Goal: Information Seeking & Learning: Learn about a topic

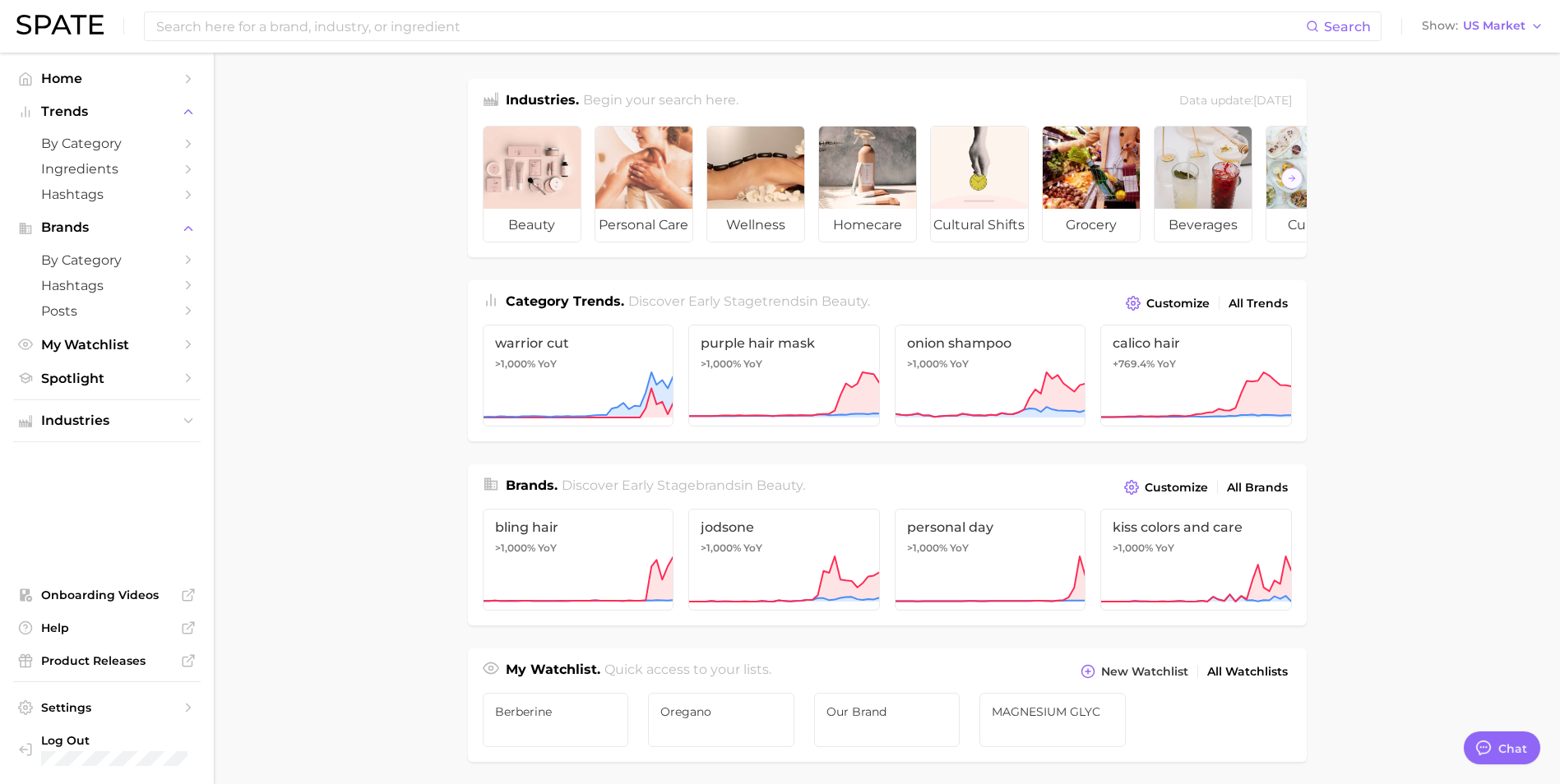
scroll to position [497, 0]
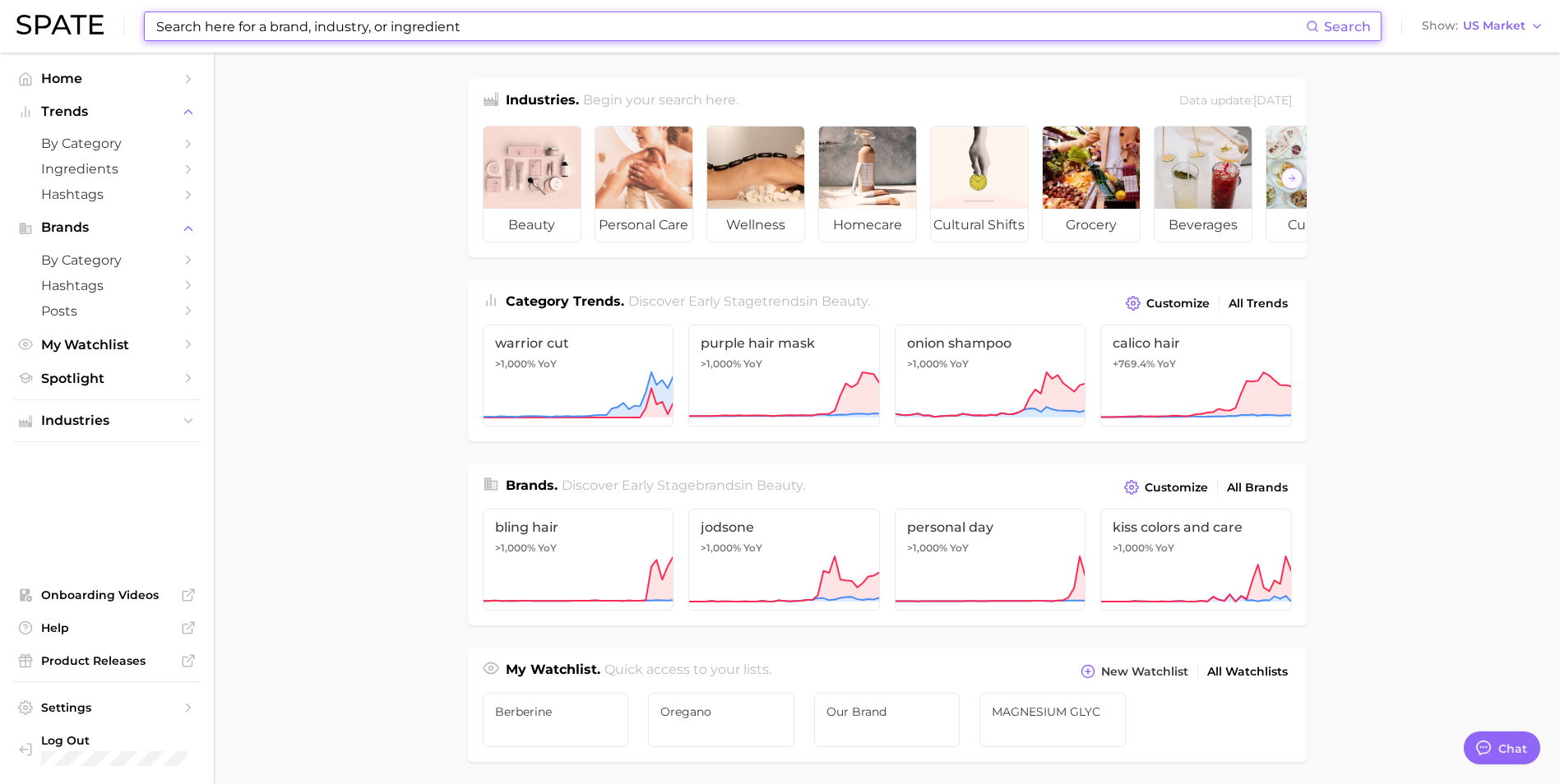
click at [356, 33] on input at bounding box center [730, 26] width 1151 height 28
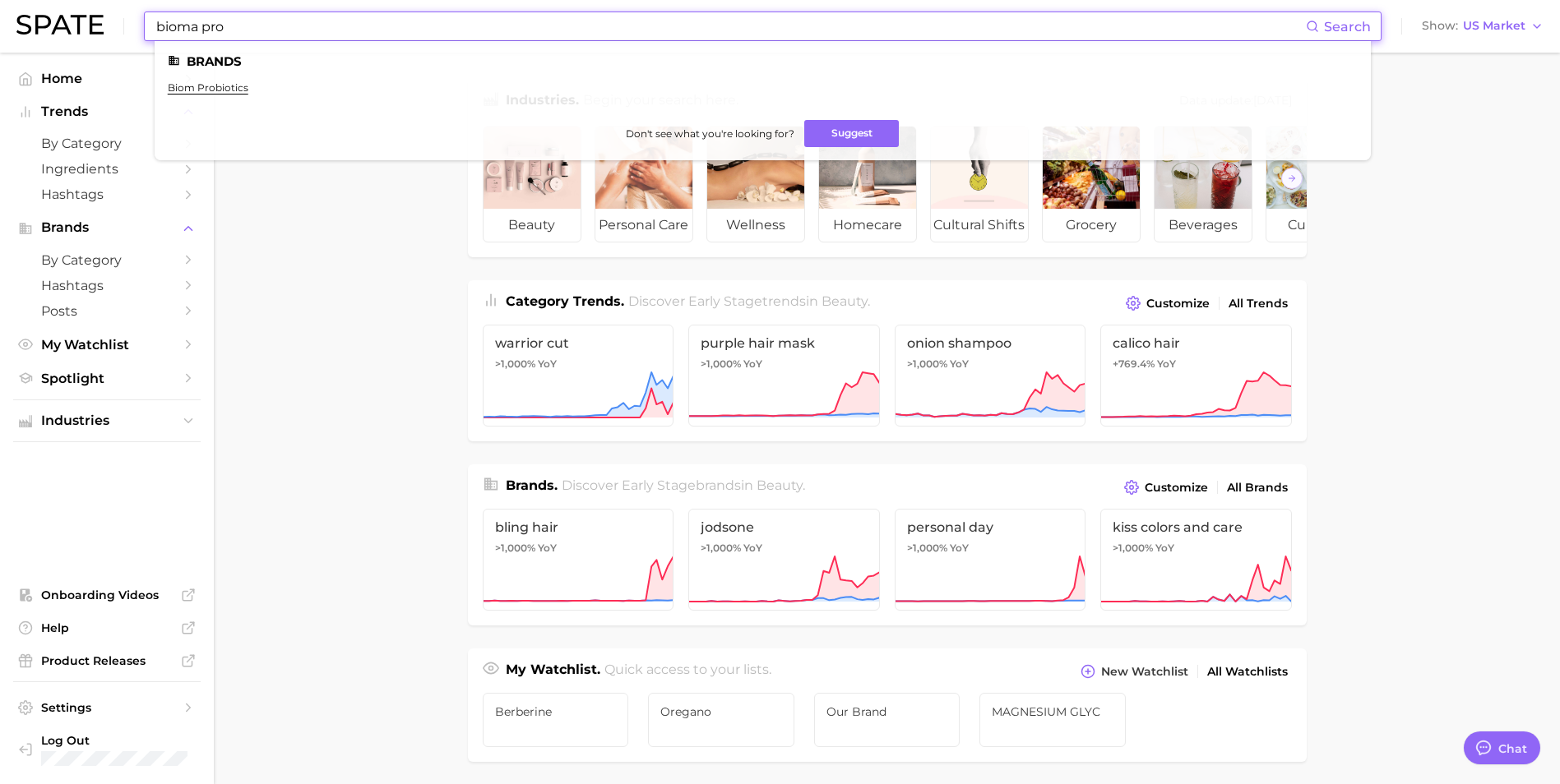
drag, startPoint x: 290, startPoint y: 29, endPoint x: -213, endPoint y: 105, distance: 508.7
click at [0, 105] on html "bioma pro Search Brands biom probiotics Don't see what you're looking for? Sugg…" at bounding box center [780, 392] width 1560 height 784
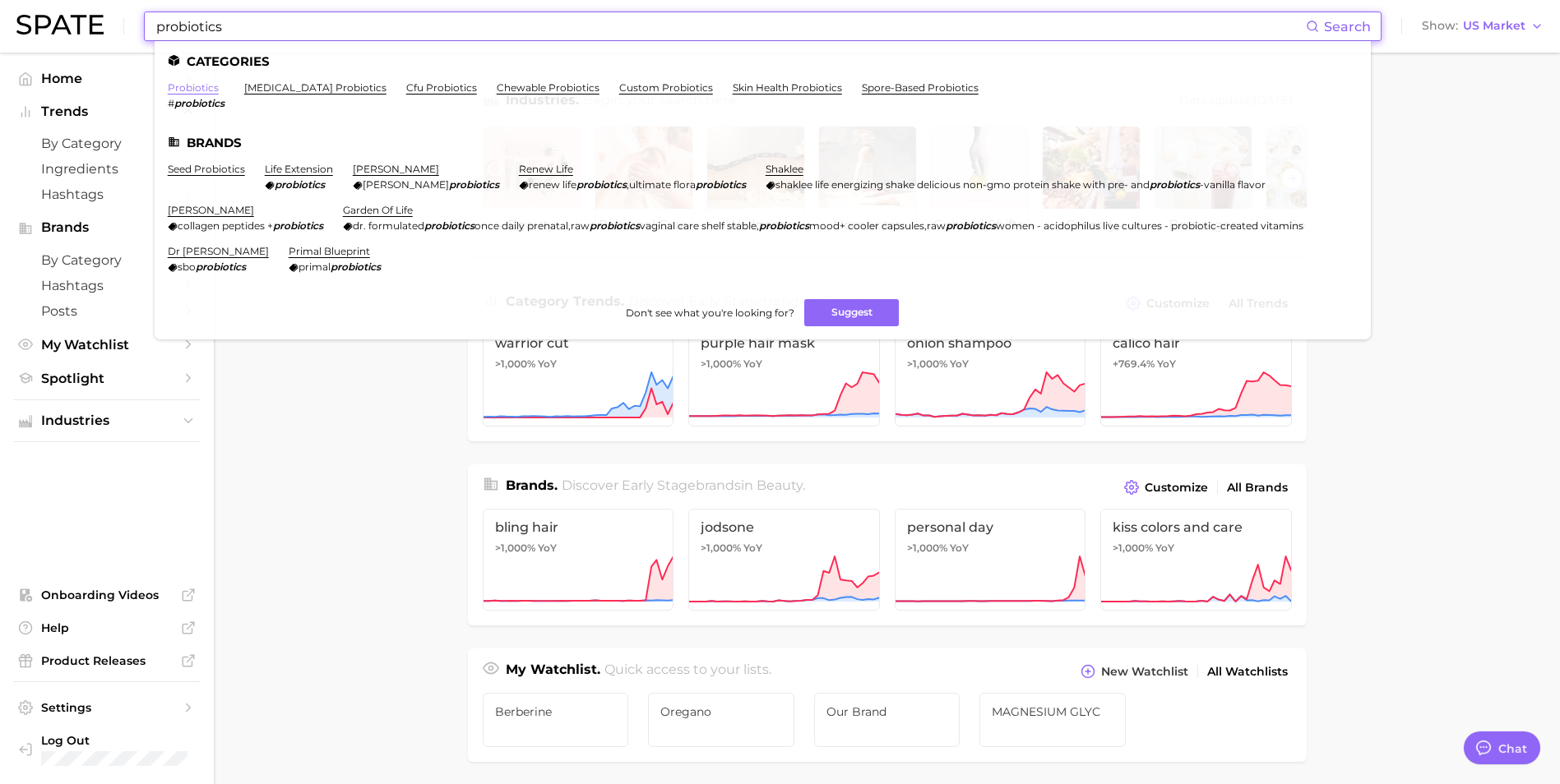
type input "probiotics"
click at [189, 88] on link "probiotics" at bounding box center [193, 88] width 51 height 12
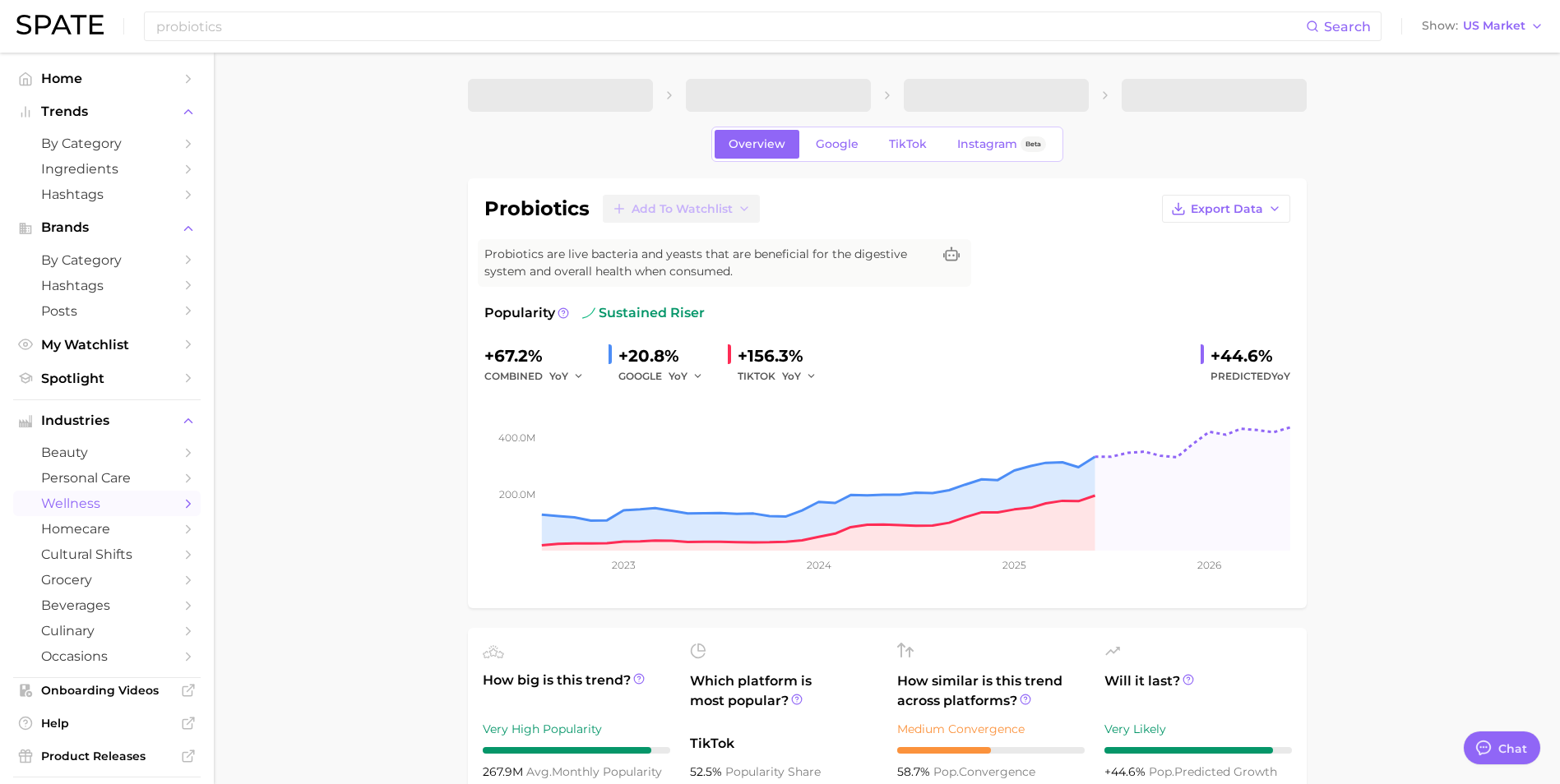
type textarea "x"
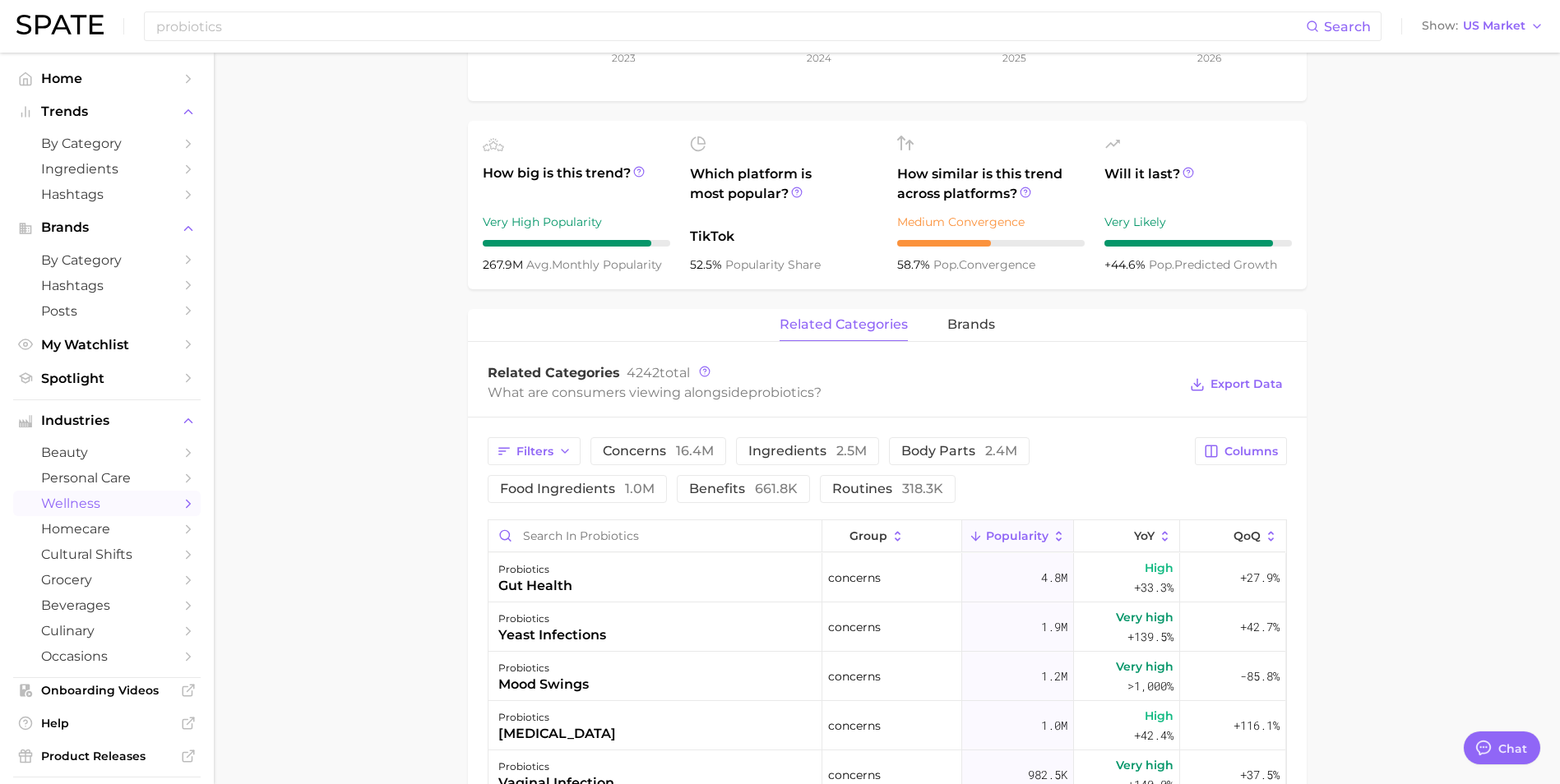
scroll to position [575, 0]
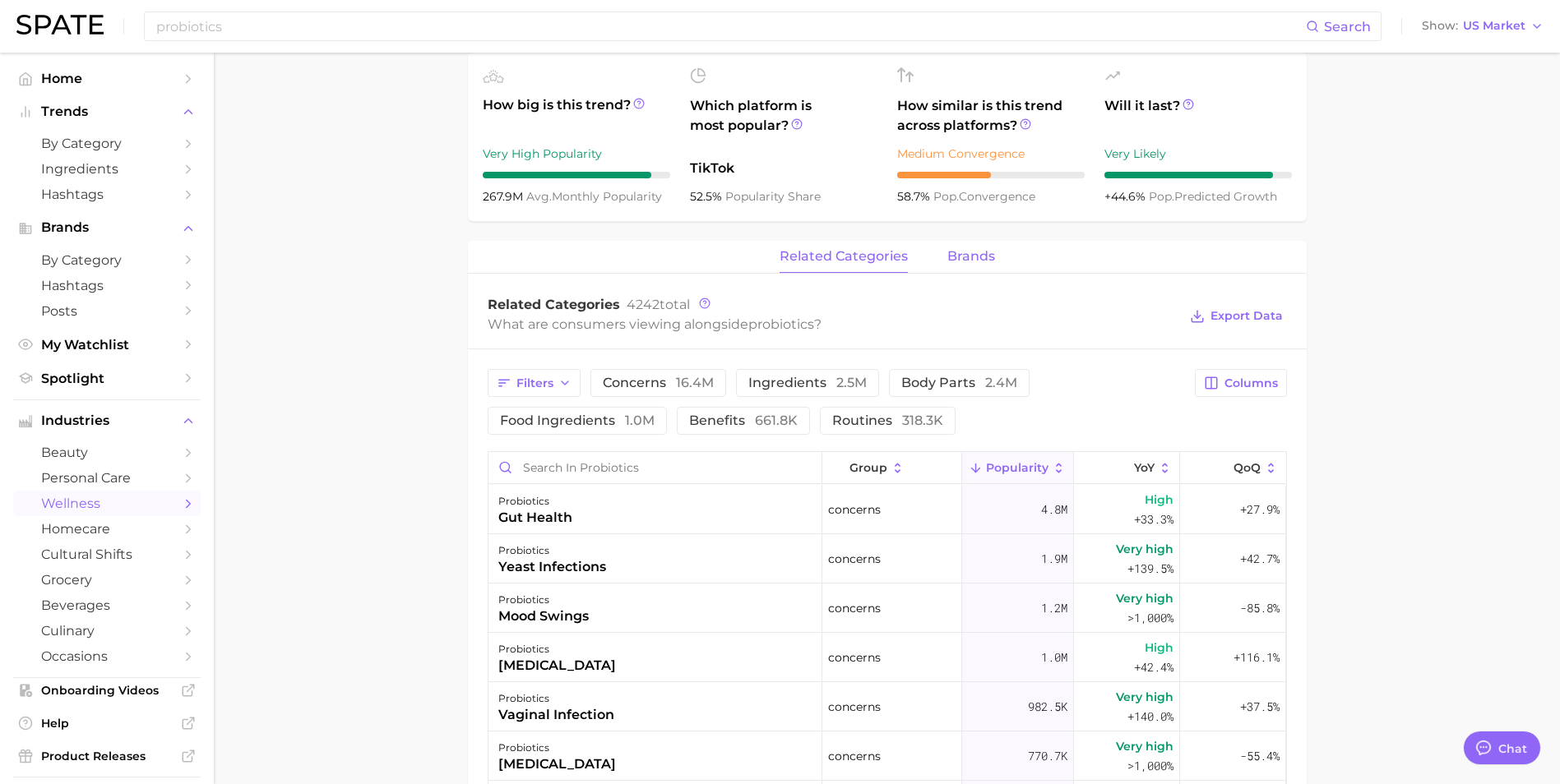
click at [972, 254] on span "brands" at bounding box center [971, 256] width 48 height 15
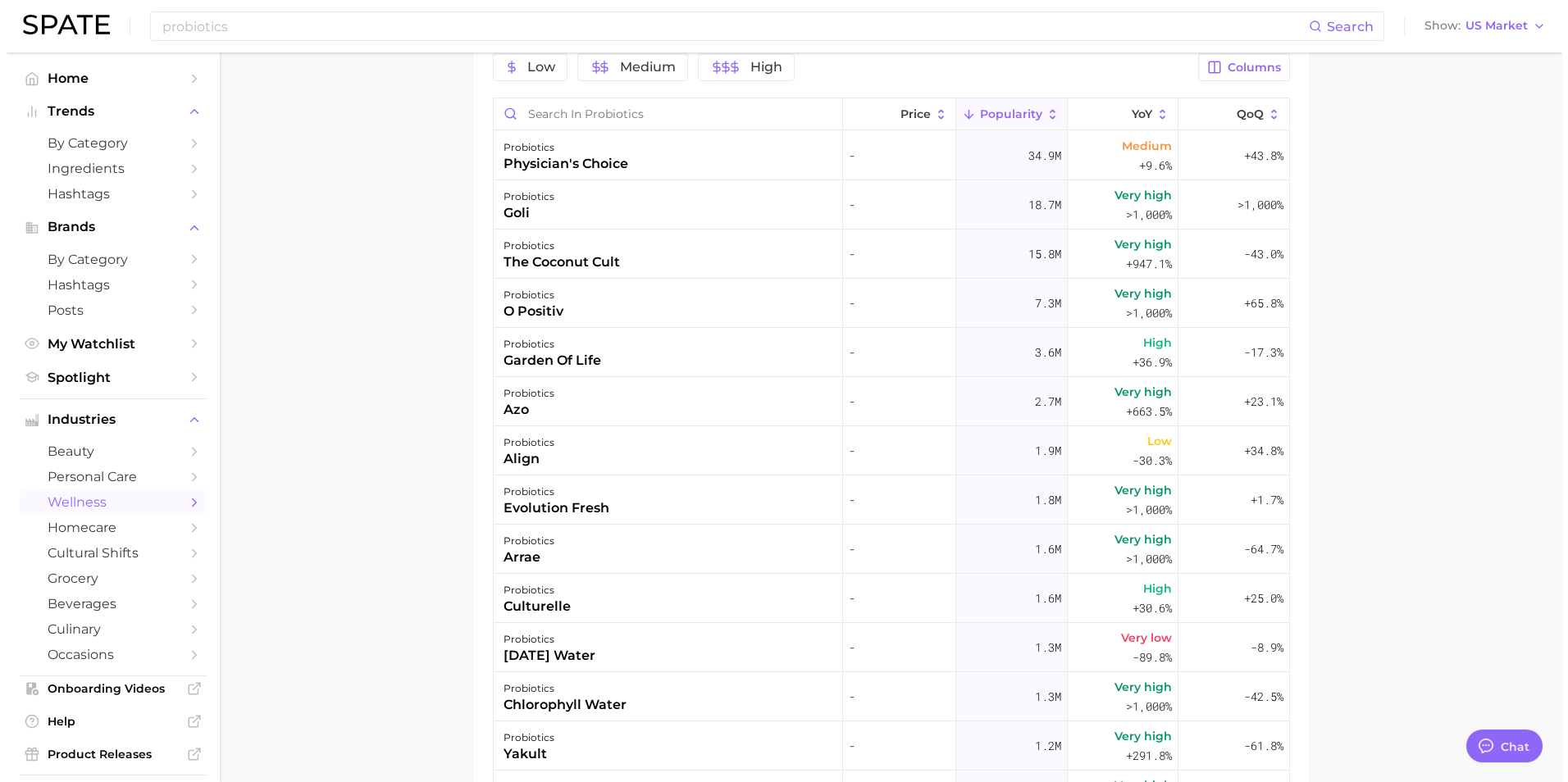
scroll to position [924, 0]
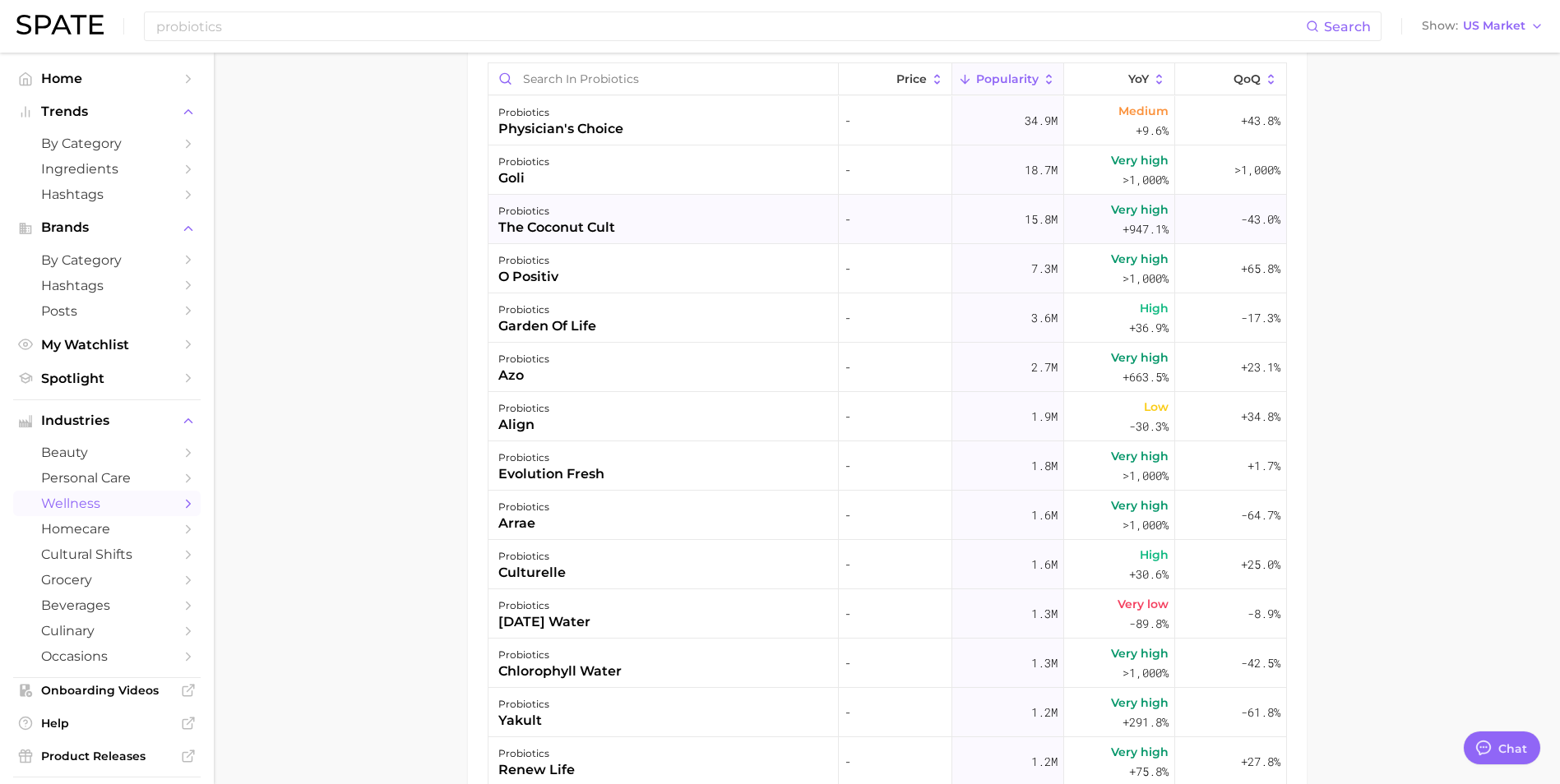
click at [609, 226] on div "the coconut cult" at bounding box center [556, 227] width 116 height 20
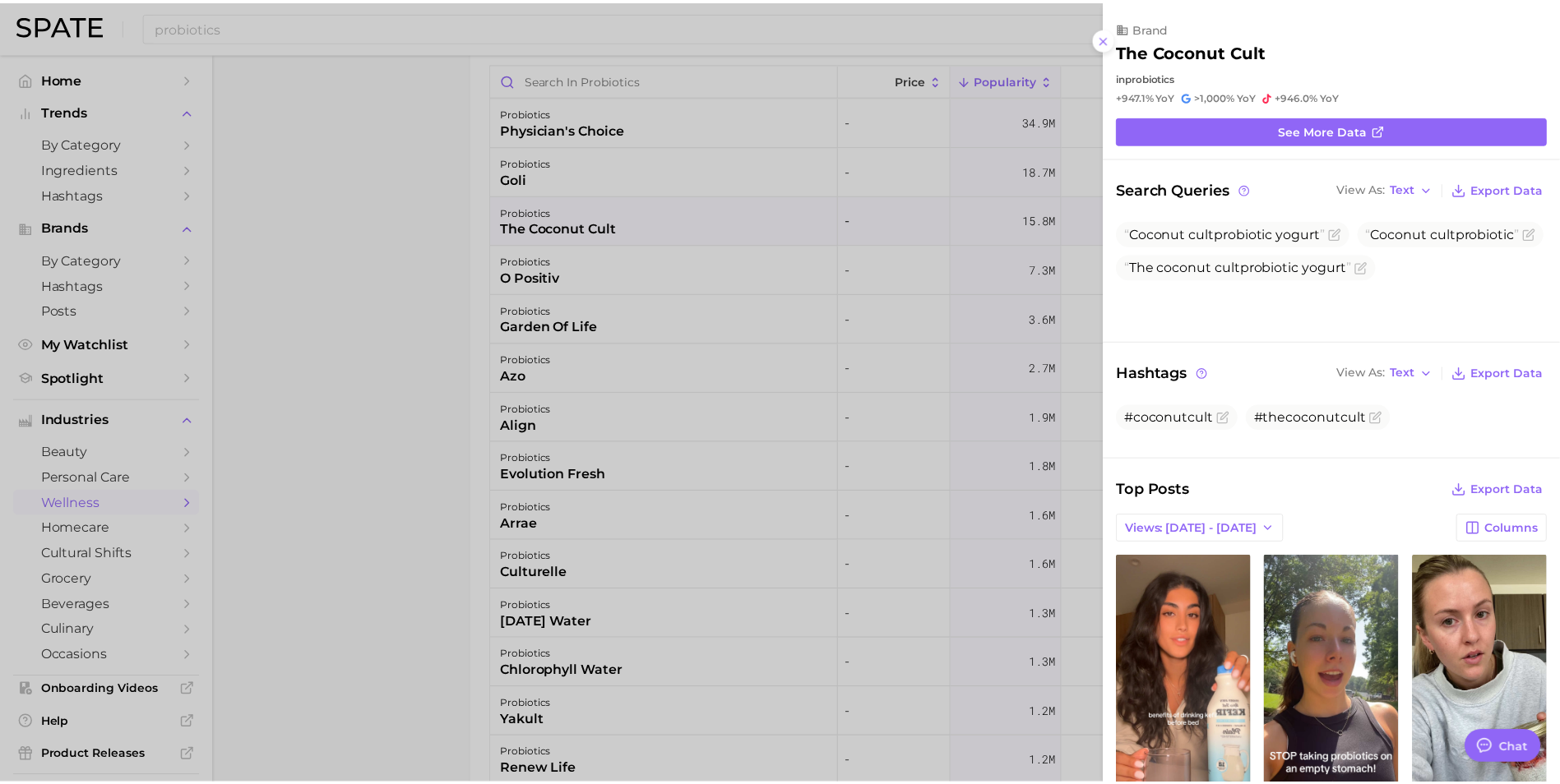
scroll to position [0, 0]
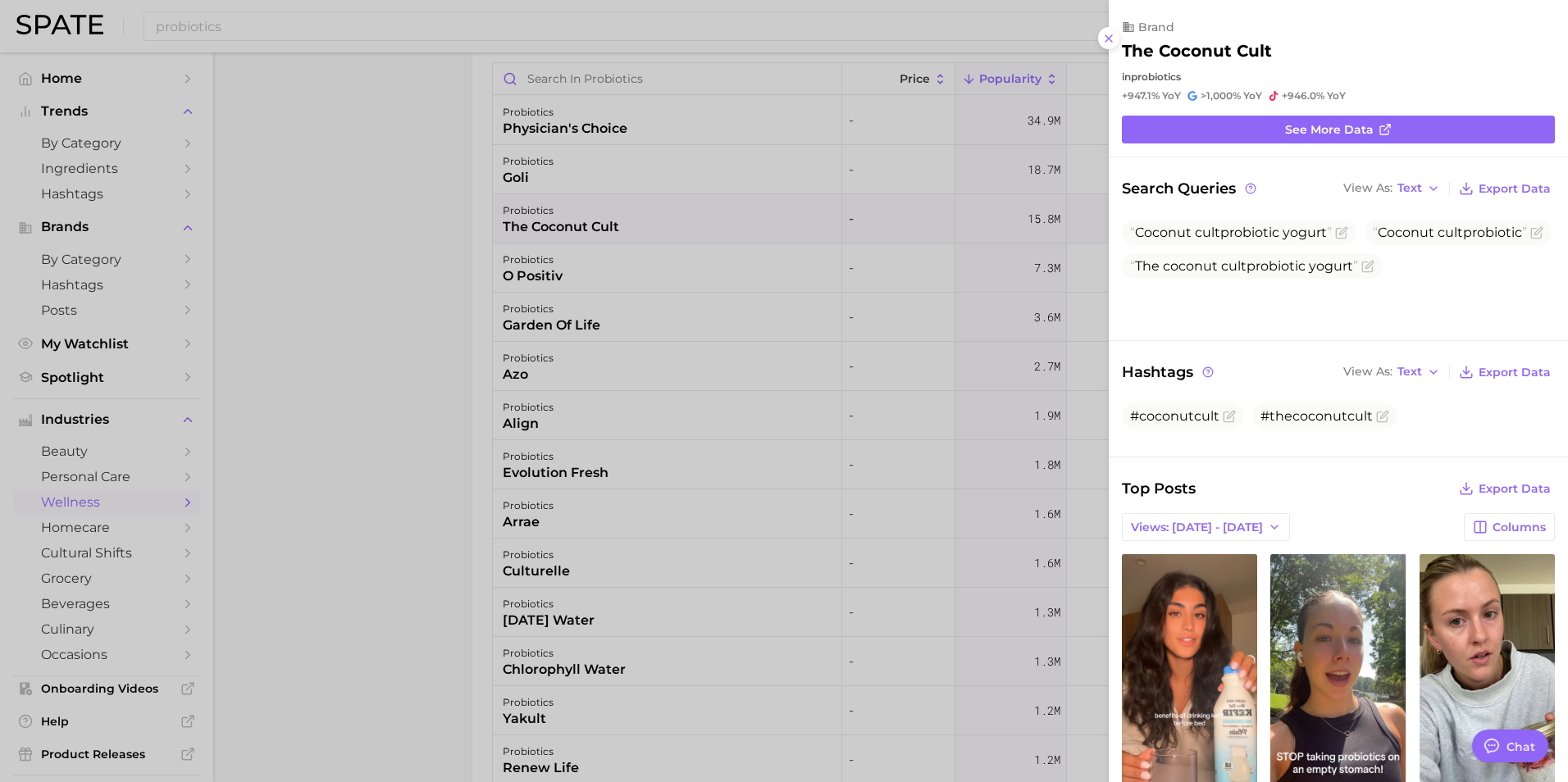
click at [380, 243] on div at bounding box center [784, 391] width 1568 height 782
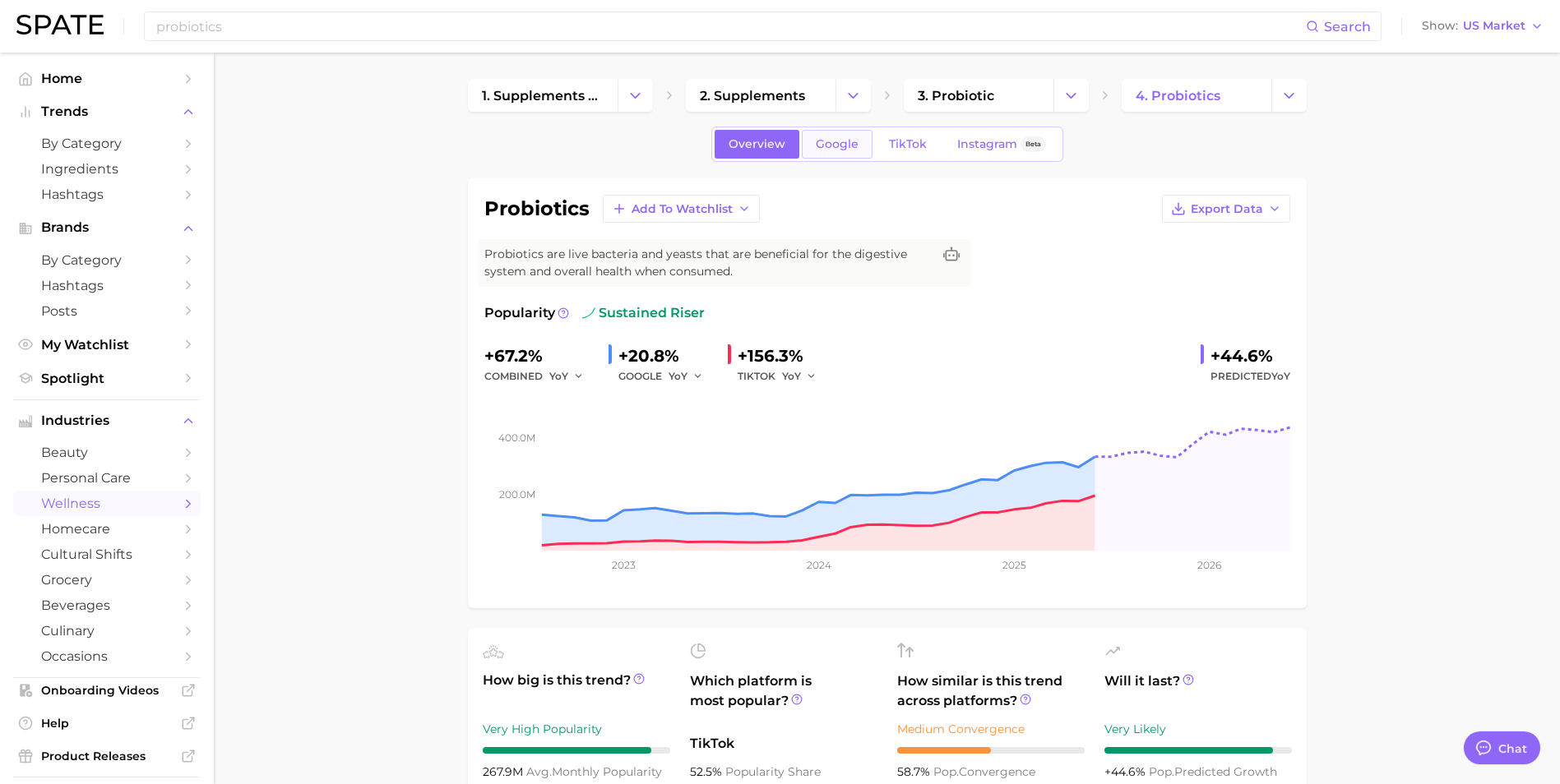
click at [833, 143] on span "Google" at bounding box center [837, 145] width 43 height 14
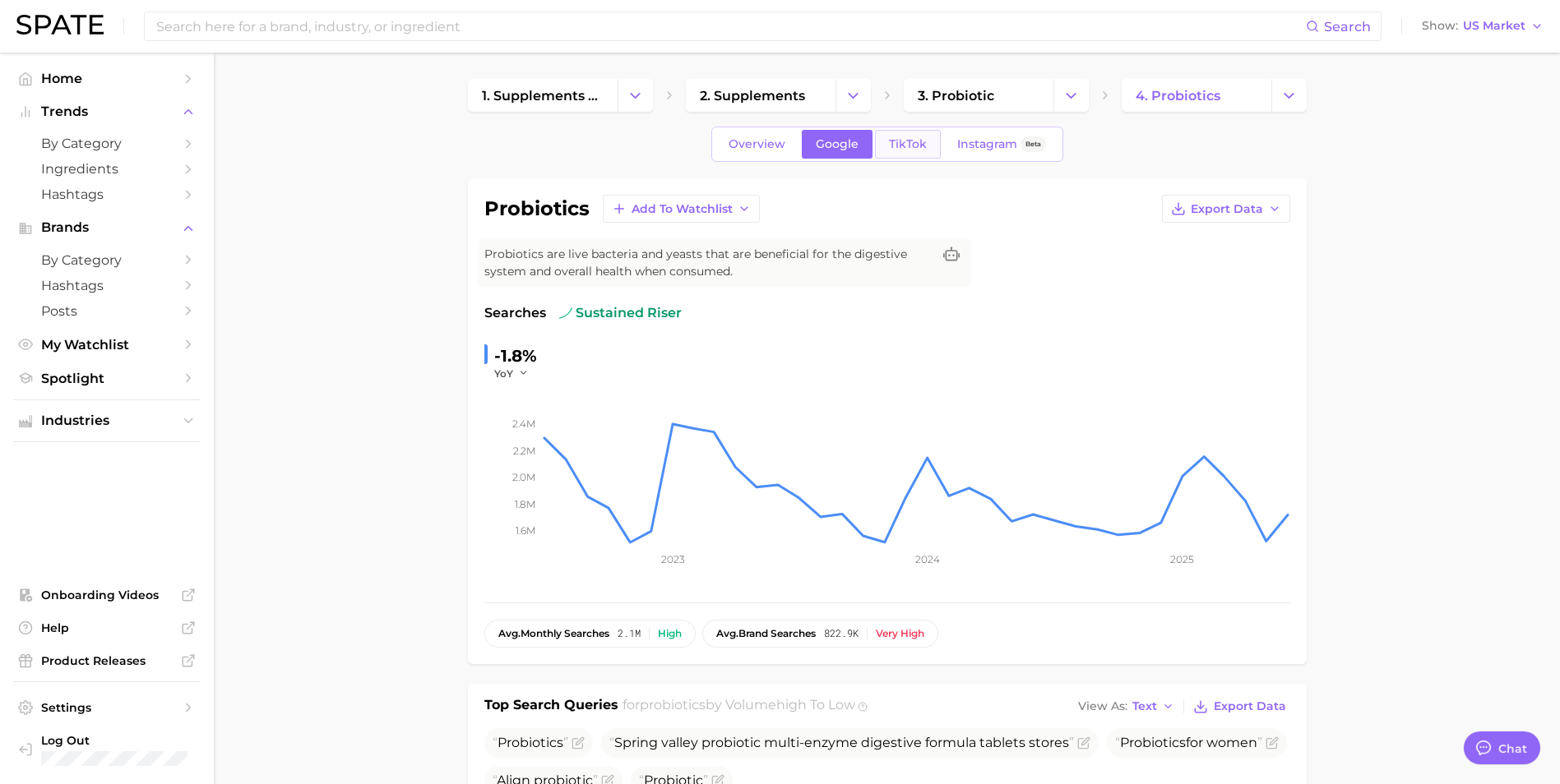
click at [903, 139] on span "TikTok" at bounding box center [908, 145] width 38 height 14
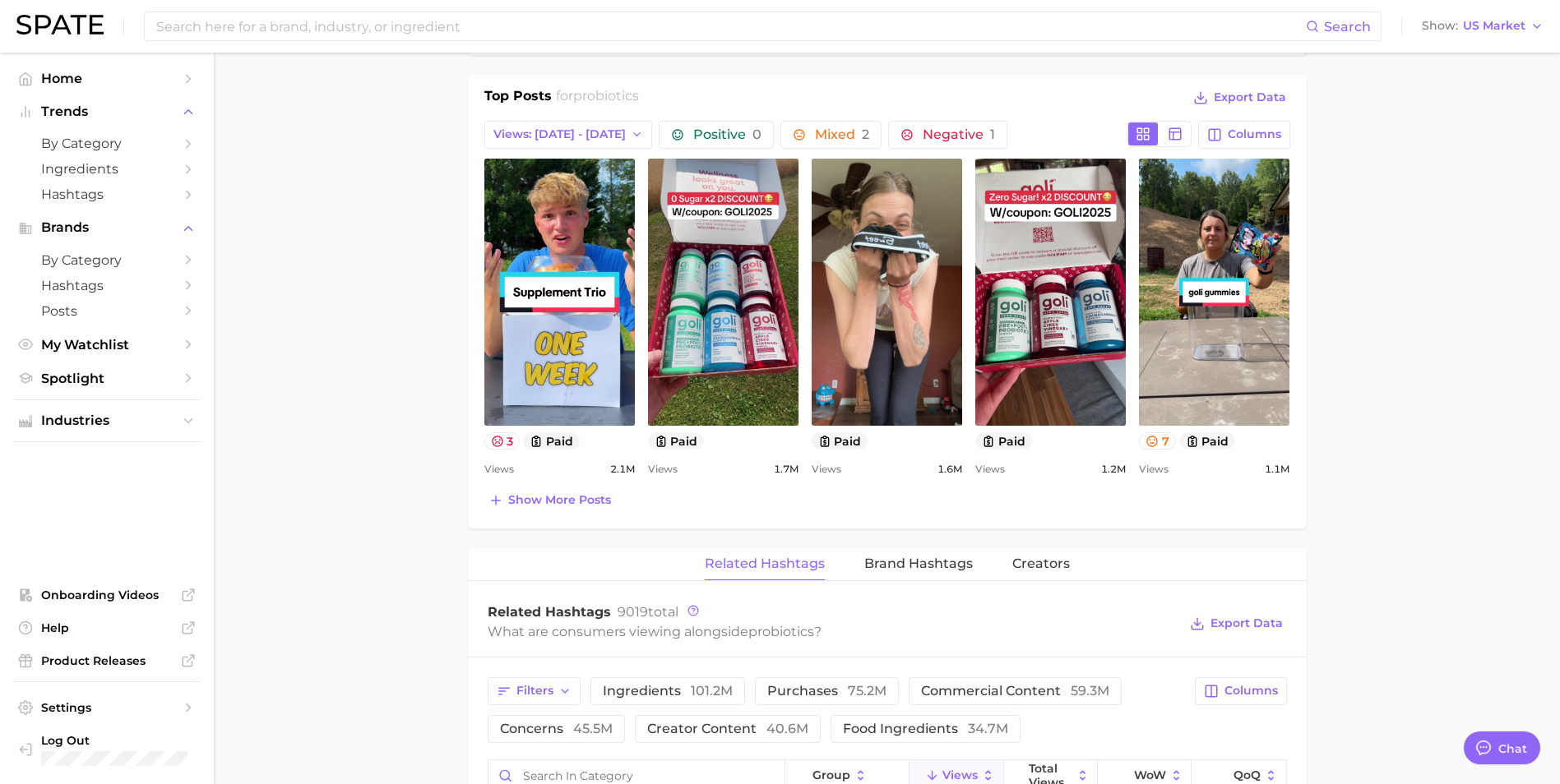
scroll to position [904, 0]
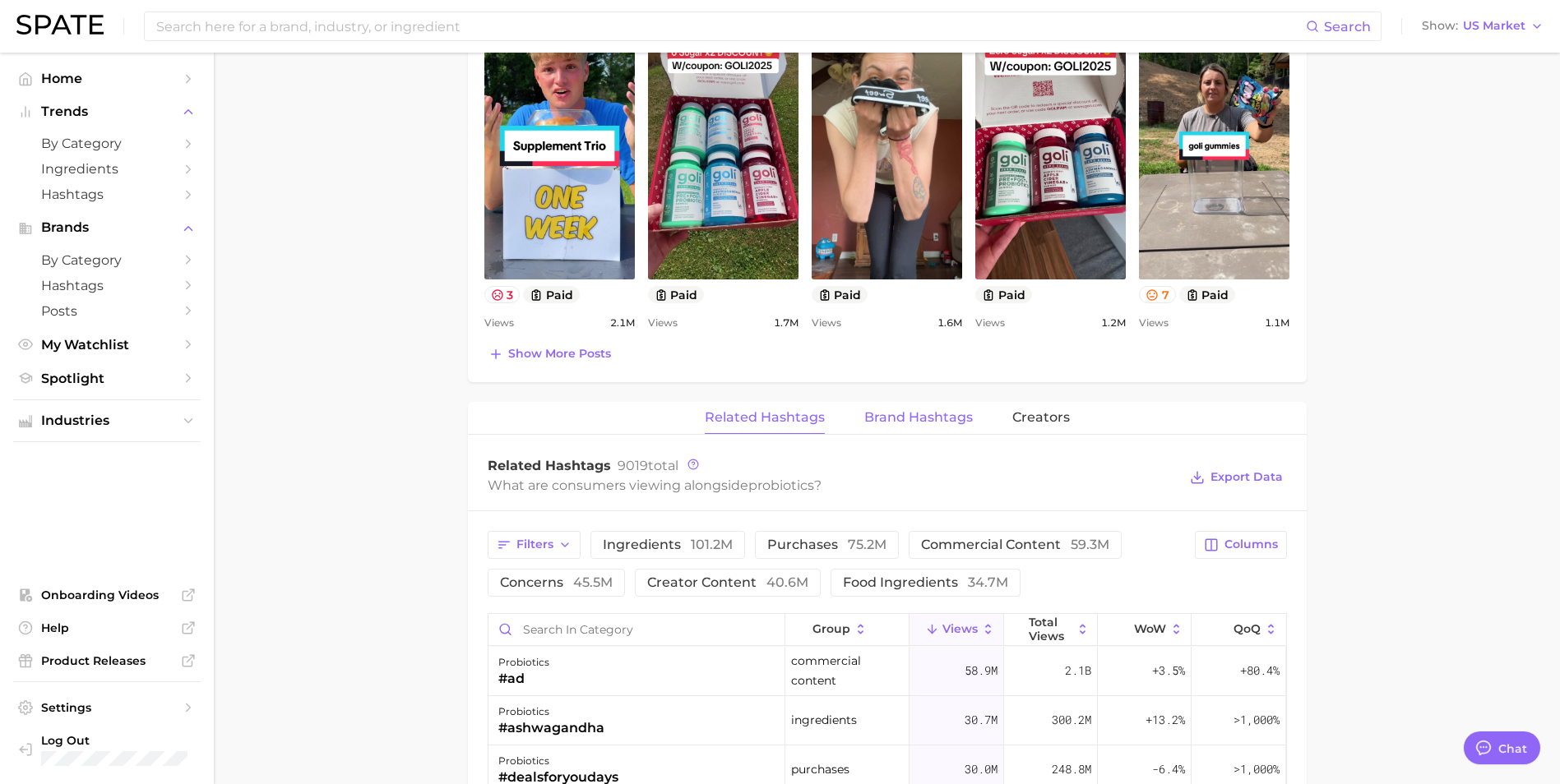
drag, startPoint x: 942, startPoint y: 424, endPoint x: 868, endPoint y: 423, distance: 74.0
click at [940, 423] on span "Brand Hashtags" at bounding box center [919, 417] width 108 height 15
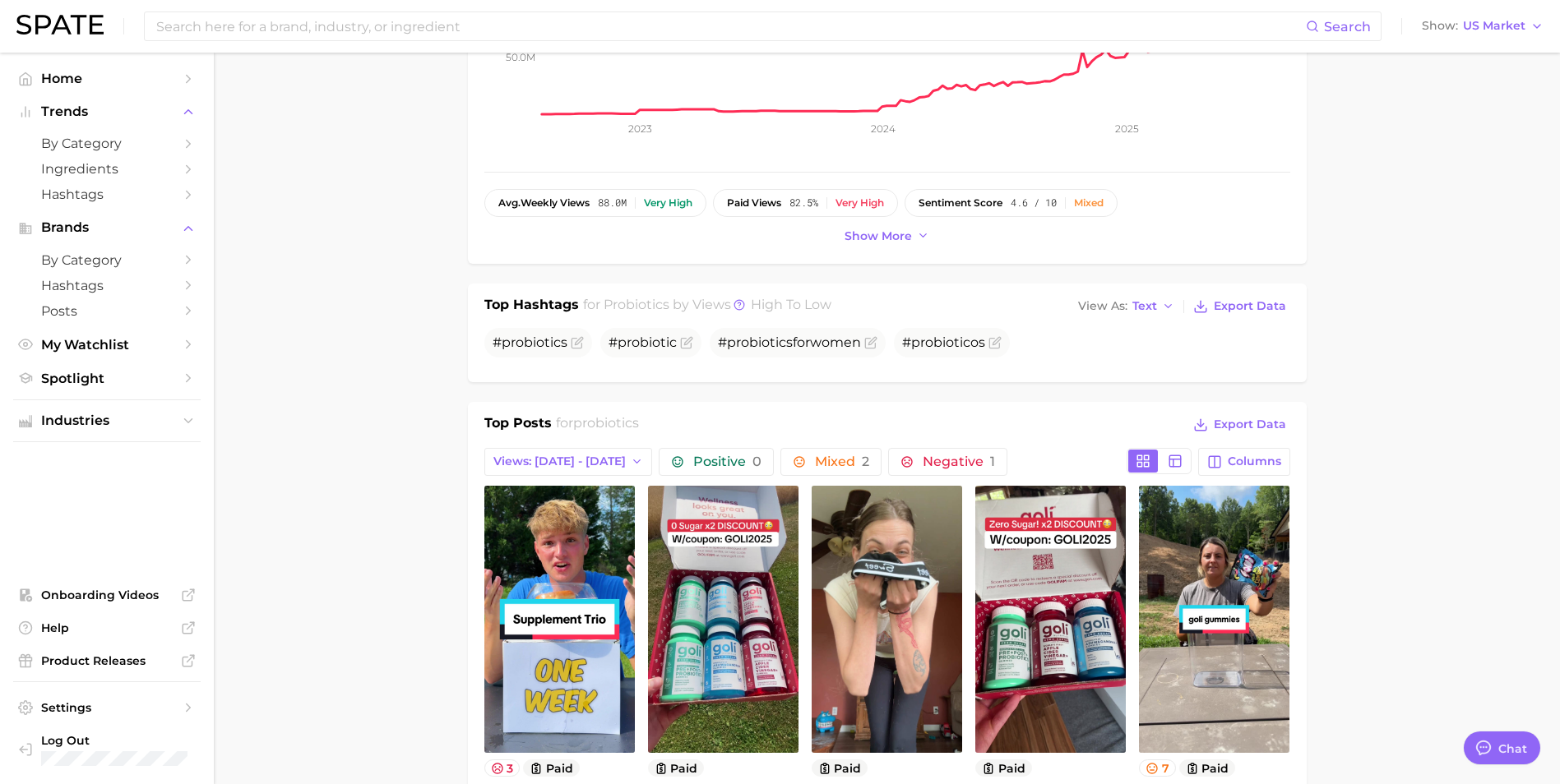
scroll to position [0, 0]
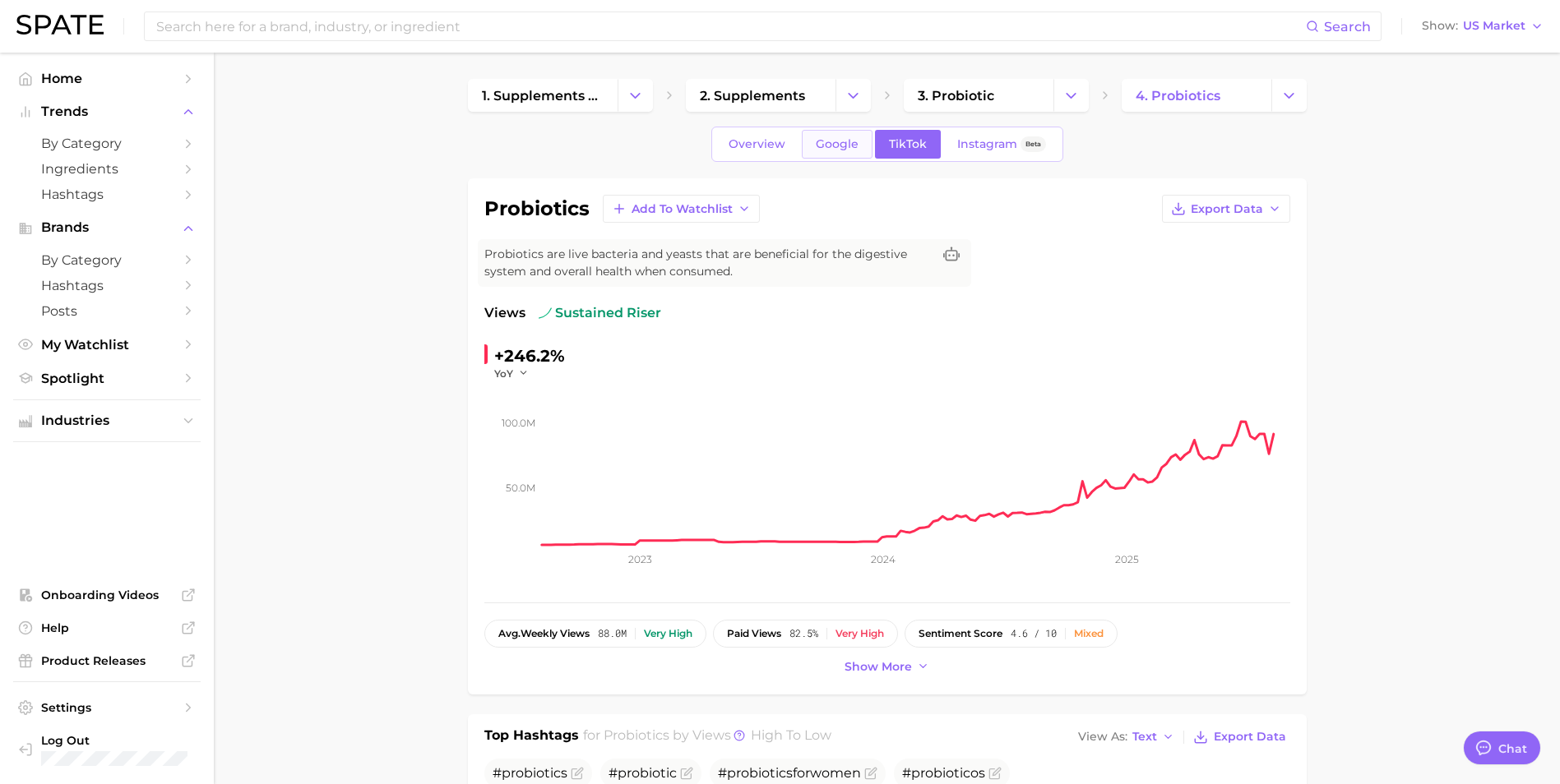
click at [844, 149] on span "Google" at bounding box center [837, 145] width 43 height 14
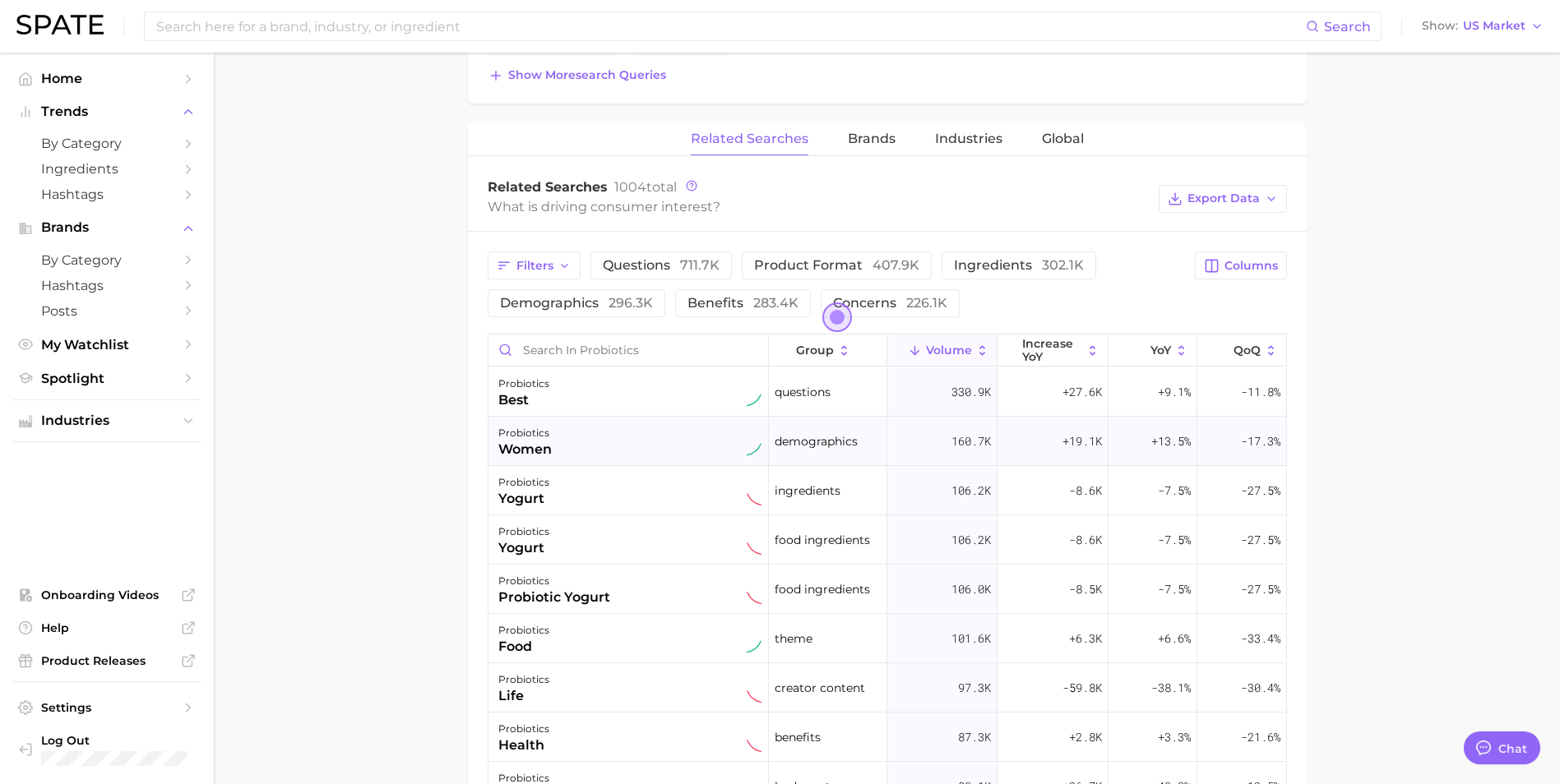
click at [564, 447] on div "probiotics women" at bounding box center [630, 441] width 263 height 36
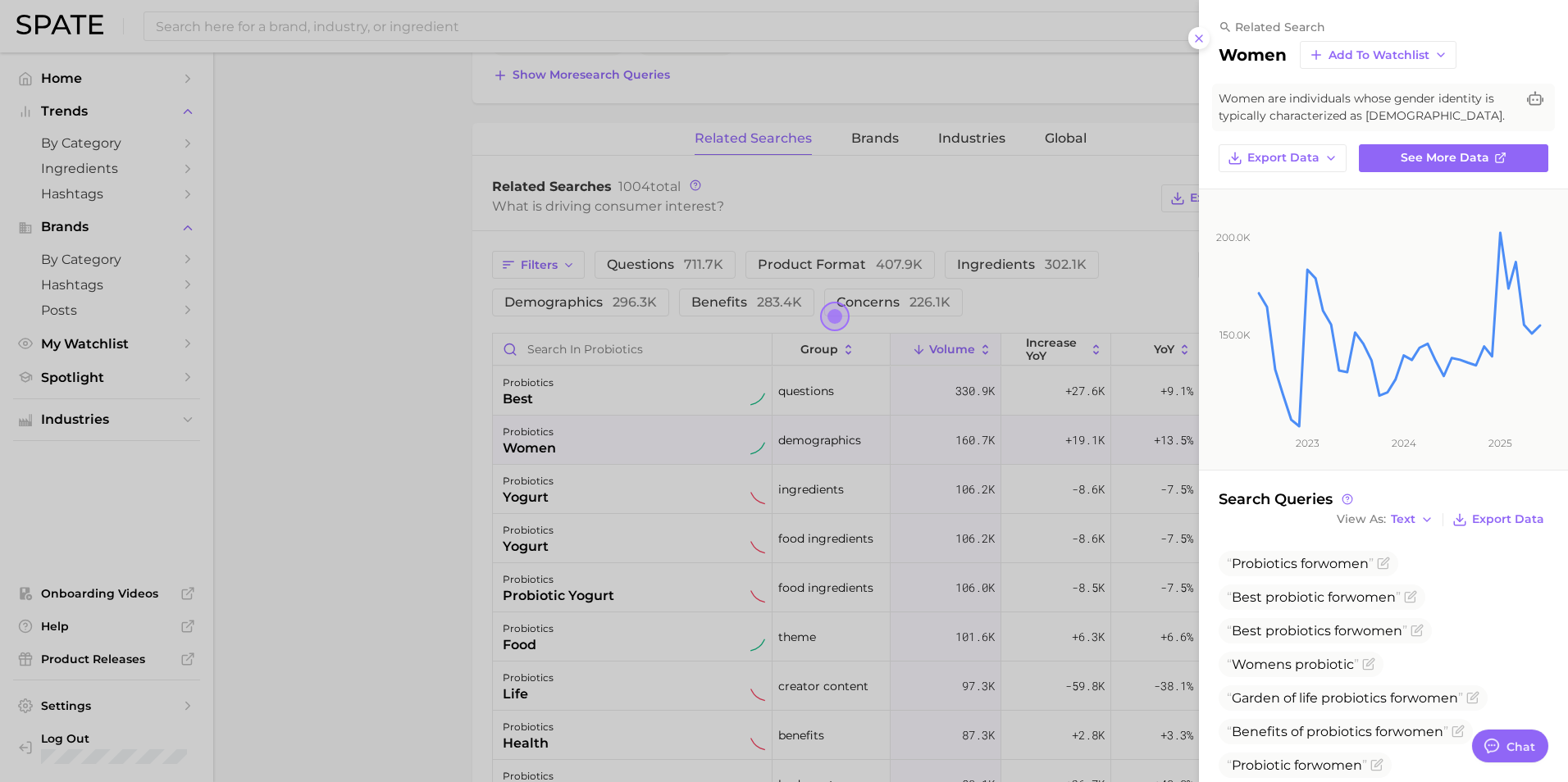
click at [282, 424] on div at bounding box center [784, 391] width 1568 height 782
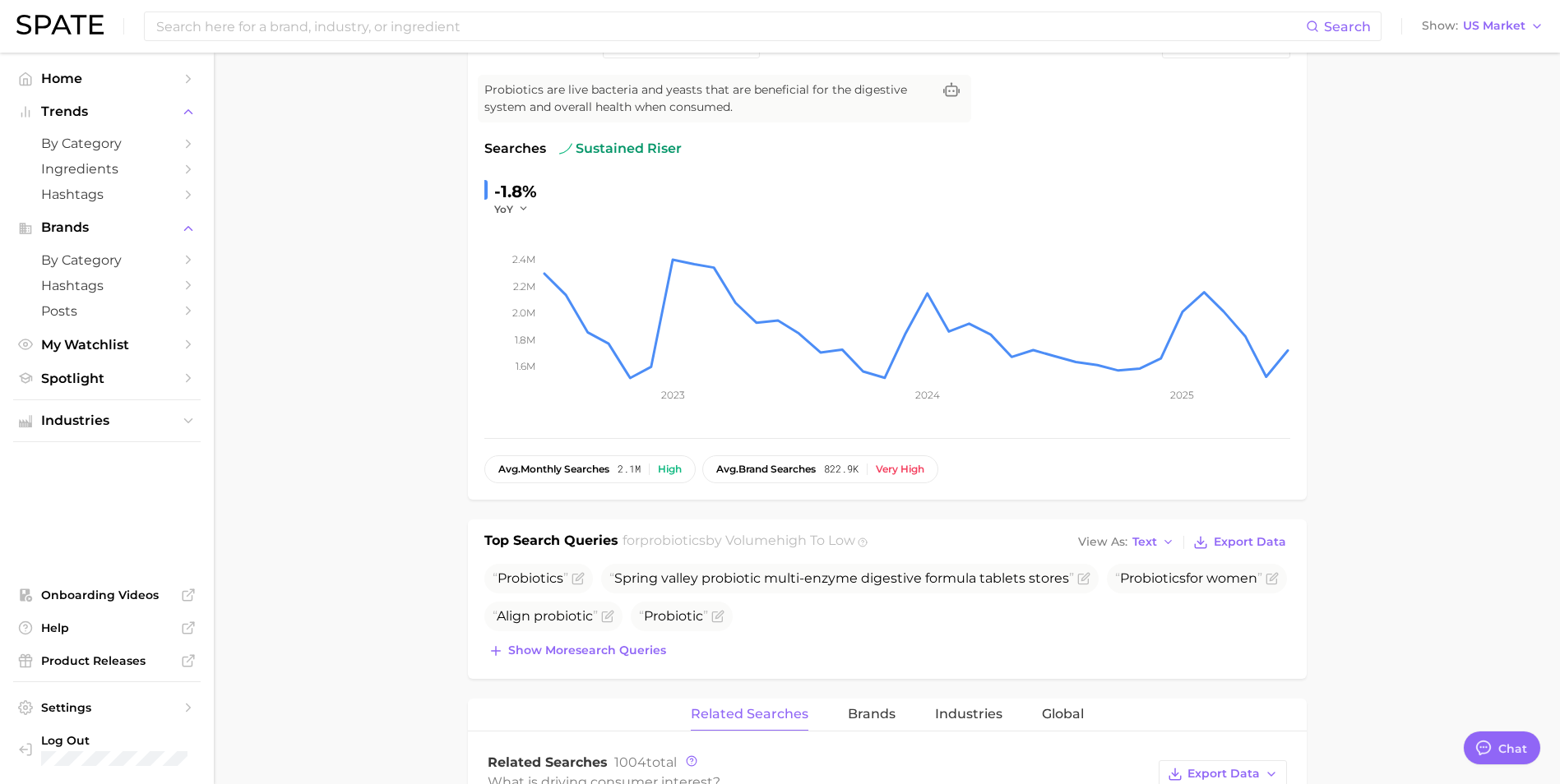
scroll to position [85, 0]
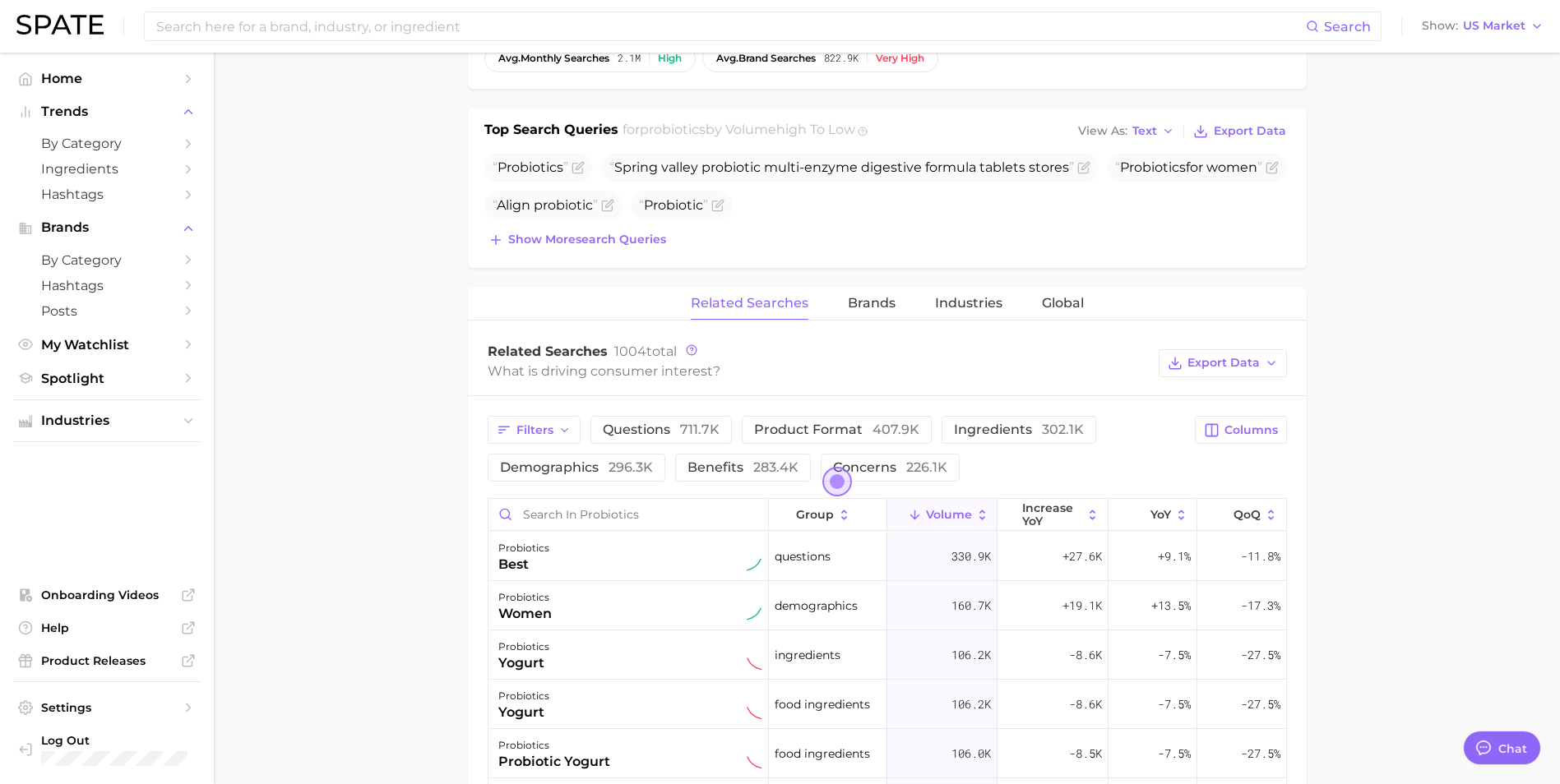
drag, startPoint x: 917, startPoint y: 472, endPoint x: 546, endPoint y: 449, distance: 371.7
click at [911, 470] on span "226.1k" at bounding box center [927, 467] width 41 height 16
click at [394, 499] on main "1. supplements & ingestibles 2. supplements 3. probiotic 4. probiotics Overview…" at bounding box center [887, 430] width 1346 height 1906
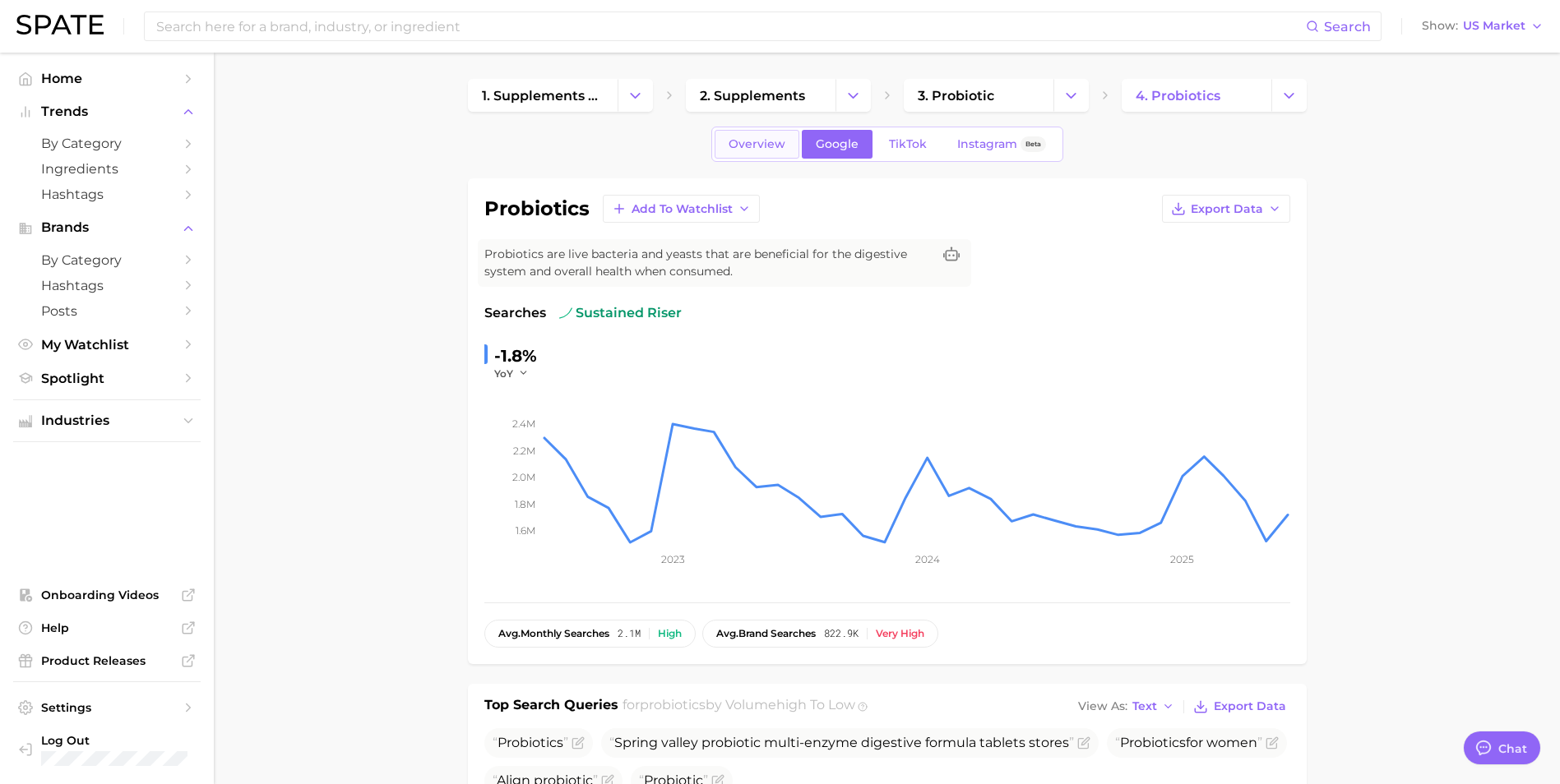
click at [733, 135] on link "Overview" at bounding box center [756, 144] width 84 height 28
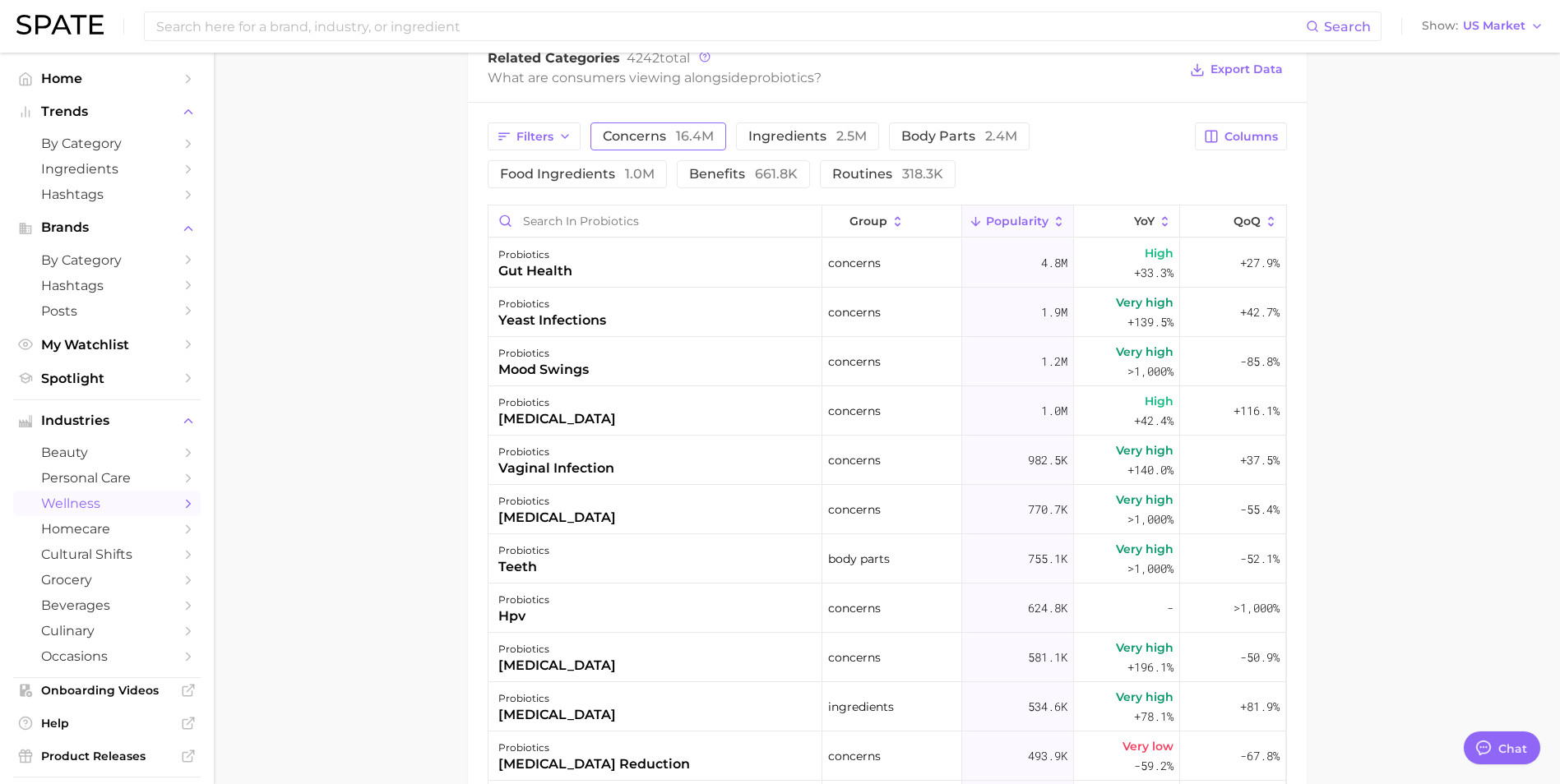
click at [688, 142] on span "16.4m" at bounding box center [695, 136] width 38 height 16
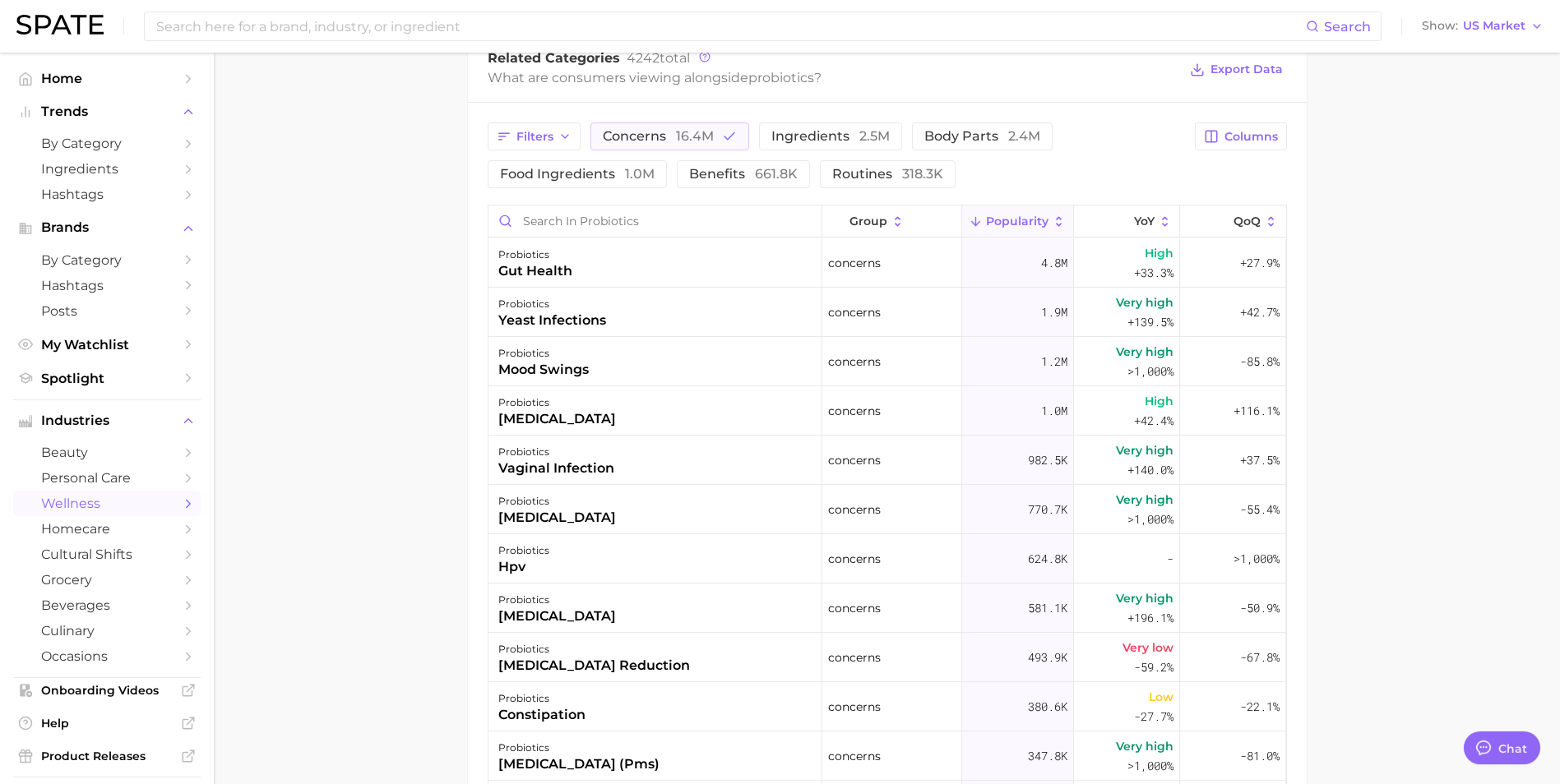
click at [364, 408] on main "1. supplements & ingestibles 2. supplements 3. probiotic 4. probiotics Overview…" at bounding box center [887, 161] width 1346 height 1860
click at [641, 418] on div "probiotics [MEDICAL_DATA]" at bounding box center [656, 411] width 334 height 50
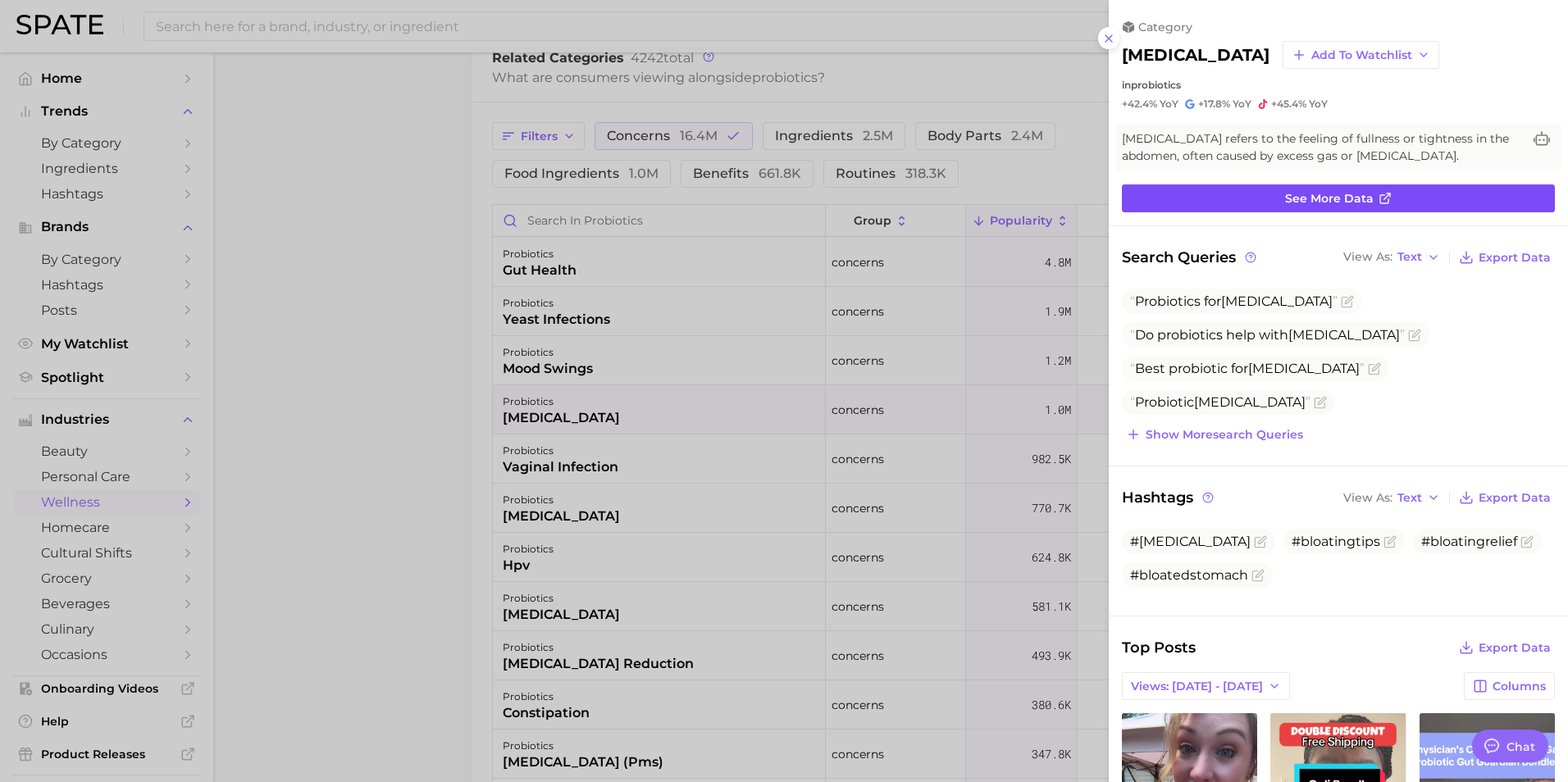
click at [1311, 202] on span "See more data" at bounding box center [1329, 199] width 89 height 14
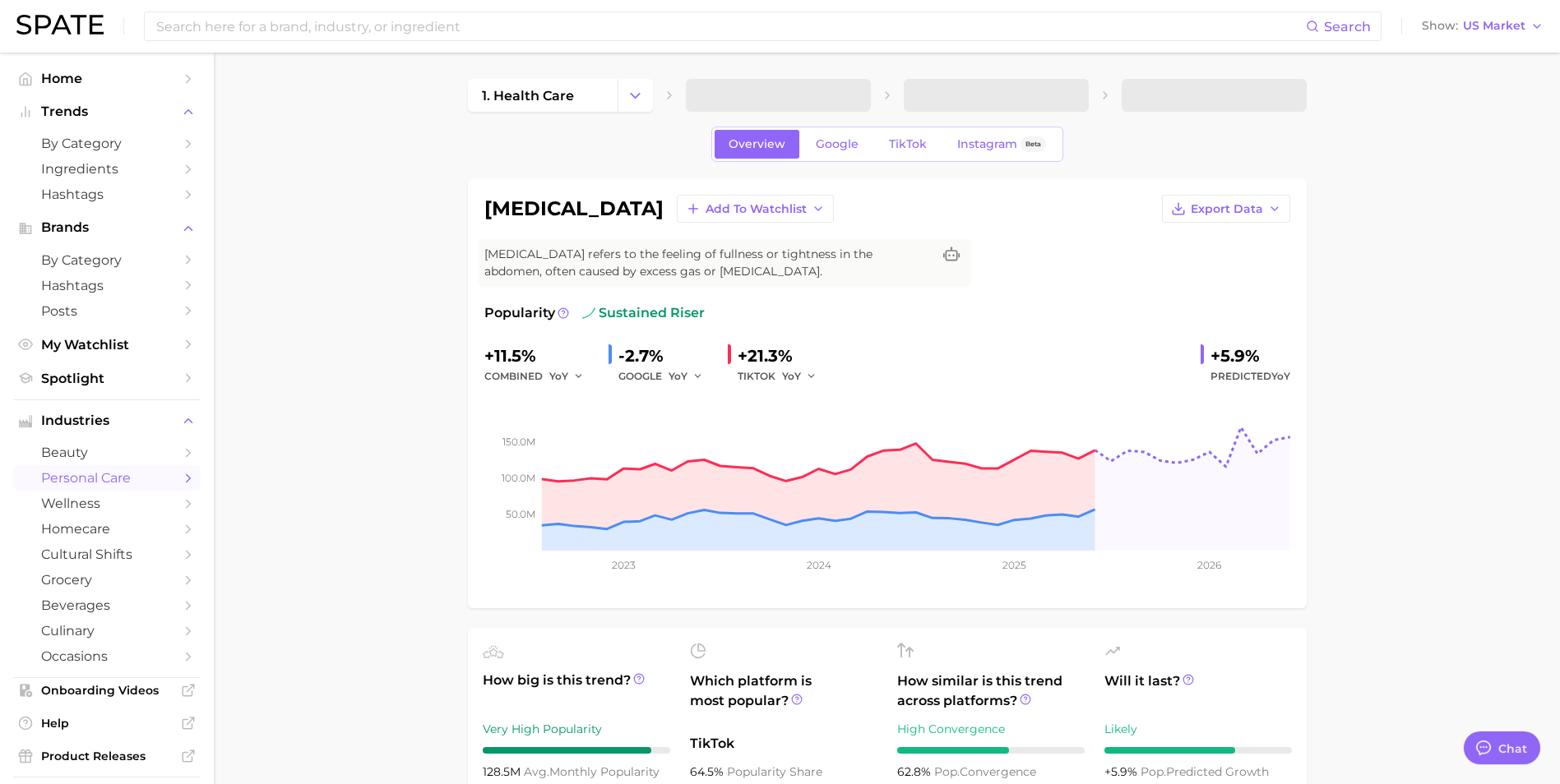
click at [897, 149] on span "TikTok" at bounding box center [908, 145] width 38 height 14
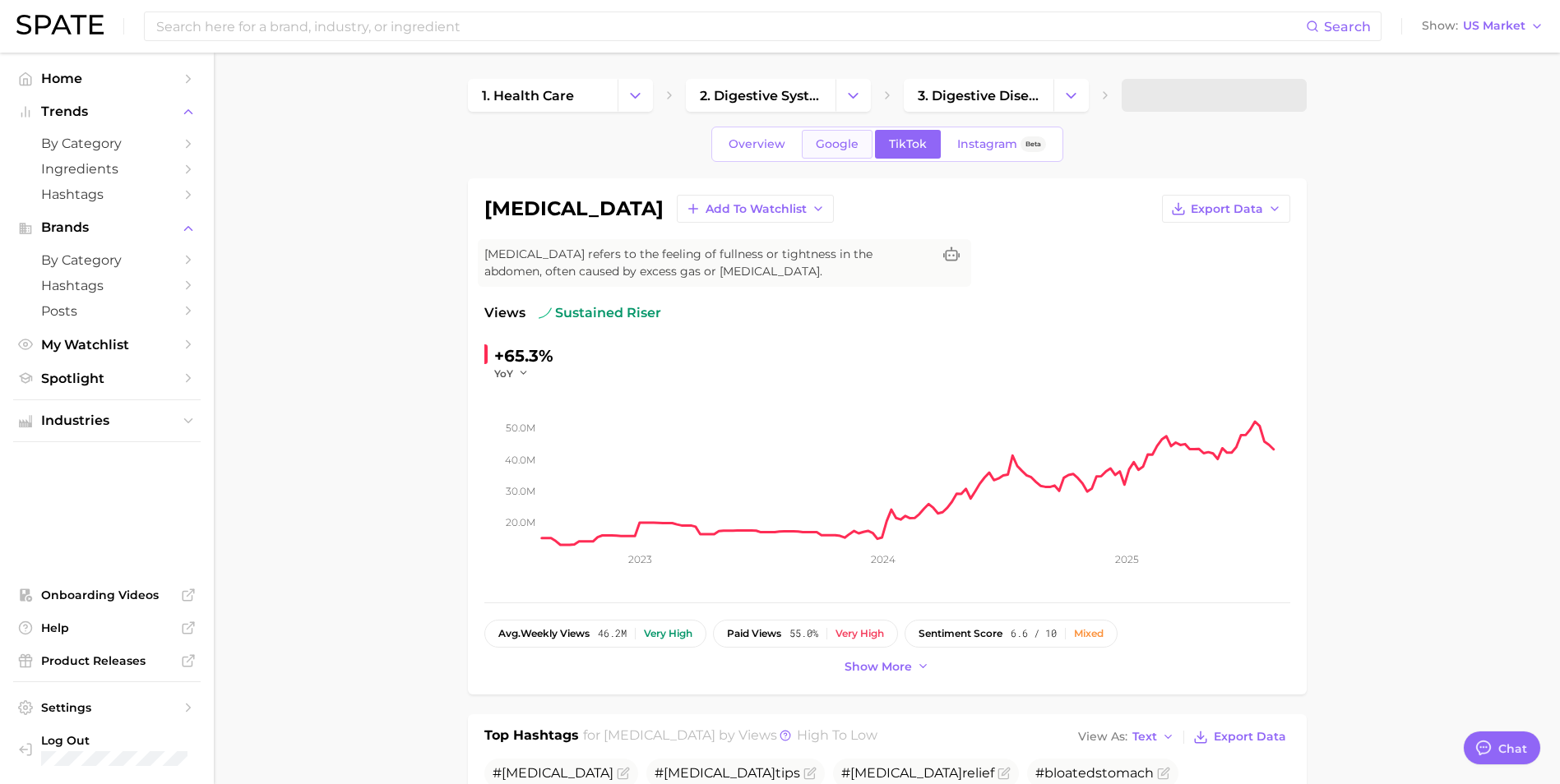
click at [852, 150] on span "Google" at bounding box center [837, 145] width 43 height 14
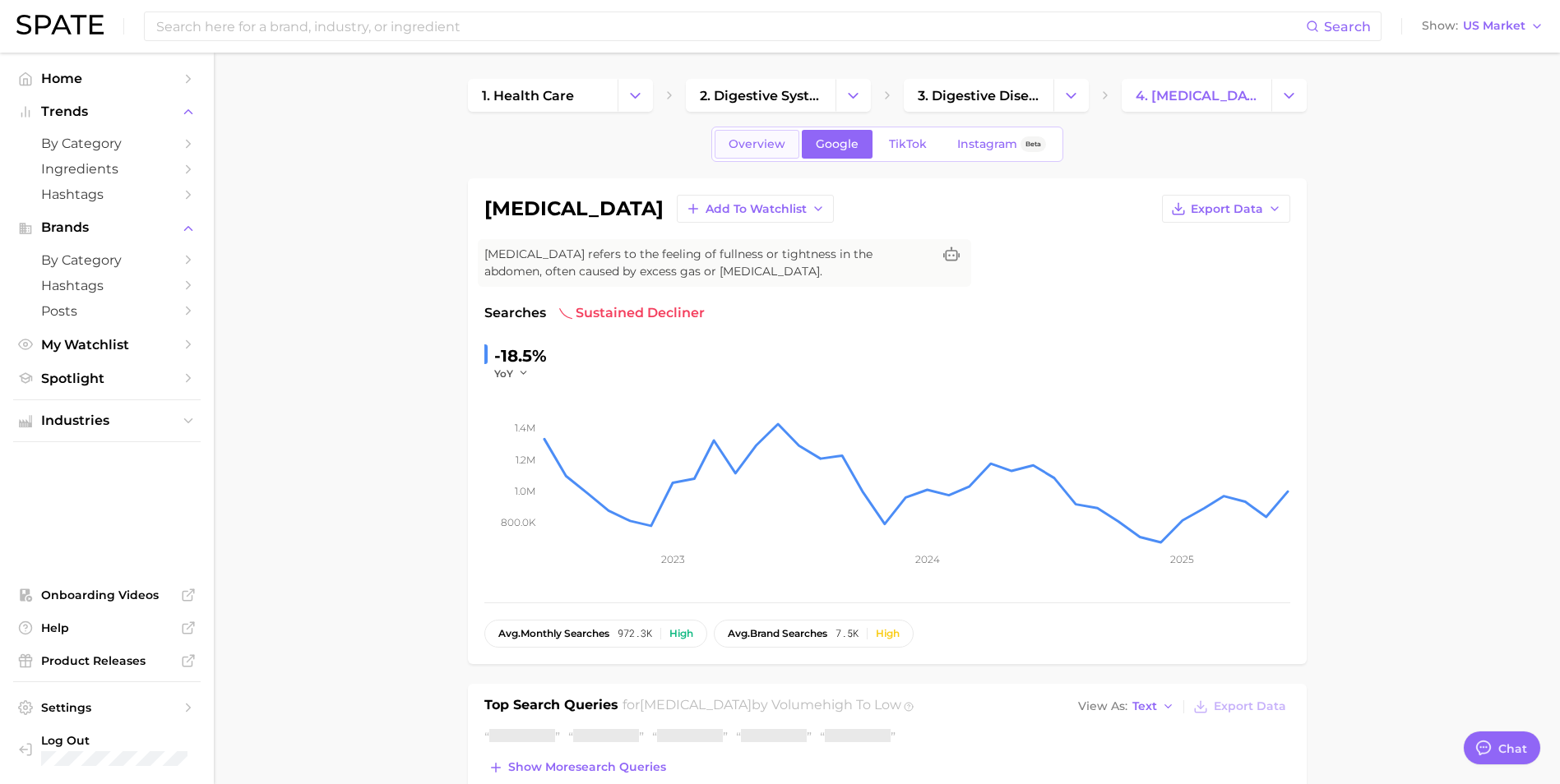
click at [759, 140] on span "Overview" at bounding box center [757, 145] width 57 height 14
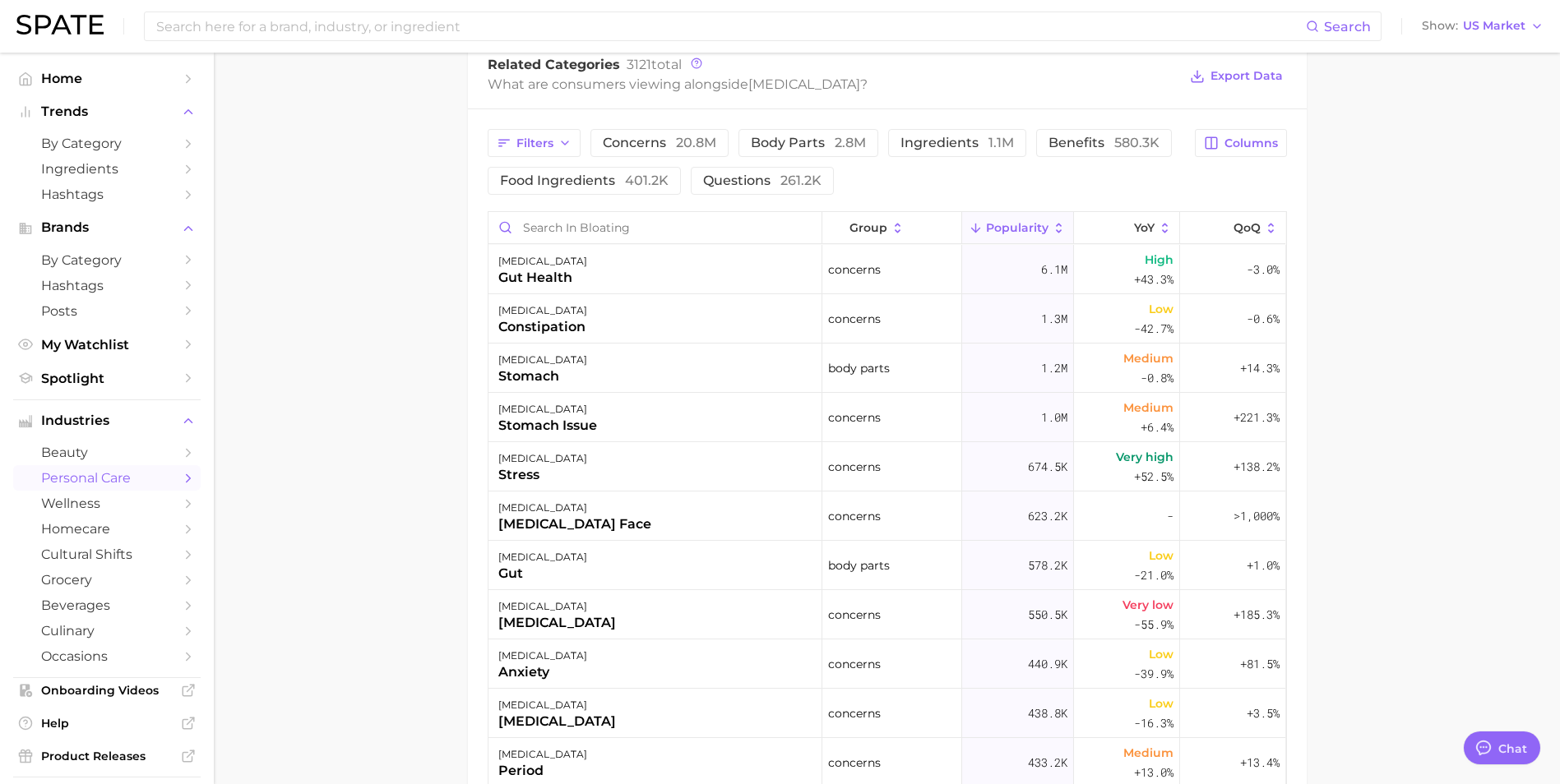
scroll to position [822, 0]
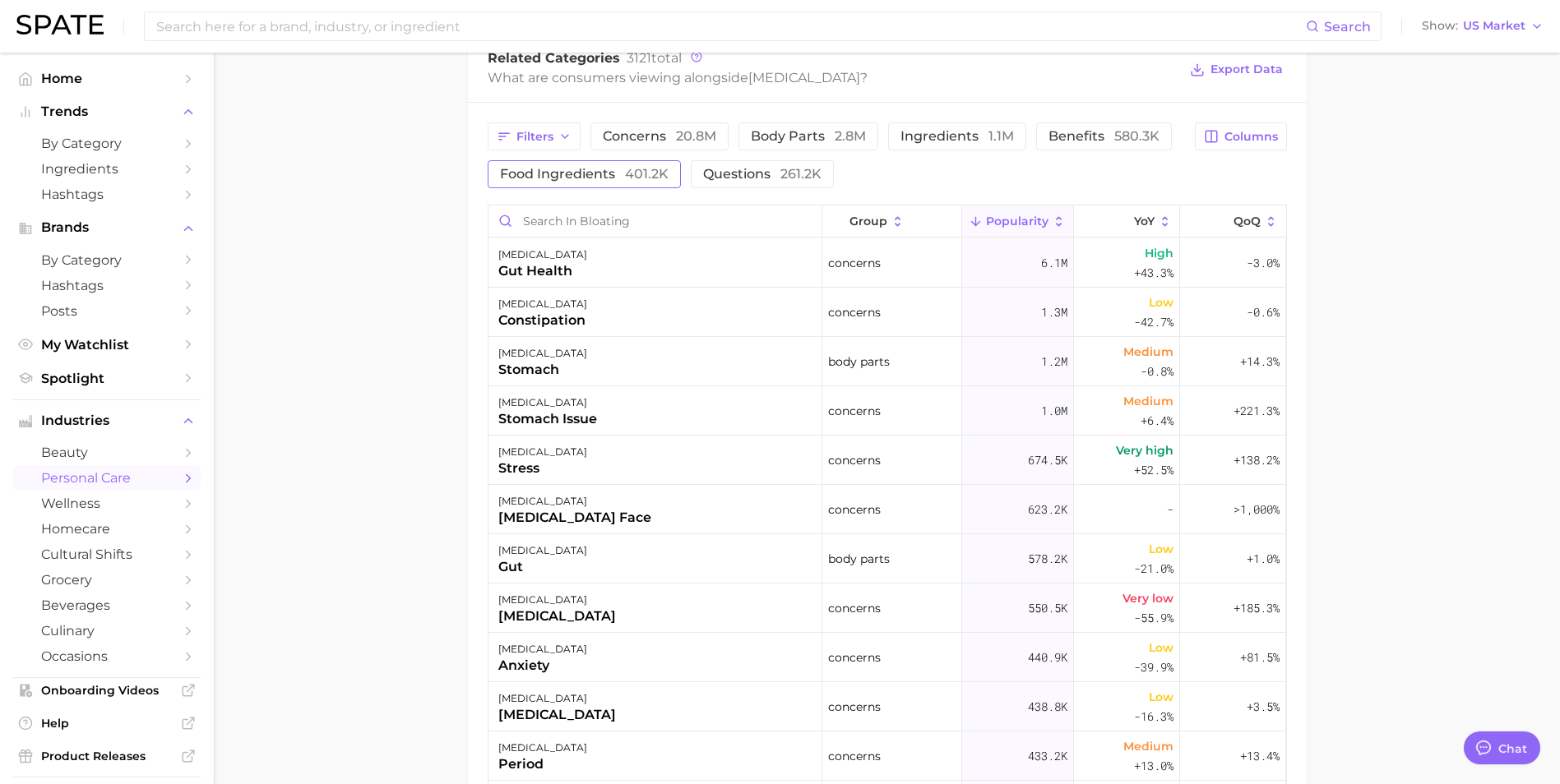
click at [623, 173] on span "food ingredients 401.2k" at bounding box center [585, 174] width 169 height 13
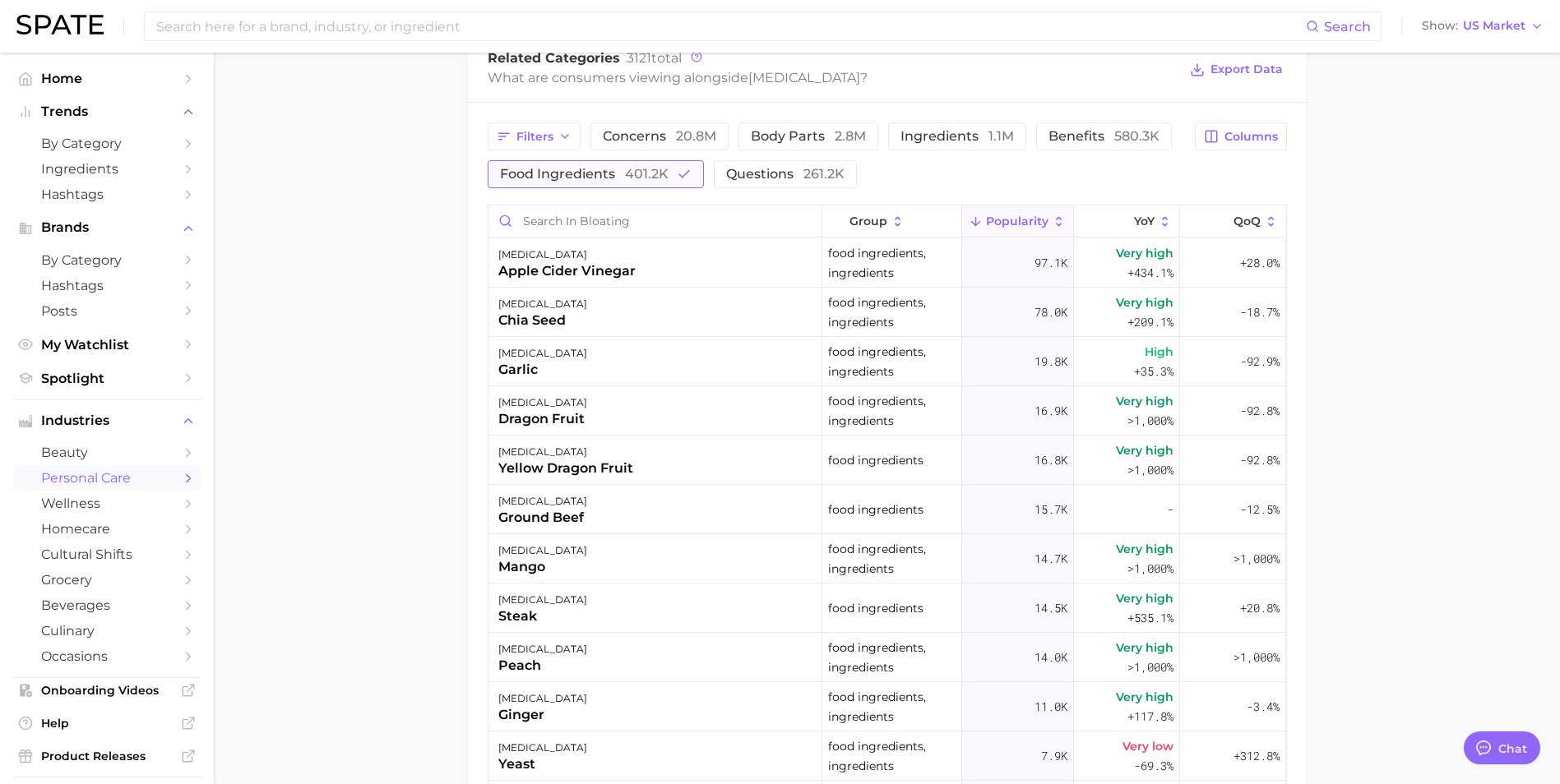
click at [617, 175] on span "food ingredients 401.2k" at bounding box center [585, 174] width 169 height 13
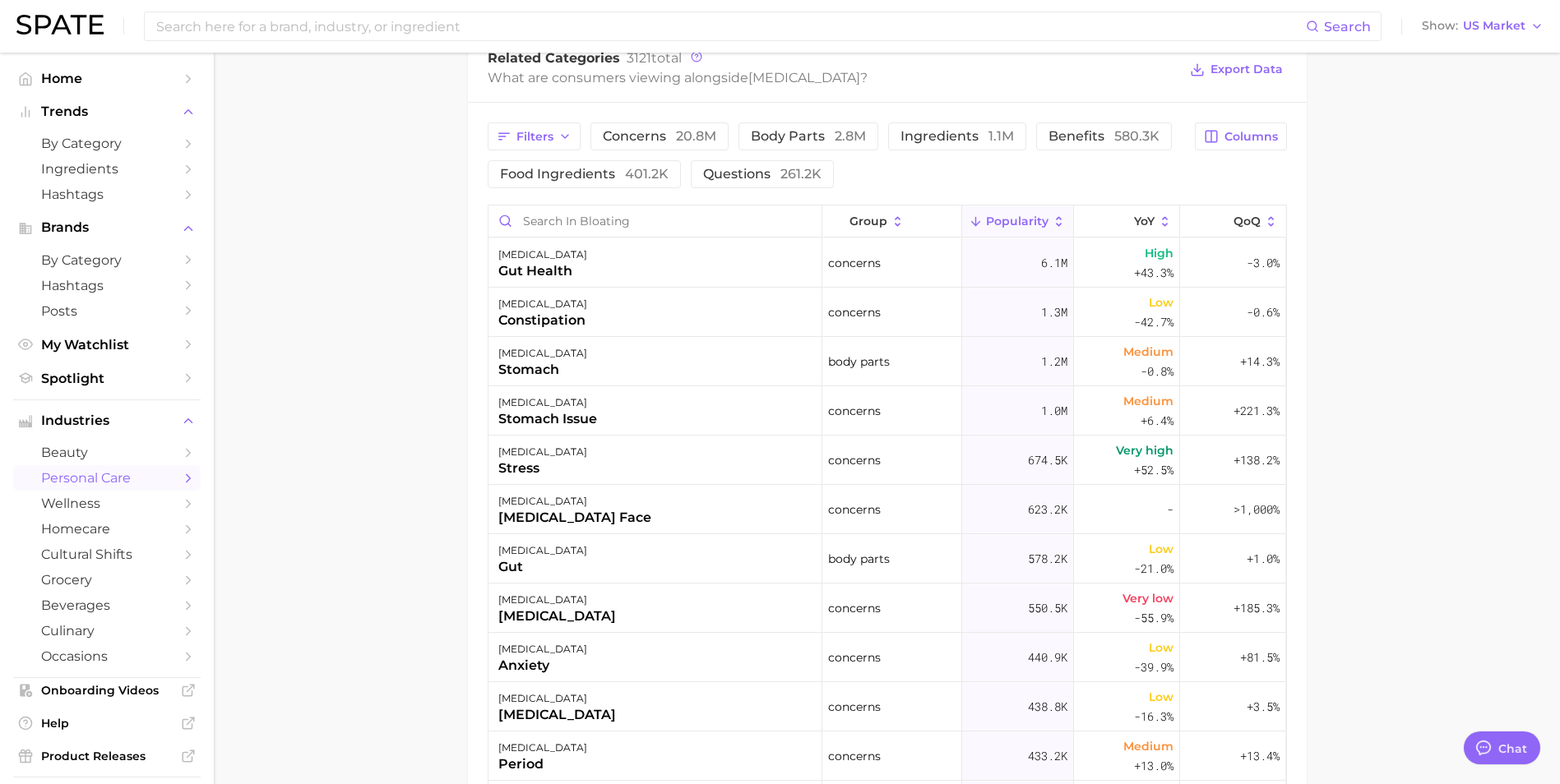
click at [404, 227] on main "1. health care 2. digestive system 3. digestive disease 4. [MEDICAL_DATA] Overv…" at bounding box center [887, 161] width 1346 height 1860
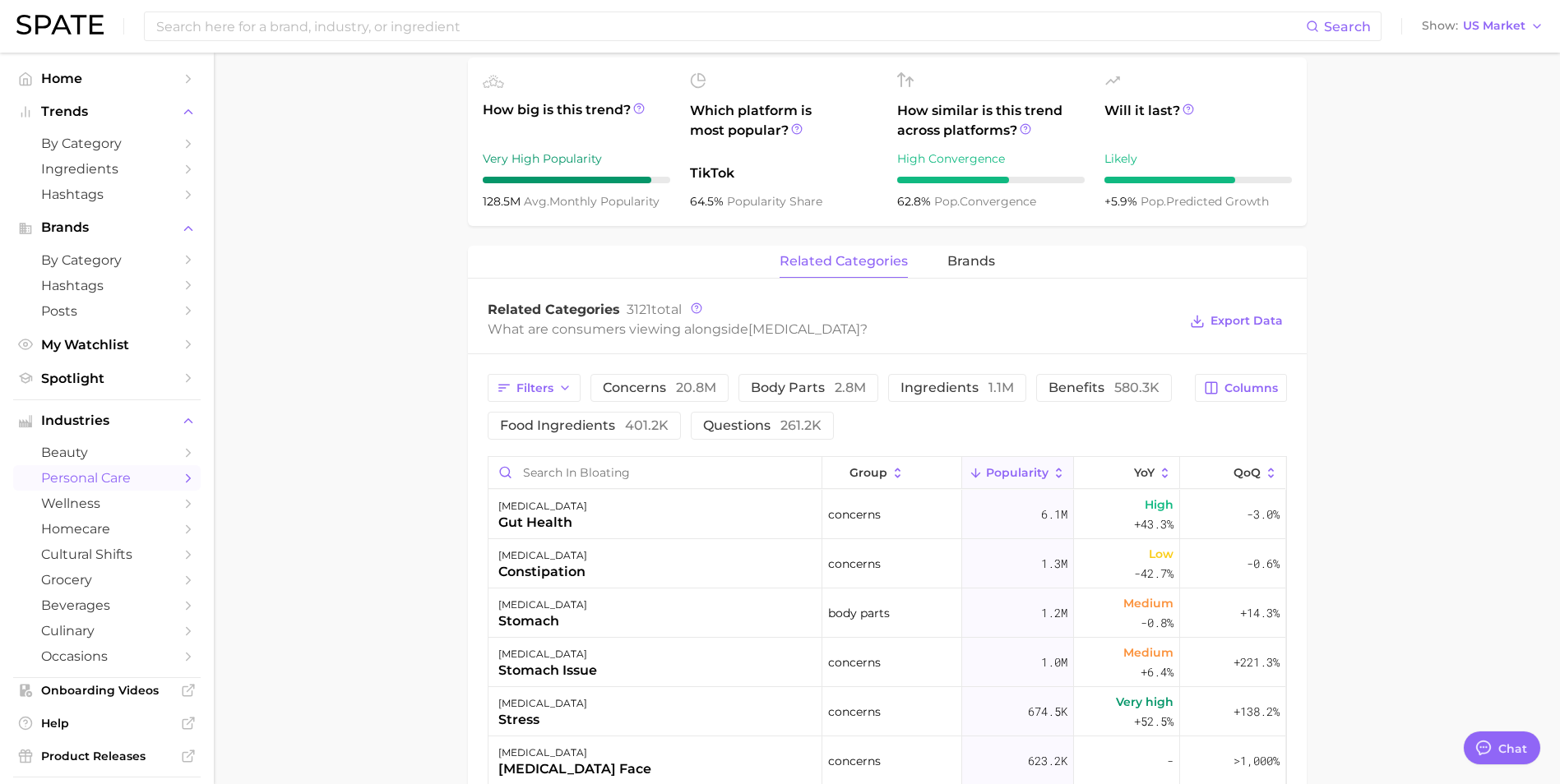
scroll to position [411, 0]
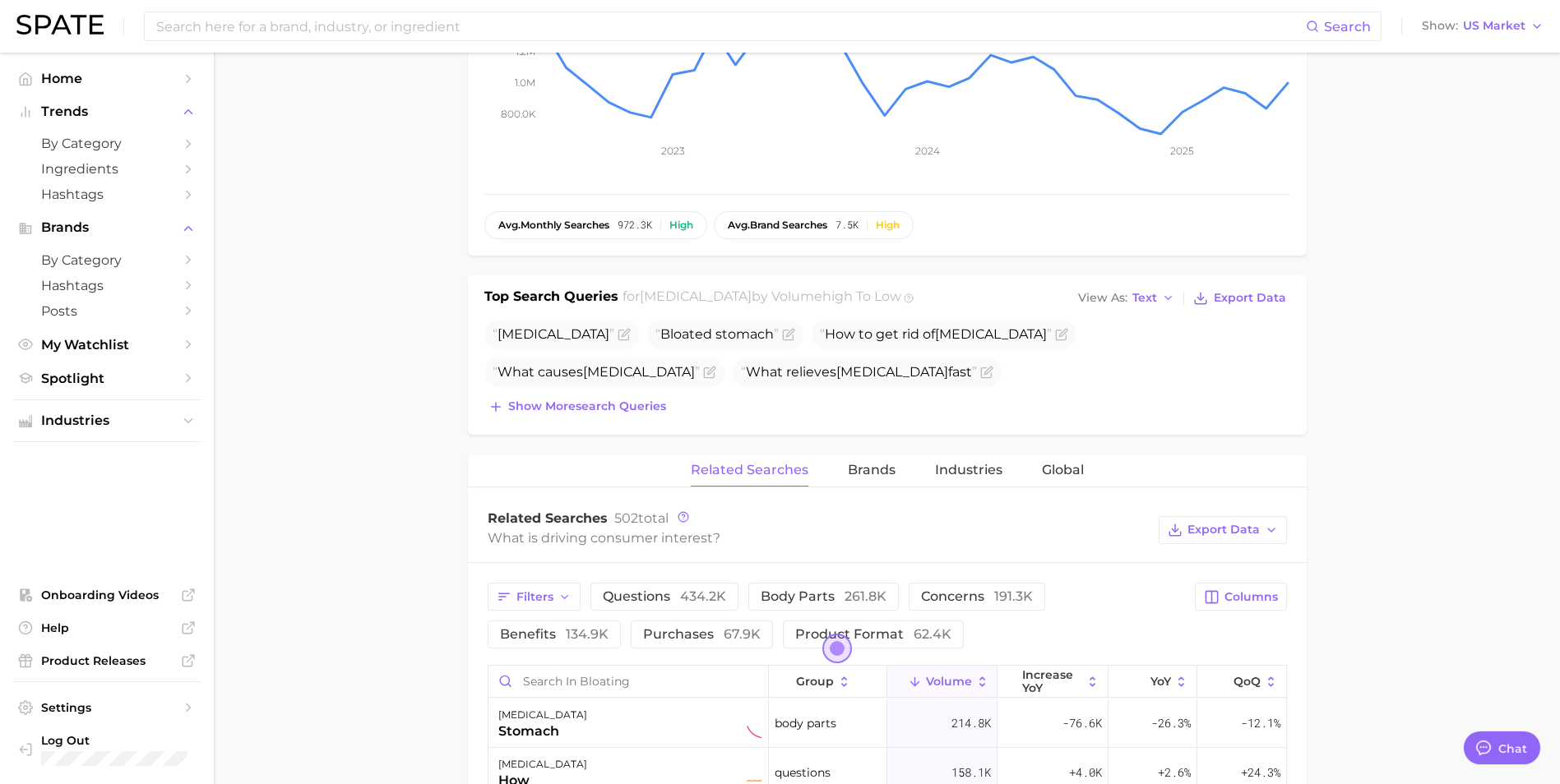
scroll to position [575, 0]
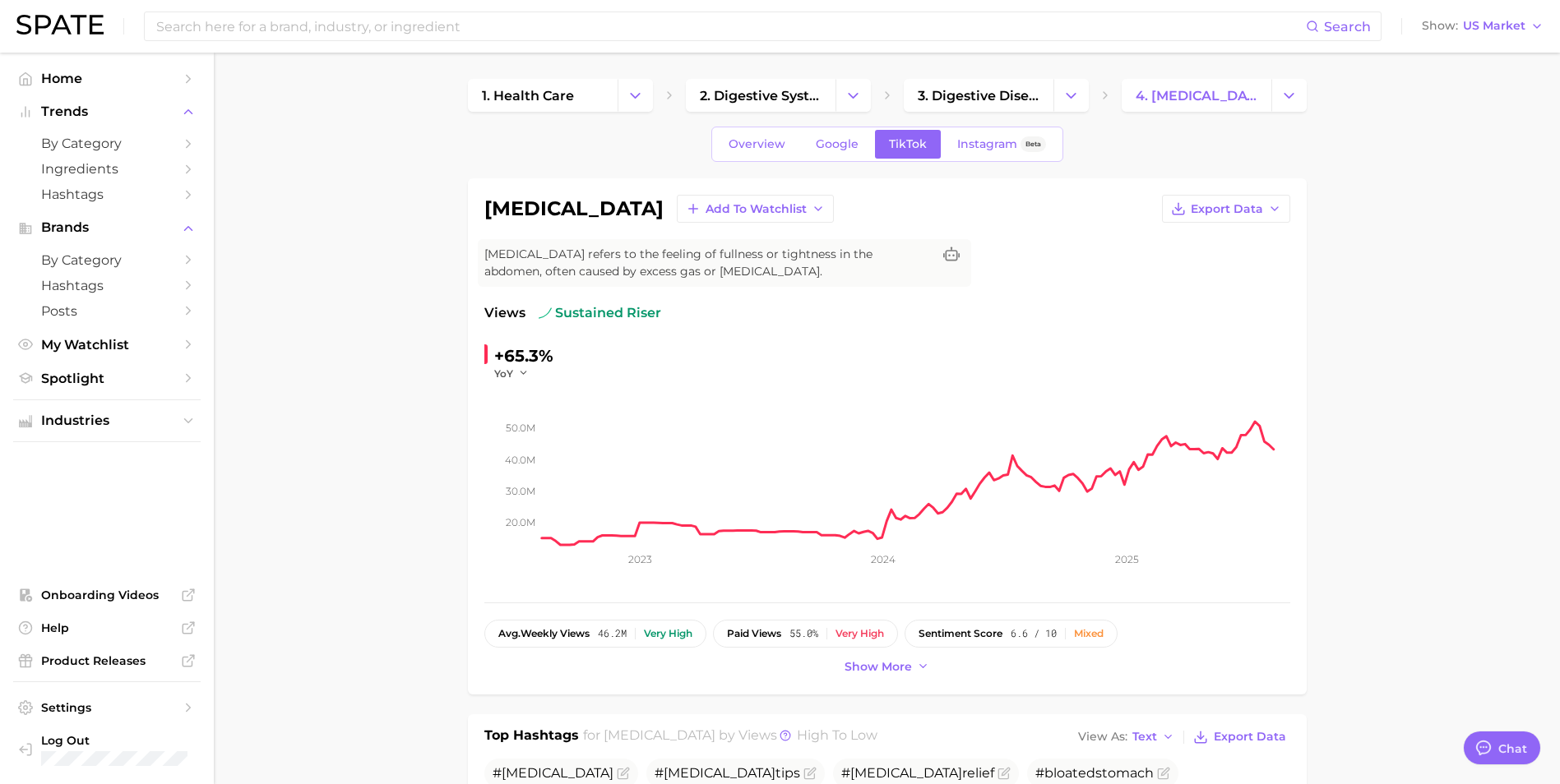
drag, startPoint x: 372, startPoint y: 360, endPoint x: 558, endPoint y: 345, distance: 186.6
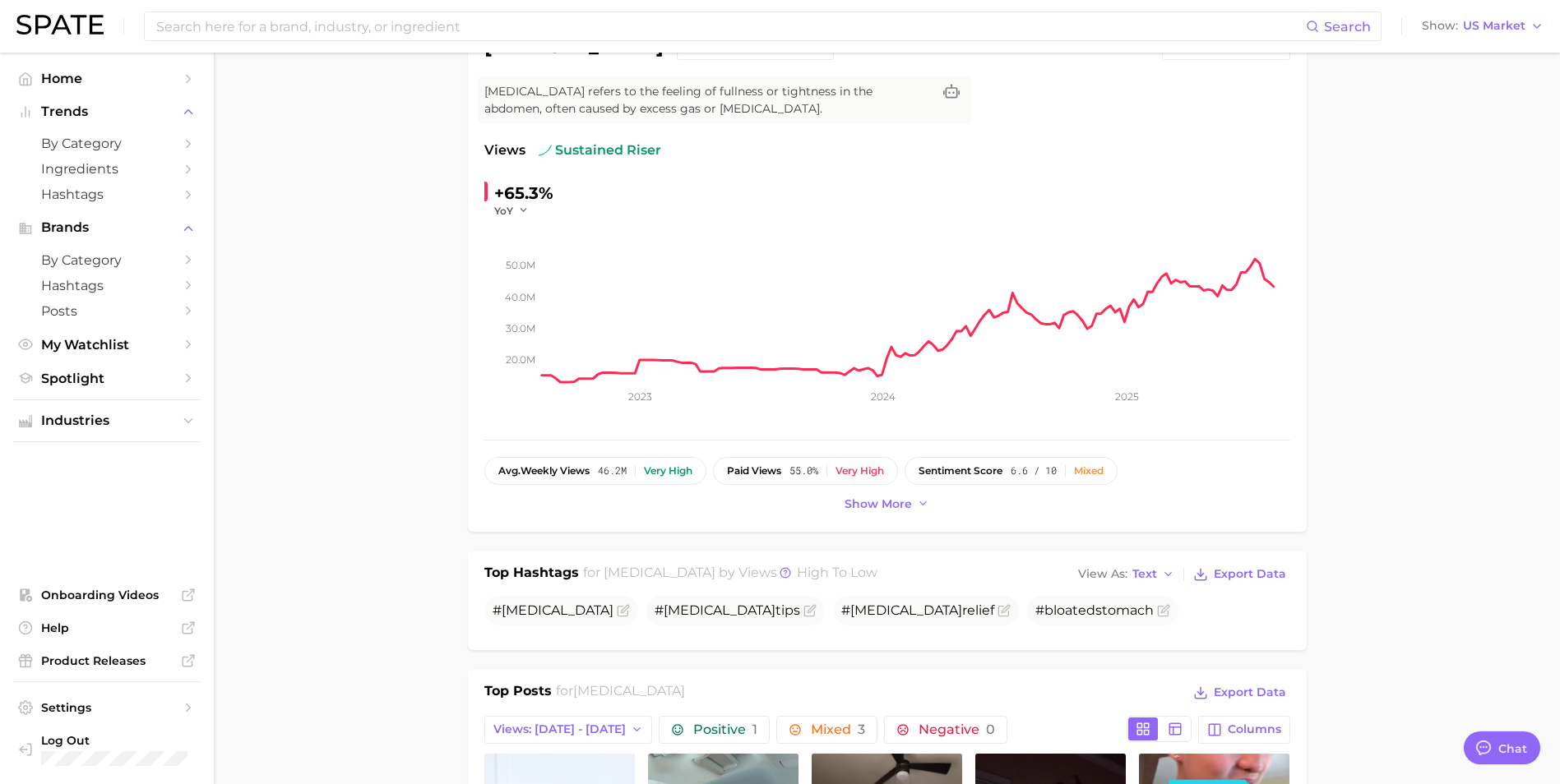
scroll to position [411, 0]
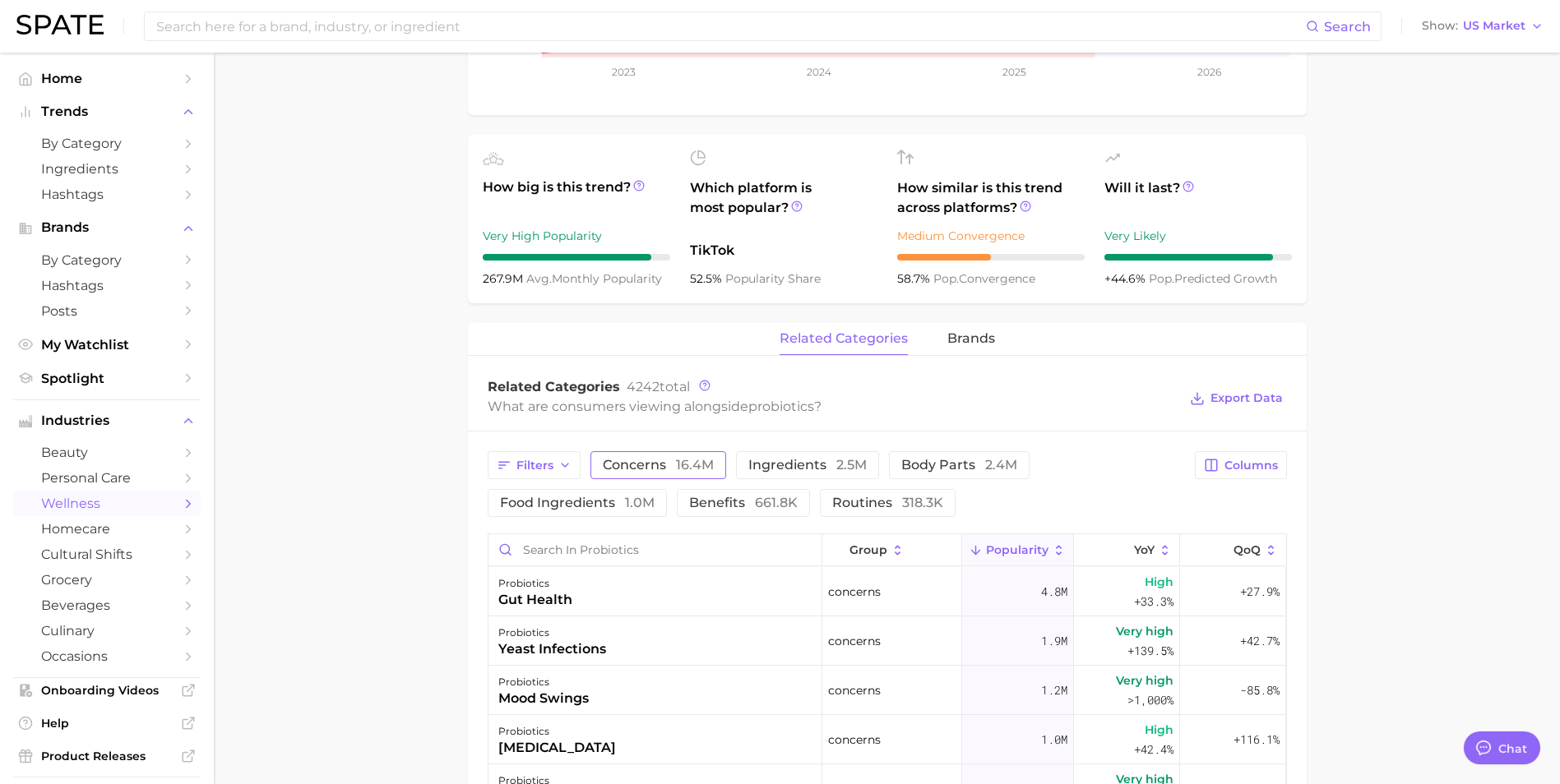
click at [656, 471] on span "concerns 16.4m" at bounding box center [657, 465] width 111 height 13
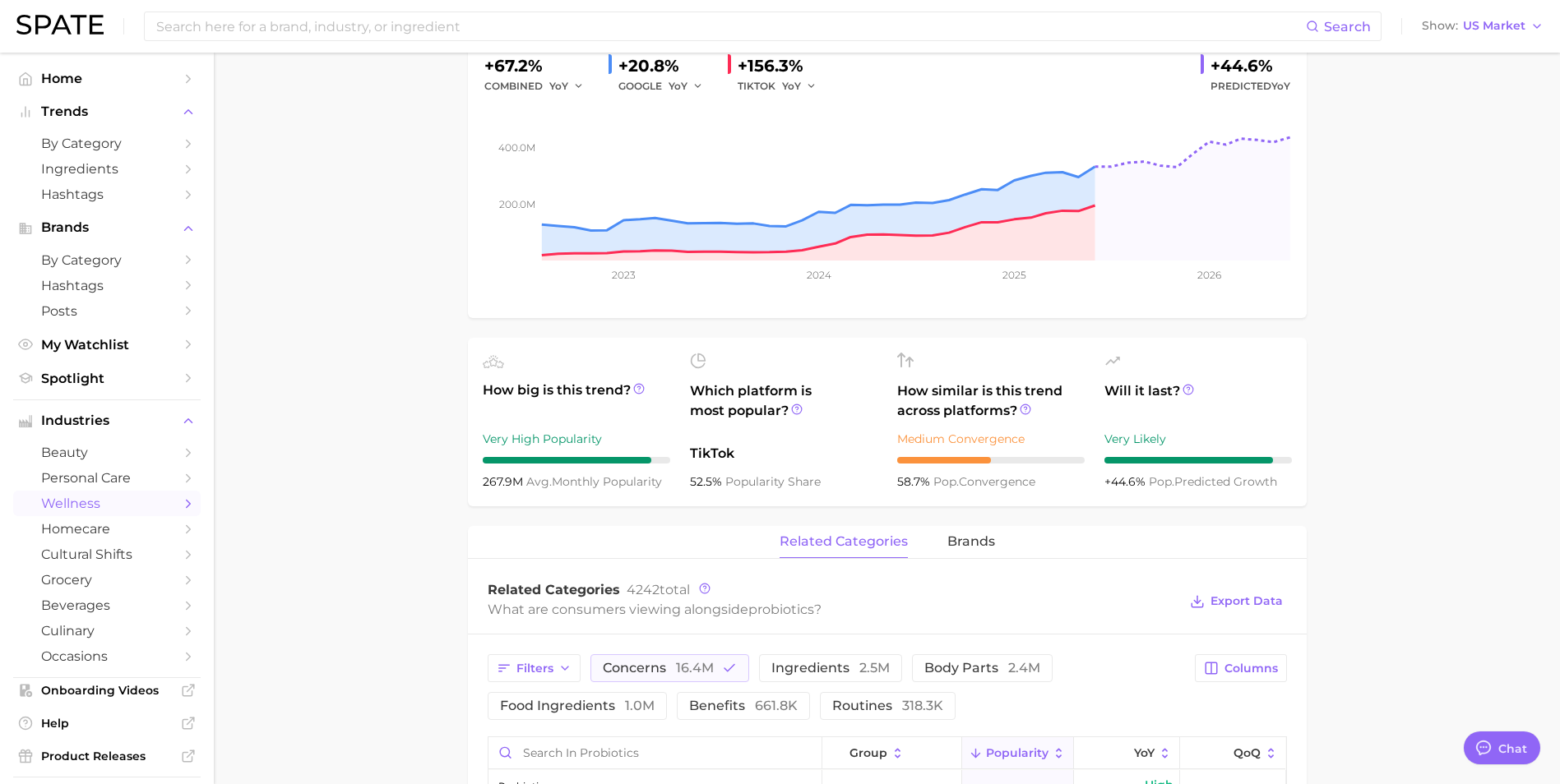
scroll to position [493, 0]
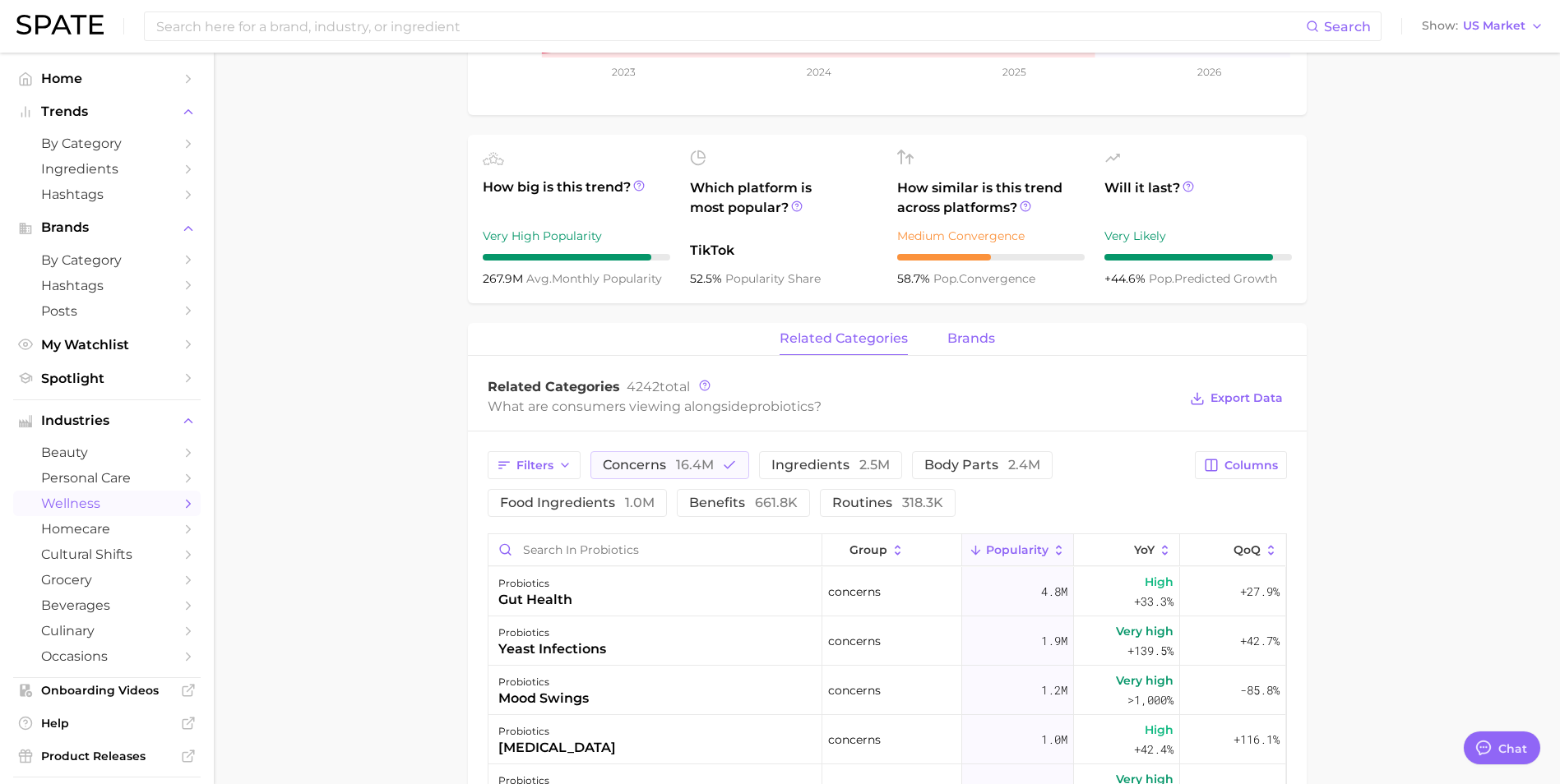
click at [972, 336] on span "brands" at bounding box center [971, 338] width 48 height 15
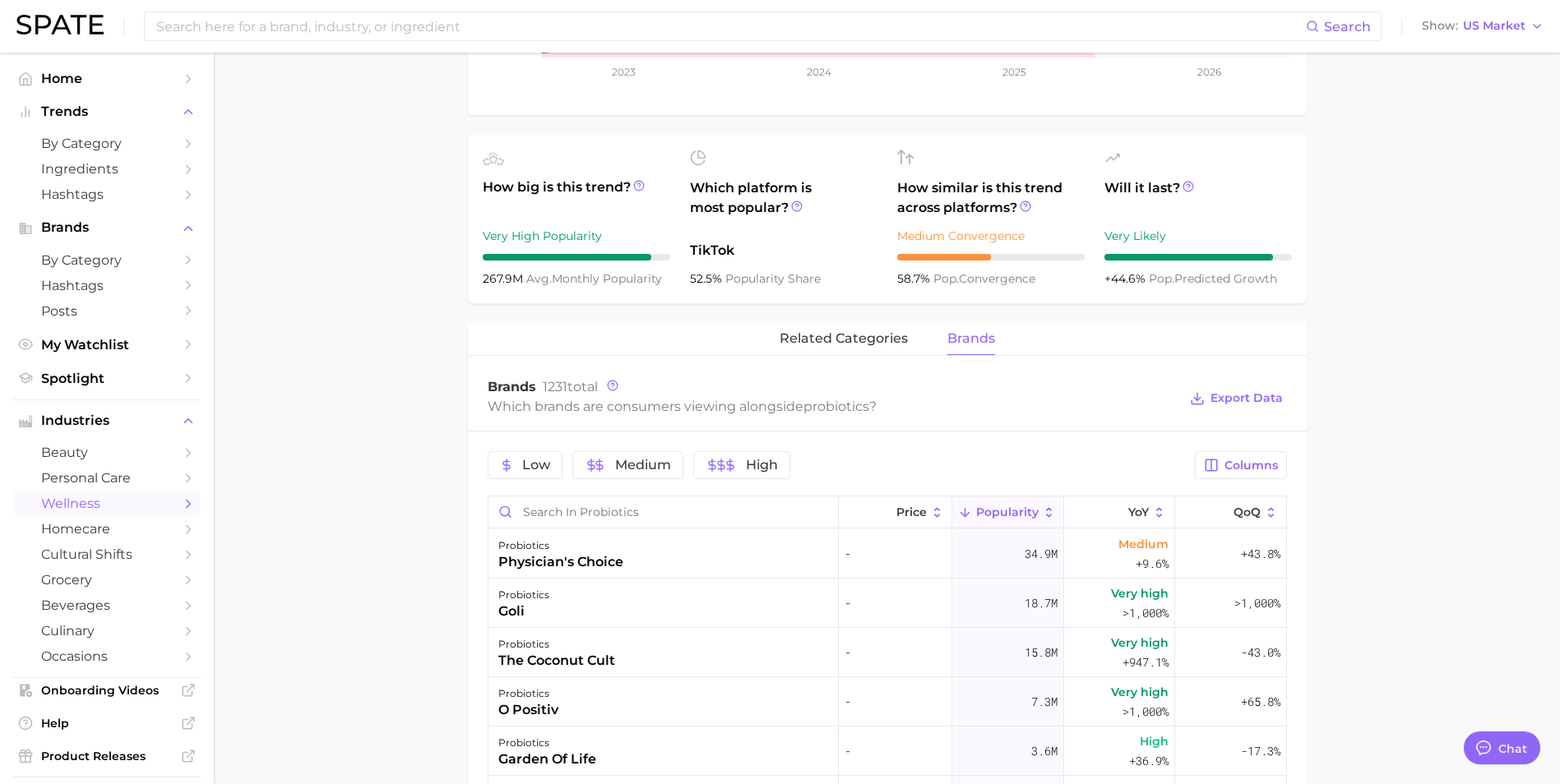
click at [419, 411] on main "1. supplements & ingestibles 2. supplements 3. probiotic 4. probiotics Overview…" at bounding box center [887, 471] width 1346 height 1822
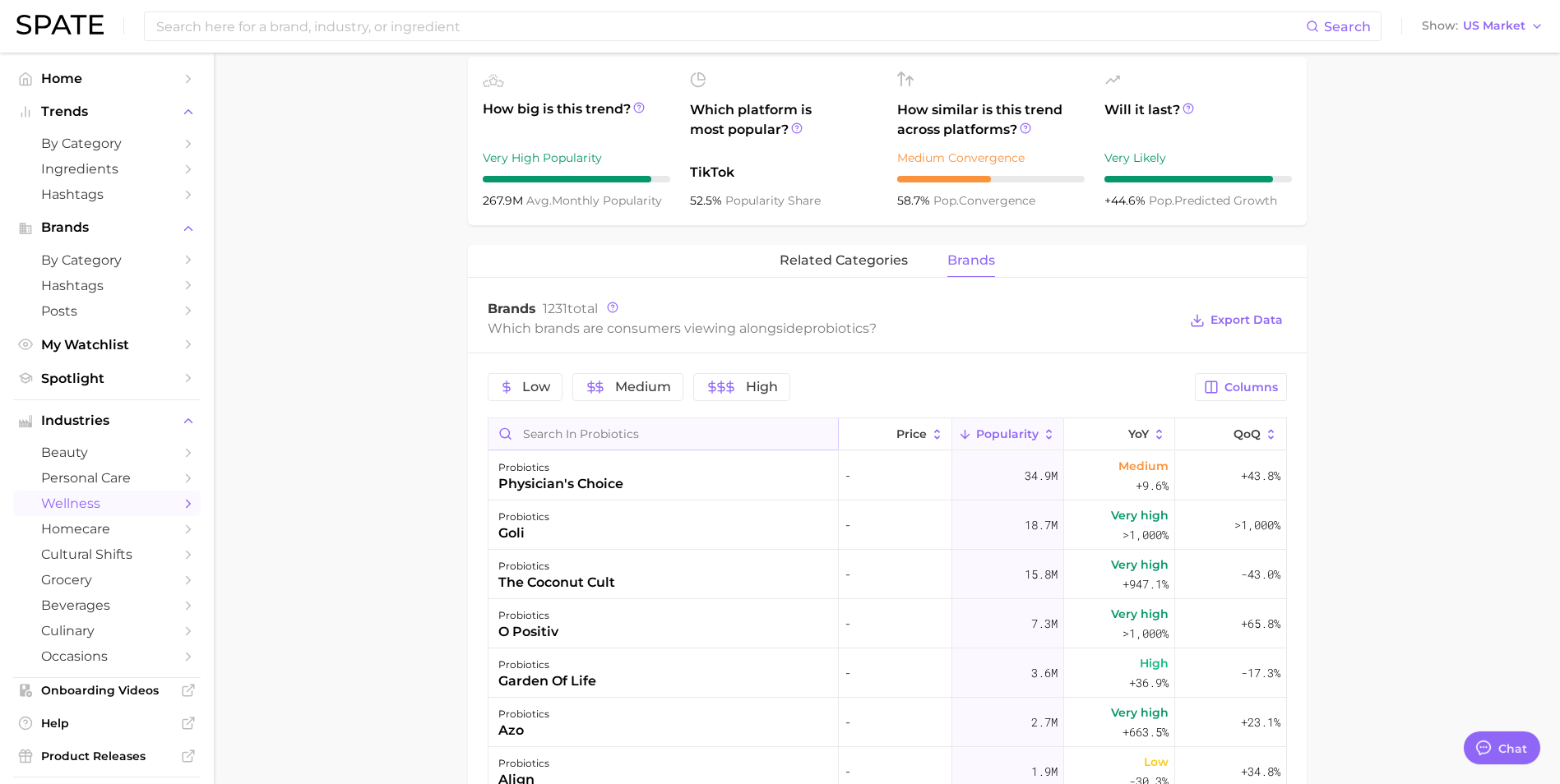
scroll to position [411, 0]
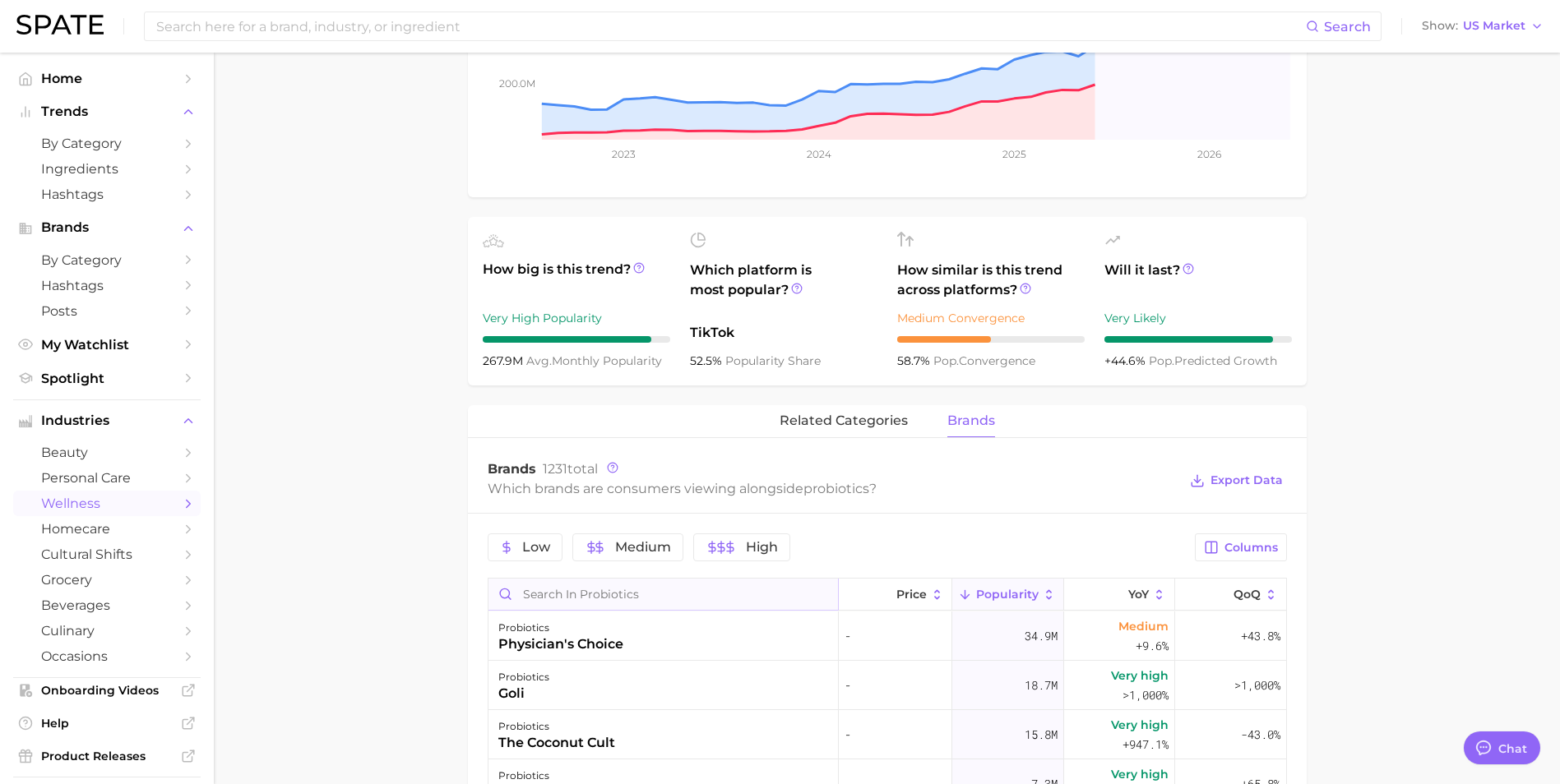
click at [625, 598] on input "Search in probiotics" at bounding box center [663, 594] width 349 height 31
type input "bioma"
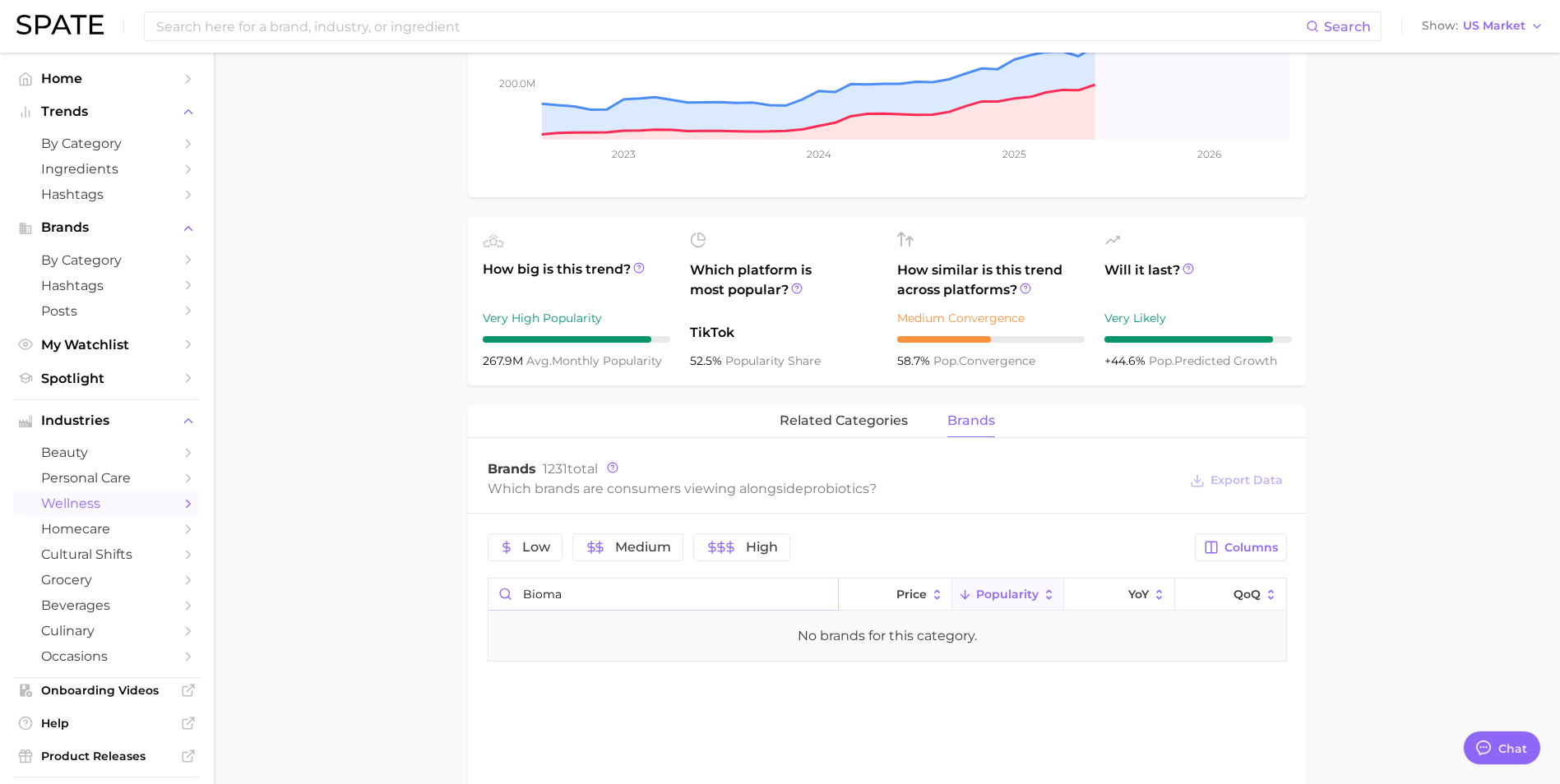
drag, startPoint x: 547, startPoint y: 601, endPoint x: 459, endPoint y: 601, distance: 88.0
click at [459, 601] on main "1. supplements & ingestibles 2. supplements 3. probiotic 4. probiotics Overview…" at bounding box center [887, 403] width 1346 height 1524
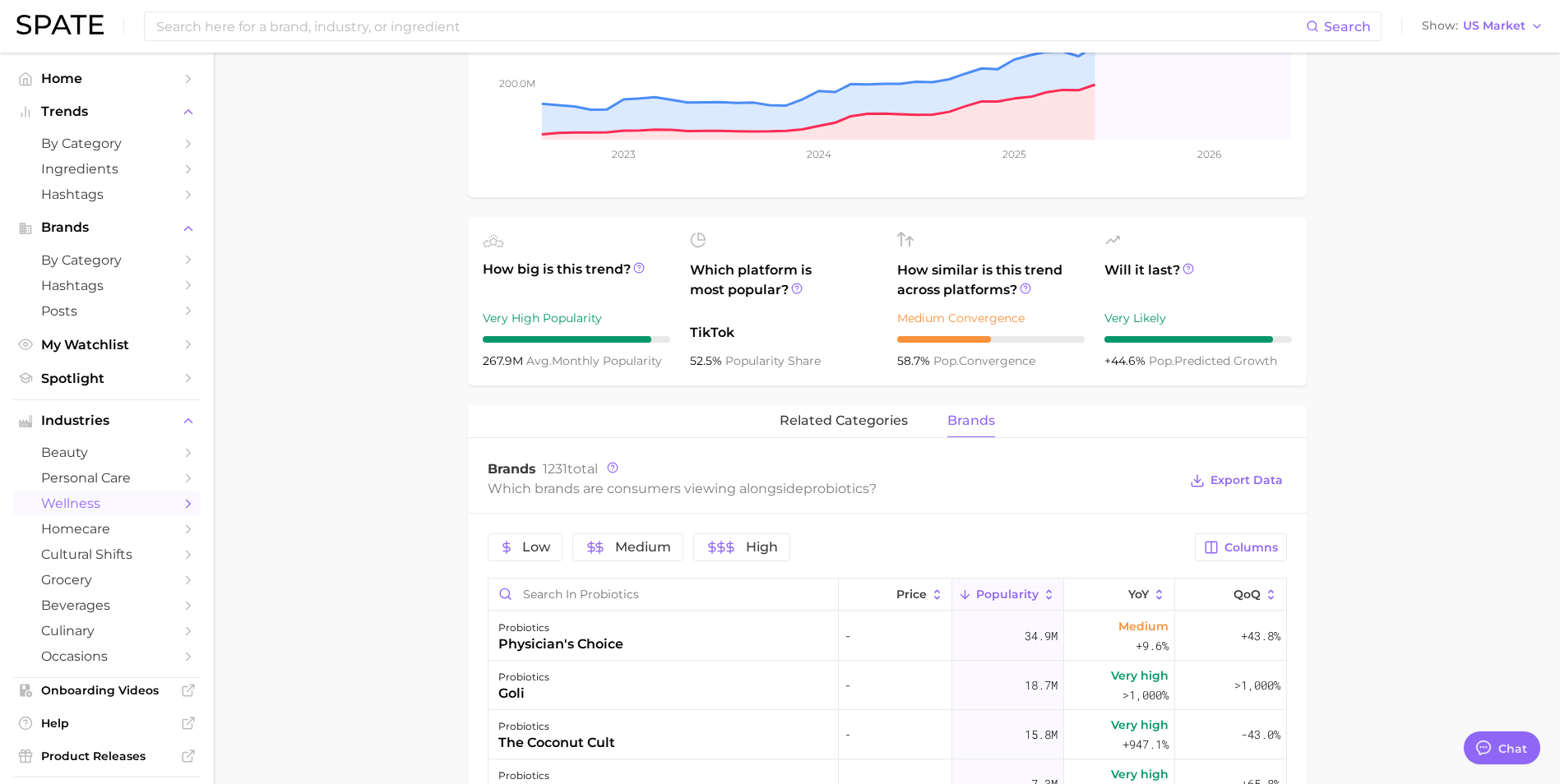
click at [373, 563] on main "1. supplements & ingestibles 2. supplements 3. probiotic 4. probiotics Overview…" at bounding box center [887, 552] width 1346 height 1822
type textarea "x"
click at [269, 23] on input at bounding box center [730, 26] width 1151 height 28
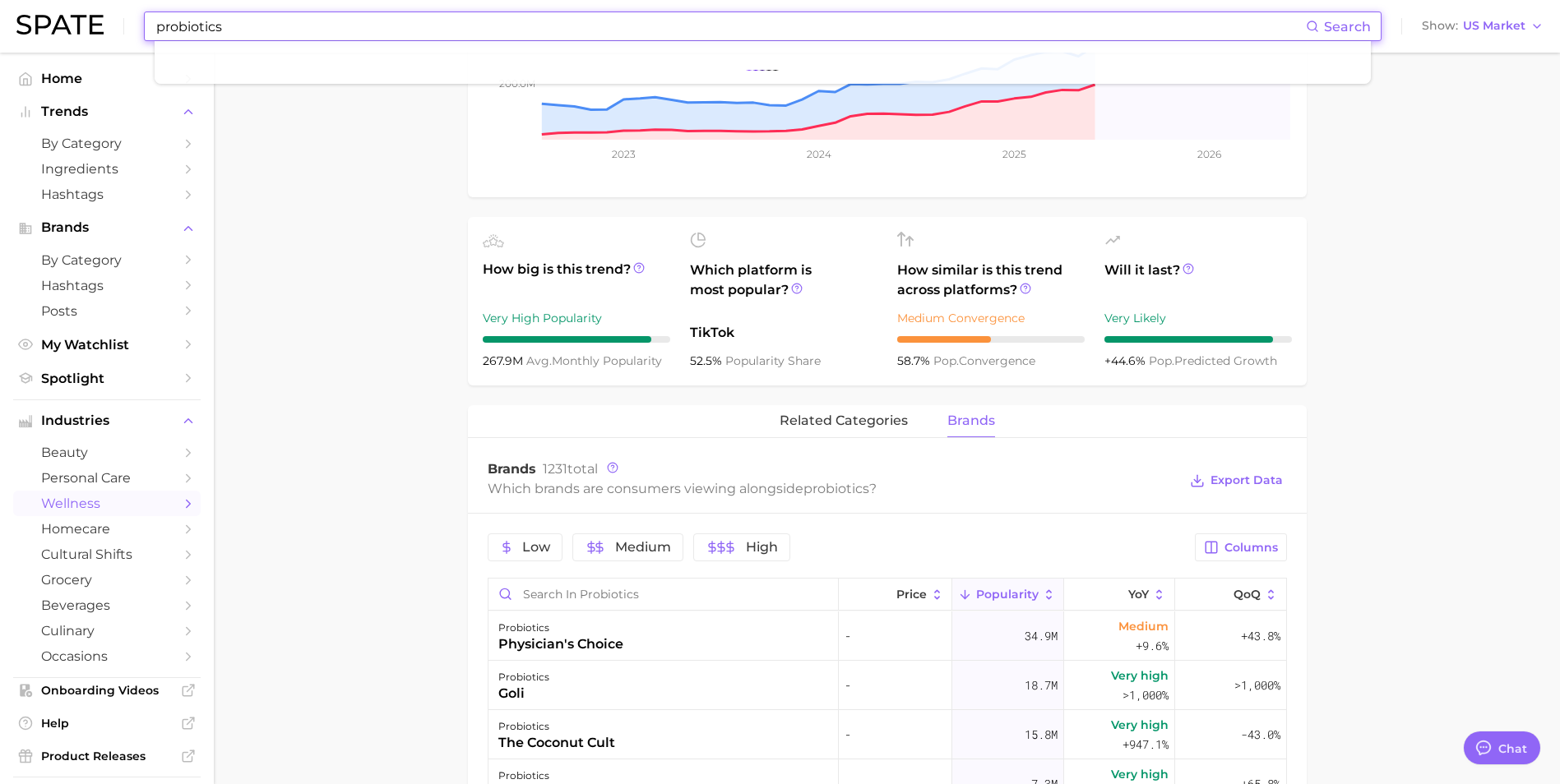
type input "probiotics"
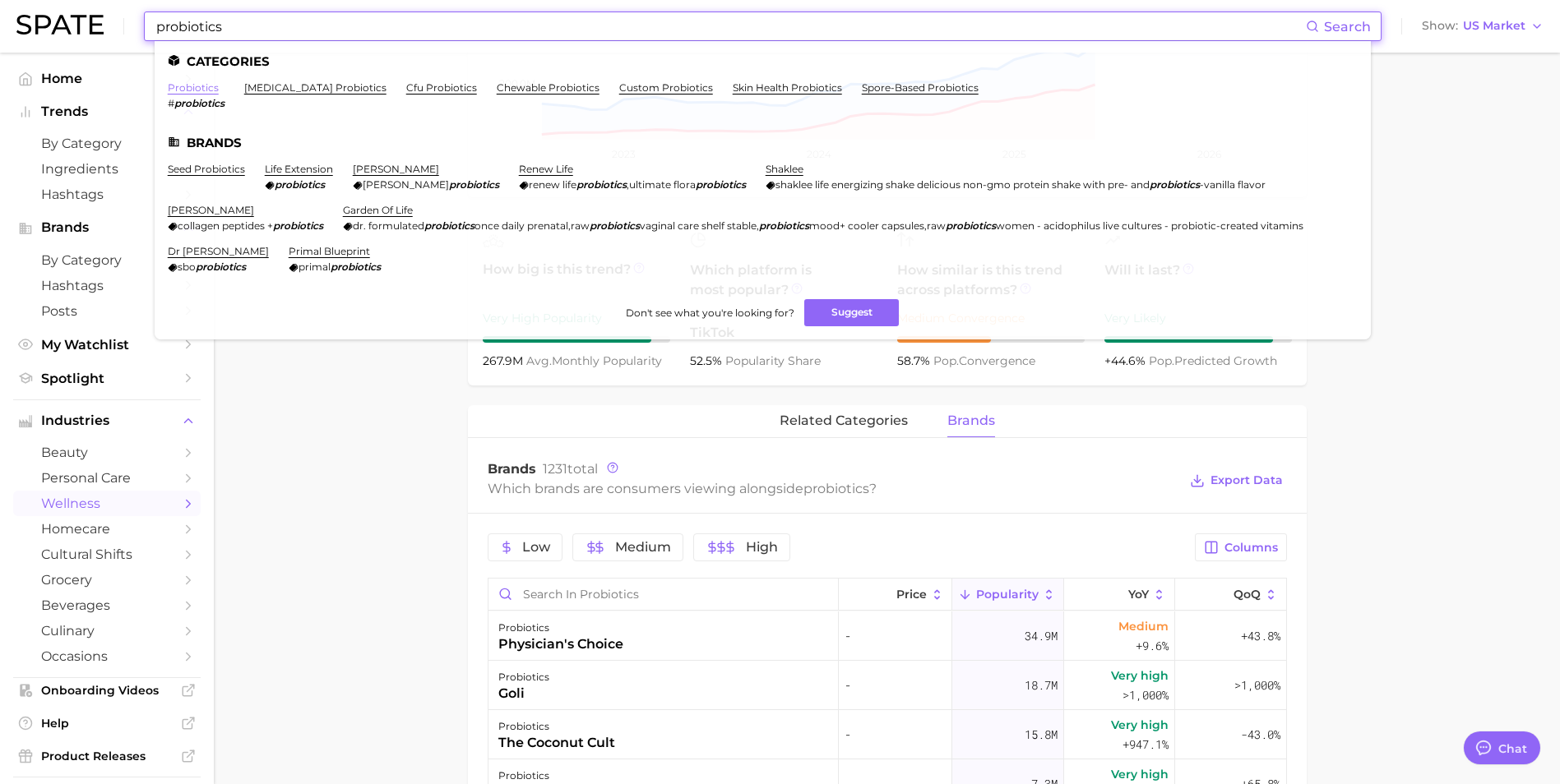
click at [178, 90] on link "probiotics" at bounding box center [193, 88] width 51 height 12
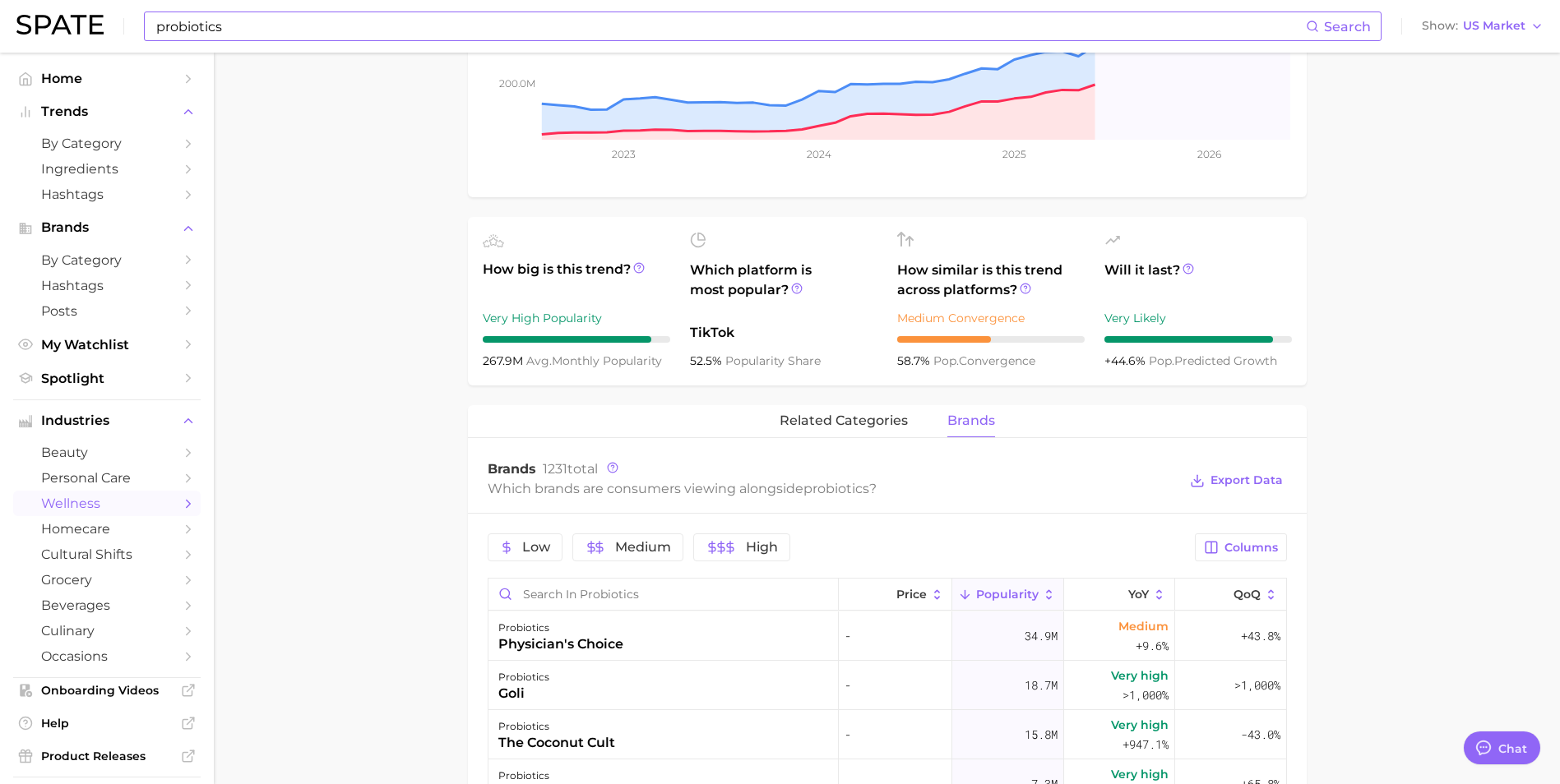
click at [370, 28] on input "probiotics" at bounding box center [730, 26] width 1151 height 28
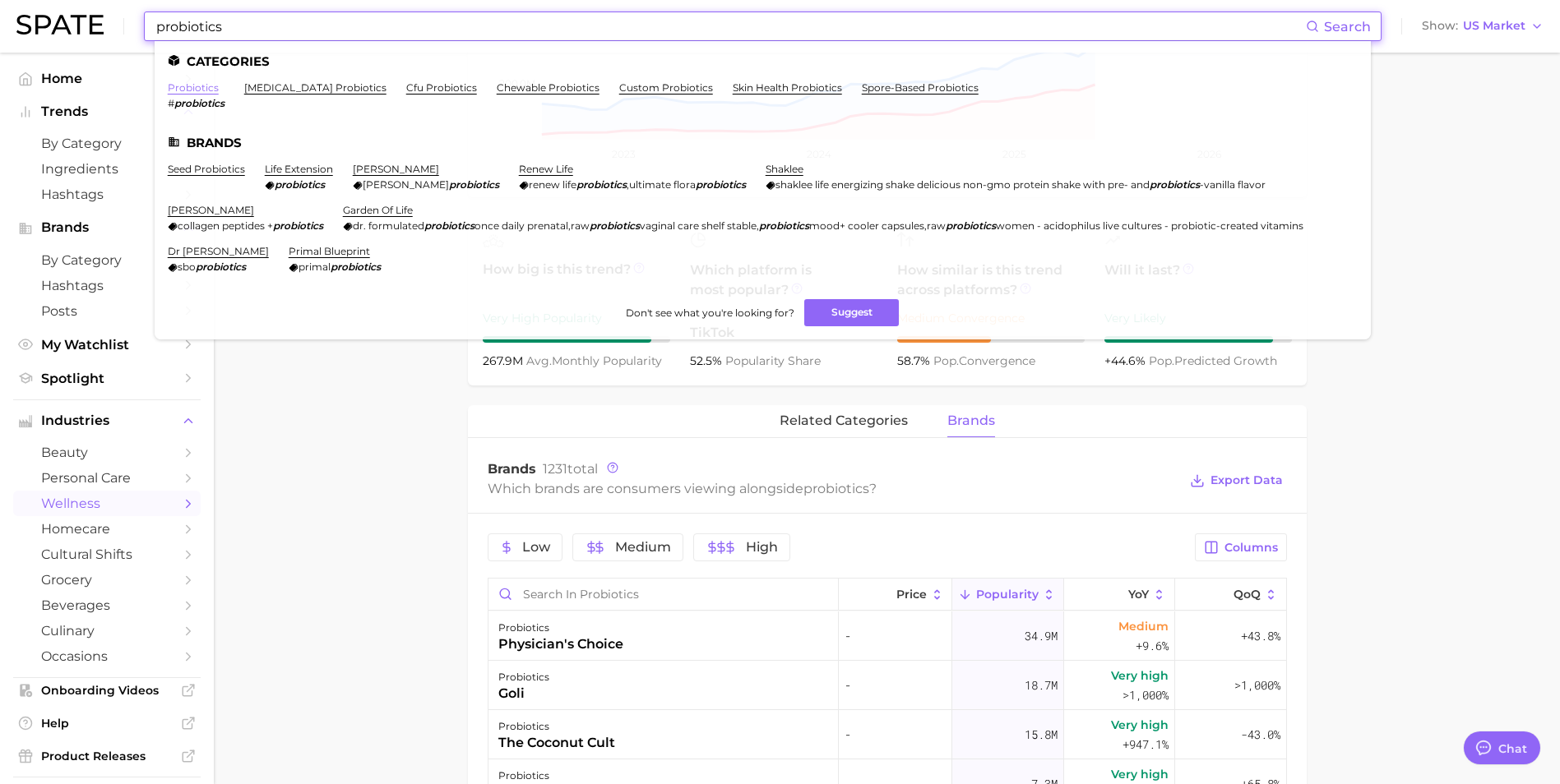
click at [205, 91] on link "probiotics" at bounding box center [193, 88] width 51 height 12
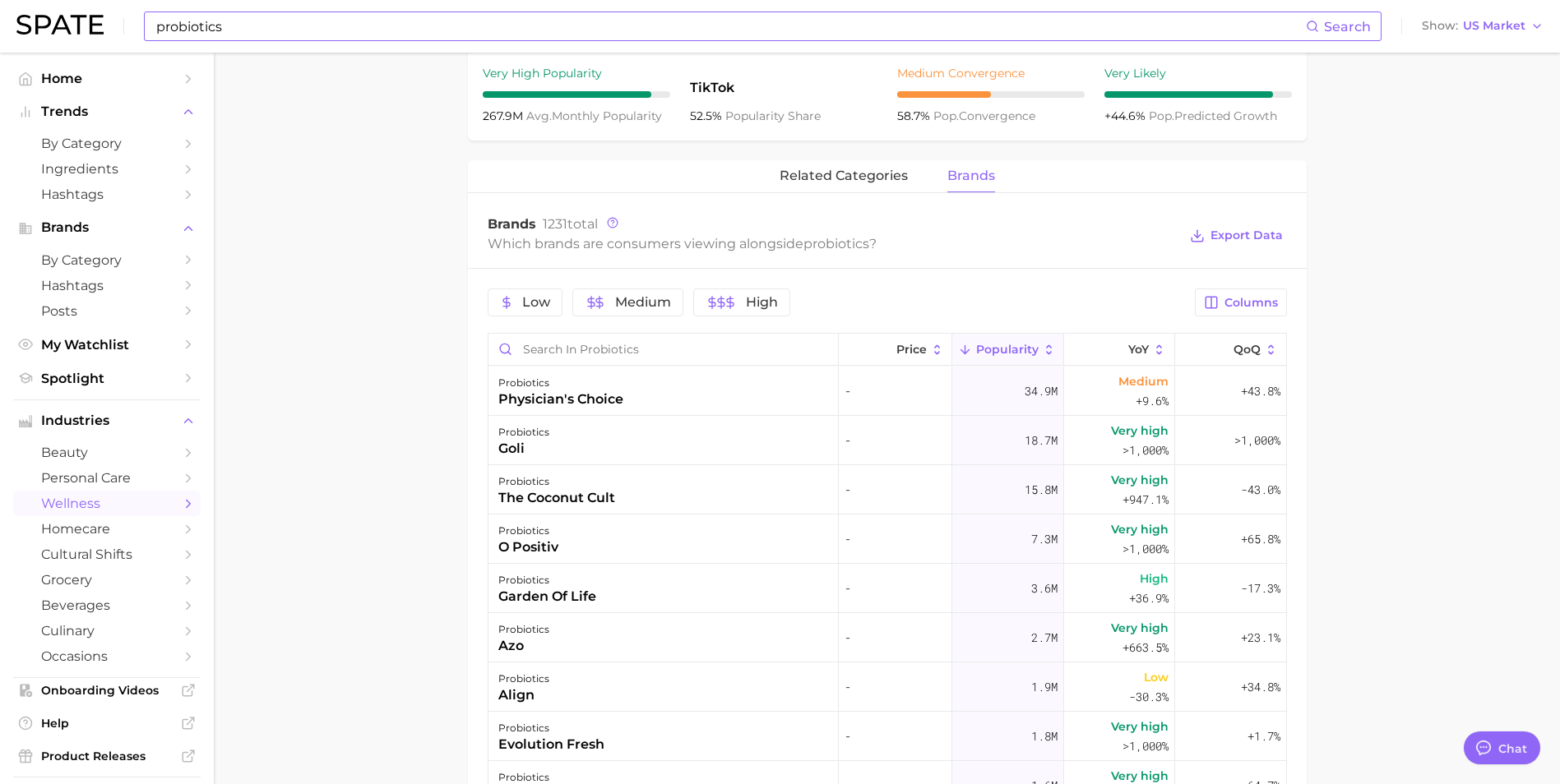
scroll to position [658, 0]
click at [848, 184] on button "related categories" at bounding box center [844, 175] width 128 height 32
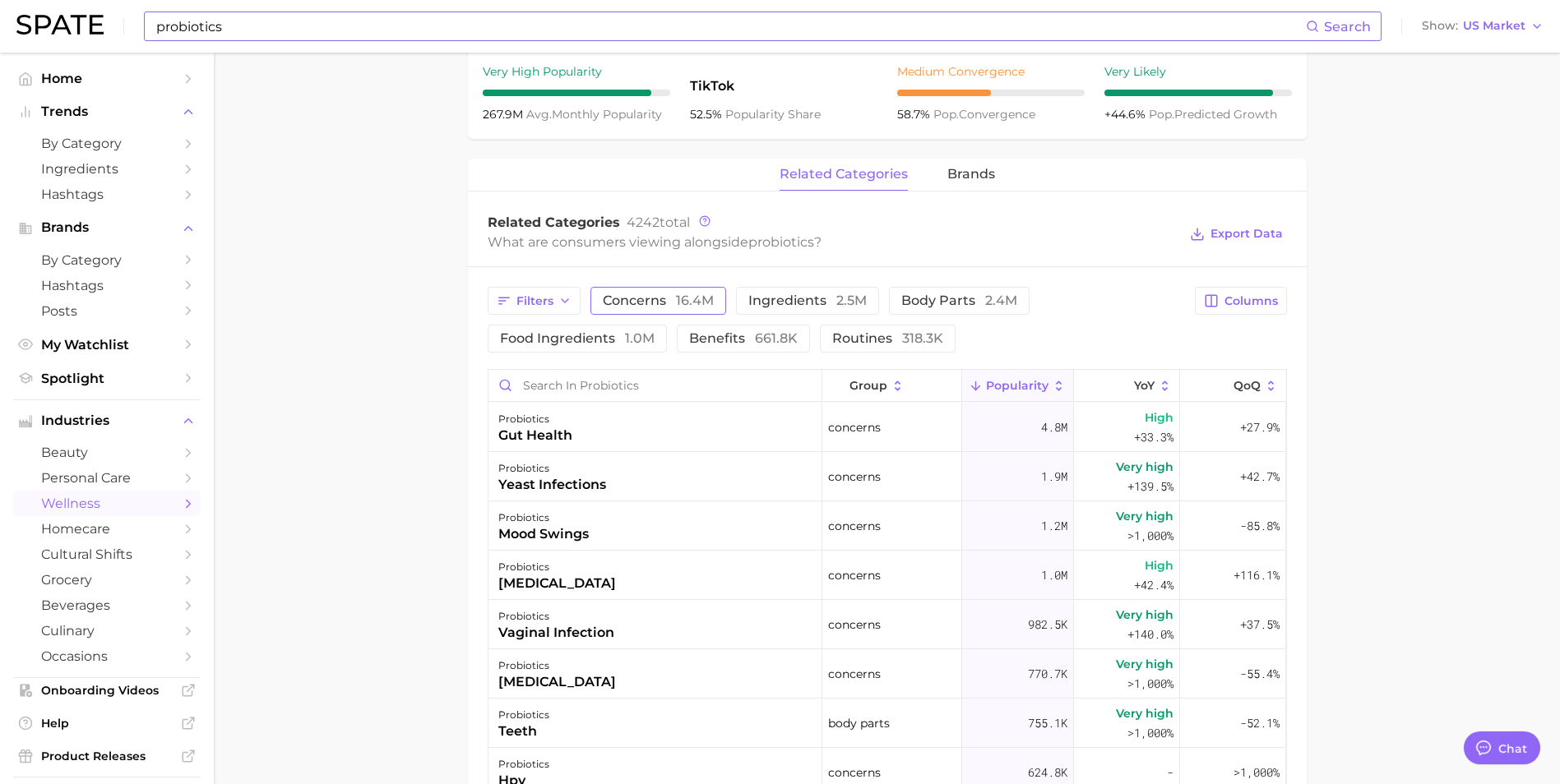
click at [684, 300] on span "16.4m" at bounding box center [695, 301] width 38 height 16
click at [688, 315] on div "Filters concerns 16.4m ingredients 2.5m body parts 2.4m food ingredients 1.0m b…" at bounding box center [837, 320] width 698 height 66
click at [691, 304] on span "16.4m" at bounding box center [695, 301] width 38 height 16
click at [729, 333] on span "benefits 661.8k" at bounding box center [744, 338] width 108 height 13
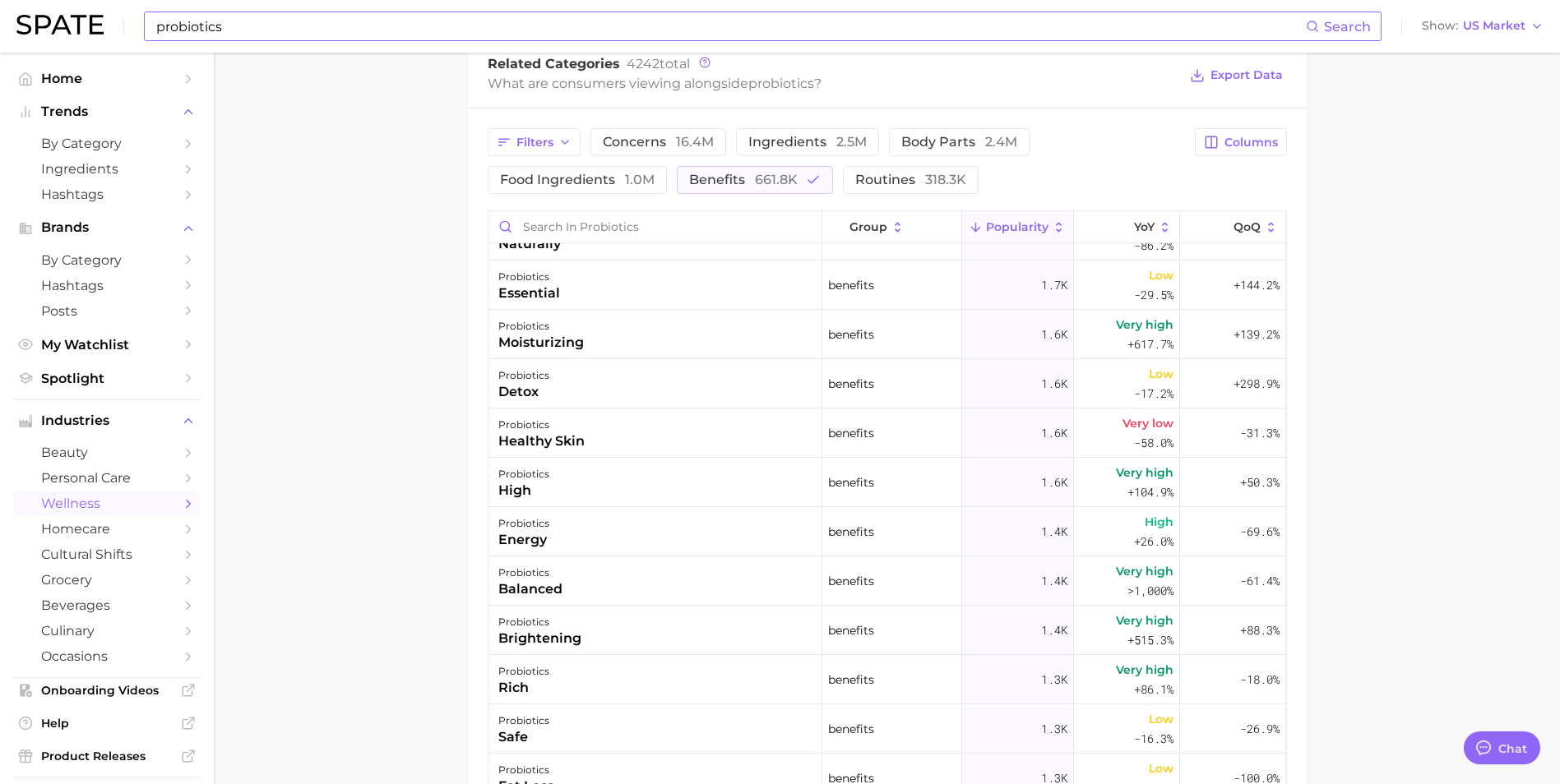
scroll to position [822, 0]
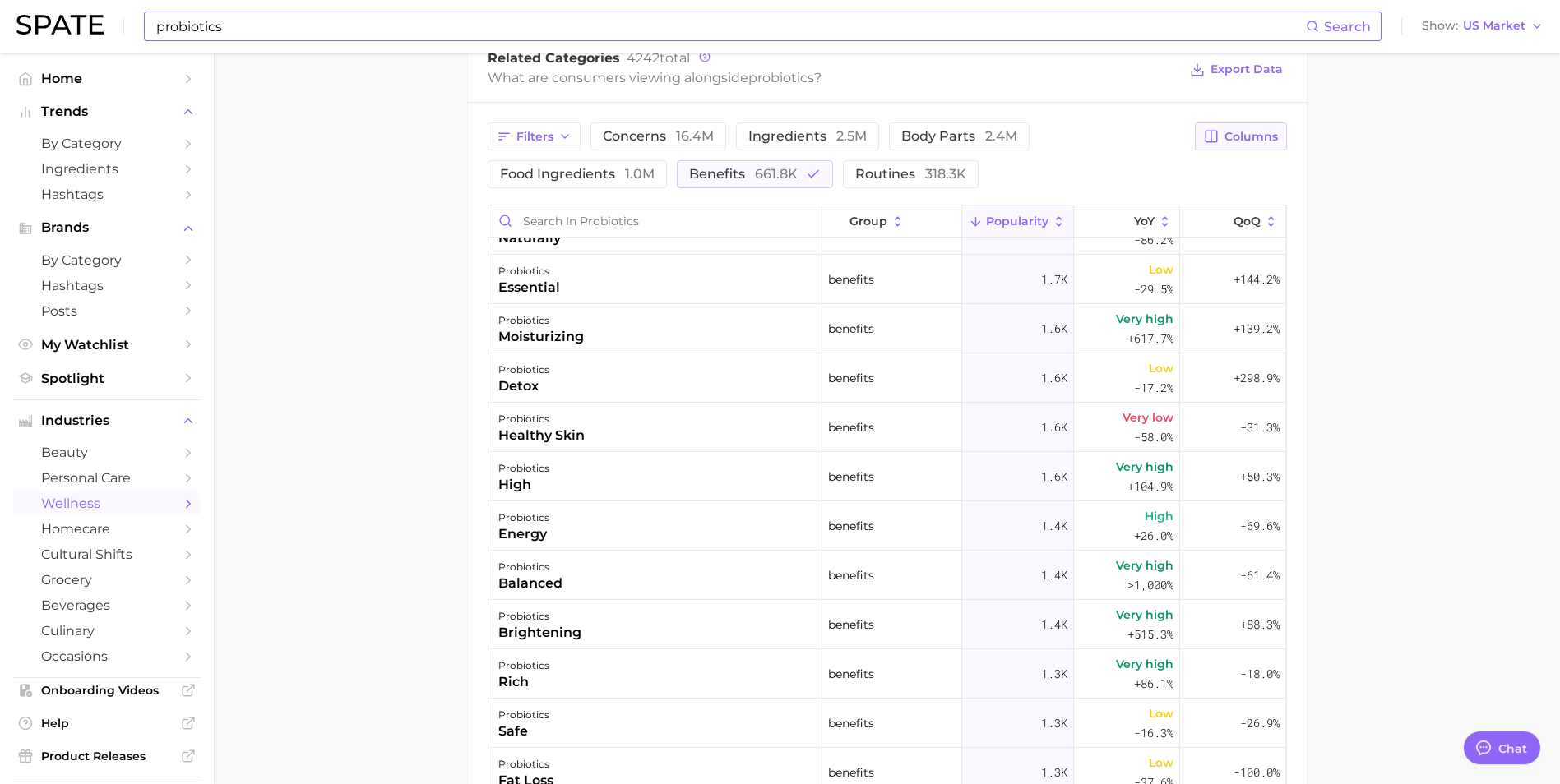
click at [1246, 130] on span "Columns" at bounding box center [1251, 137] width 53 height 14
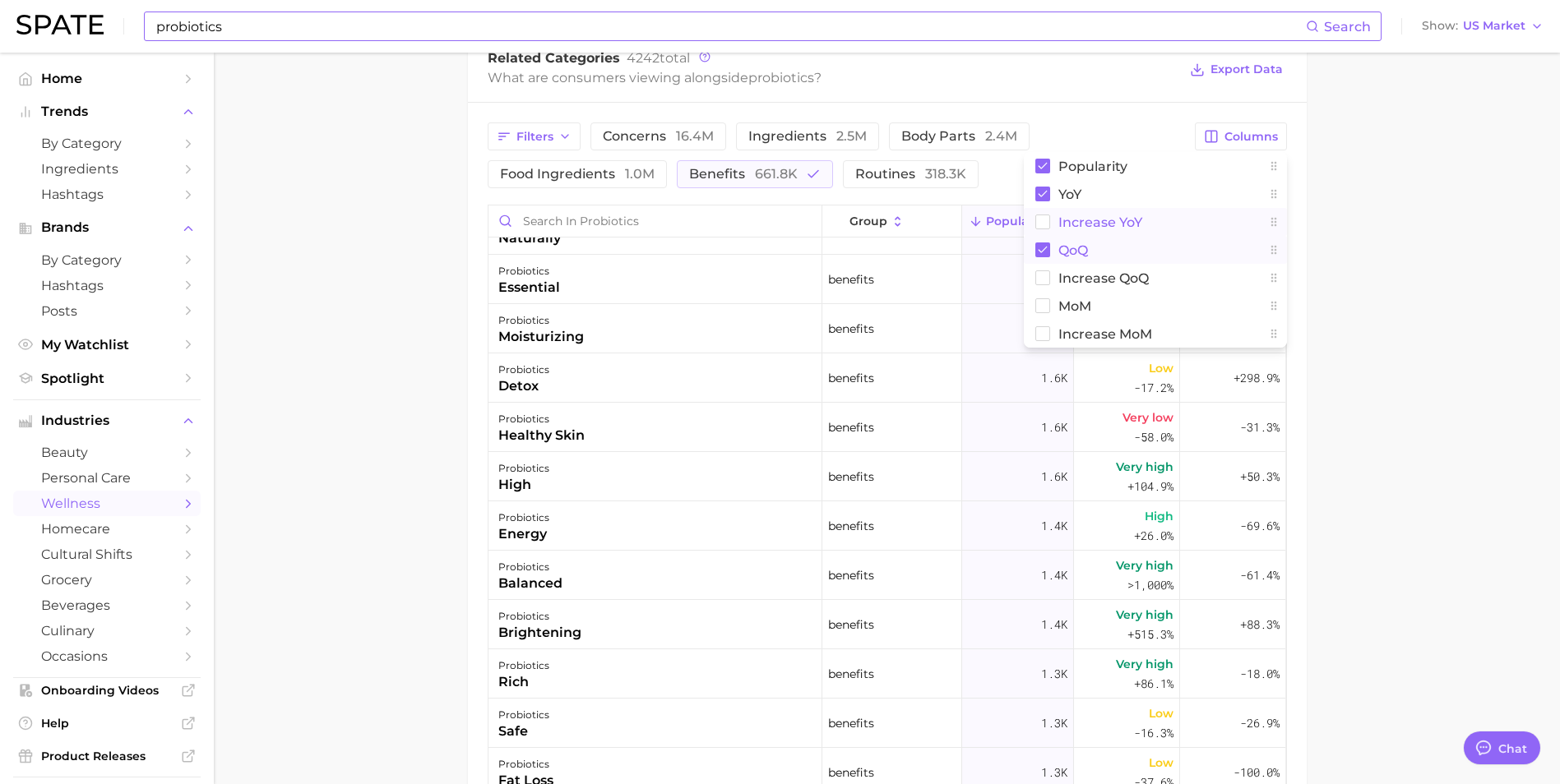
click at [1040, 229] on rect at bounding box center [1042, 223] width 14 height 14
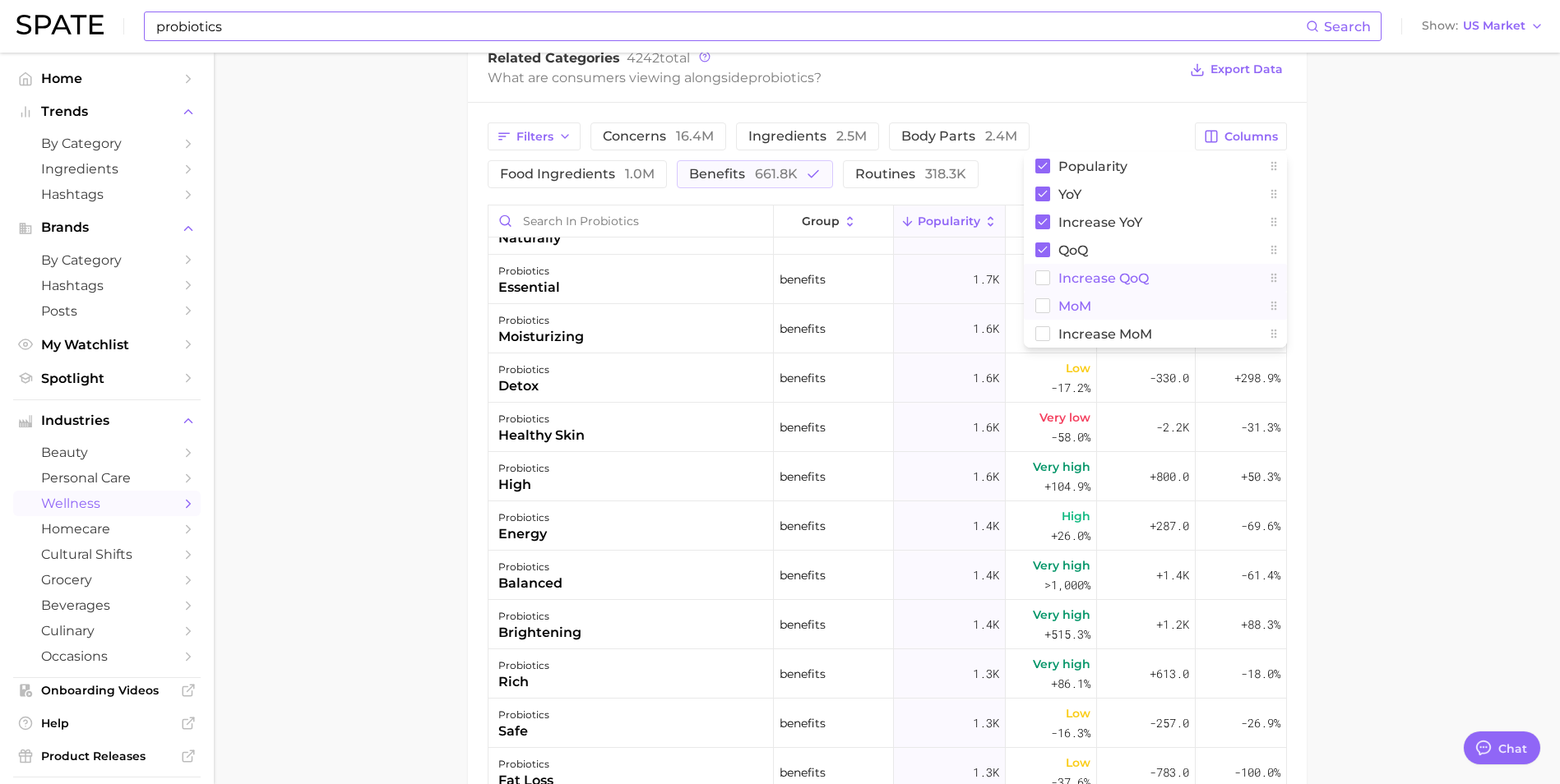
click at [1046, 272] on rect at bounding box center [1042, 278] width 14 height 14
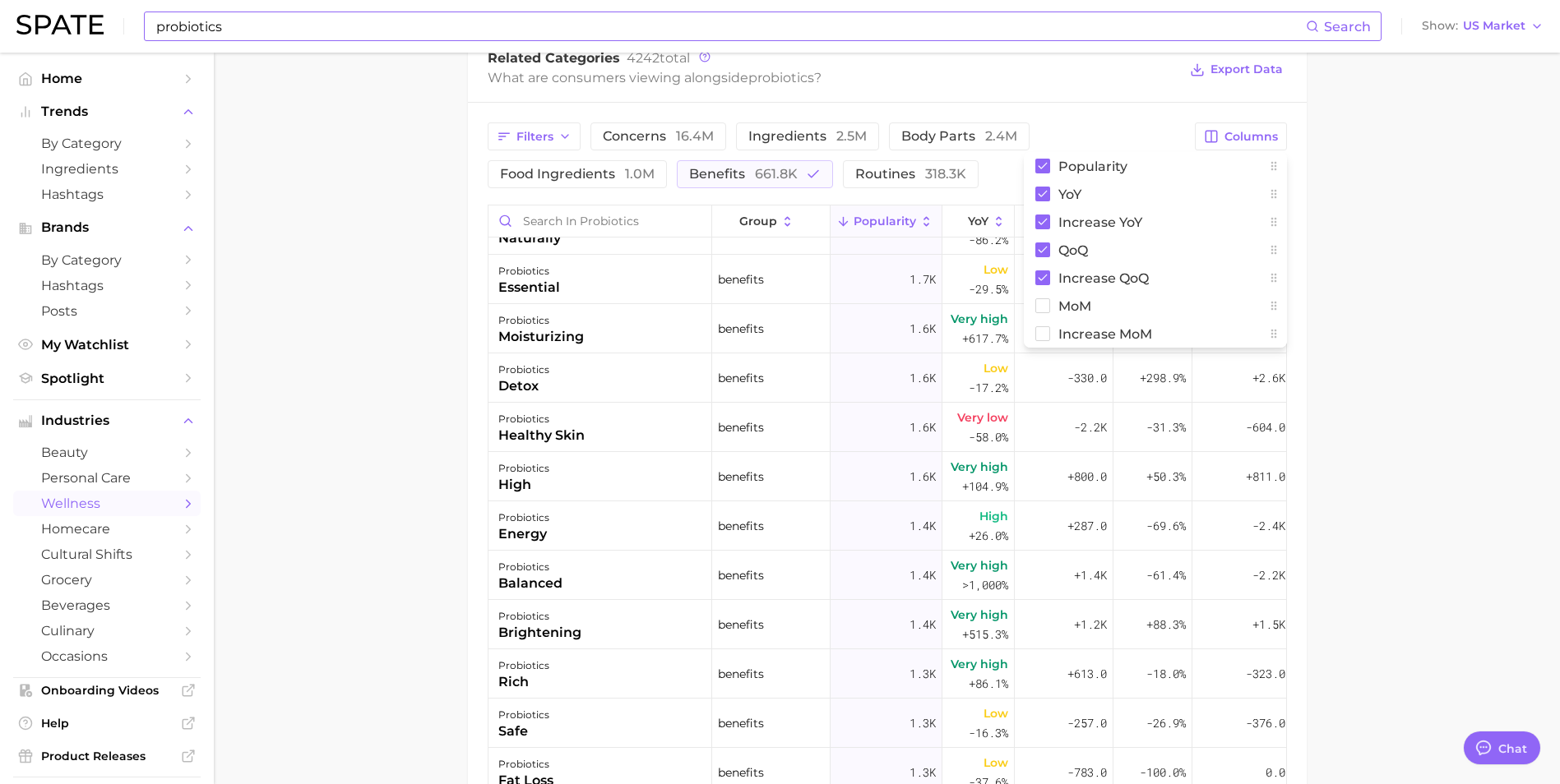
click at [1466, 268] on main "1. supplements & ingestibles 2. supplements 3. probiotic 4. probiotics Overview…" at bounding box center [887, 161] width 1346 height 1860
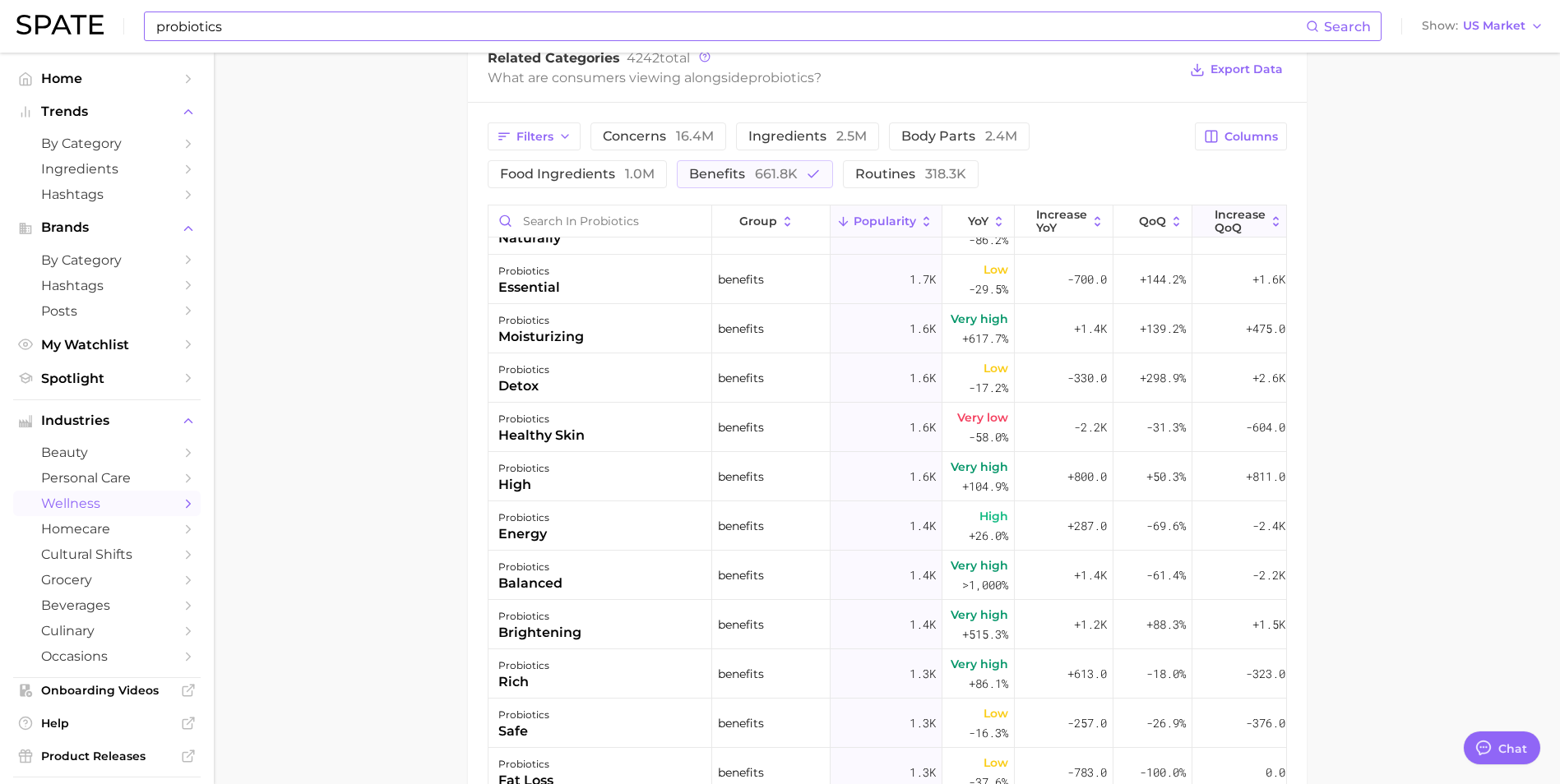
click at [1230, 214] on span "Increase QoQ" at bounding box center [1239, 221] width 51 height 27
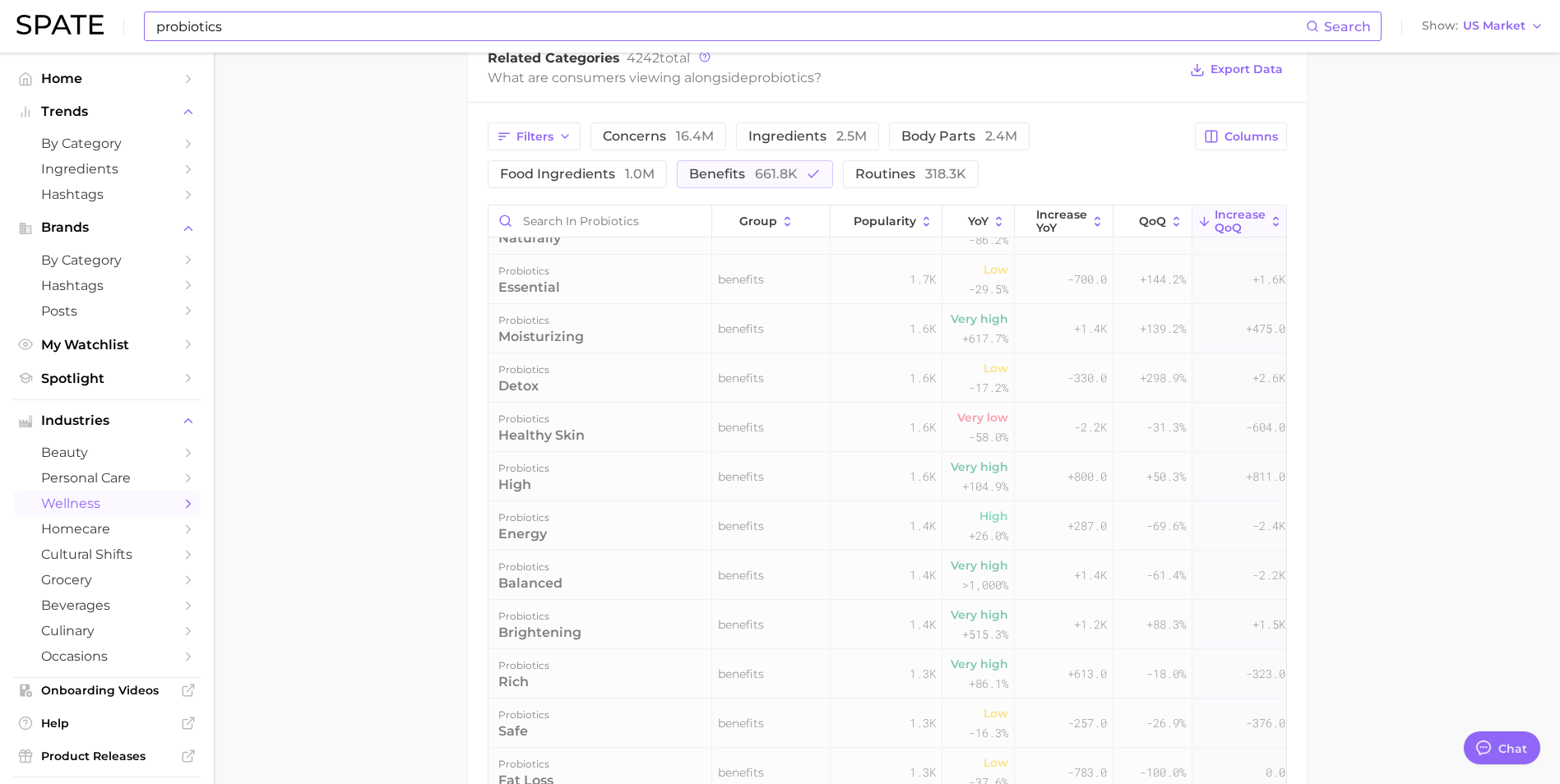
scroll to position [0, 0]
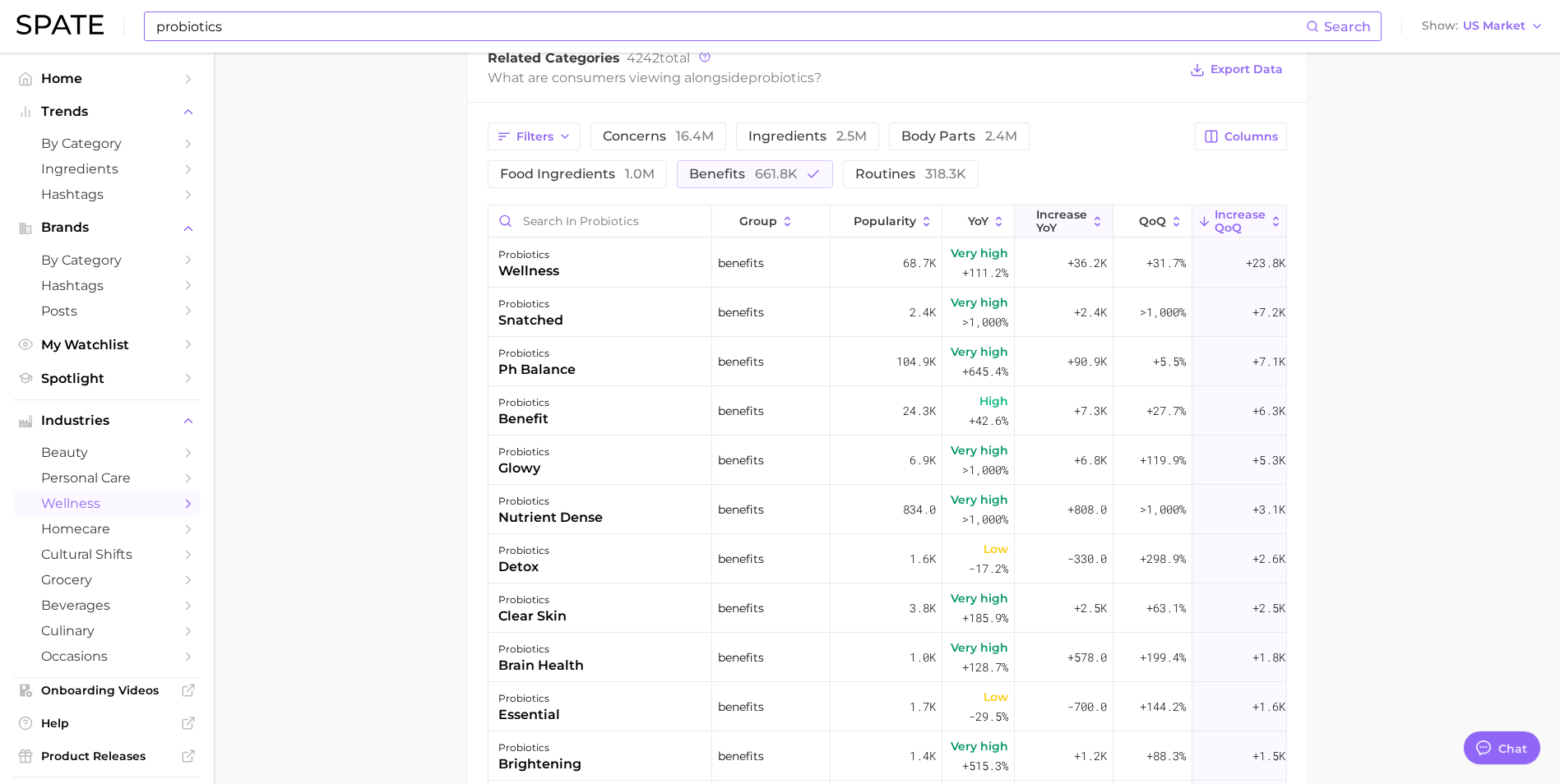
click at [1061, 221] on span "Increase YoY" at bounding box center [1061, 221] width 51 height 27
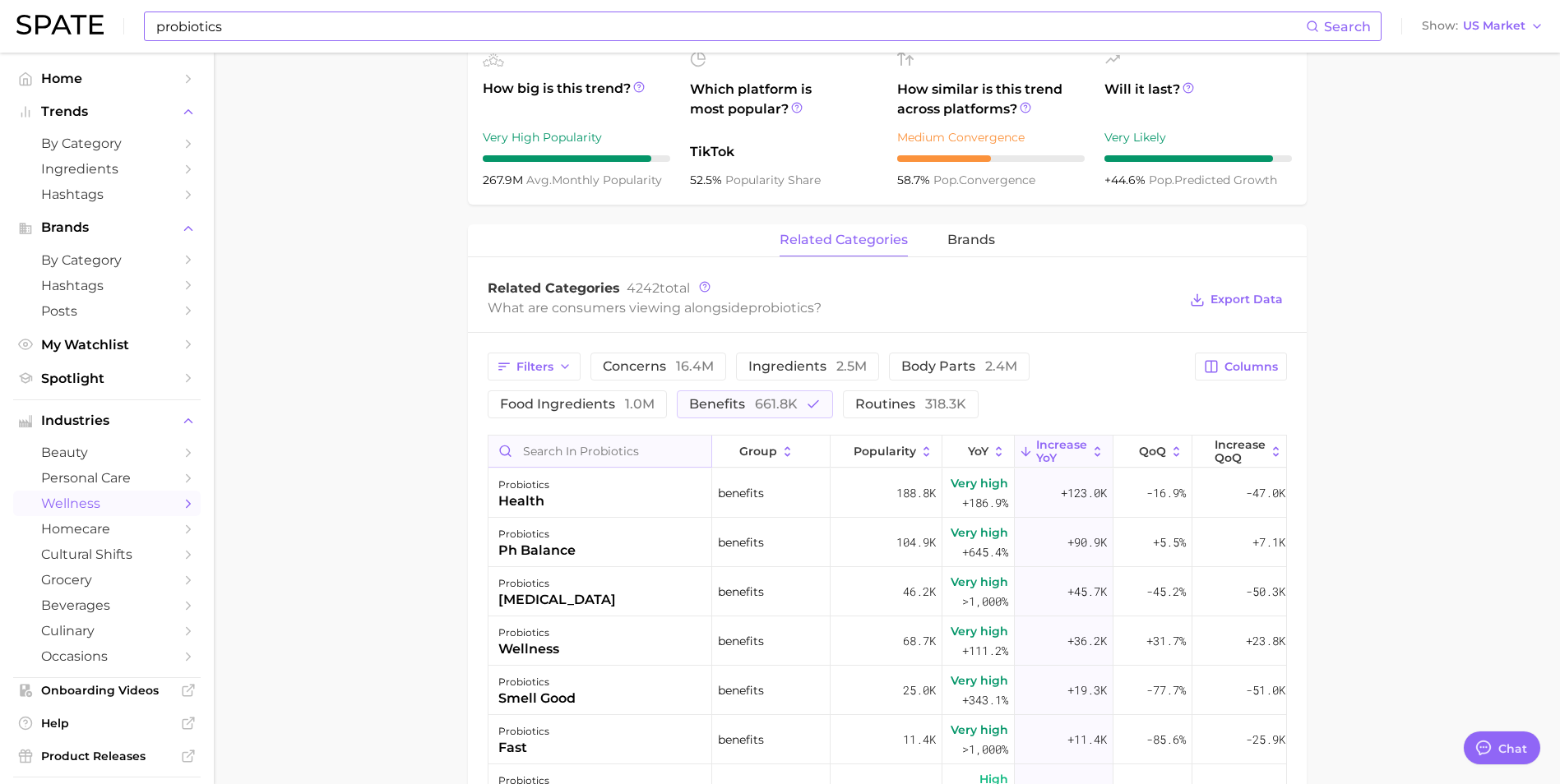
scroll to position [658, 0]
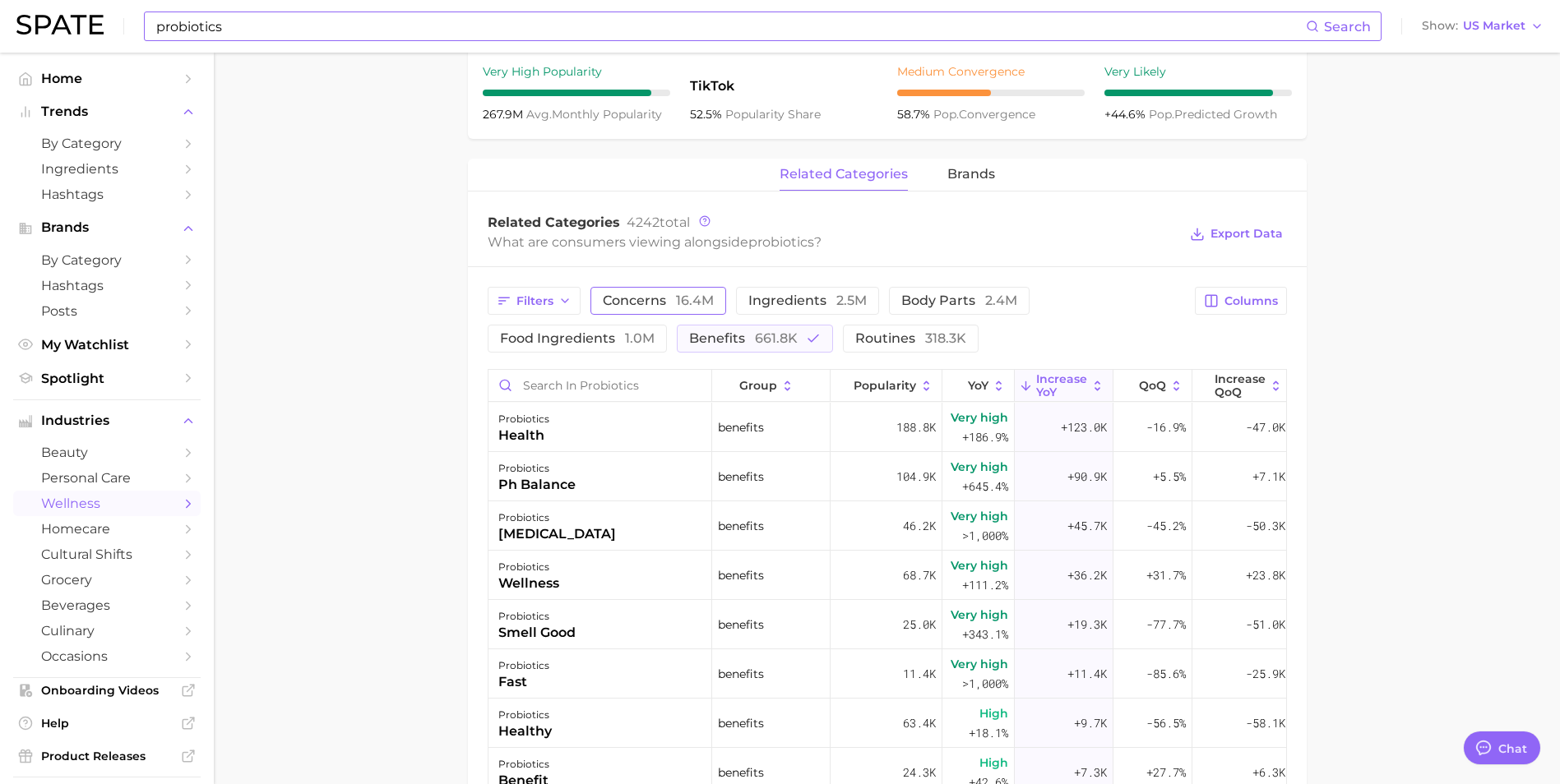
click at [662, 299] on span "concerns 16.4m" at bounding box center [657, 300] width 111 height 13
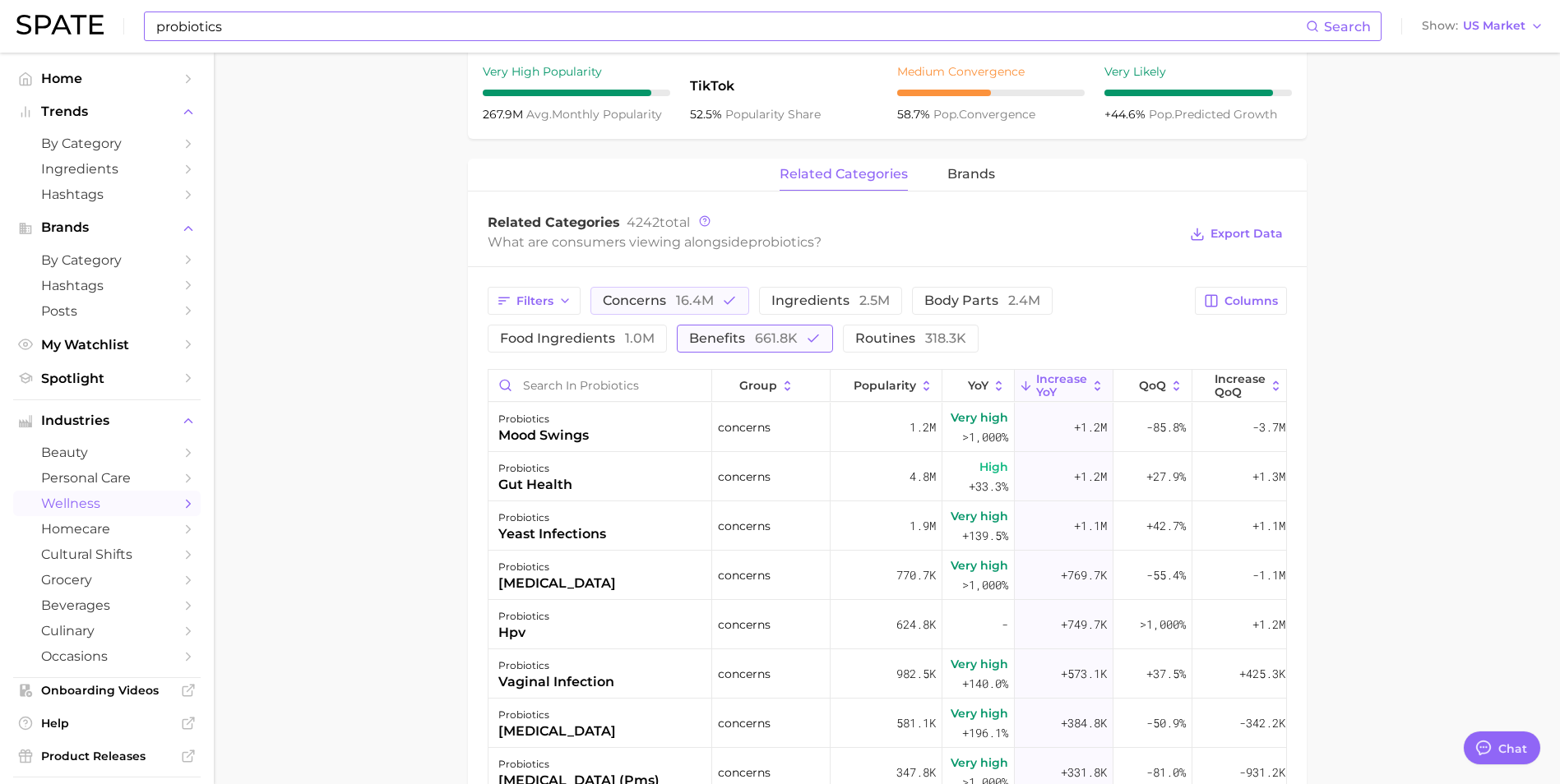
click at [746, 345] on span "benefits 661.8k" at bounding box center [744, 338] width 108 height 13
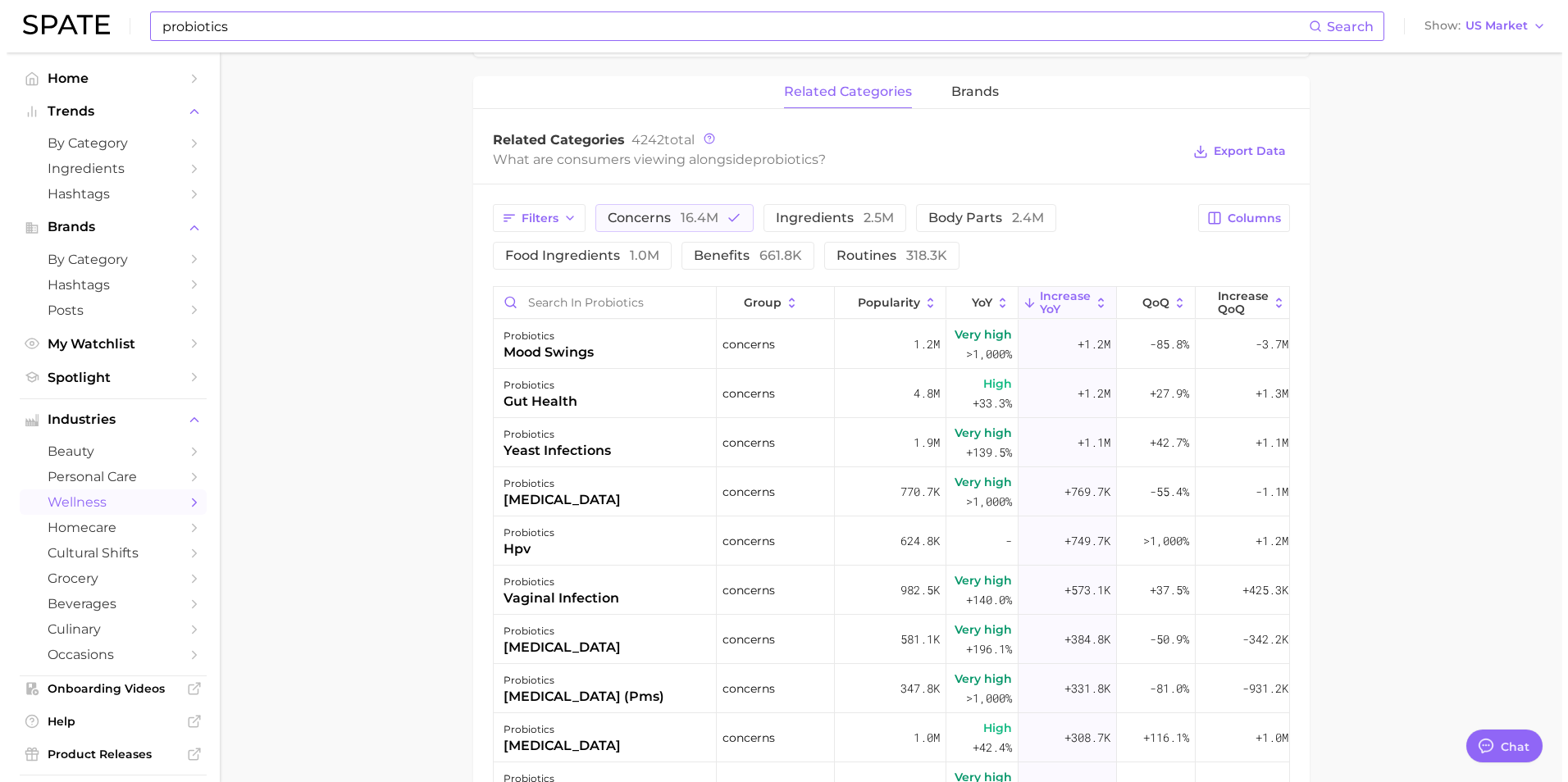
scroll to position [820, 0]
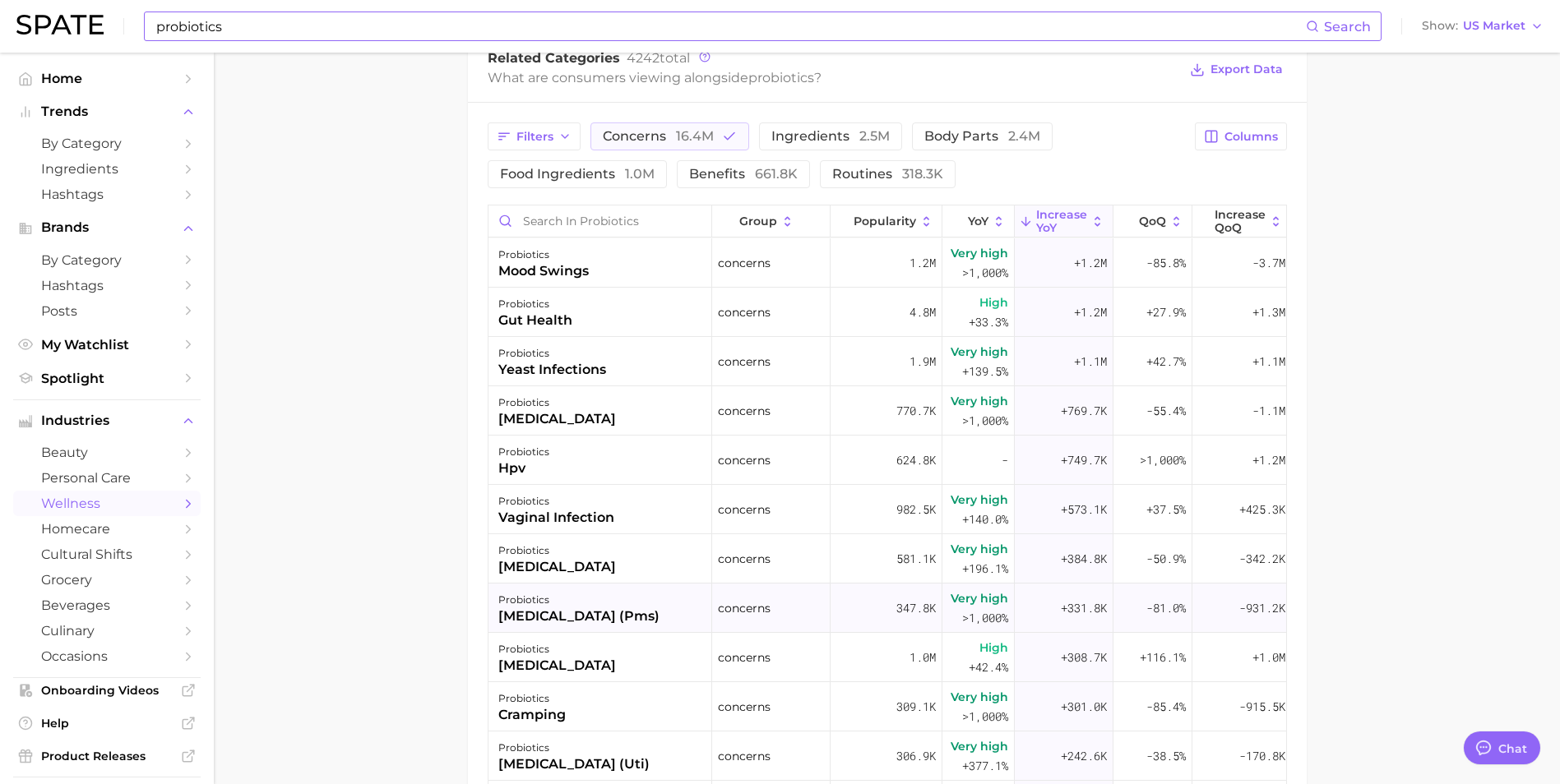
click at [647, 610] on div "[MEDICAL_DATA] (pms)" at bounding box center [578, 616] width 161 height 20
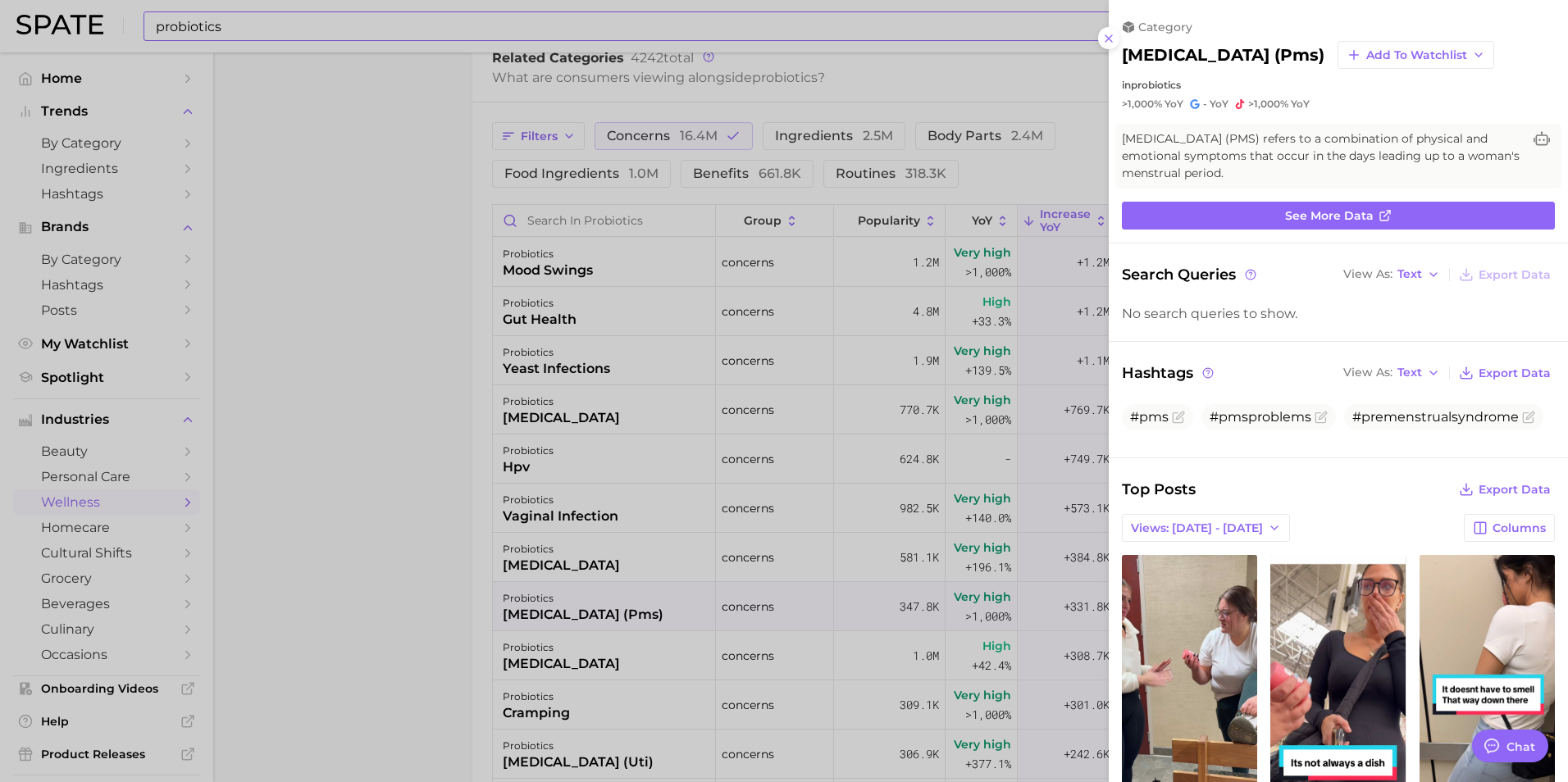
scroll to position [0, 0]
click at [1403, 224] on link "See more data" at bounding box center [1338, 215] width 433 height 27
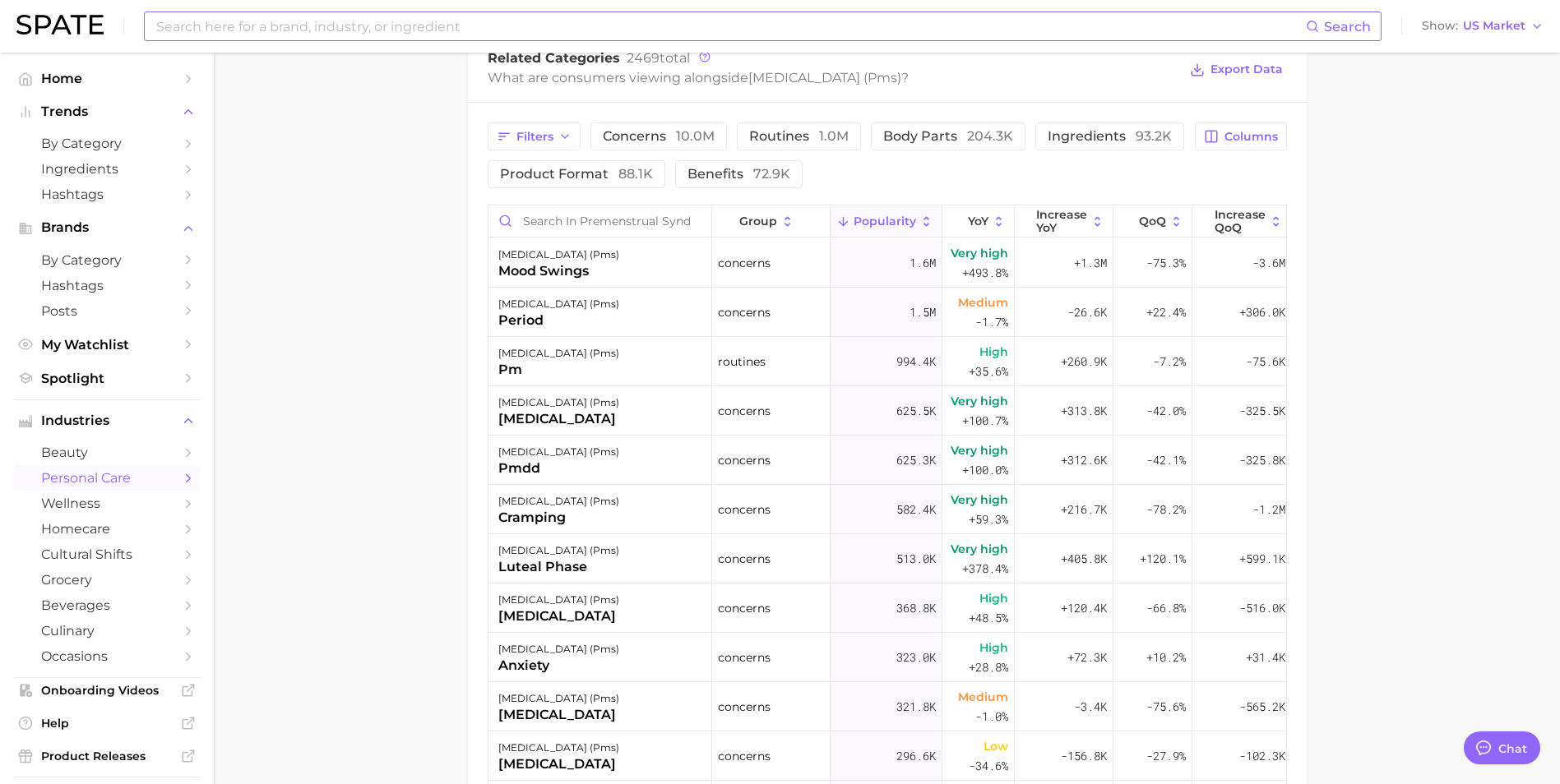
scroll to position [740, 0]
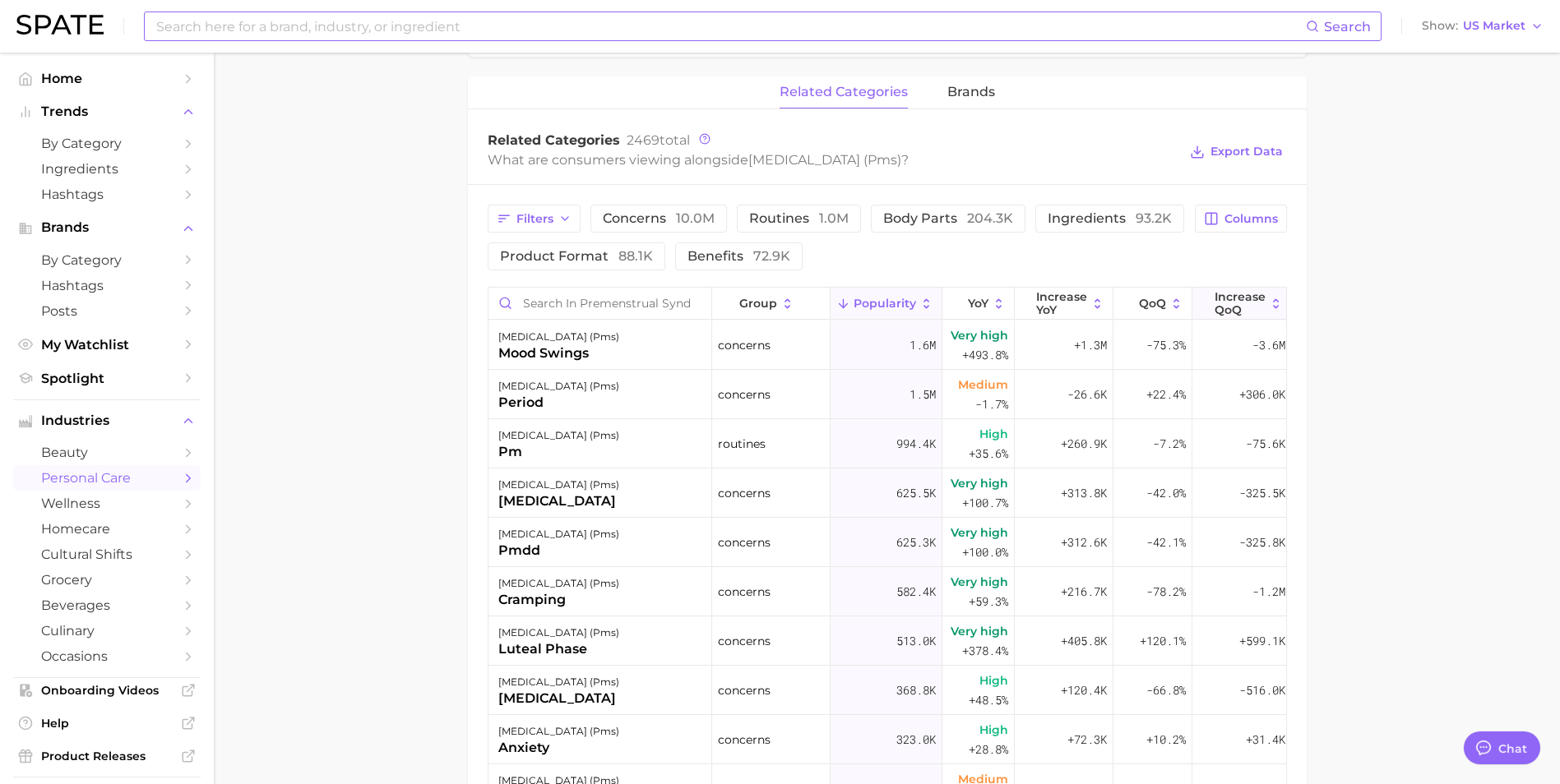
click at [1222, 316] on span "Increase QoQ" at bounding box center [1239, 304] width 51 height 27
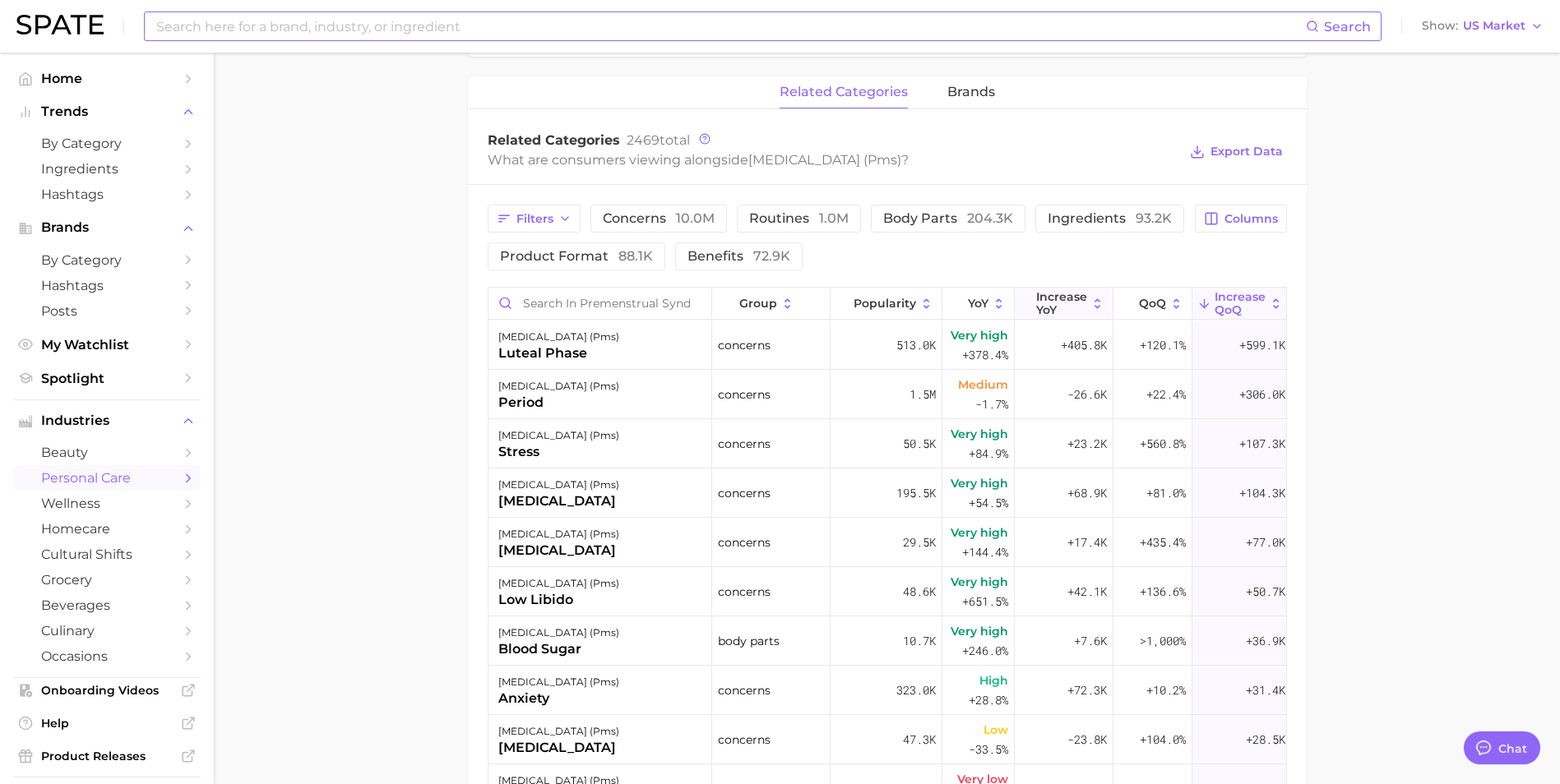
click at [1081, 316] on span "Increase YoY" at bounding box center [1061, 304] width 51 height 27
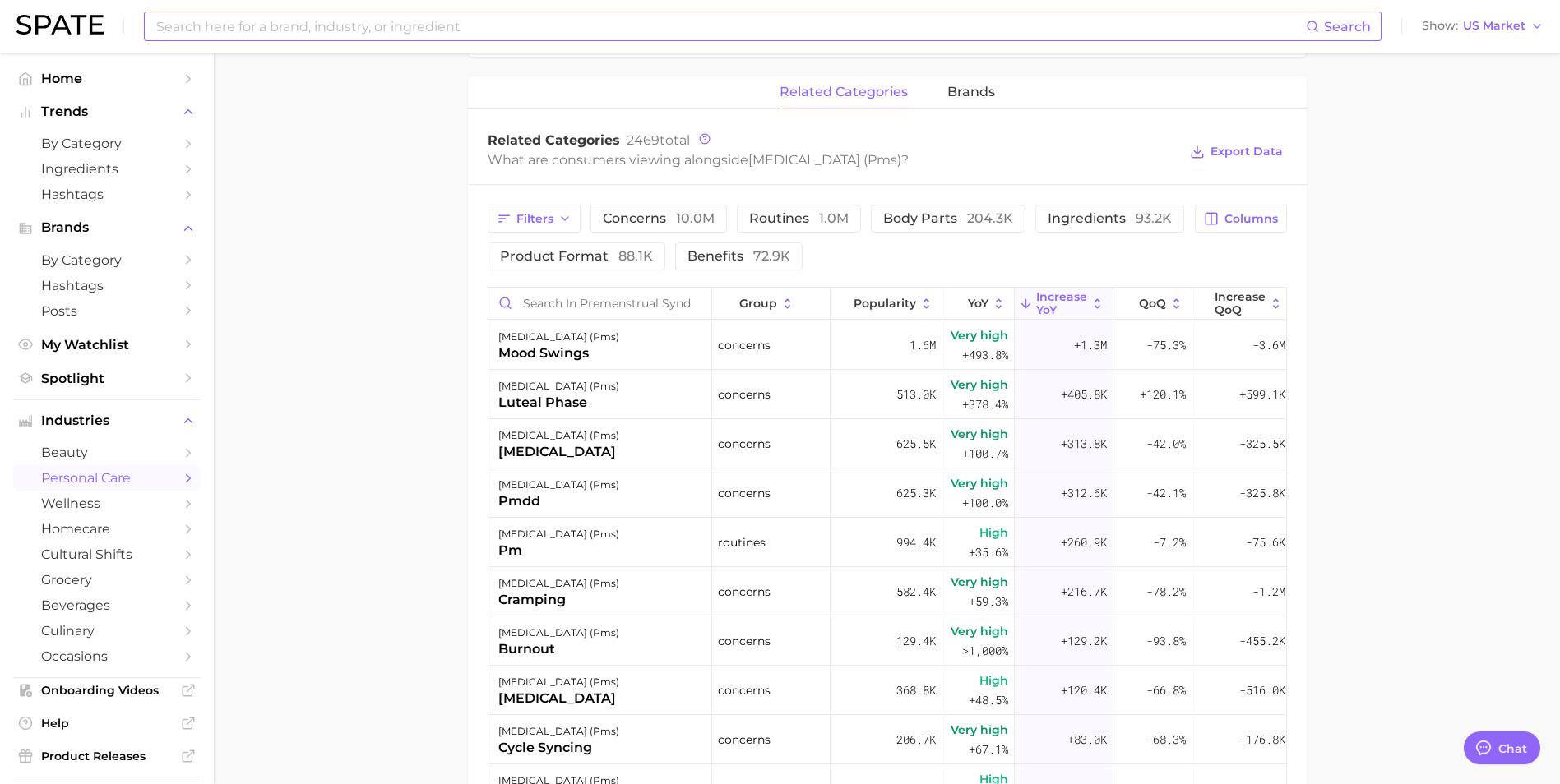
type input "probiotics"
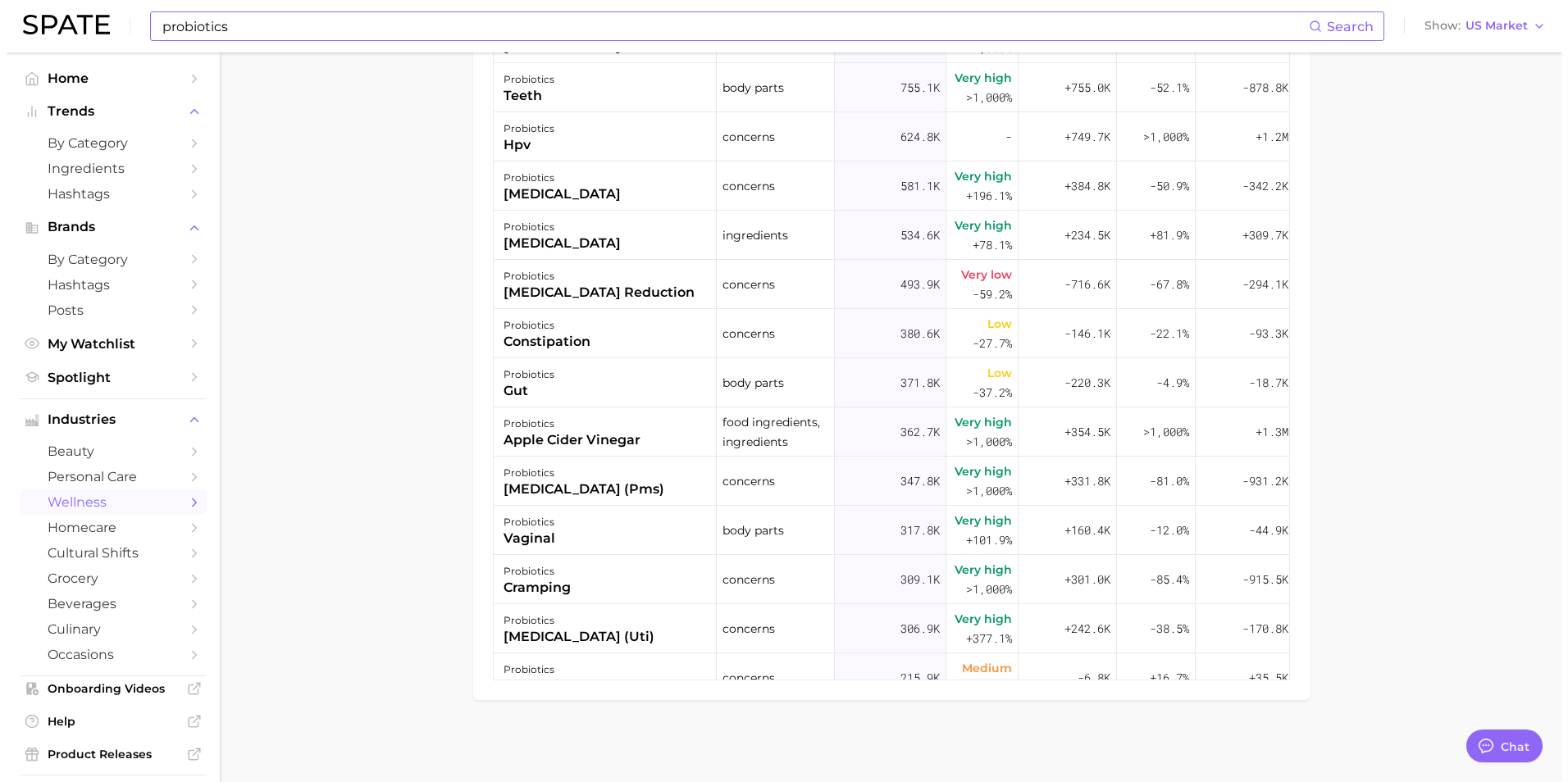
scroll to position [164, 17]
drag, startPoint x: 605, startPoint y: 488, endPoint x: 559, endPoint y: 488, distance: 46.0
click at [559, 488] on div "[MEDICAL_DATA] (pms)" at bounding box center [577, 490] width 160 height 19
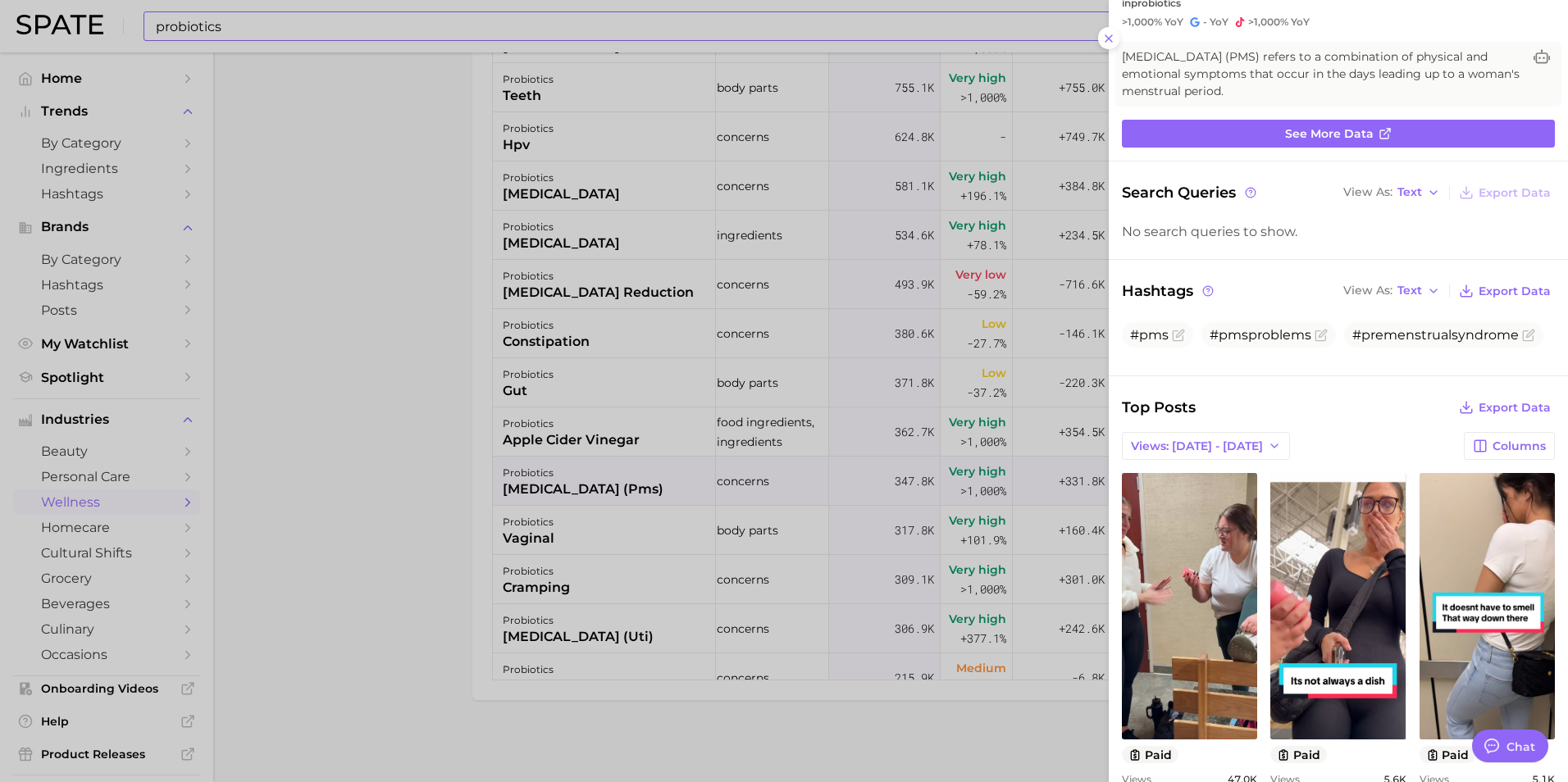
scroll to position [0, 0]
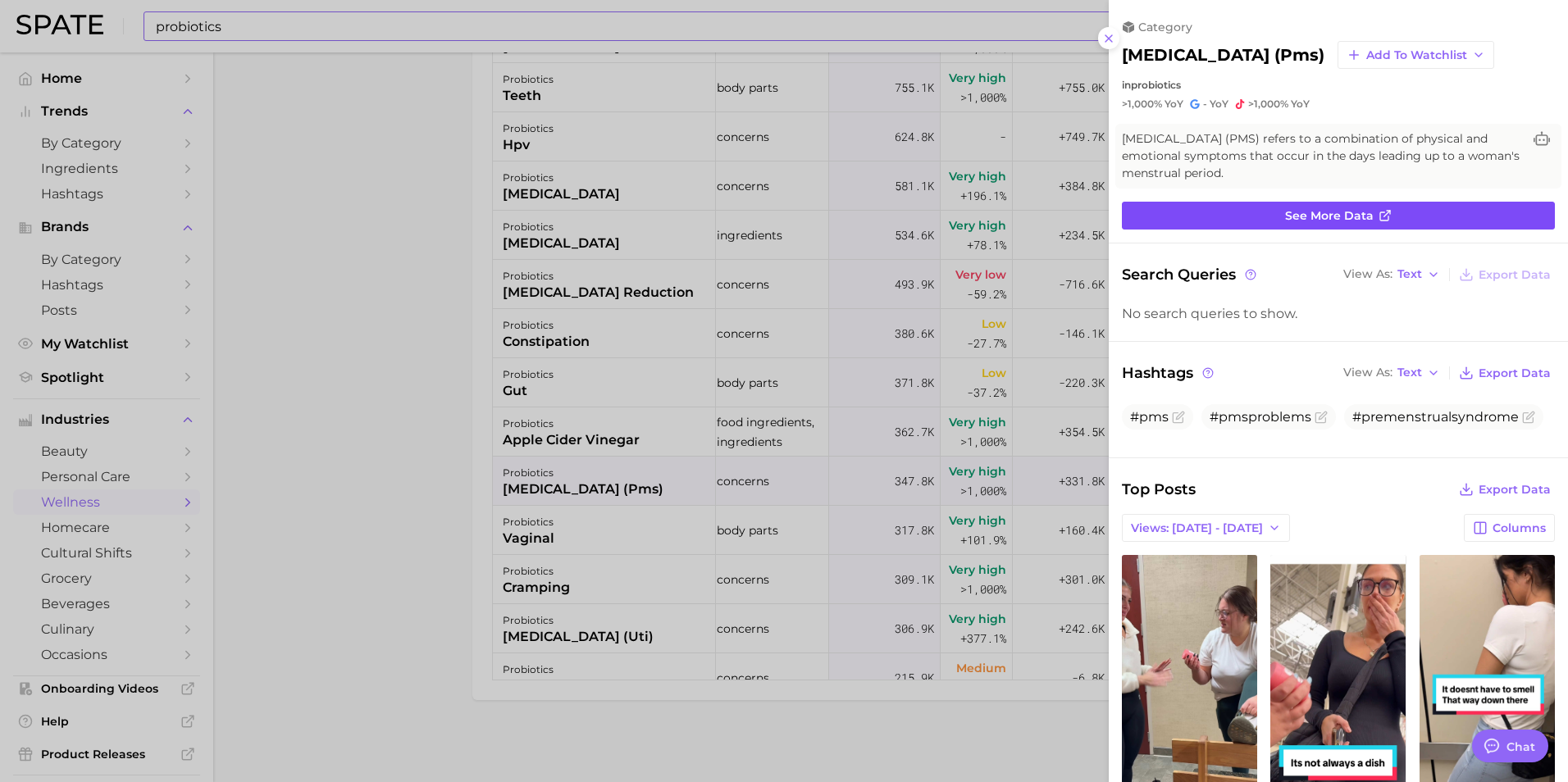
click at [1233, 229] on link "See more data" at bounding box center [1338, 215] width 433 height 27
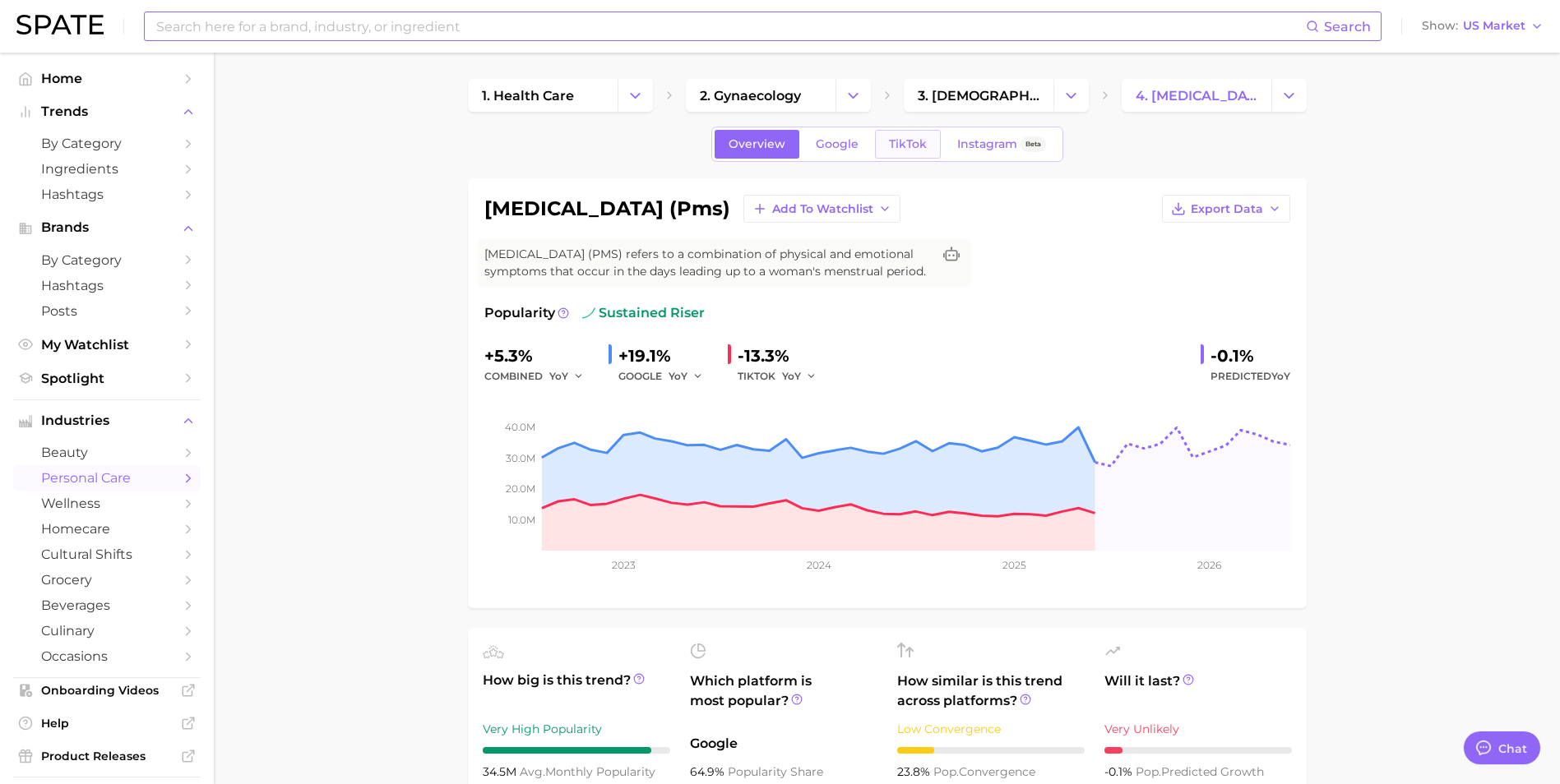
click at [880, 142] on link "TikTok" at bounding box center [908, 144] width 66 height 28
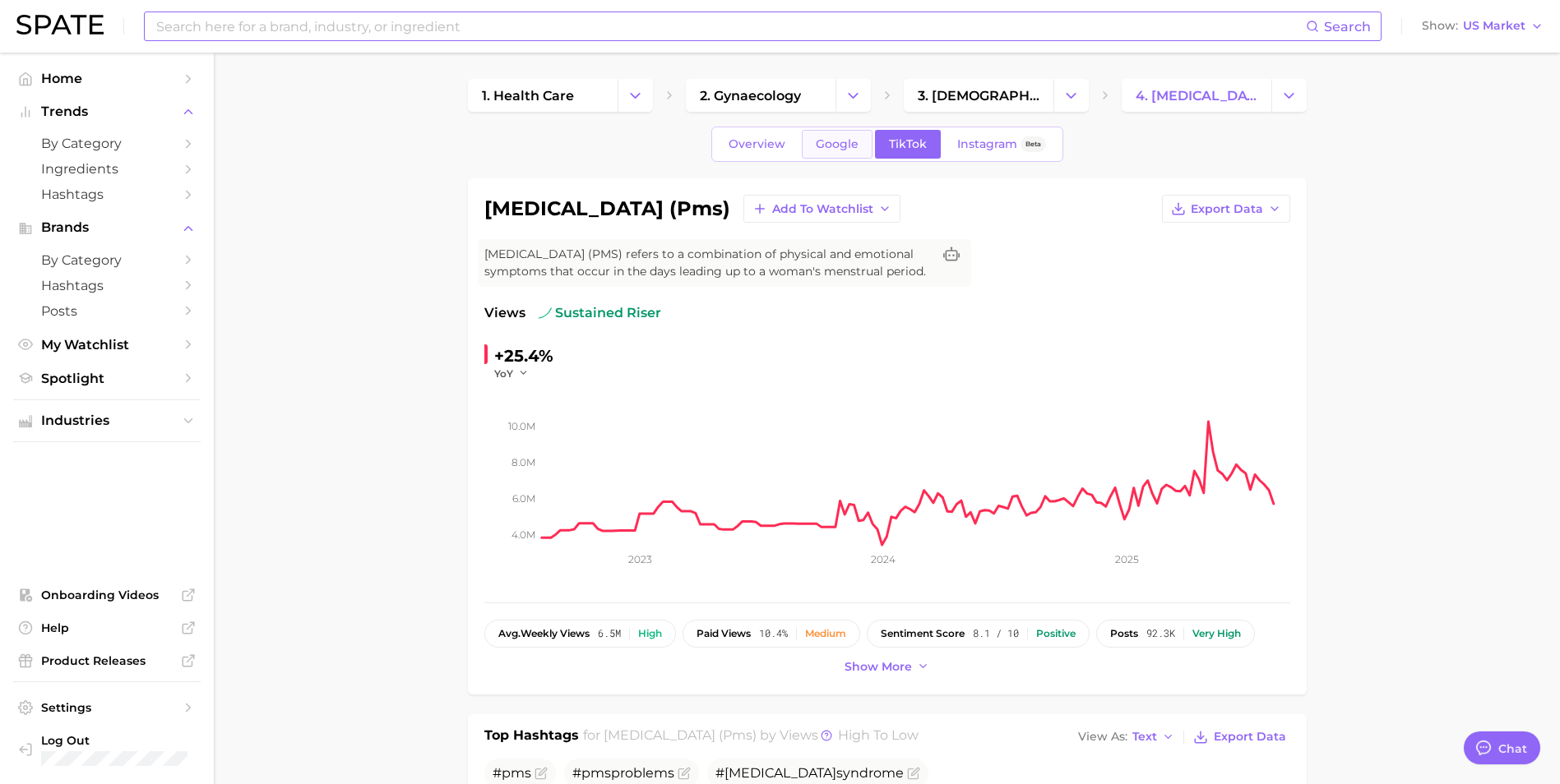
click at [848, 143] on span "Google" at bounding box center [837, 145] width 43 height 14
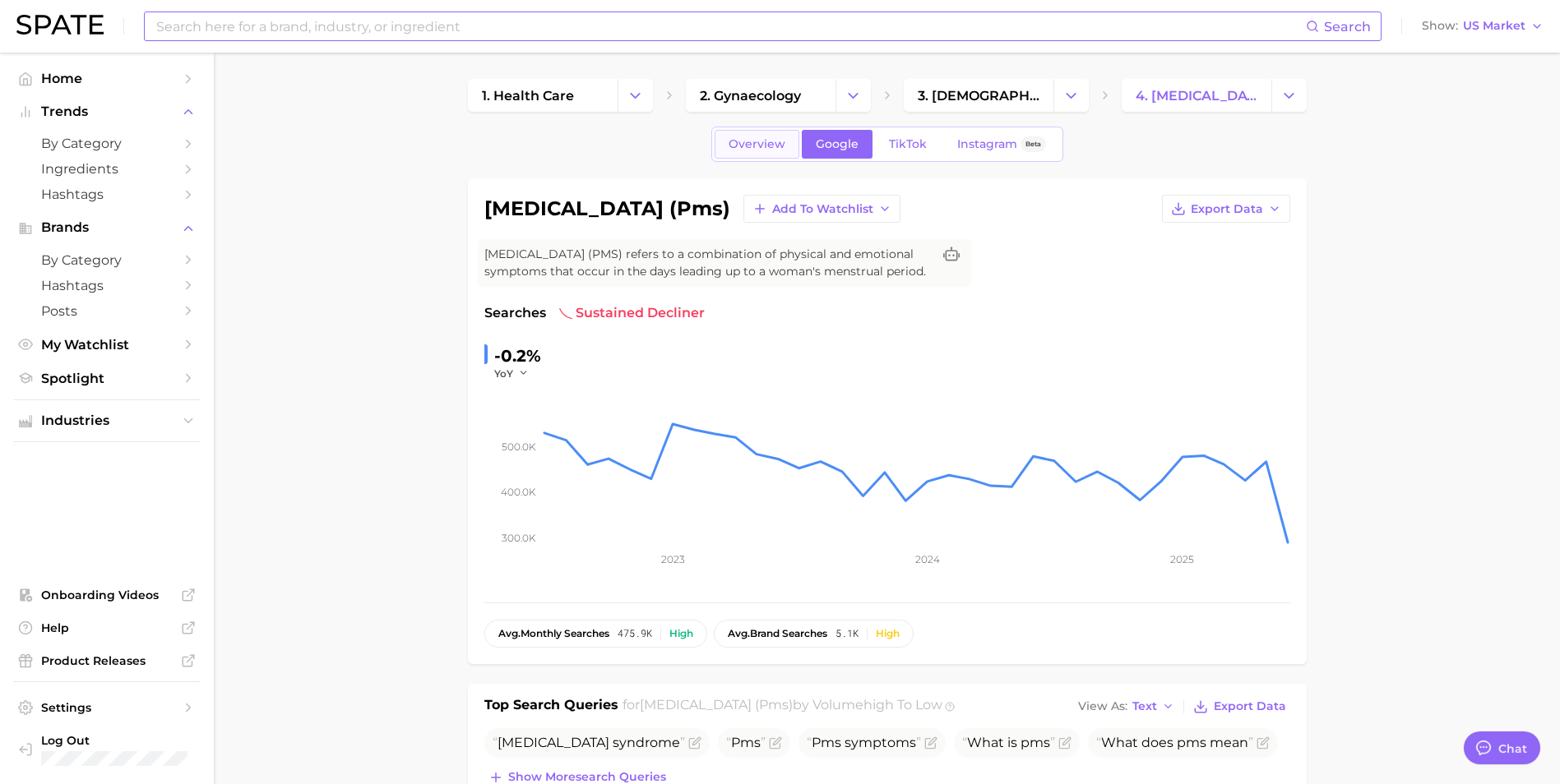
click at [784, 134] on link "Overview" at bounding box center [756, 144] width 84 height 28
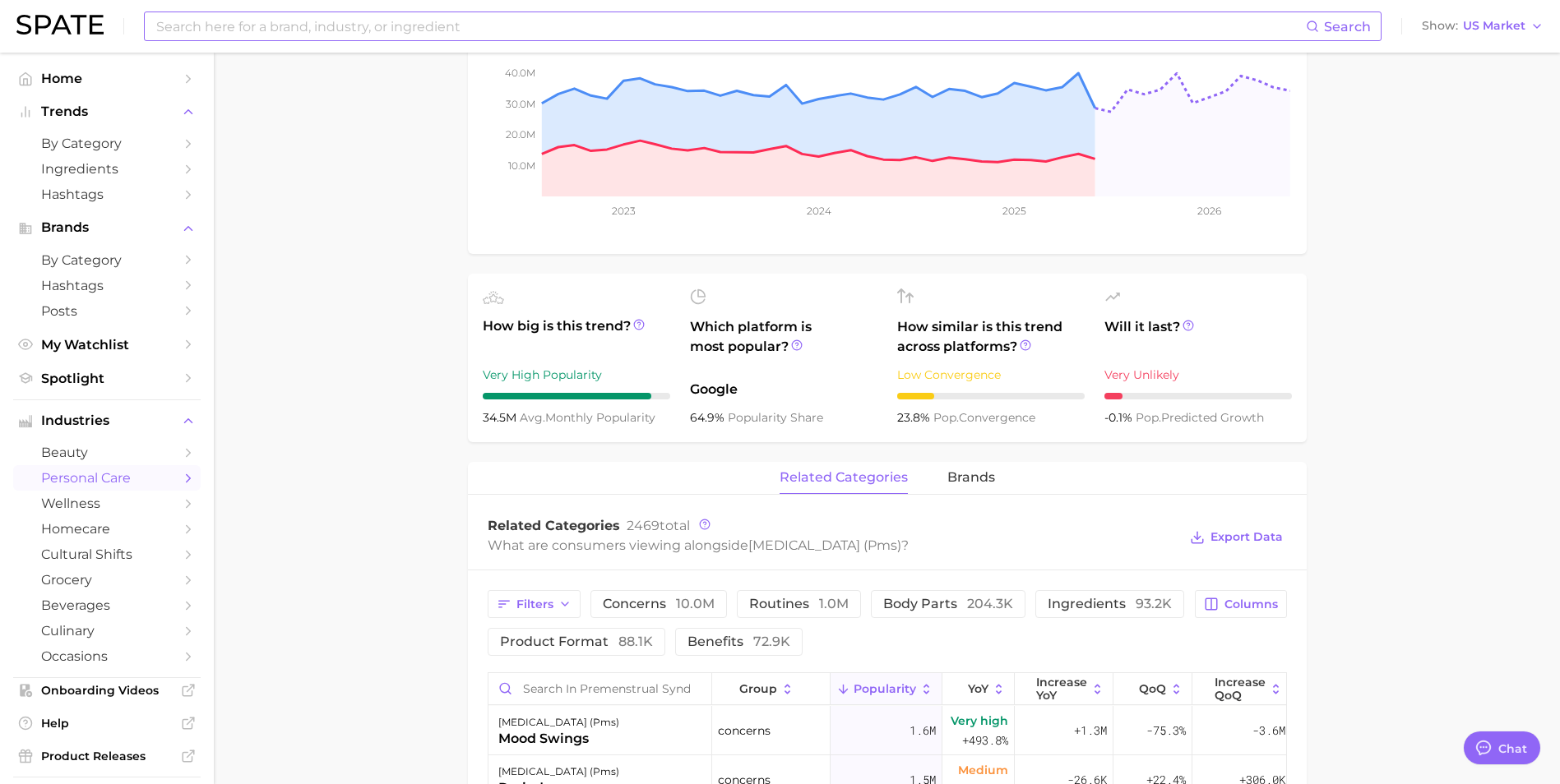
scroll to position [575, 0]
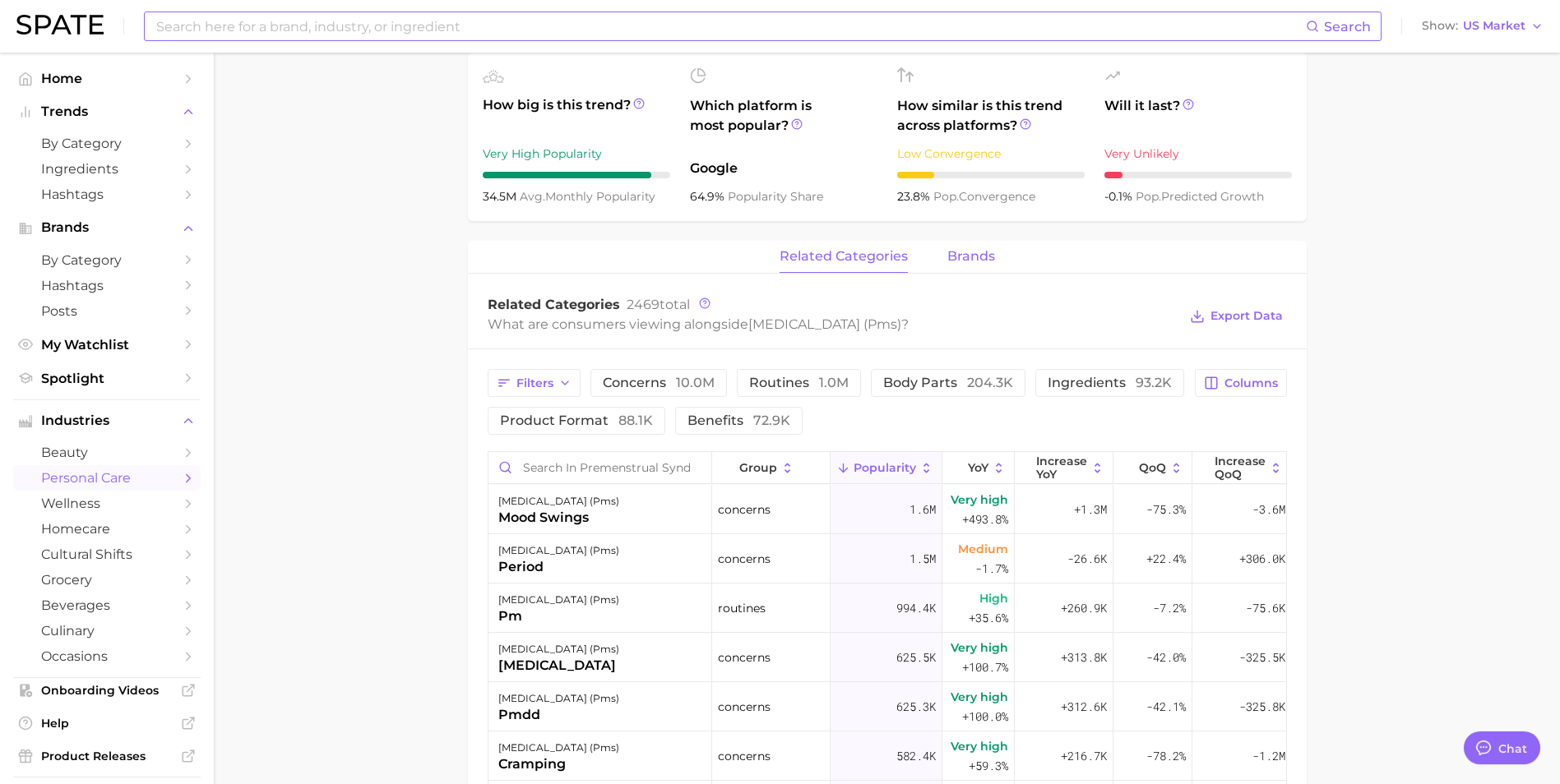
click at [965, 273] on button "brands" at bounding box center [971, 257] width 48 height 32
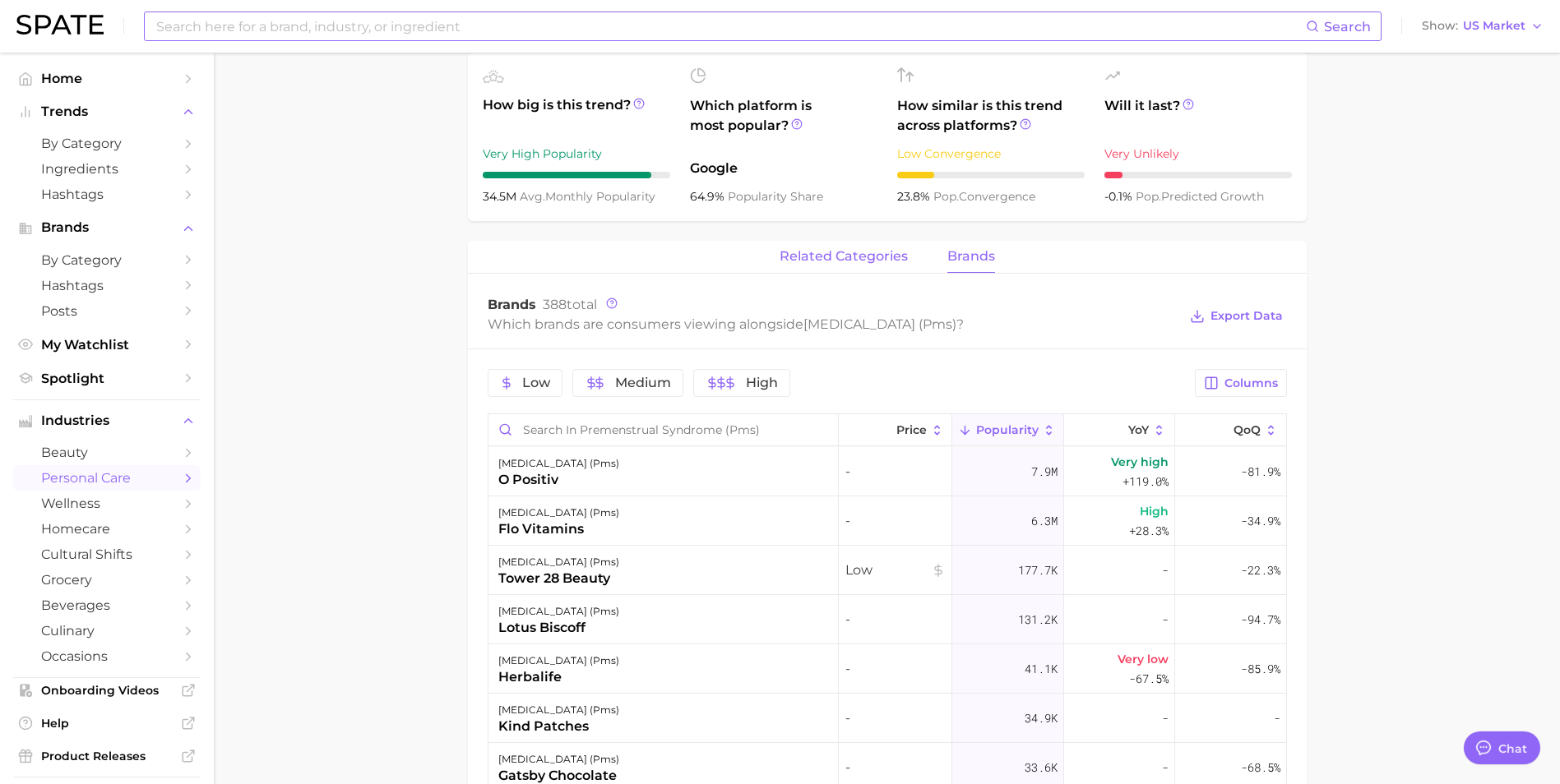
click at [849, 264] on span "related categories" at bounding box center [844, 256] width 128 height 15
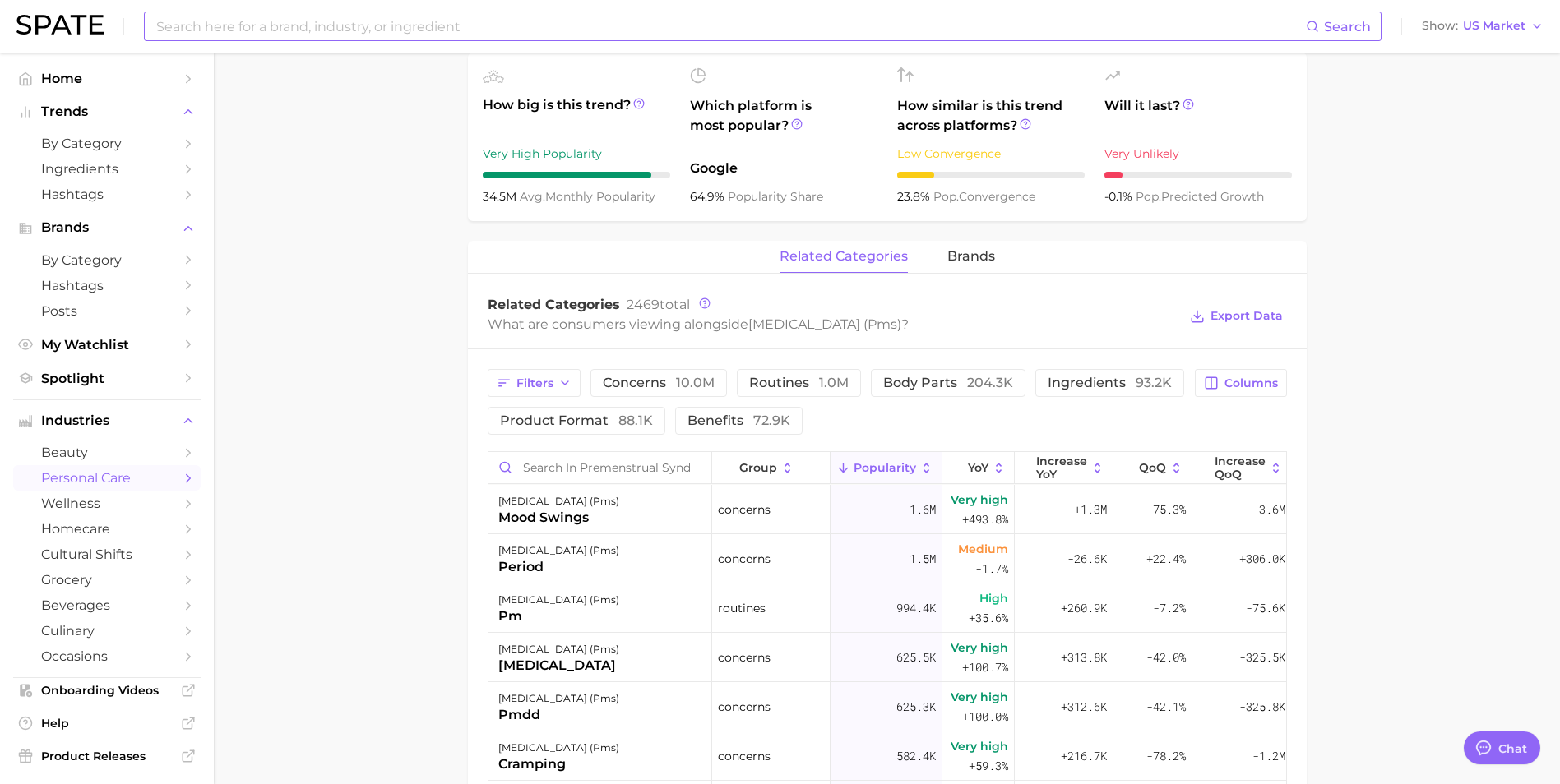
drag, startPoint x: 450, startPoint y: 409, endPoint x: 619, endPoint y: 422, distance: 169.5
click at [454, 409] on main "1. health care 2. gynaecology 3. [DEMOGRAPHIC_DATA] reproductive system concern…" at bounding box center [887, 407] width 1346 height 1860
click at [609, 435] on button "product format 88.1k" at bounding box center [577, 420] width 178 height 28
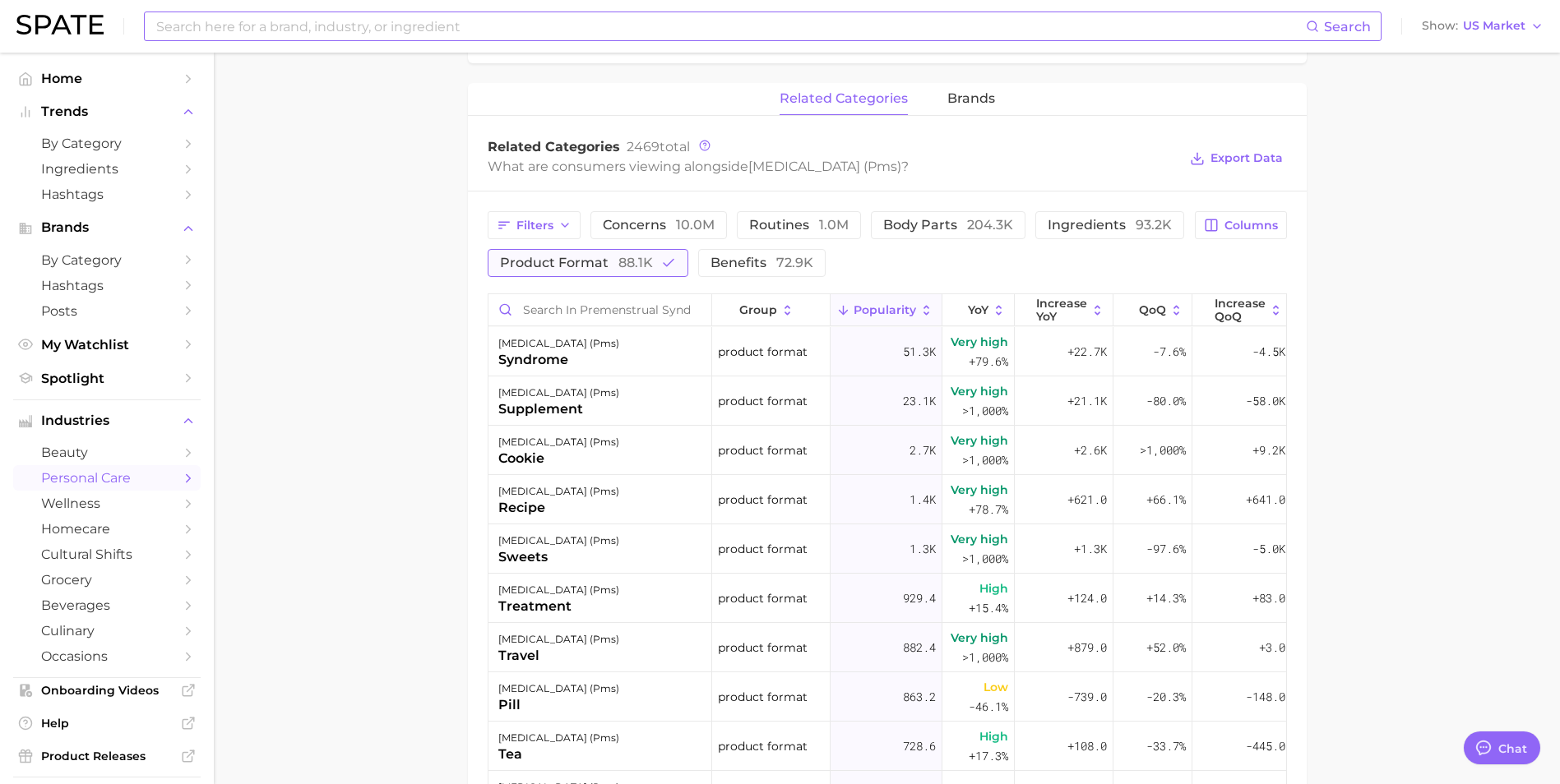
scroll to position [740, 0]
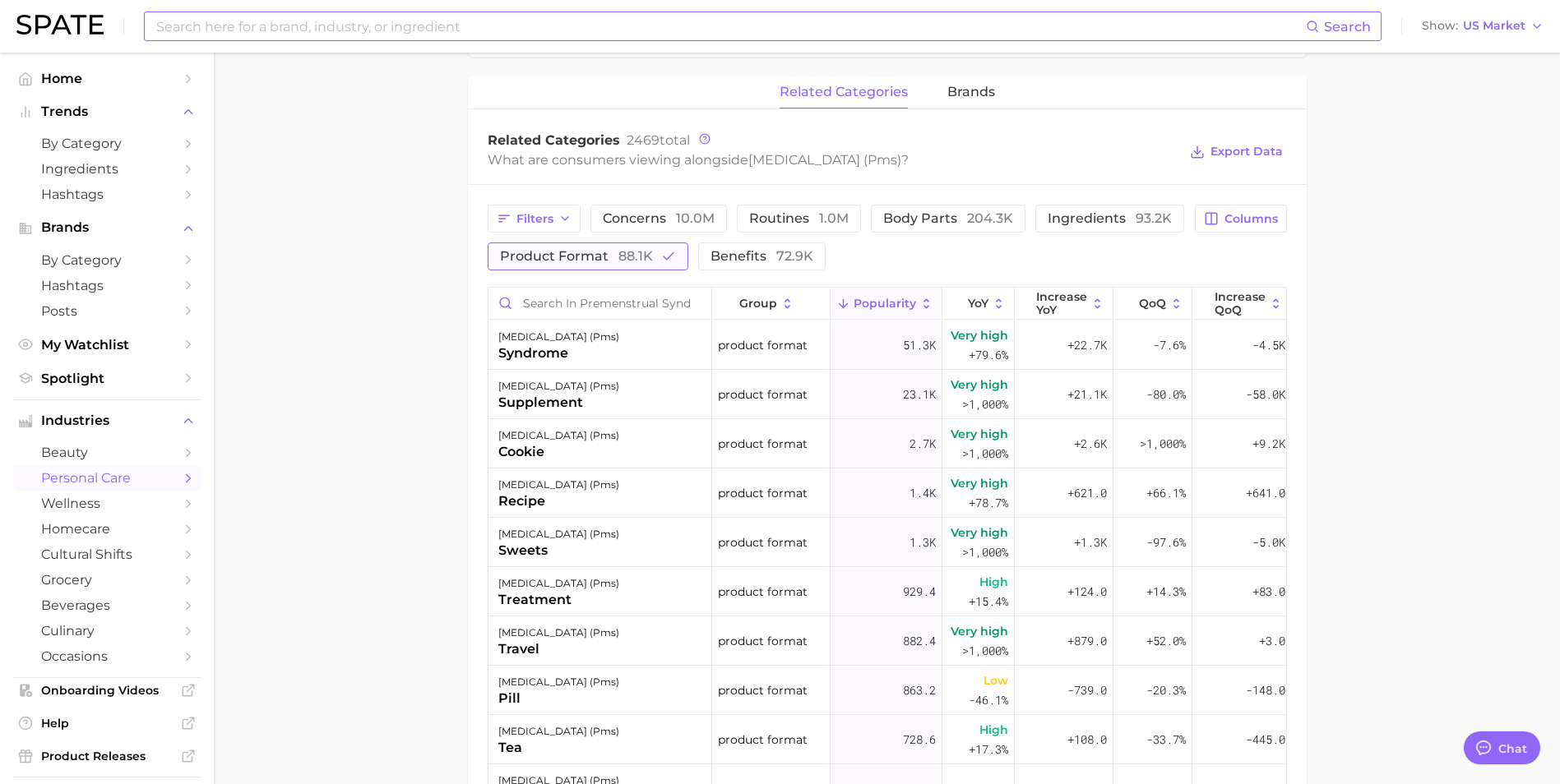
click at [638, 264] on span "88.1k" at bounding box center [635, 257] width 35 height 16
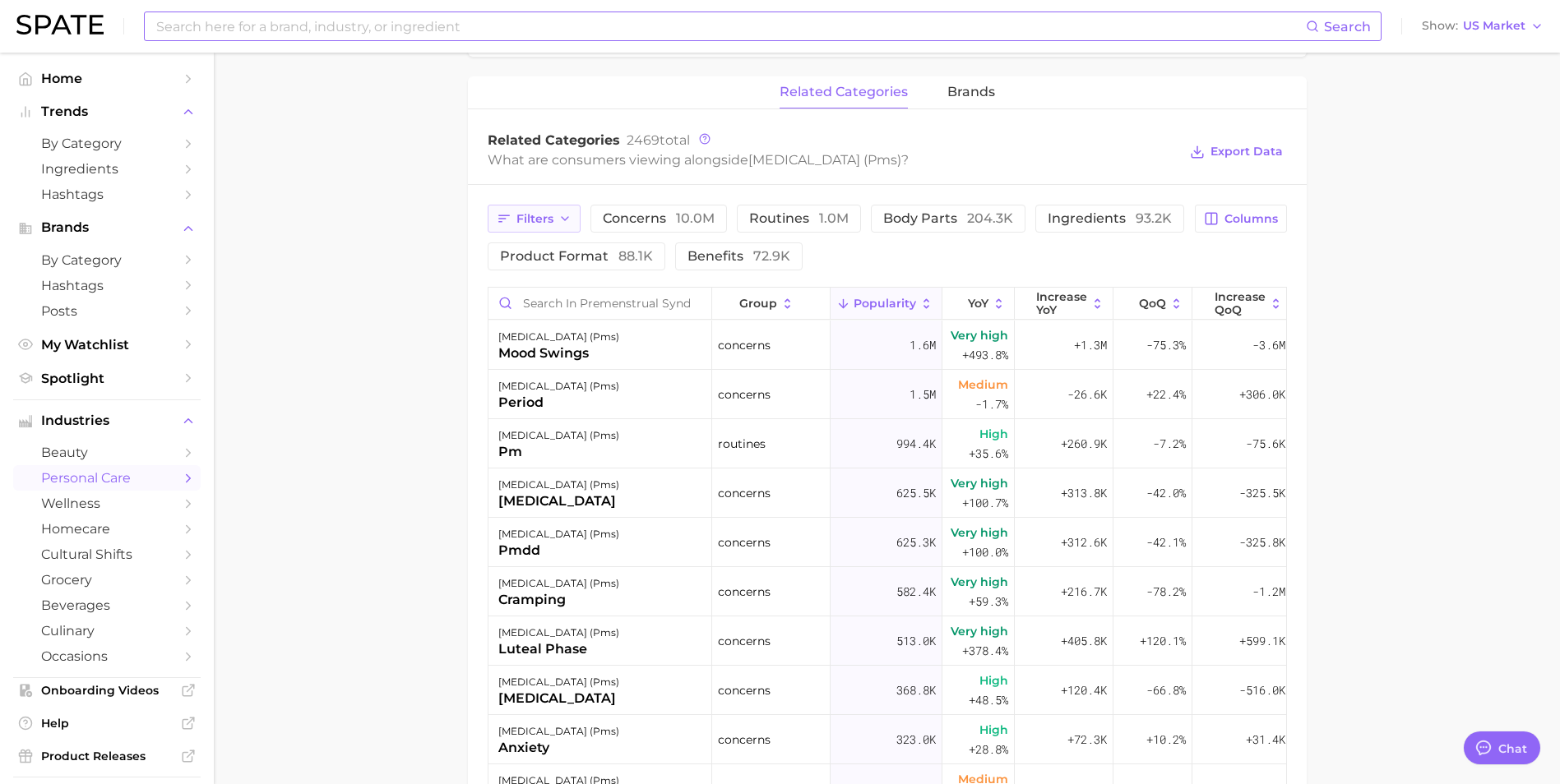
click at [571, 224] on button "Filters" at bounding box center [534, 218] width 93 height 28
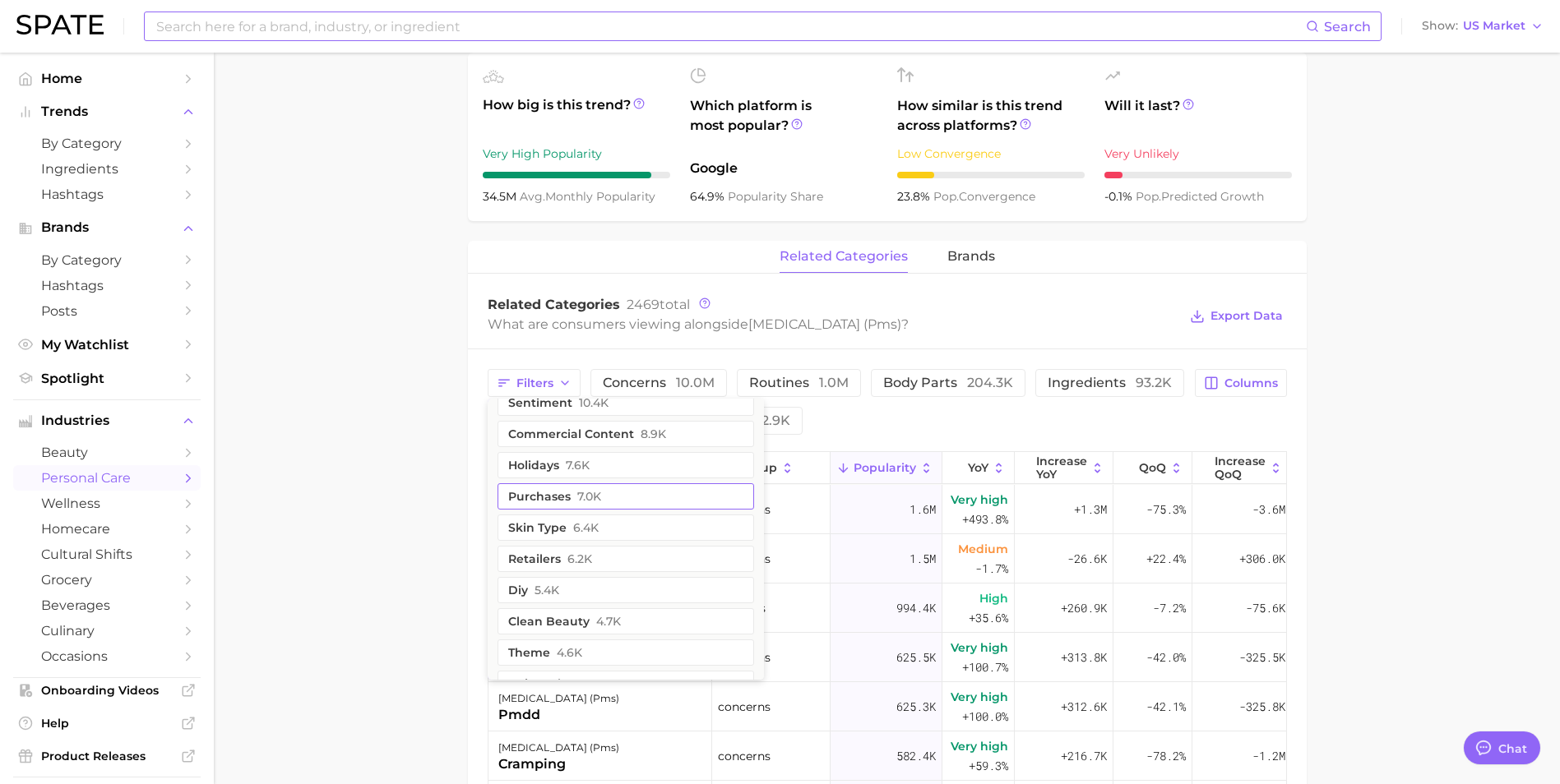
scroll to position [164, 0]
click at [594, 458] on button "purchases 7.0k" at bounding box center [625, 445] width 257 height 27
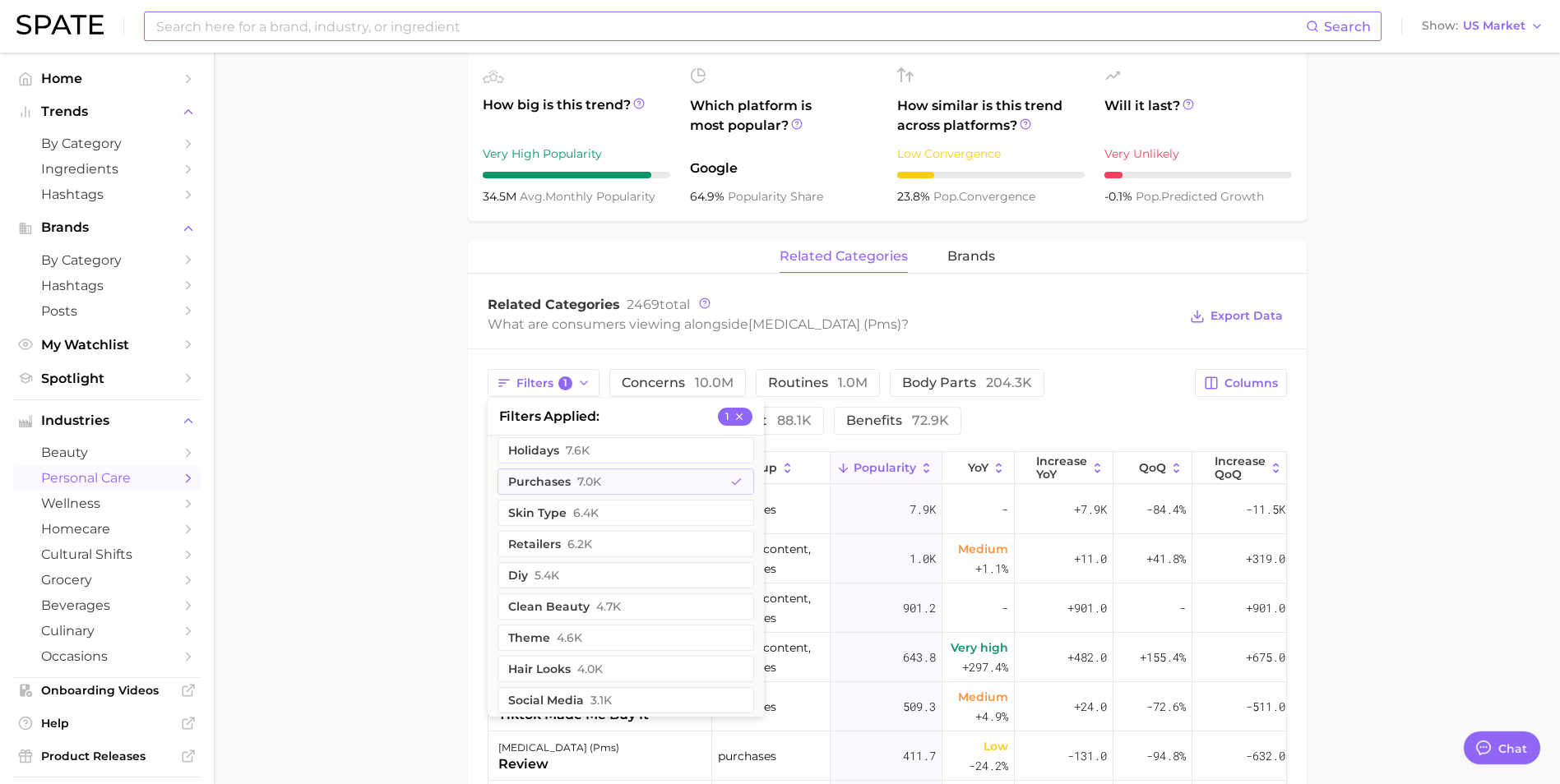
click at [439, 495] on main "1. health care 2. gynaecology 3. [DEMOGRAPHIC_DATA] reproductive system concern…" at bounding box center [887, 407] width 1346 height 1860
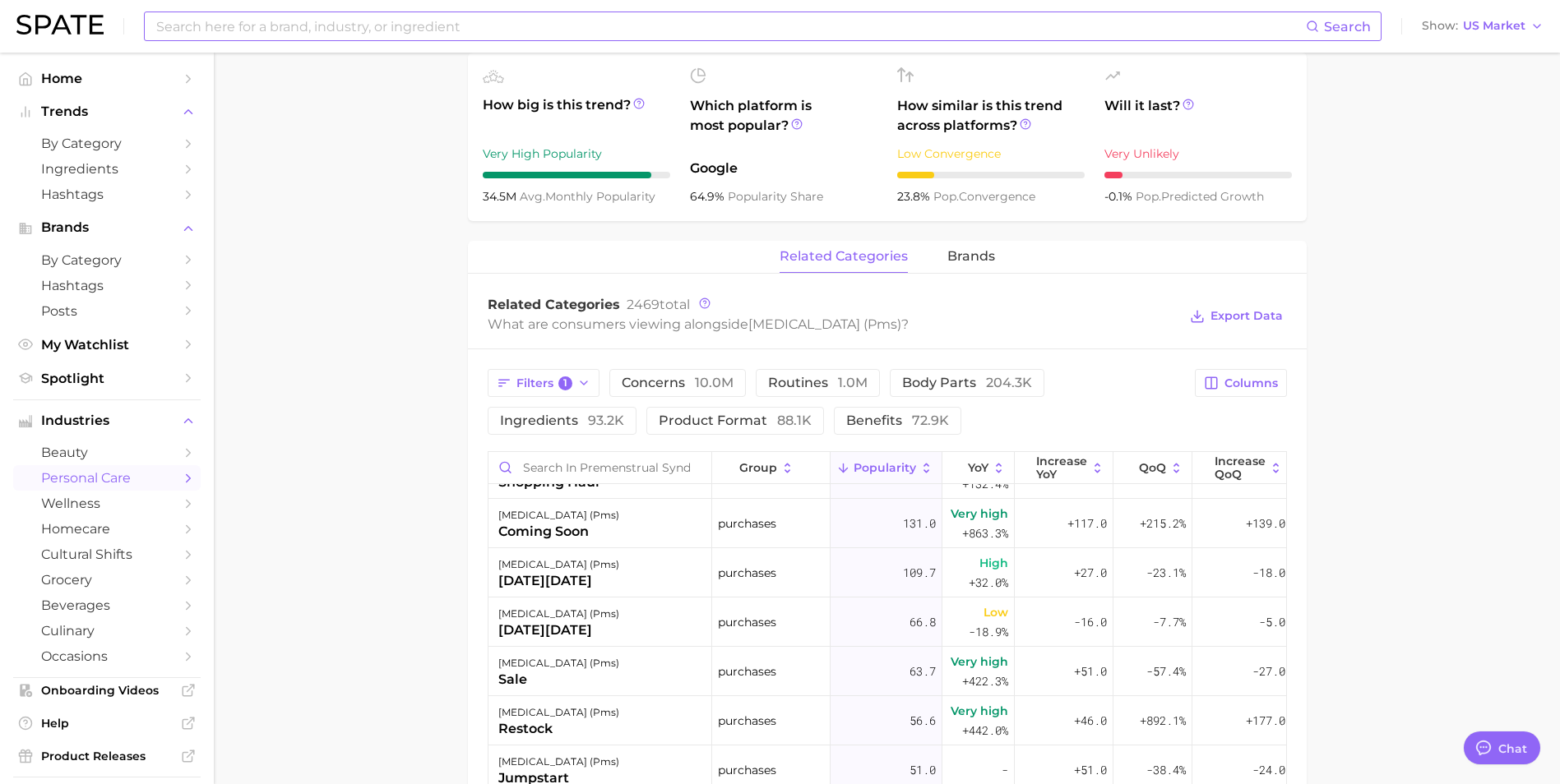
scroll to position [493, 0]
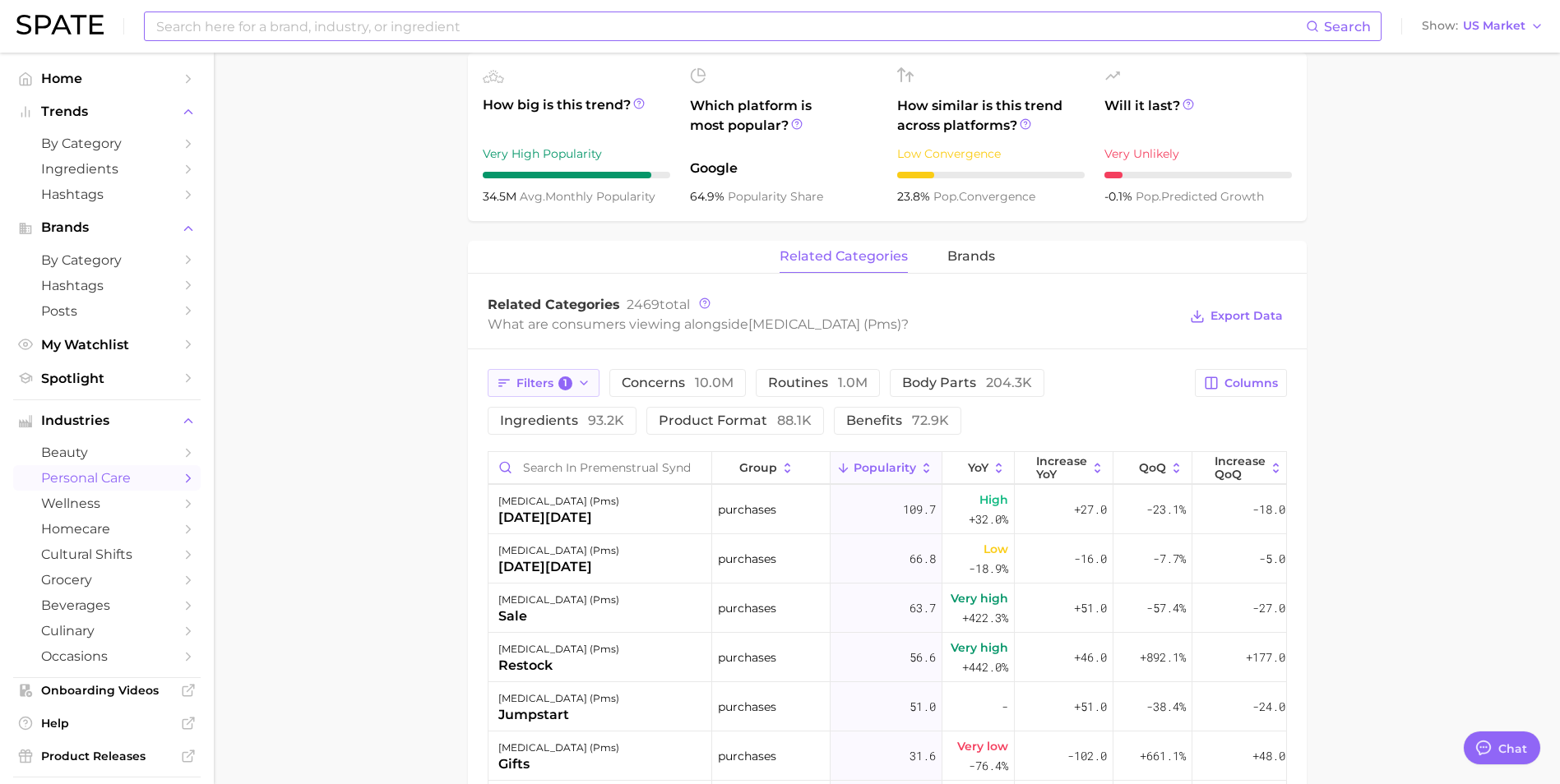
click at [584, 390] on icon "button" at bounding box center [584, 383] width 13 height 13
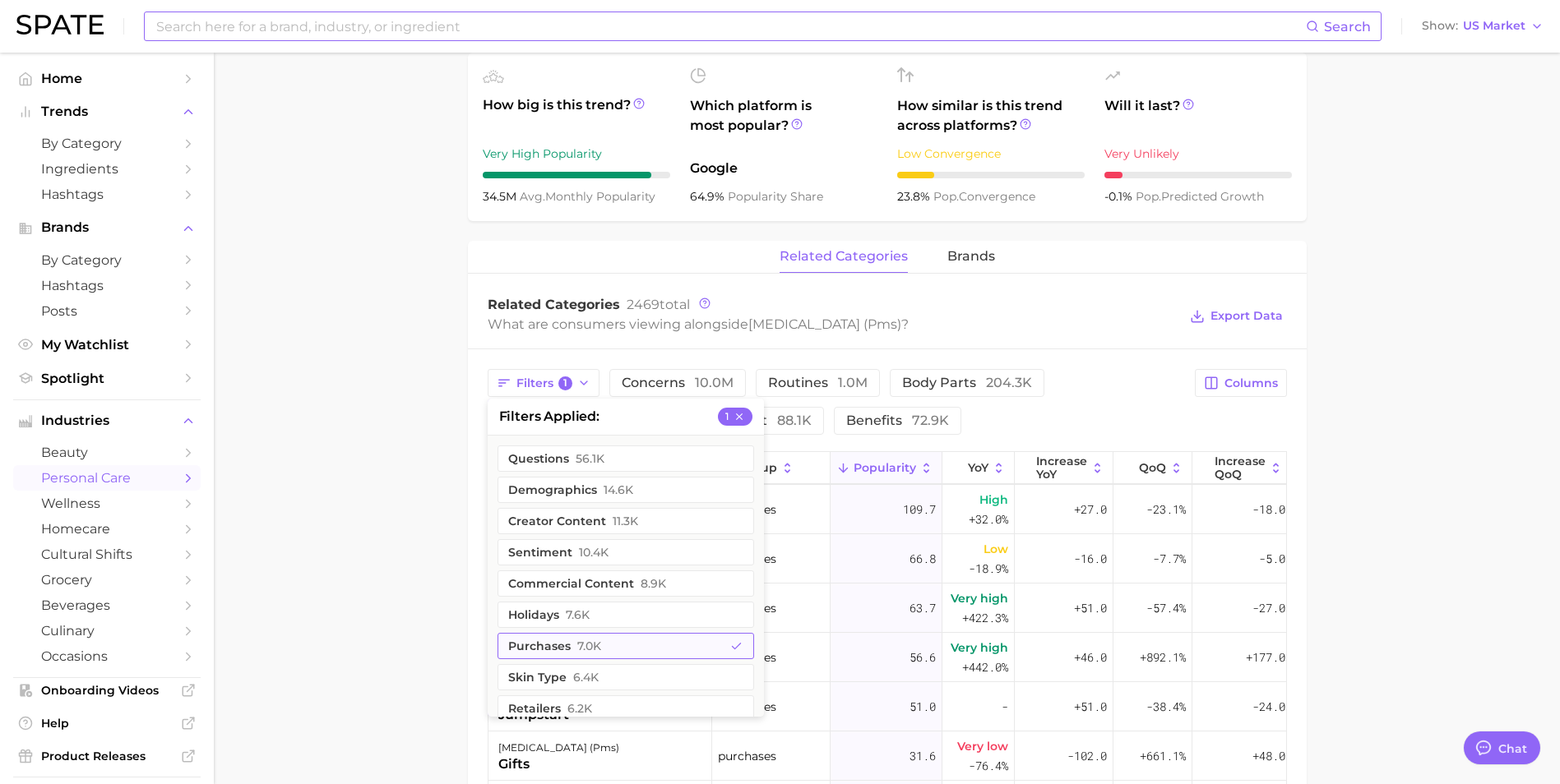
click at [628, 659] on button "purchases 7.0k" at bounding box center [625, 646] width 257 height 27
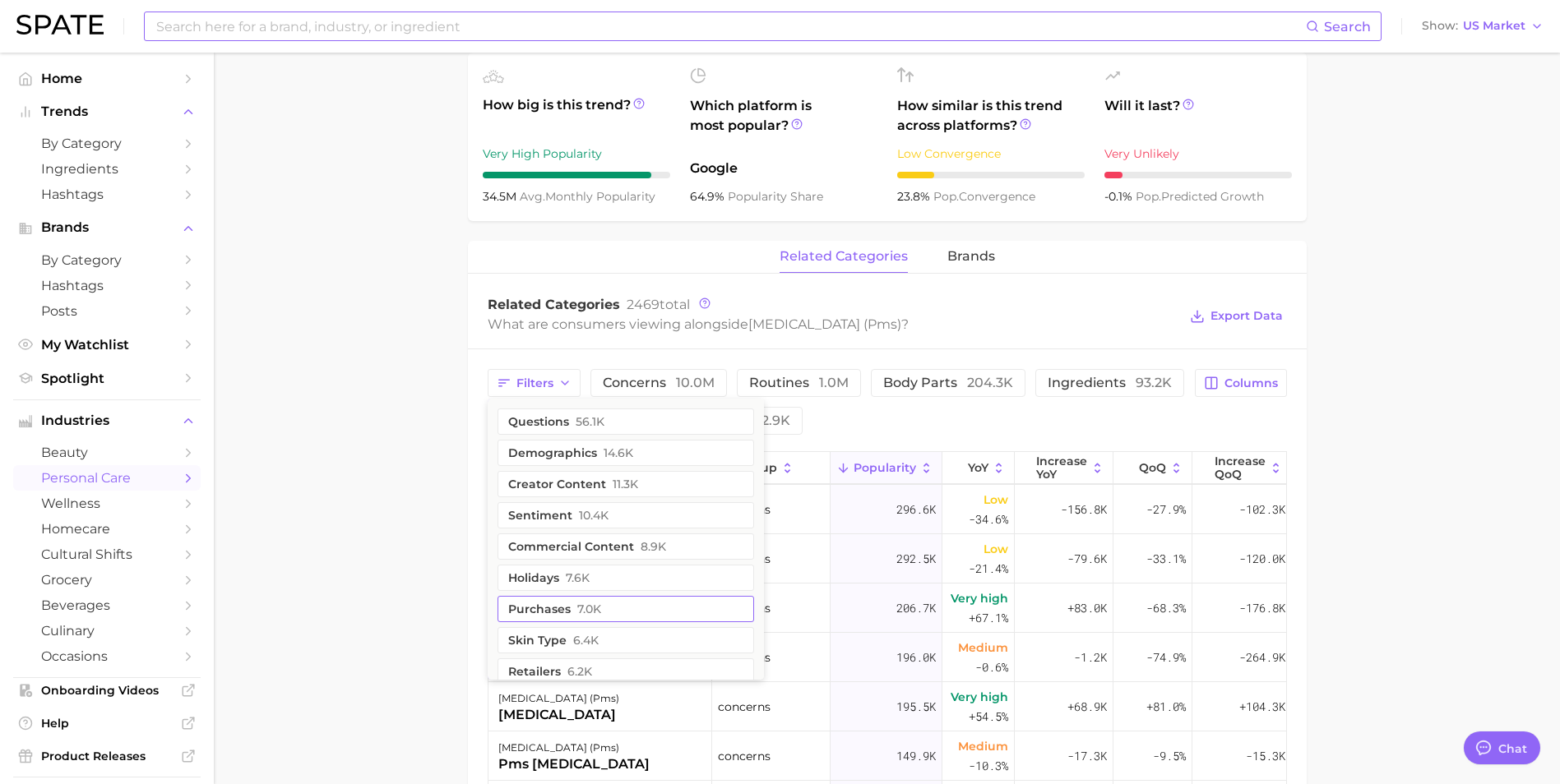
scroll to position [0, 0]
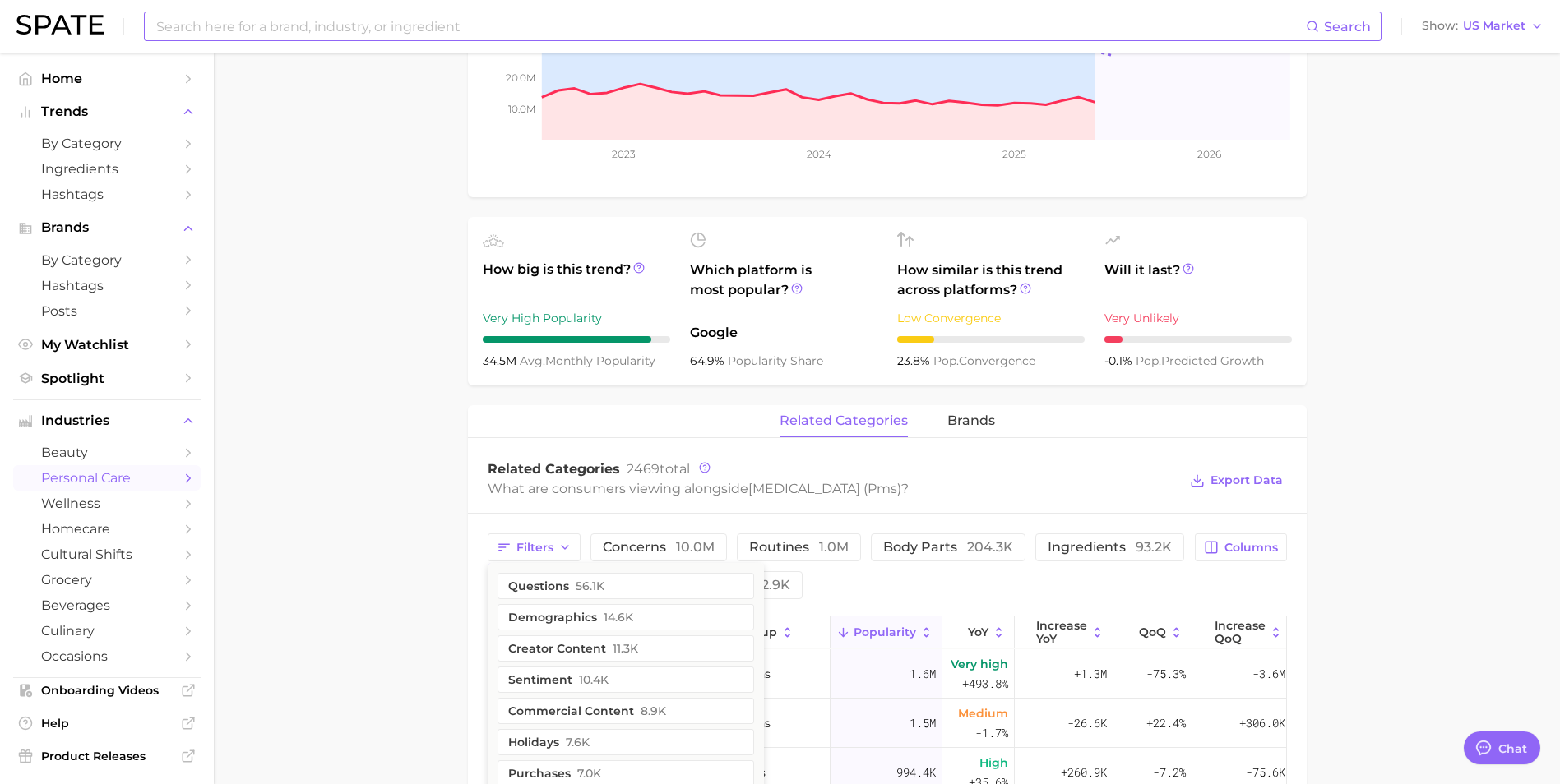
drag, startPoint x: 361, startPoint y: 621, endPoint x: 400, endPoint y: 619, distance: 39.1
click at [362, 621] on main "1. health care 2. gynaecology 3. [DEMOGRAPHIC_DATA] reproductive system concern…" at bounding box center [887, 571] width 1346 height 1860
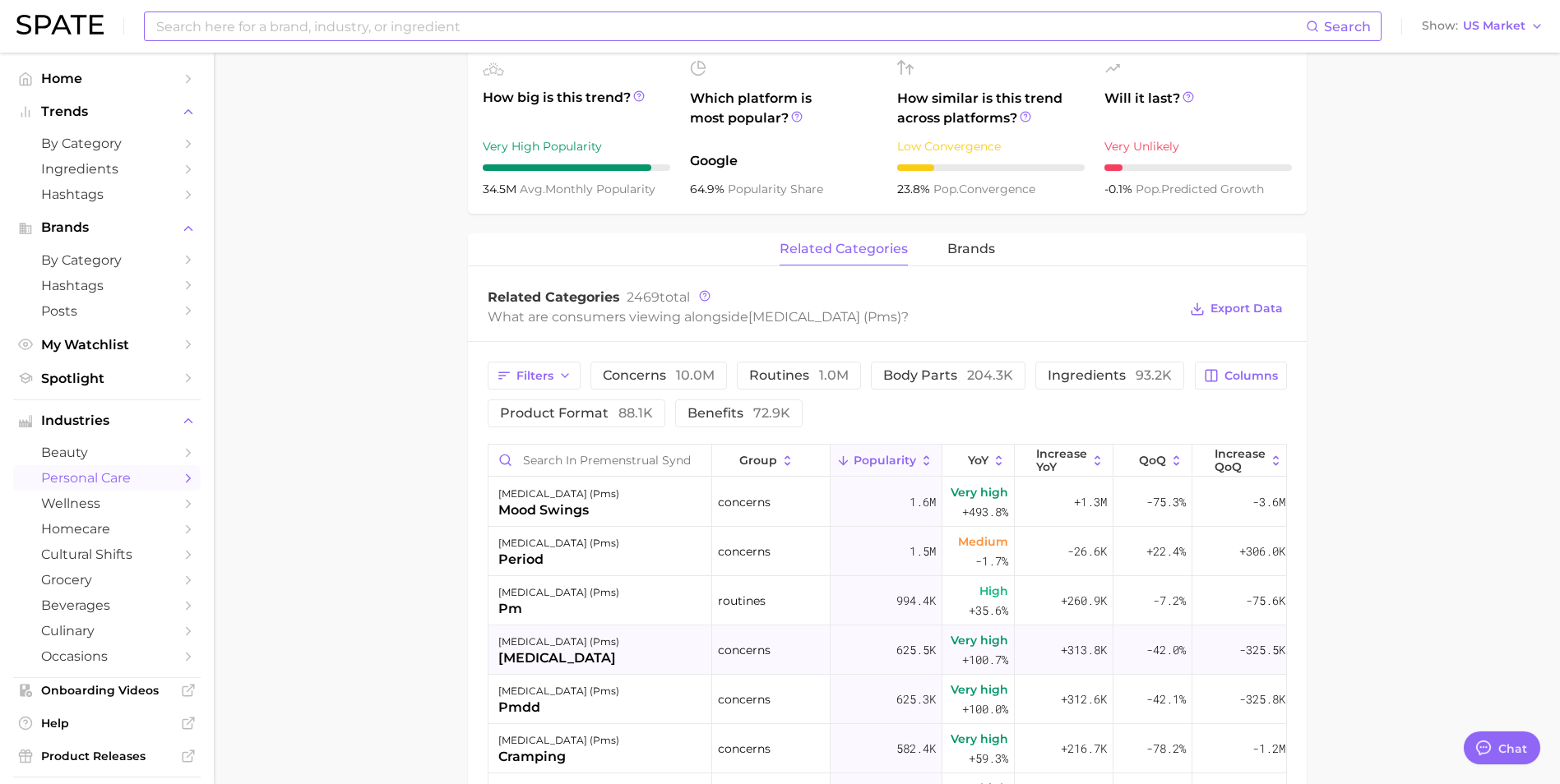
scroll to position [658, 0]
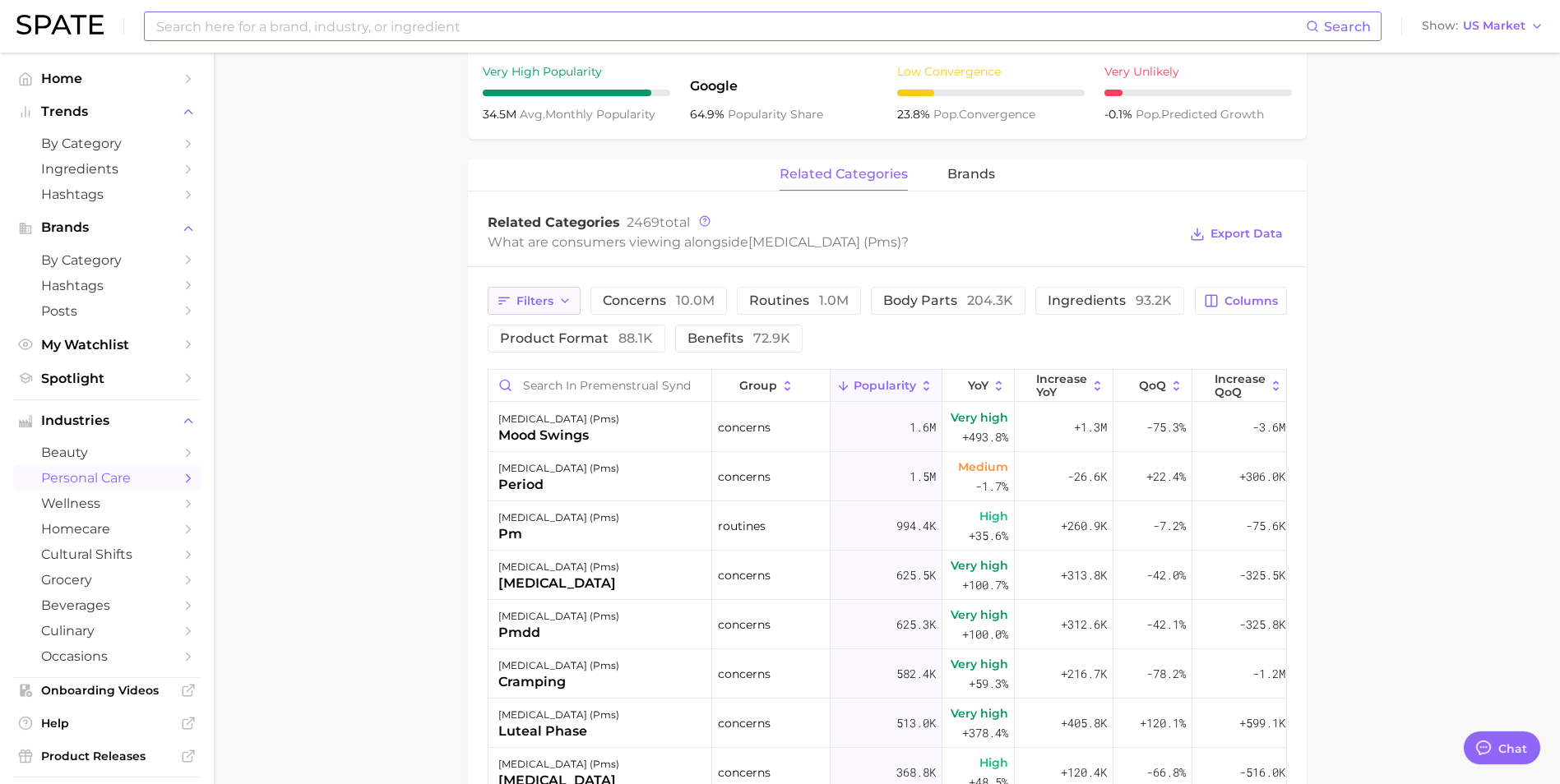
click at [572, 315] on button "Filters" at bounding box center [534, 300] width 93 height 28
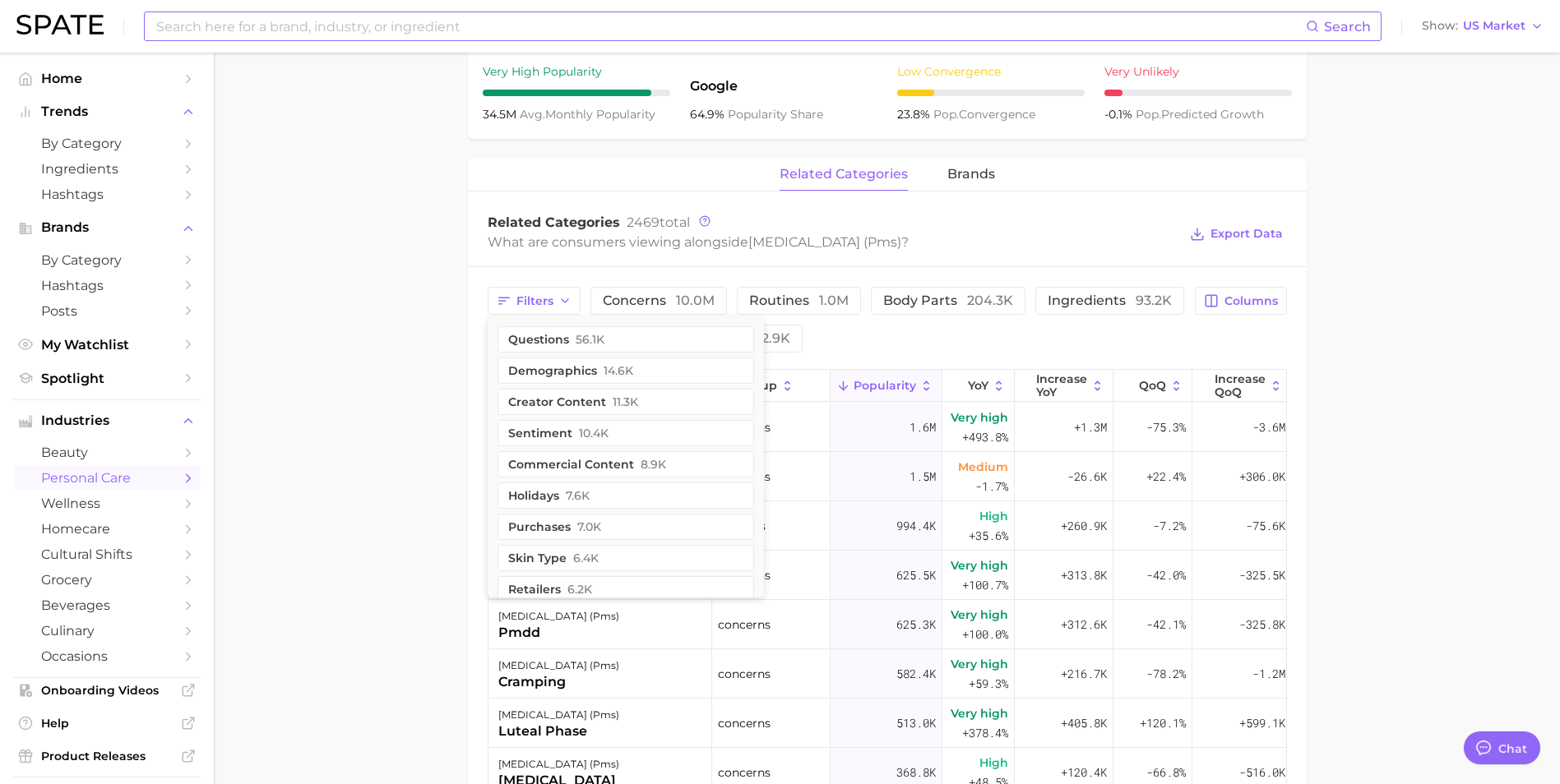
drag, startPoint x: 432, startPoint y: 377, endPoint x: 462, endPoint y: 369, distance: 31.0
click at [441, 376] on main "1. health care 2. gynaecology 3. [DEMOGRAPHIC_DATA] reproductive system concern…" at bounding box center [887, 325] width 1346 height 1860
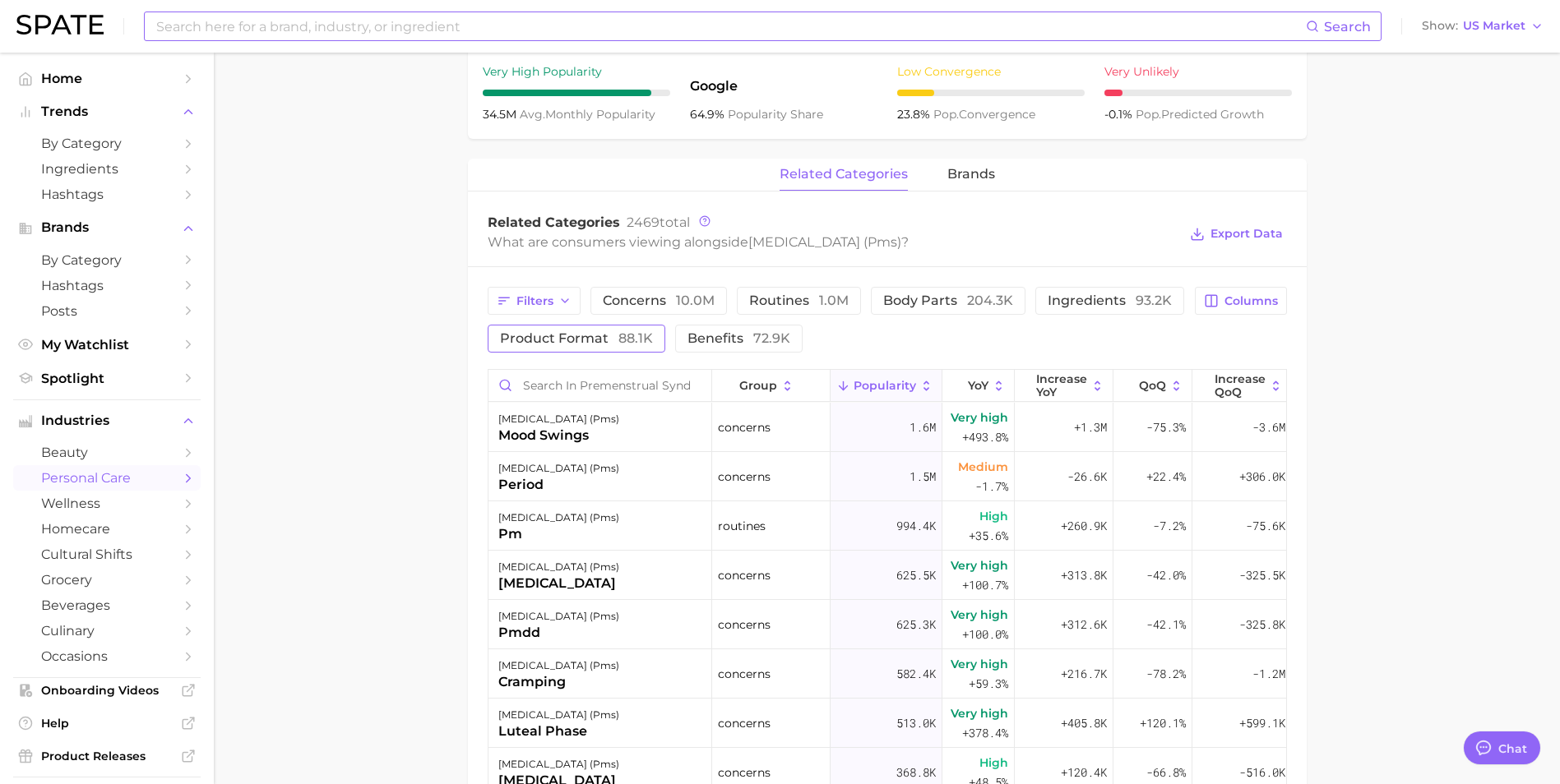
click at [593, 345] on span "product format 88.1k" at bounding box center [577, 338] width 153 height 13
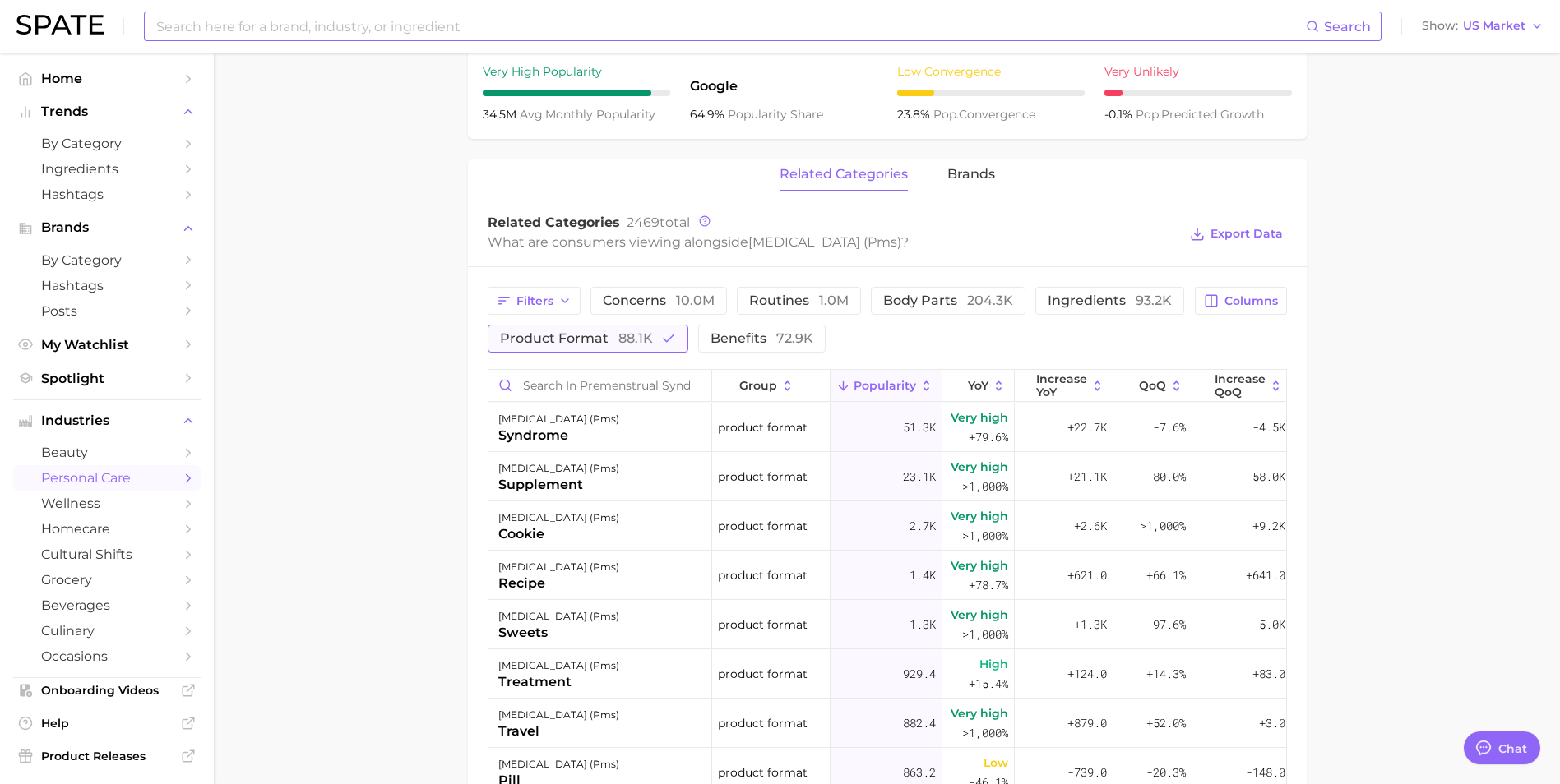
click at [602, 352] on button "product format 88.1k" at bounding box center [588, 338] width 201 height 28
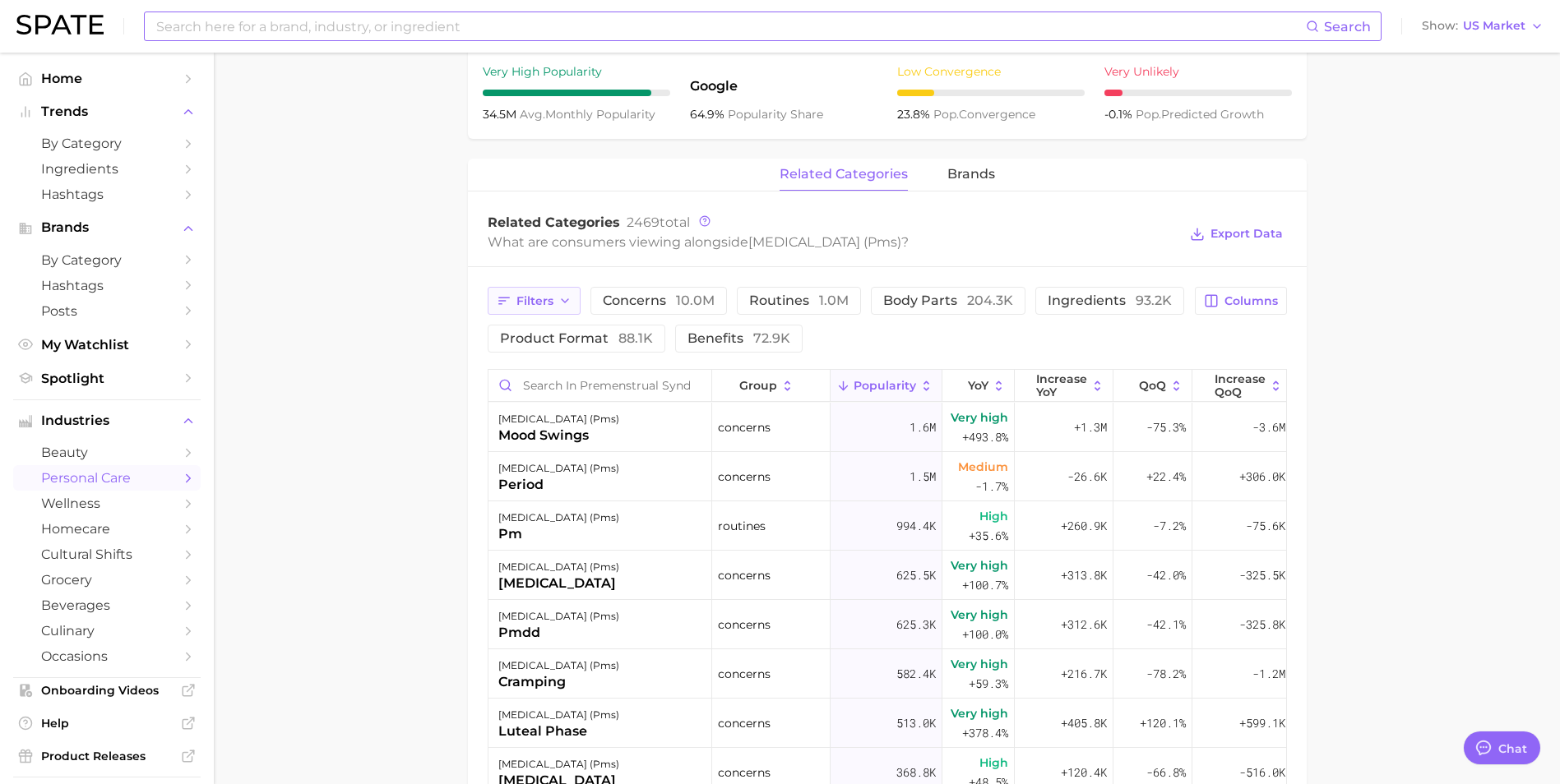
click at [548, 308] on span "Filters" at bounding box center [535, 301] width 37 height 14
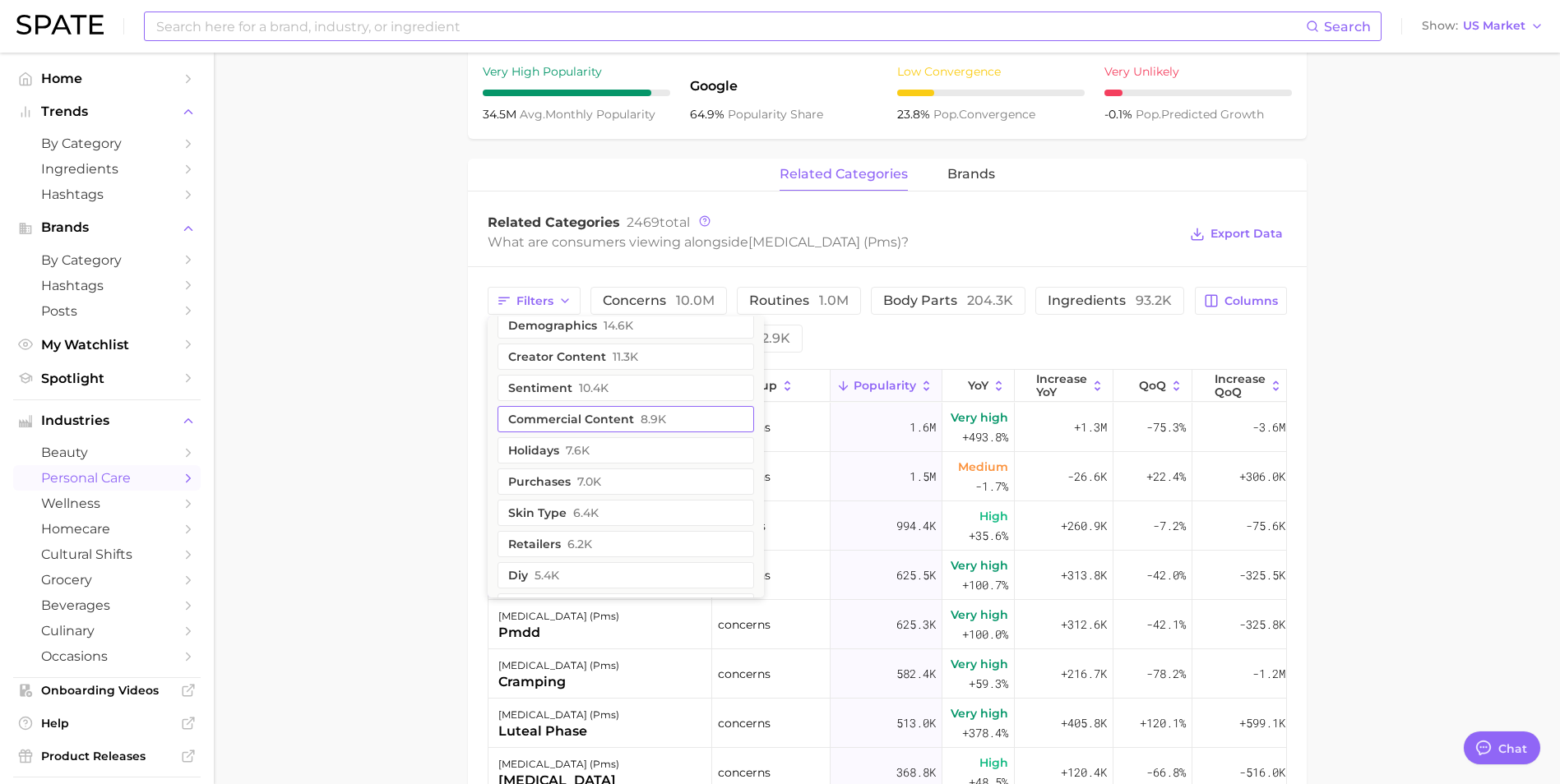
scroll to position [83, 0]
click at [602, 520] on button "retailers 6.2k" at bounding box center [625, 507] width 257 height 27
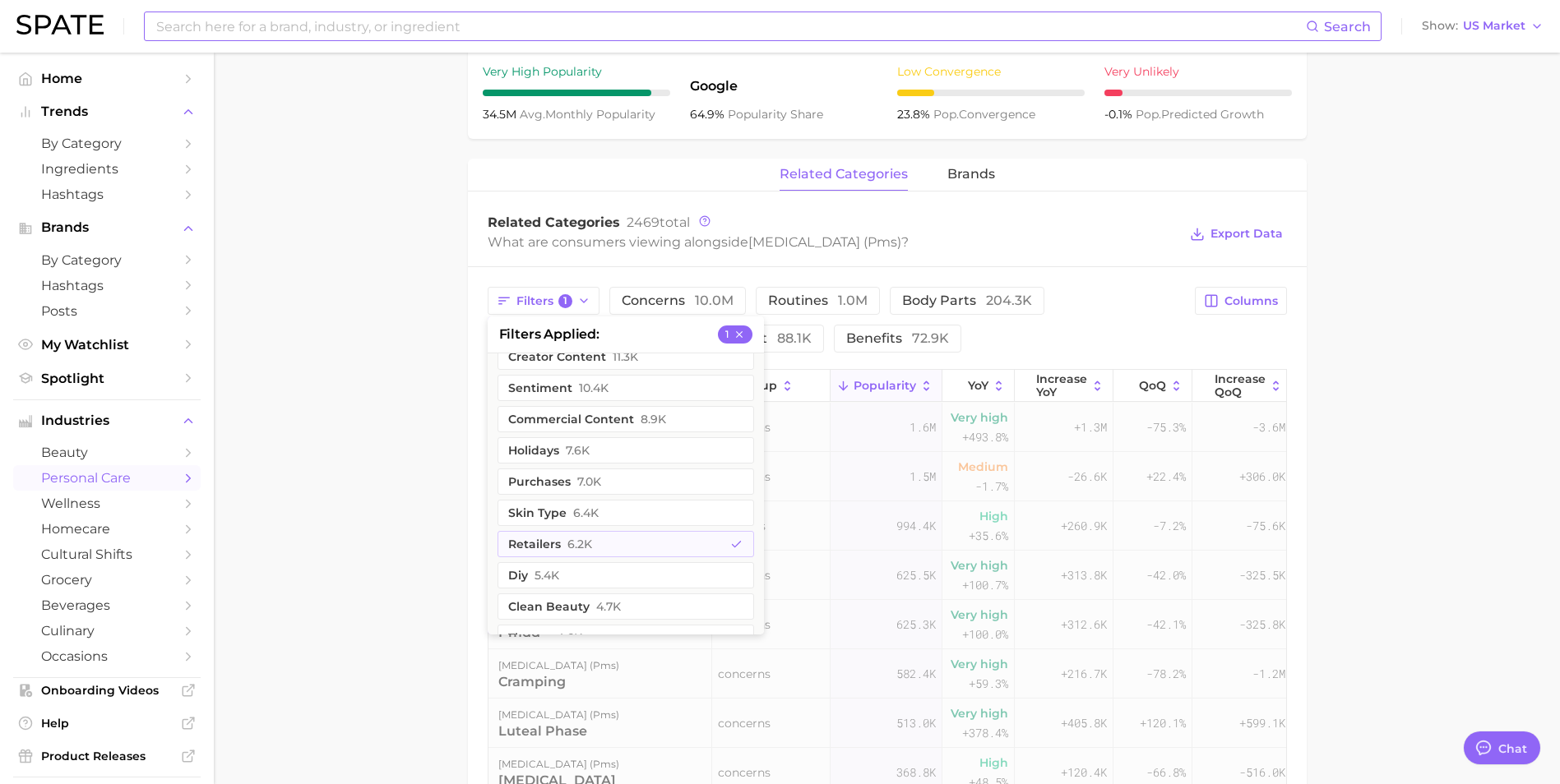
click at [416, 511] on main "1. health care 2. gynaecology 3. [DEMOGRAPHIC_DATA] reproductive system concern…" at bounding box center [887, 325] width 1346 height 1860
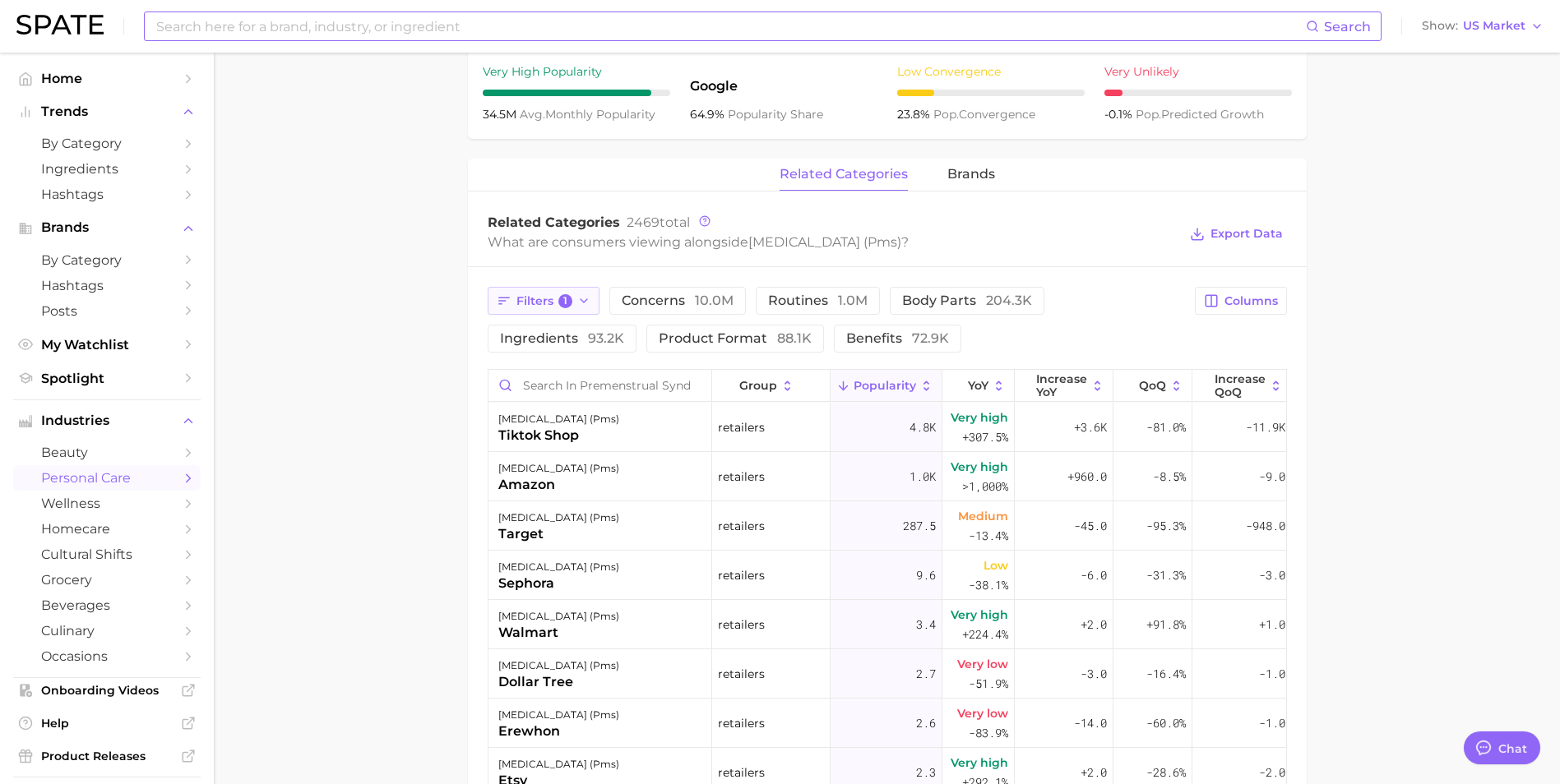
click at [562, 309] on span "1" at bounding box center [566, 301] width 15 height 15
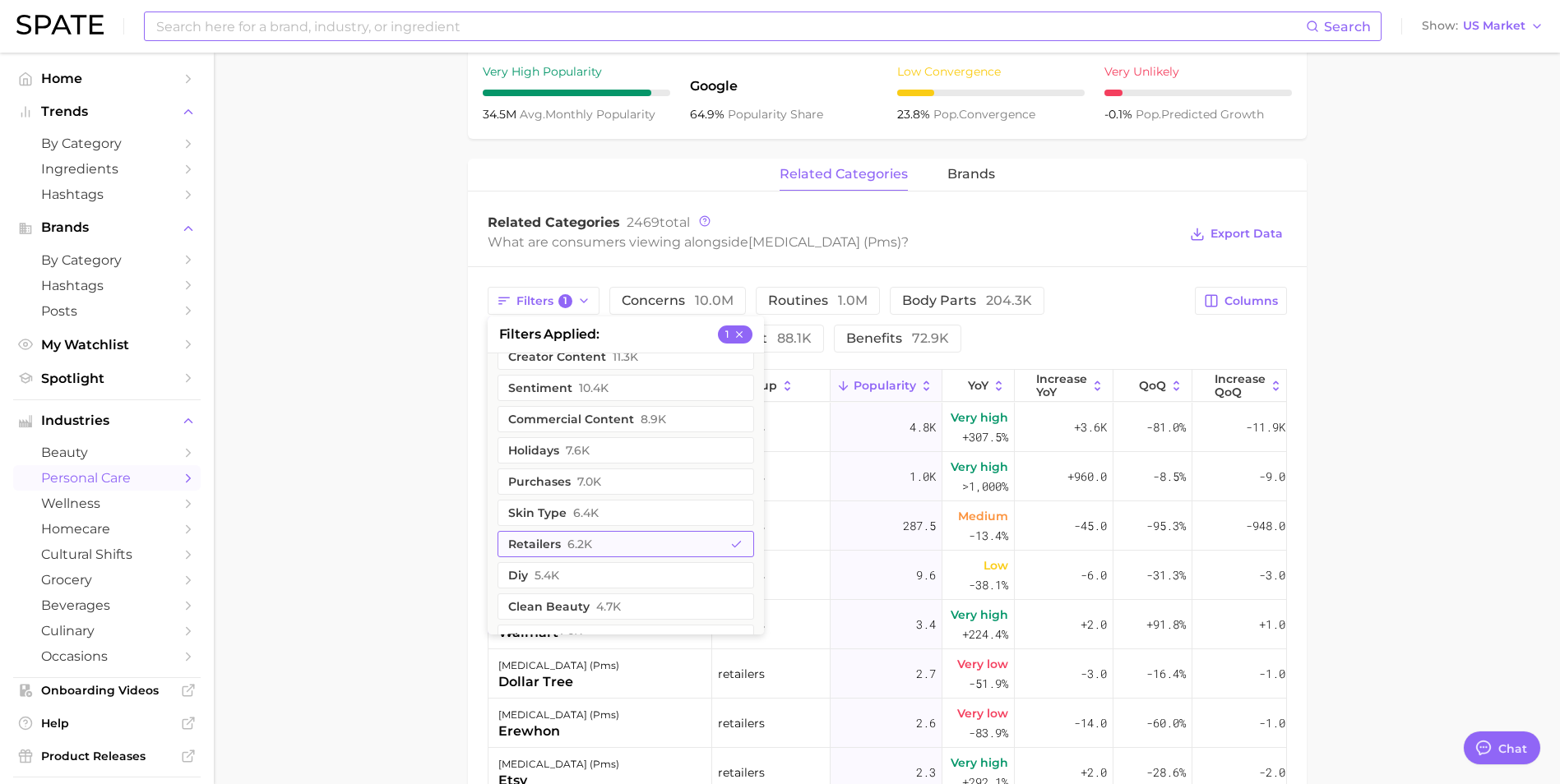
click at [585, 550] on span "6.2k" at bounding box center [580, 543] width 25 height 13
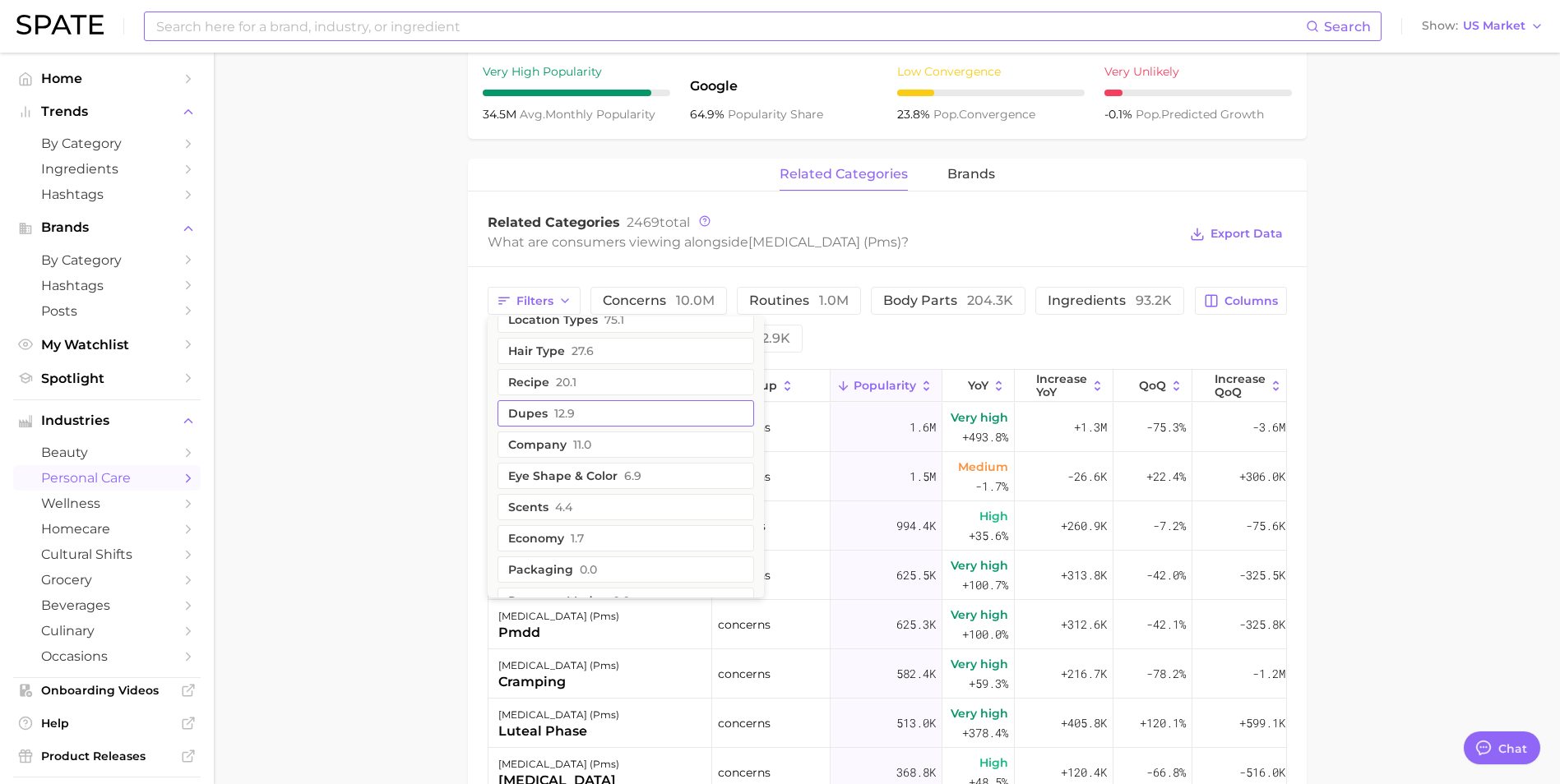
scroll to position [733, 0]
click at [348, 479] on main "1. health care 2. gynaecology 3. [DEMOGRAPHIC_DATA] reproductive system concern…" at bounding box center [887, 325] width 1346 height 1860
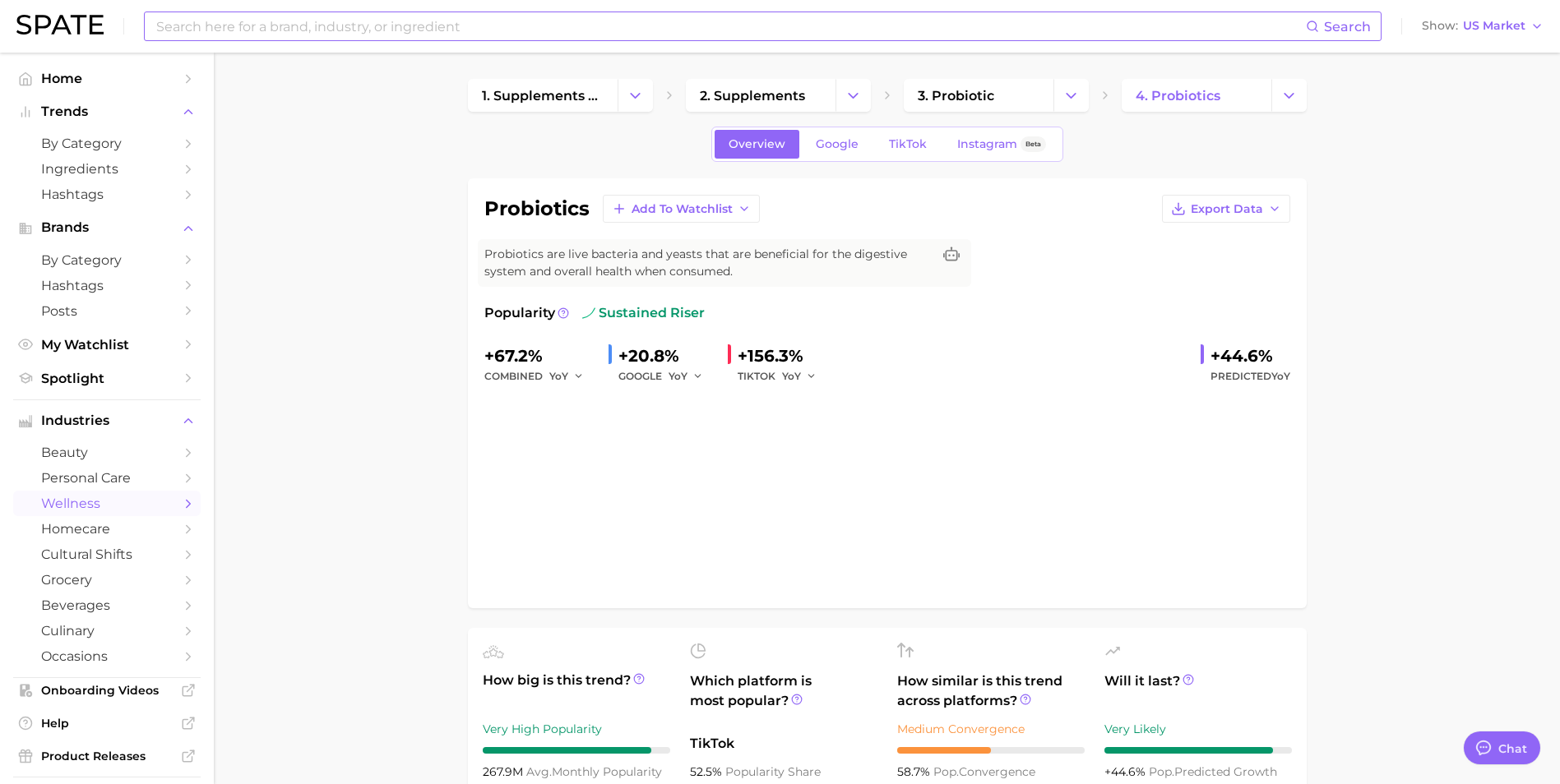
type input "probiotics"
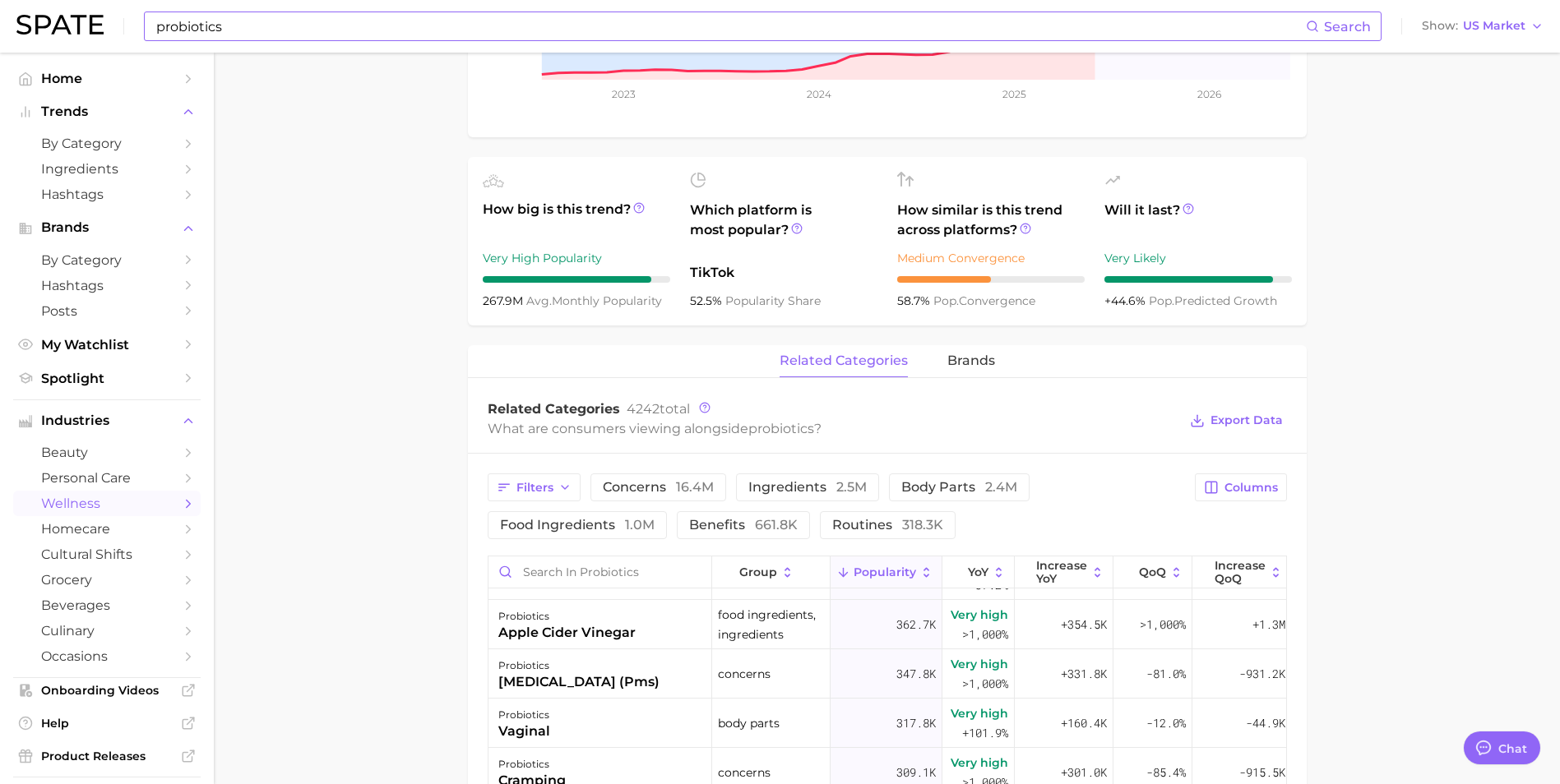
scroll to position [658, 0]
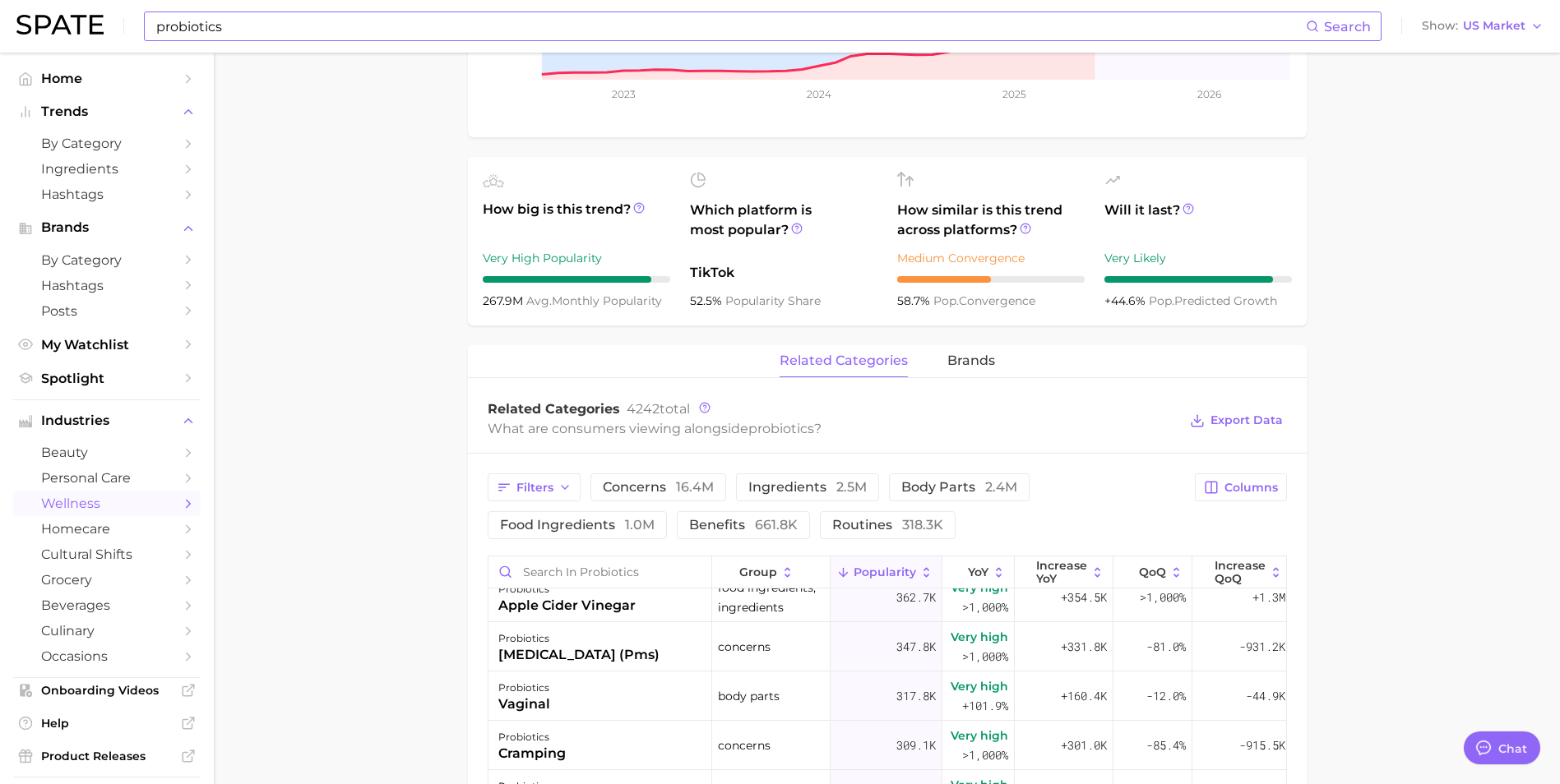
click at [1445, 557] on main "1. supplements & ingestibles 2. supplements 3. probiotic 4. probiotics Overview…" at bounding box center [887, 511] width 1346 height 1860
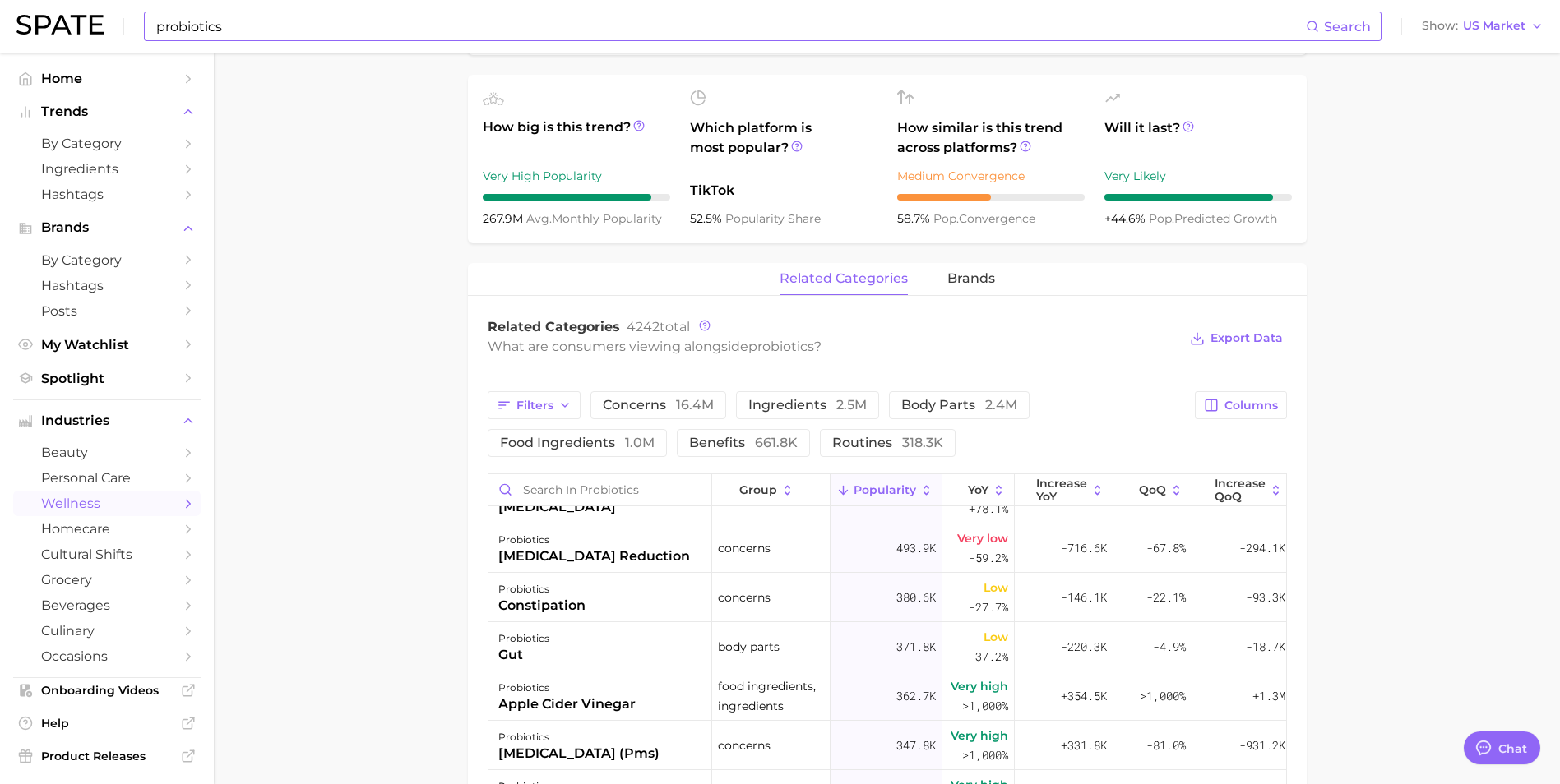
scroll to position [493, 0]
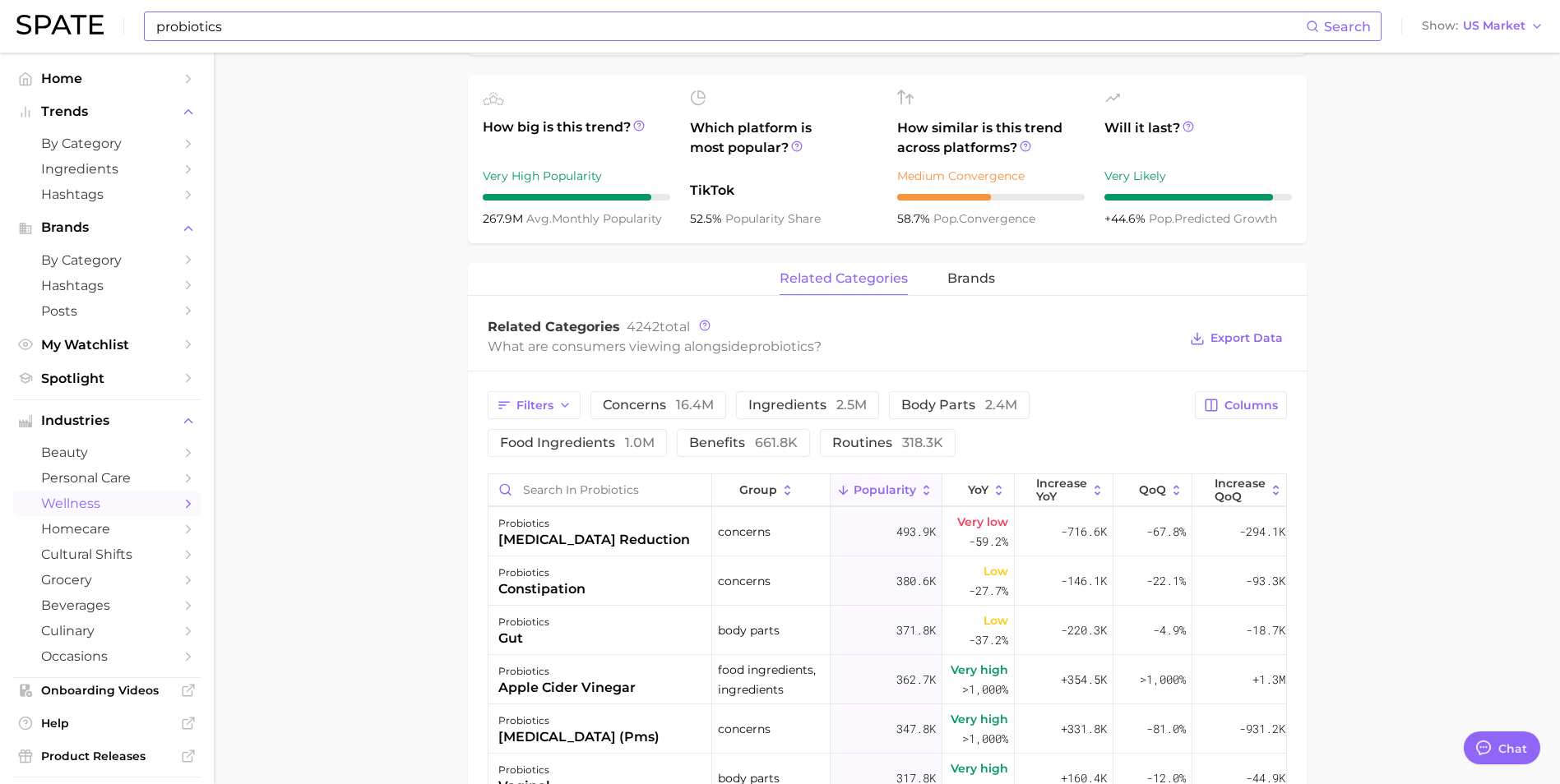
click at [443, 487] on main "1. supplements & ingestibles 2. supplements 3. probiotic 4. probiotics Overview…" at bounding box center [887, 429] width 1346 height 1860
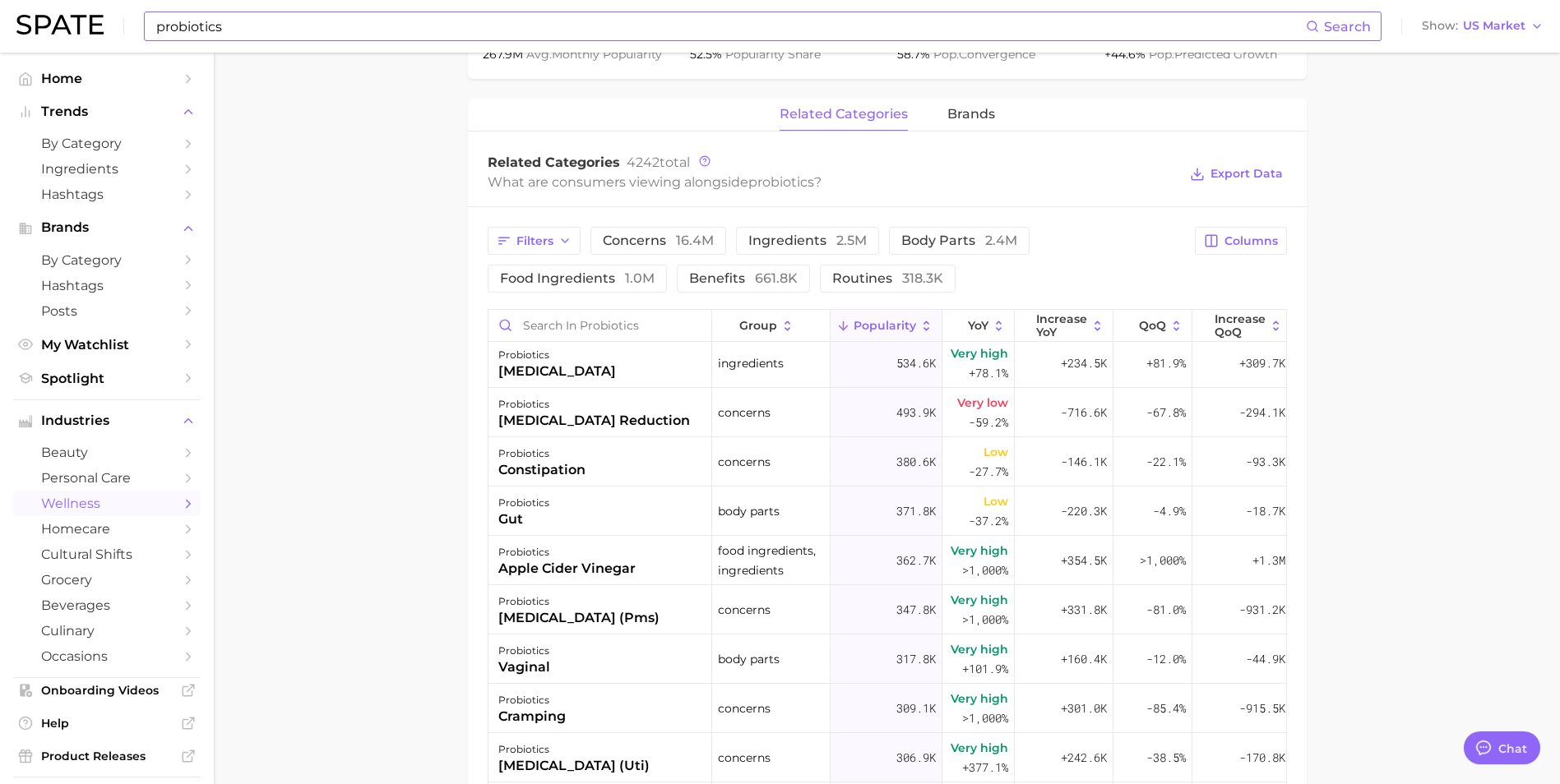
scroll to position [247, 0]
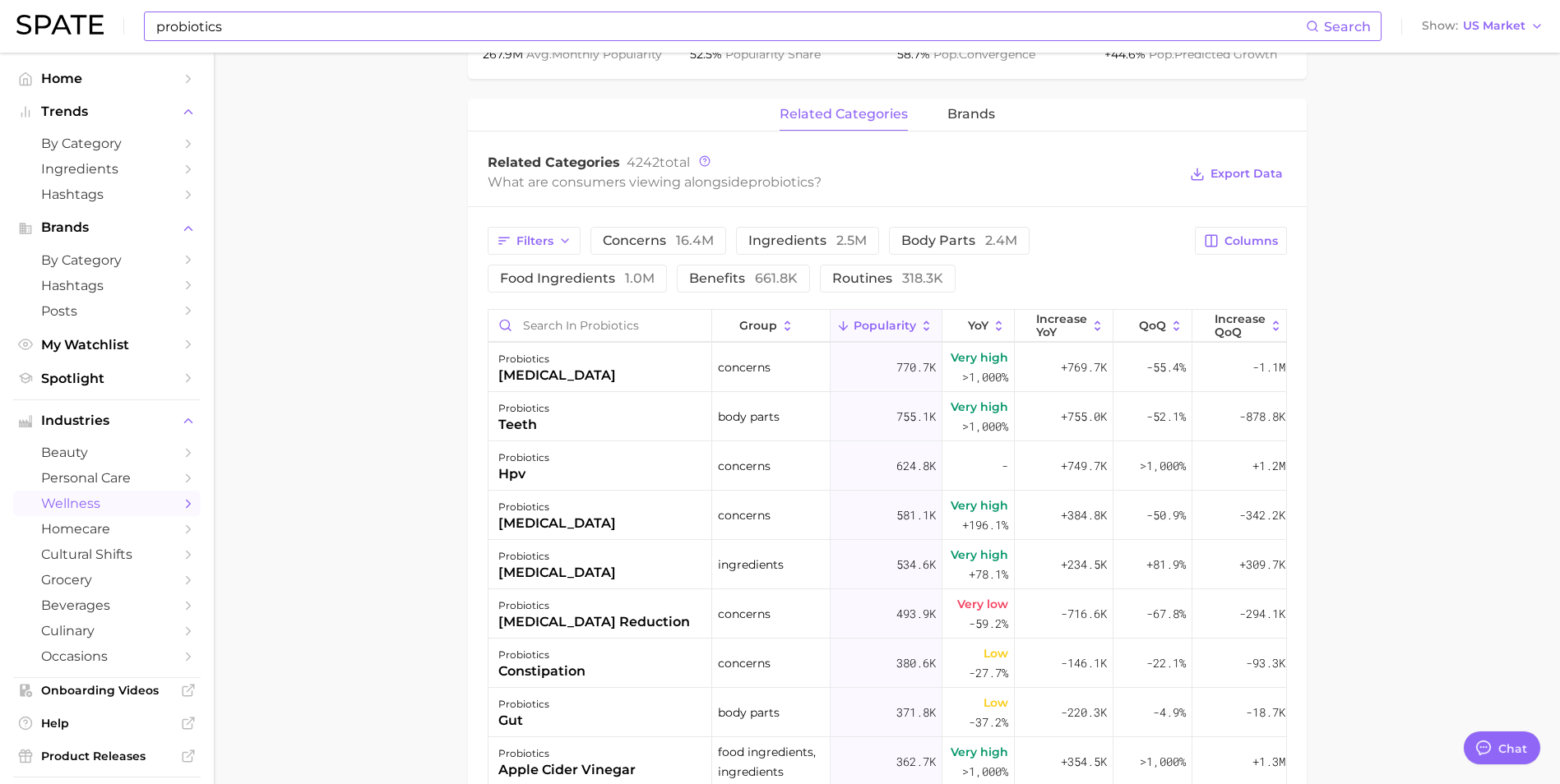
click at [326, 456] on main "1. supplements & ingestibles 2. supplements 3. probiotic 4. probiotics Overview…" at bounding box center [887, 265] width 1346 height 1860
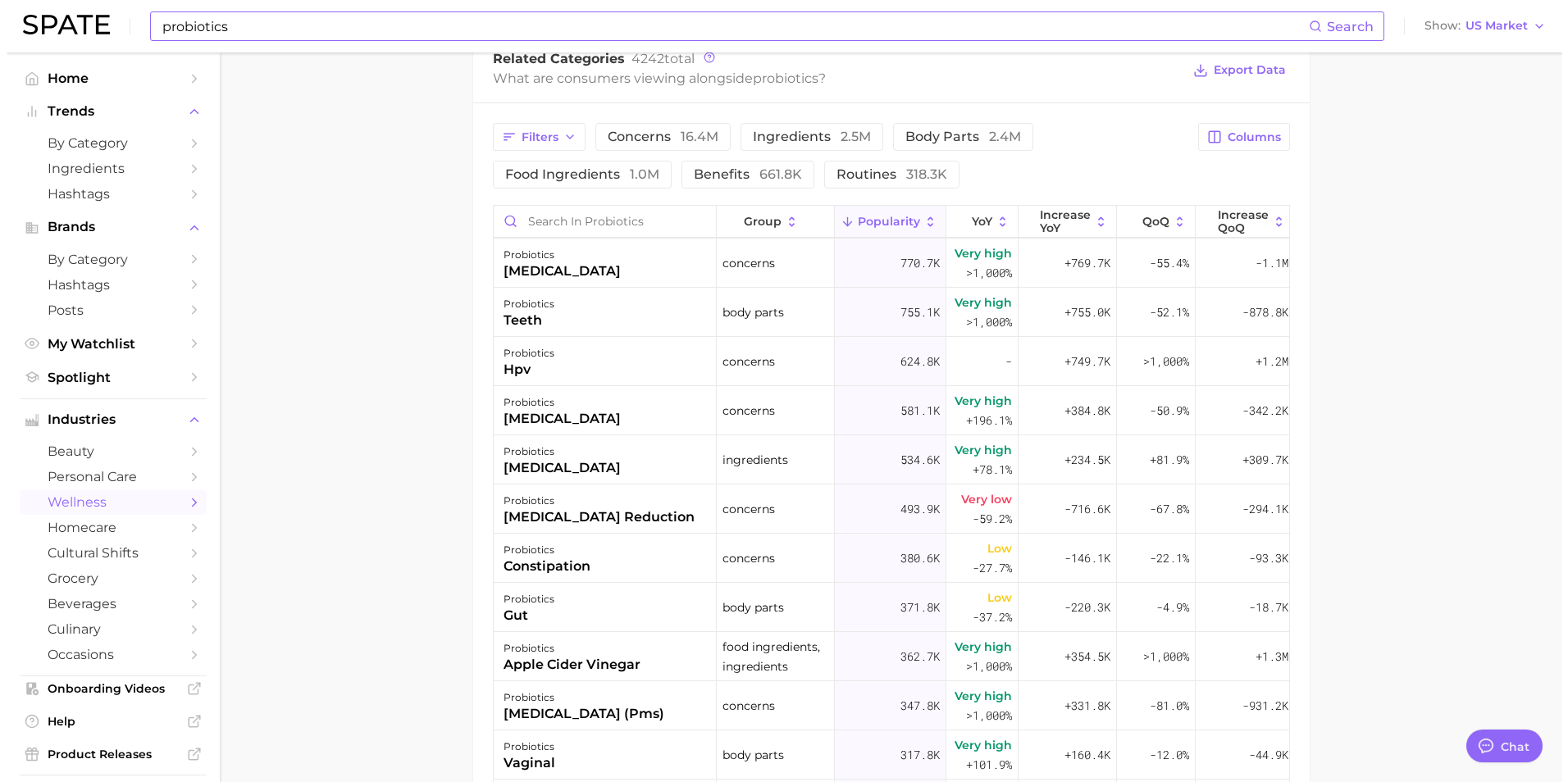
scroll to position [820, 0]
click at [919, 709] on span "347.8k" at bounding box center [913, 705] width 39 height 19
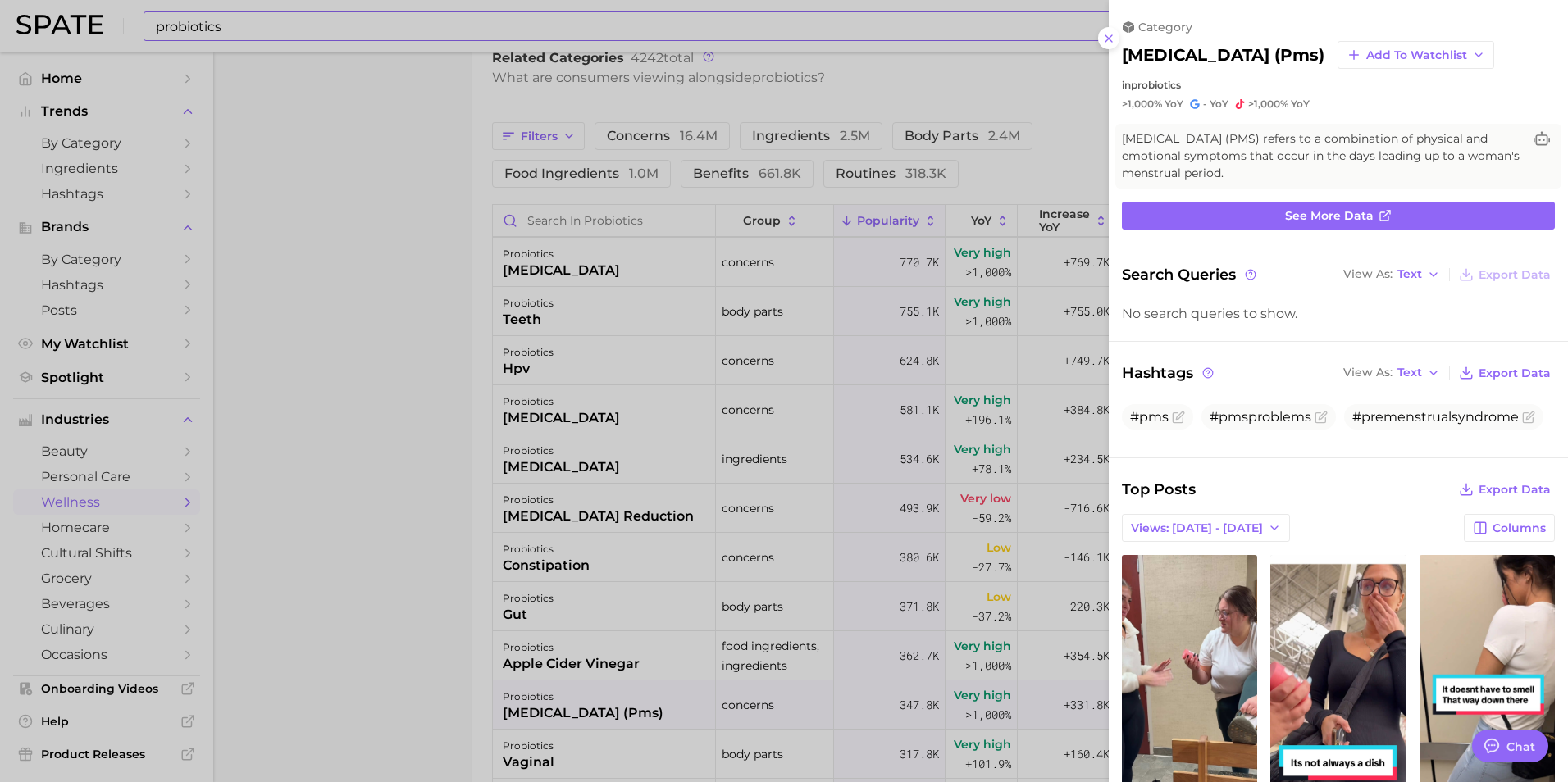
scroll to position [0, 0]
click at [1227, 542] on button "Views: [DATE] - [DATE]" at bounding box center [1206, 527] width 168 height 27
click at [1219, 600] on button "Total Views" at bounding box center [1212, 587] width 181 height 29
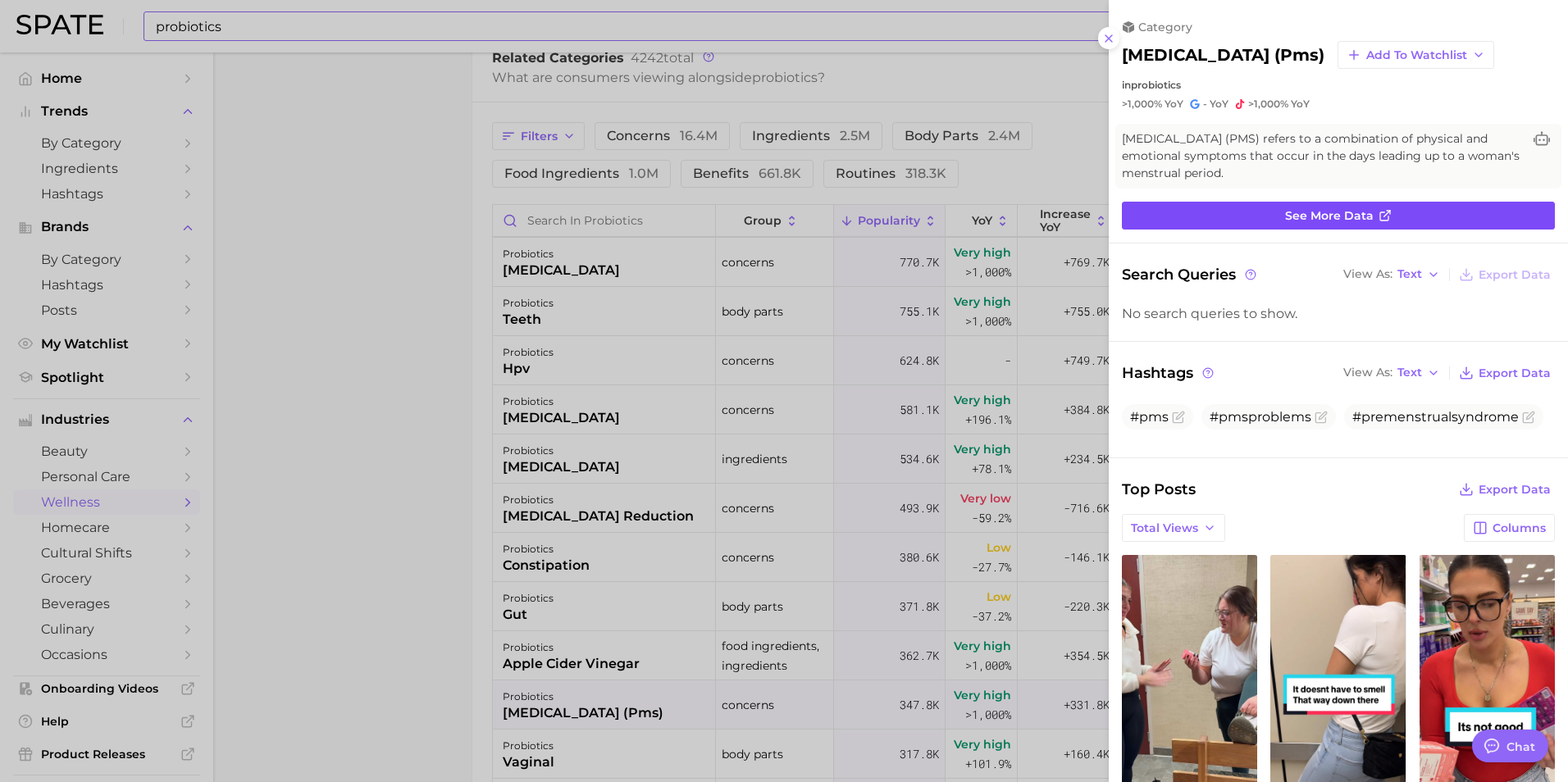
click at [1211, 229] on link "See more data" at bounding box center [1338, 215] width 433 height 27
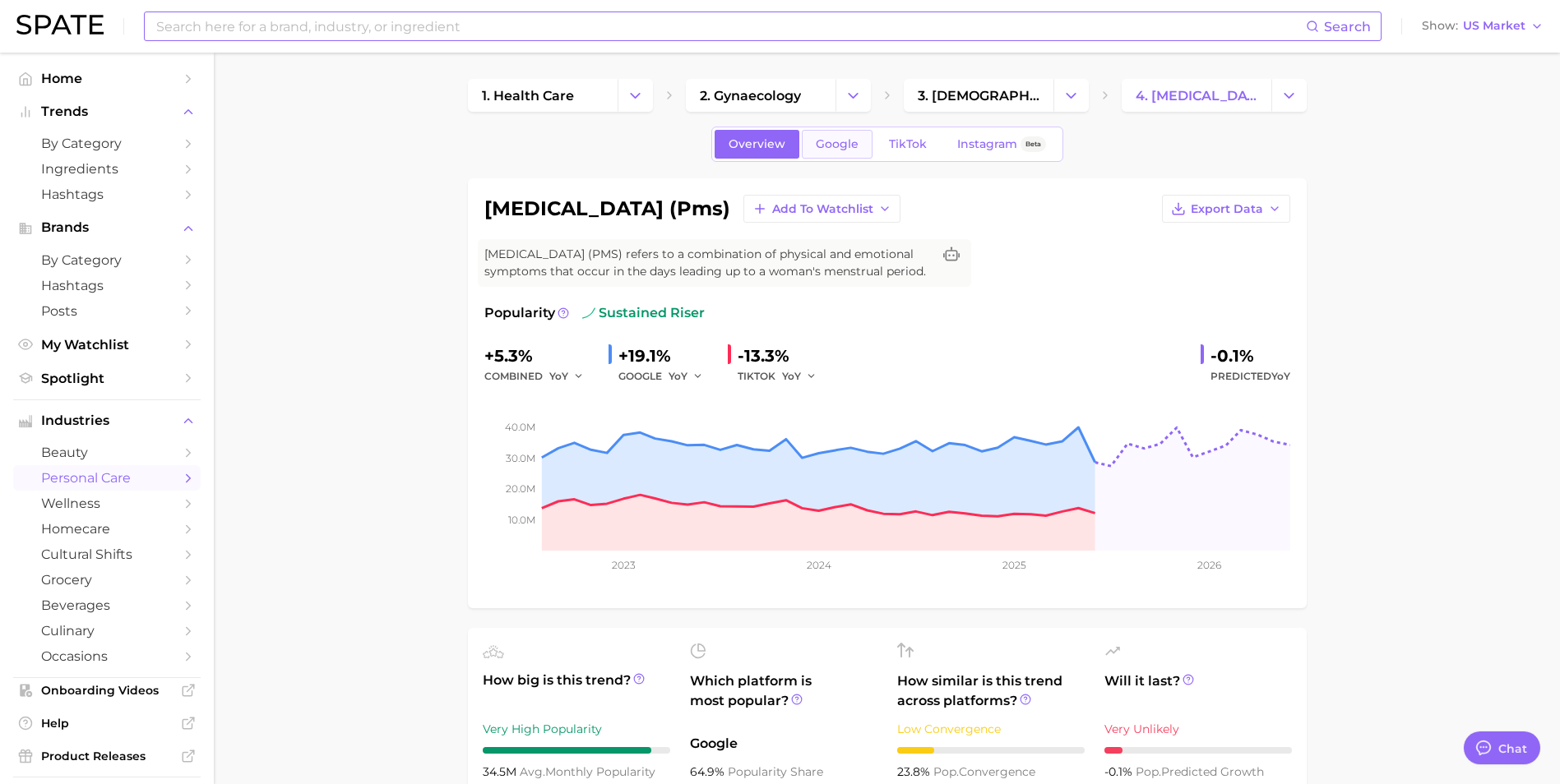
click at [867, 149] on link "Google" at bounding box center [838, 144] width 71 height 28
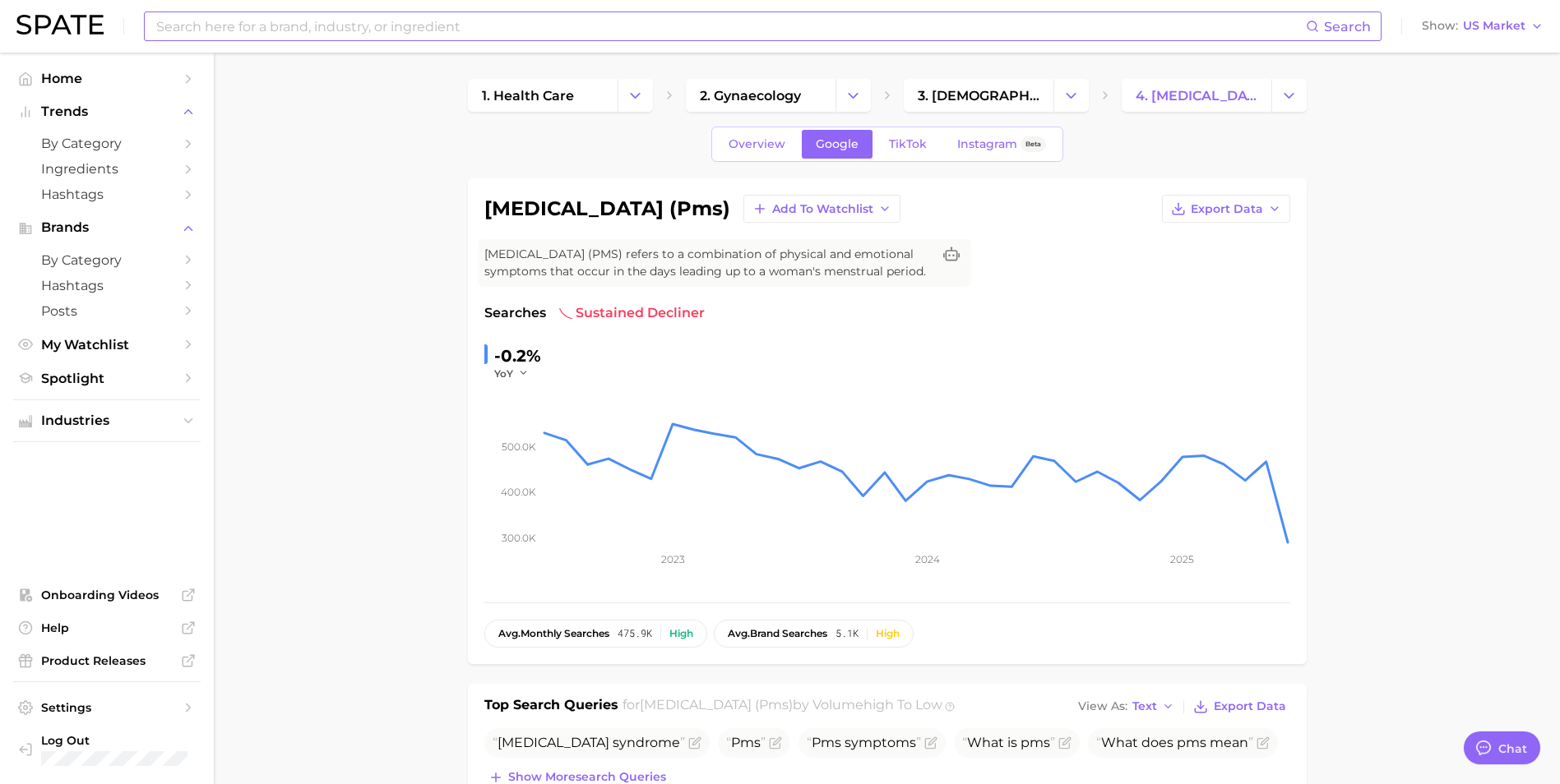
click at [895, 145] on span "TikTok" at bounding box center [908, 145] width 38 height 14
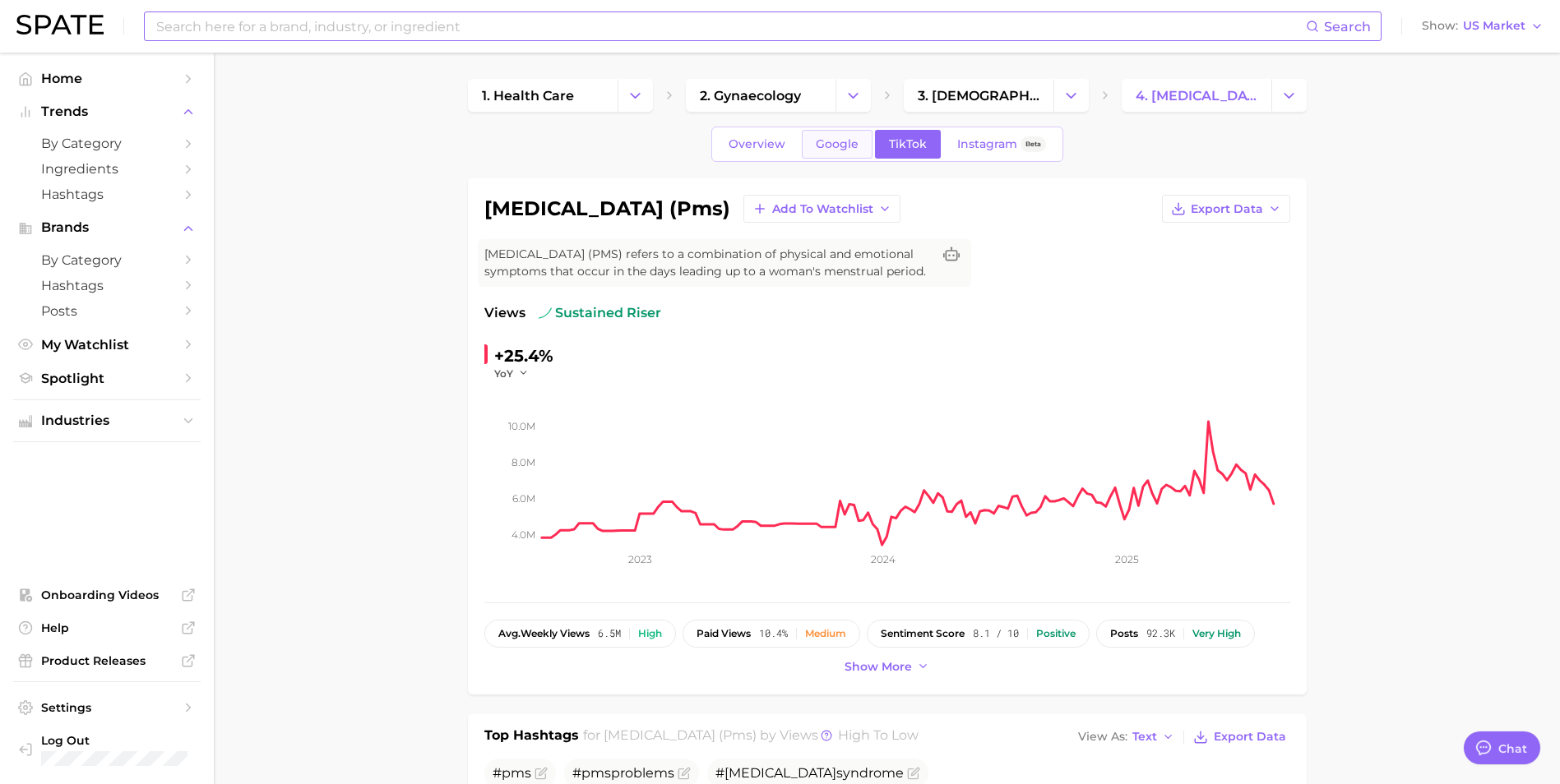
click at [861, 139] on link "Google" at bounding box center [838, 144] width 71 height 28
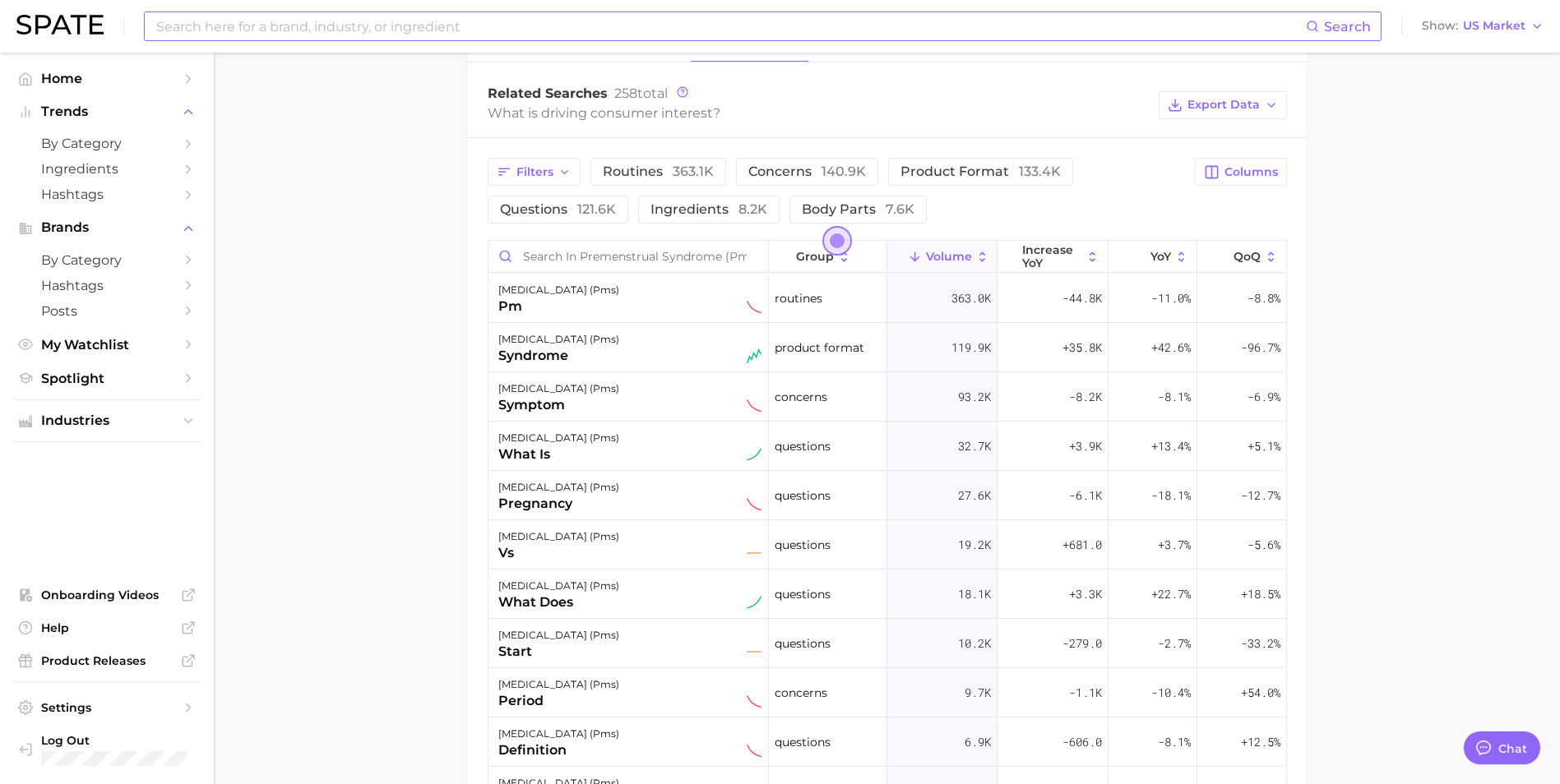
scroll to position [904, 0]
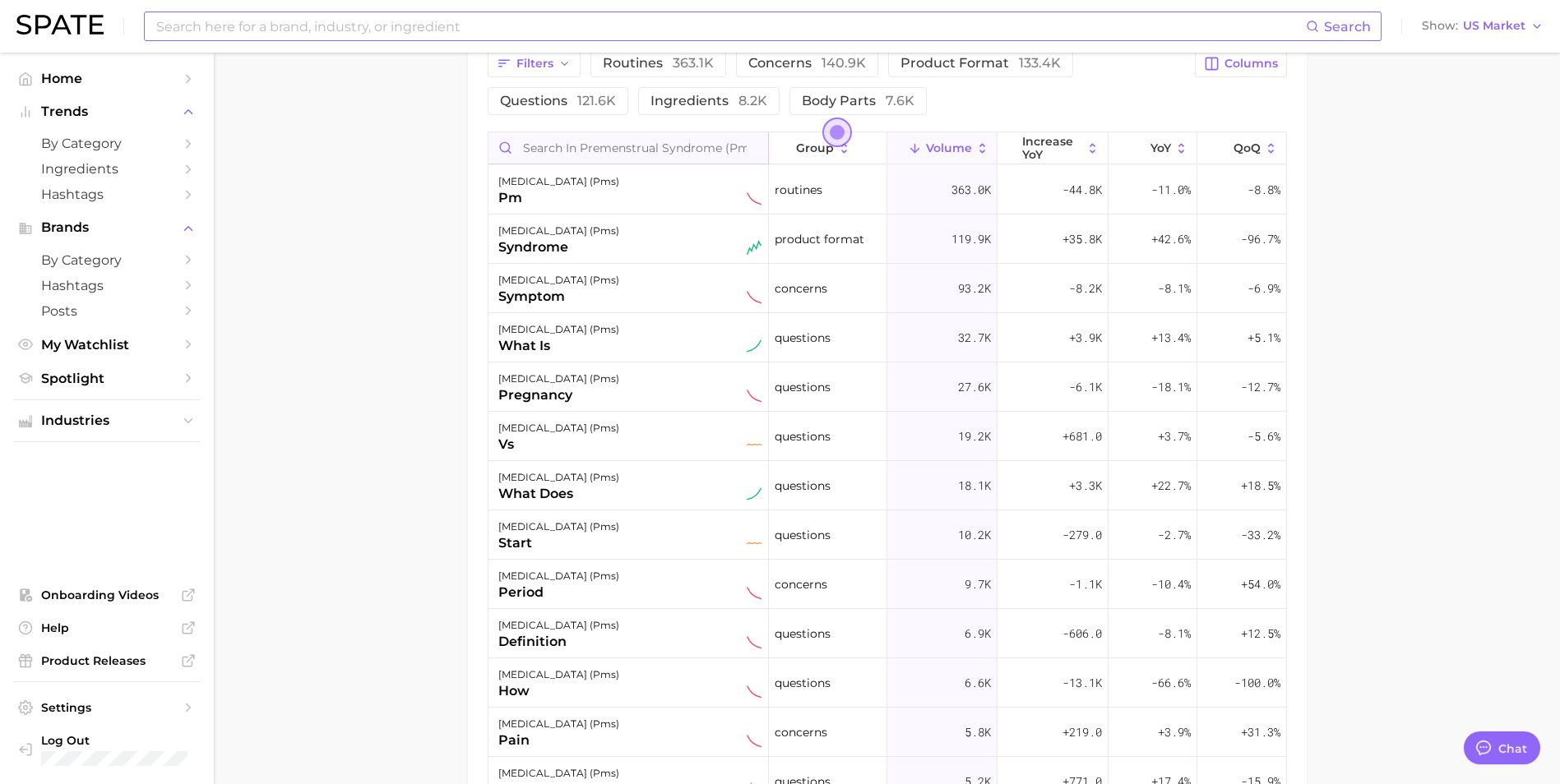
click at [631, 163] on input "Search in premenstrual syndrome (pms)" at bounding box center [628, 147] width 280 height 31
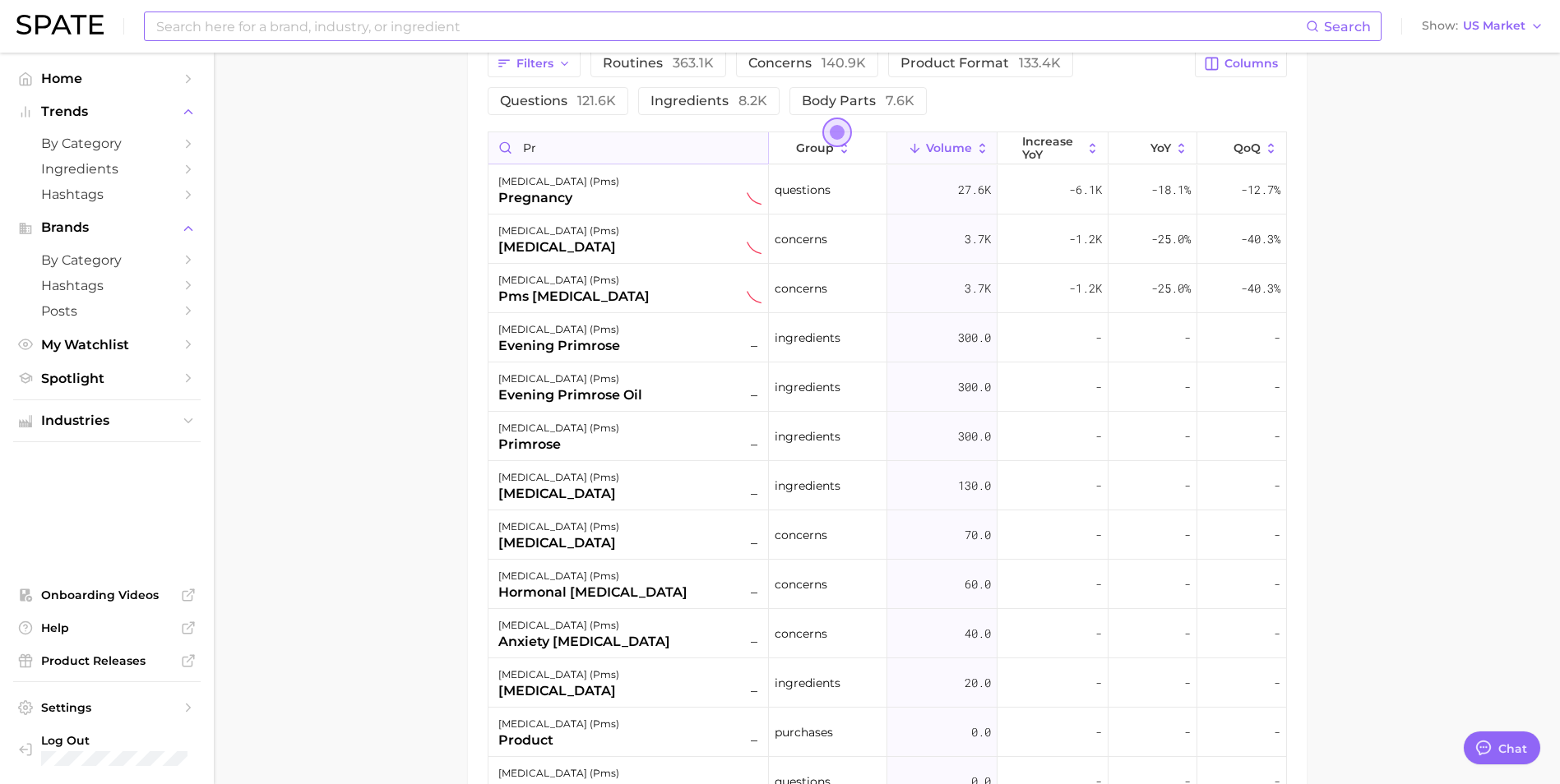
type input "p"
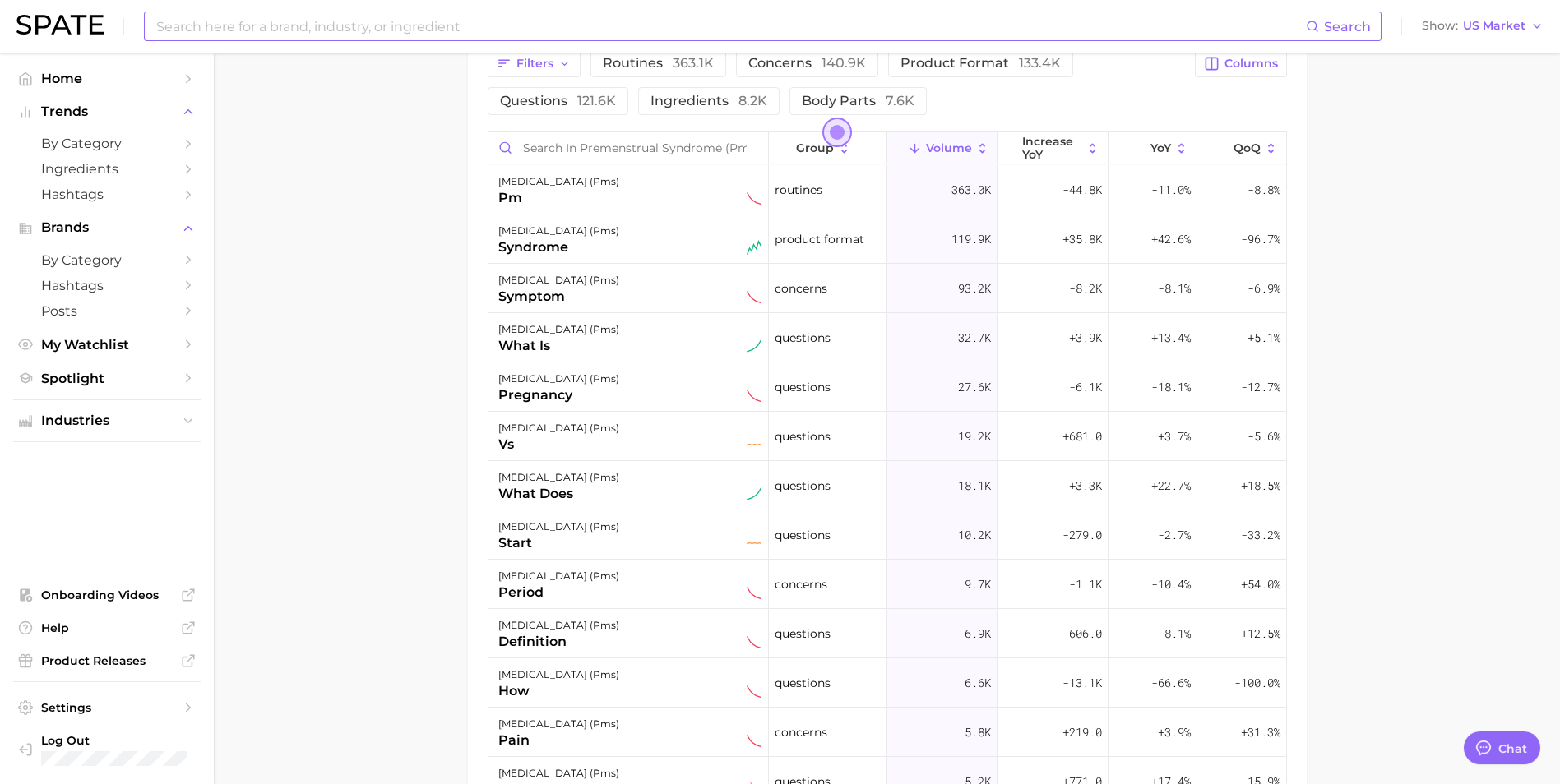
click at [401, 414] on main "1. health care 2. gynaecology 3. [DEMOGRAPHIC_DATA] reproductive system concern…" at bounding box center [887, 83] width 1346 height 1869
drag, startPoint x: 462, startPoint y: 432, endPoint x: 461, endPoint y: 446, distance: 14.0
click at [461, 440] on main "1. health care 2. gynaecology 3. [DEMOGRAPHIC_DATA] reproductive system concern…" at bounding box center [887, 83] width 1346 height 1869
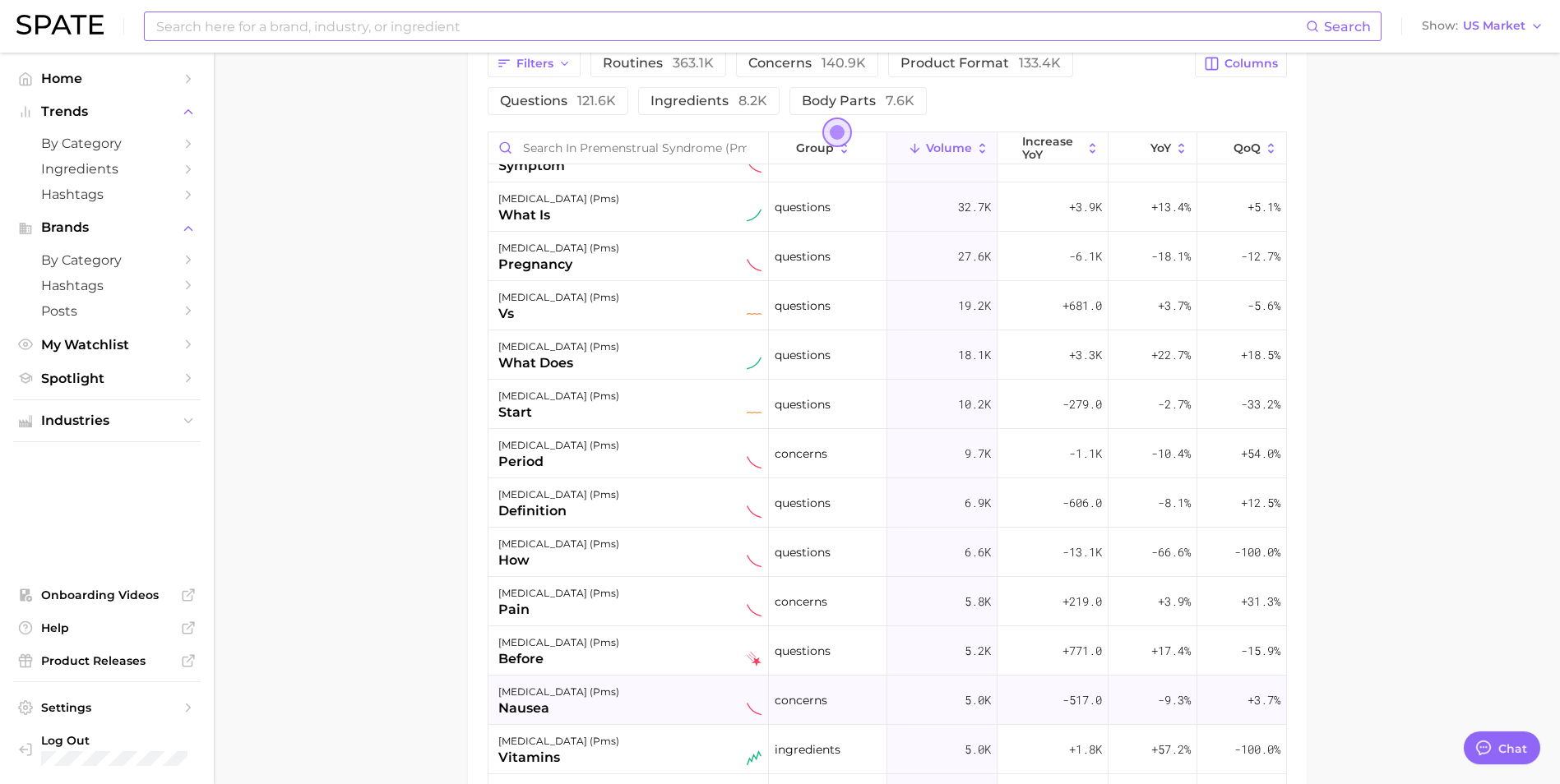
scroll to position [0, 0]
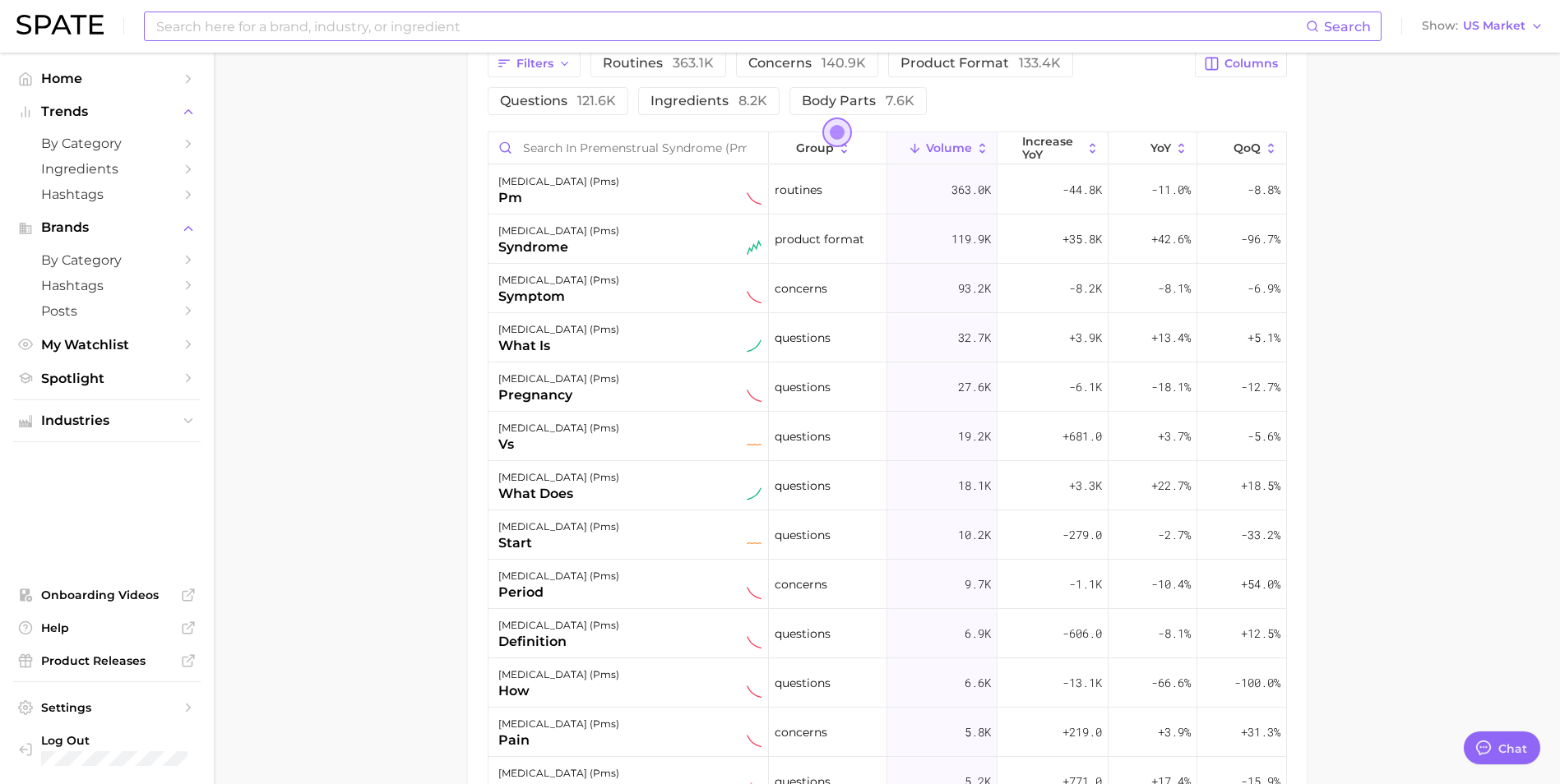
click at [353, 459] on main "1. health care 2. gynaecology 3. [DEMOGRAPHIC_DATA] reproductive system concern…" at bounding box center [887, 83] width 1346 height 1869
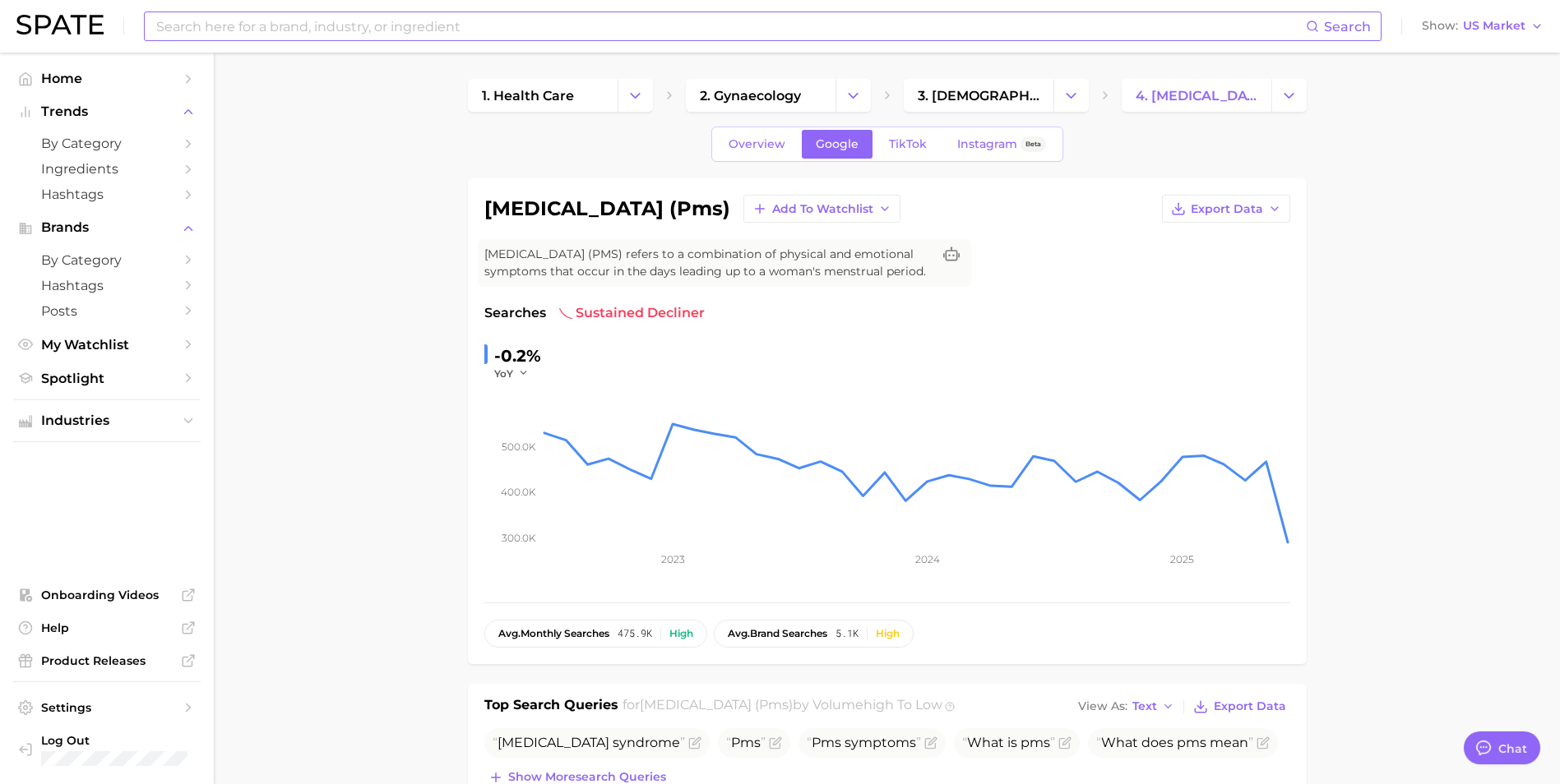
click at [495, 28] on input at bounding box center [730, 26] width 1151 height 28
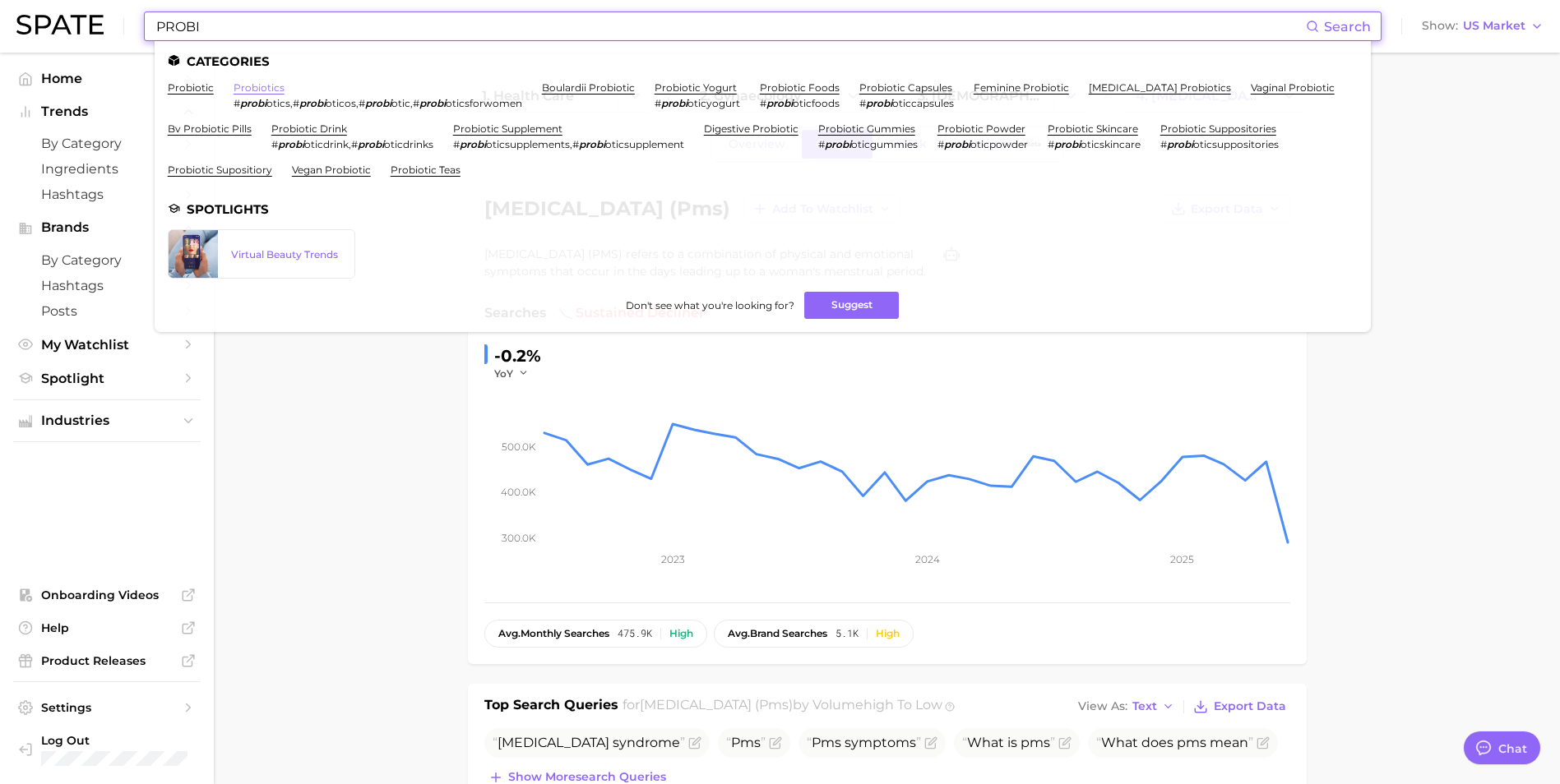
type input "PROBI"
click at [271, 85] on link "probiotics" at bounding box center [259, 88] width 51 height 12
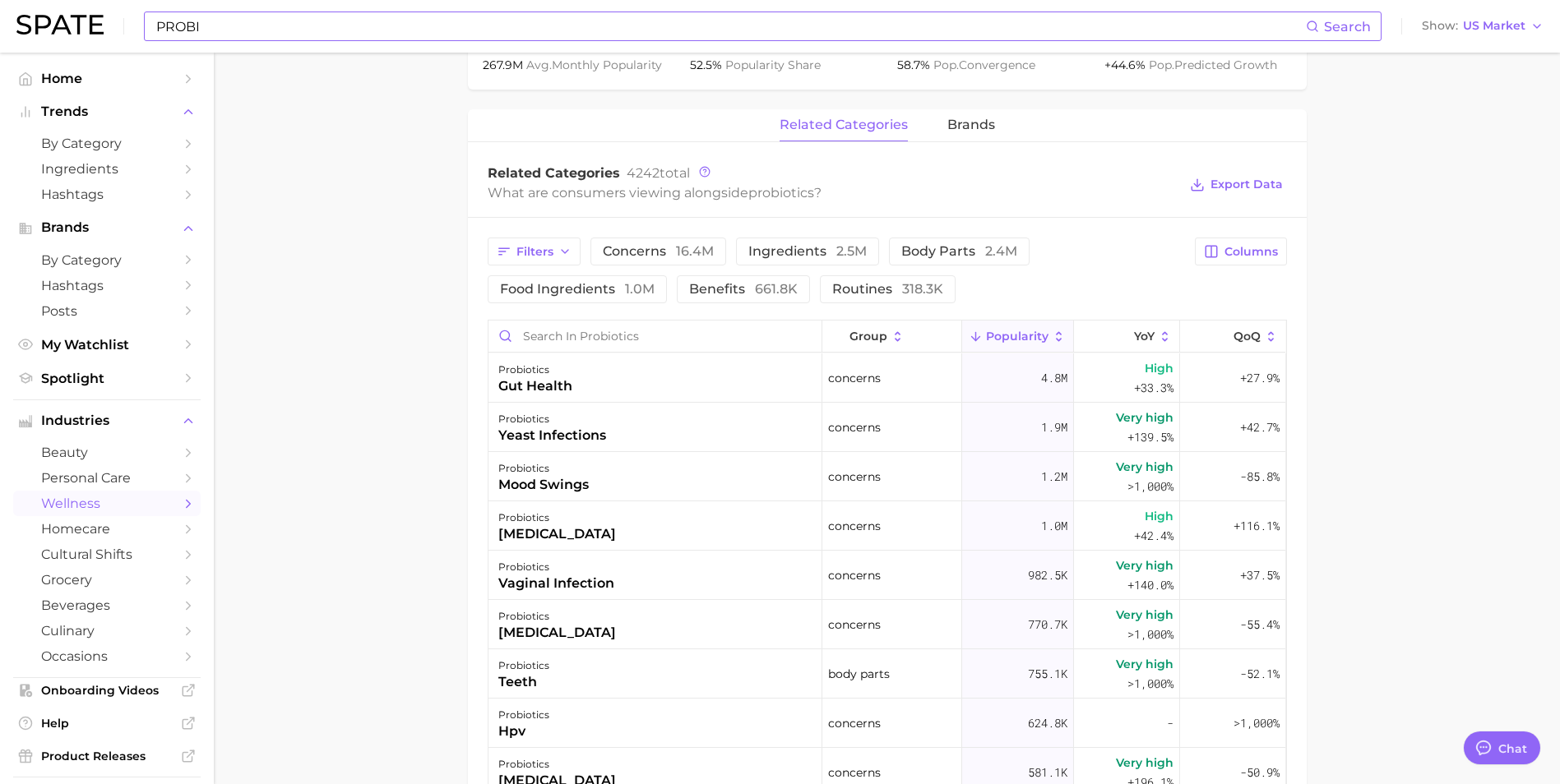
scroll to position [740, 0]
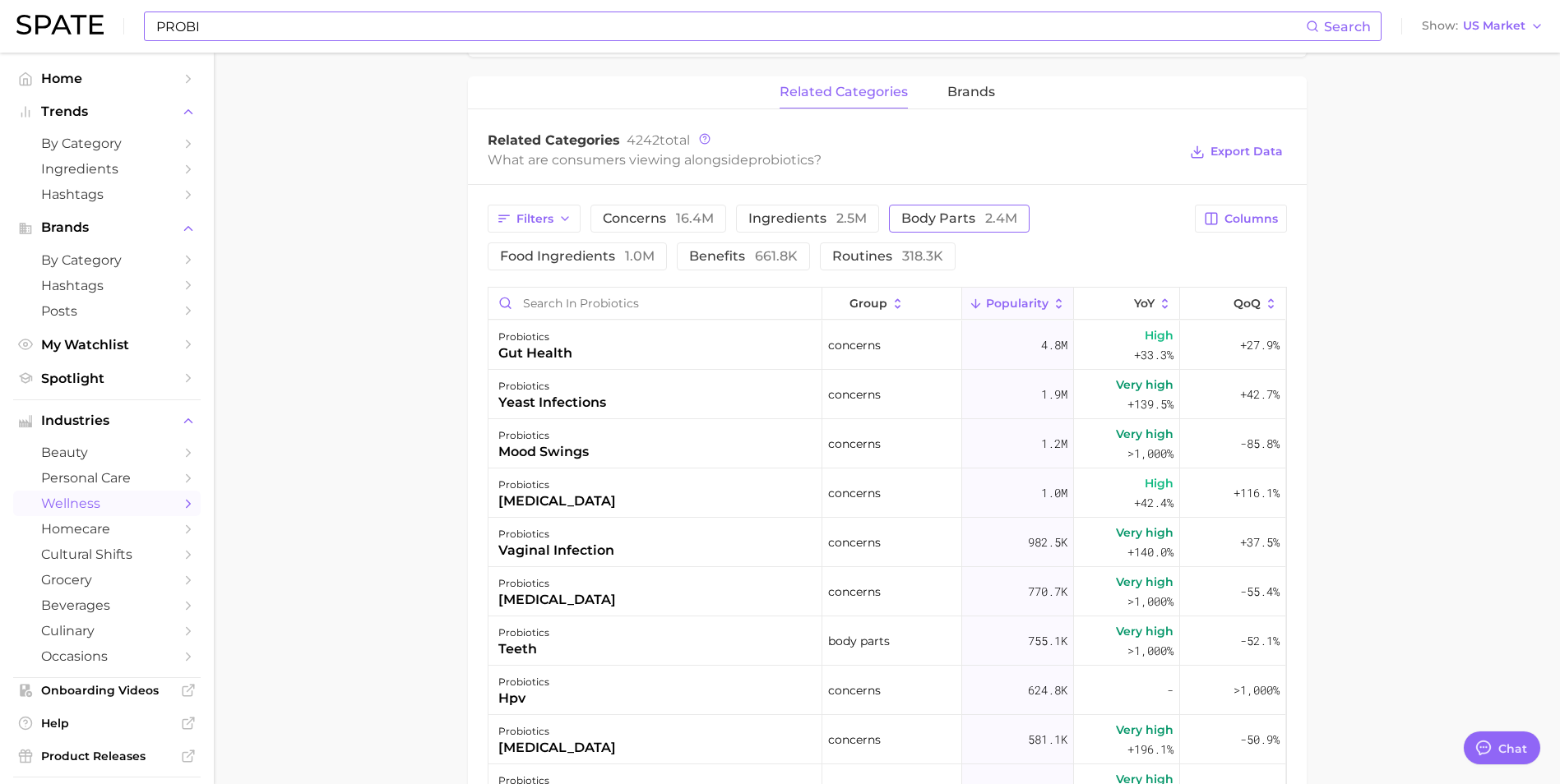
click at [935, 218] on span "body parts 2.4m" at bounding box center [959, 218] width 116 height 13
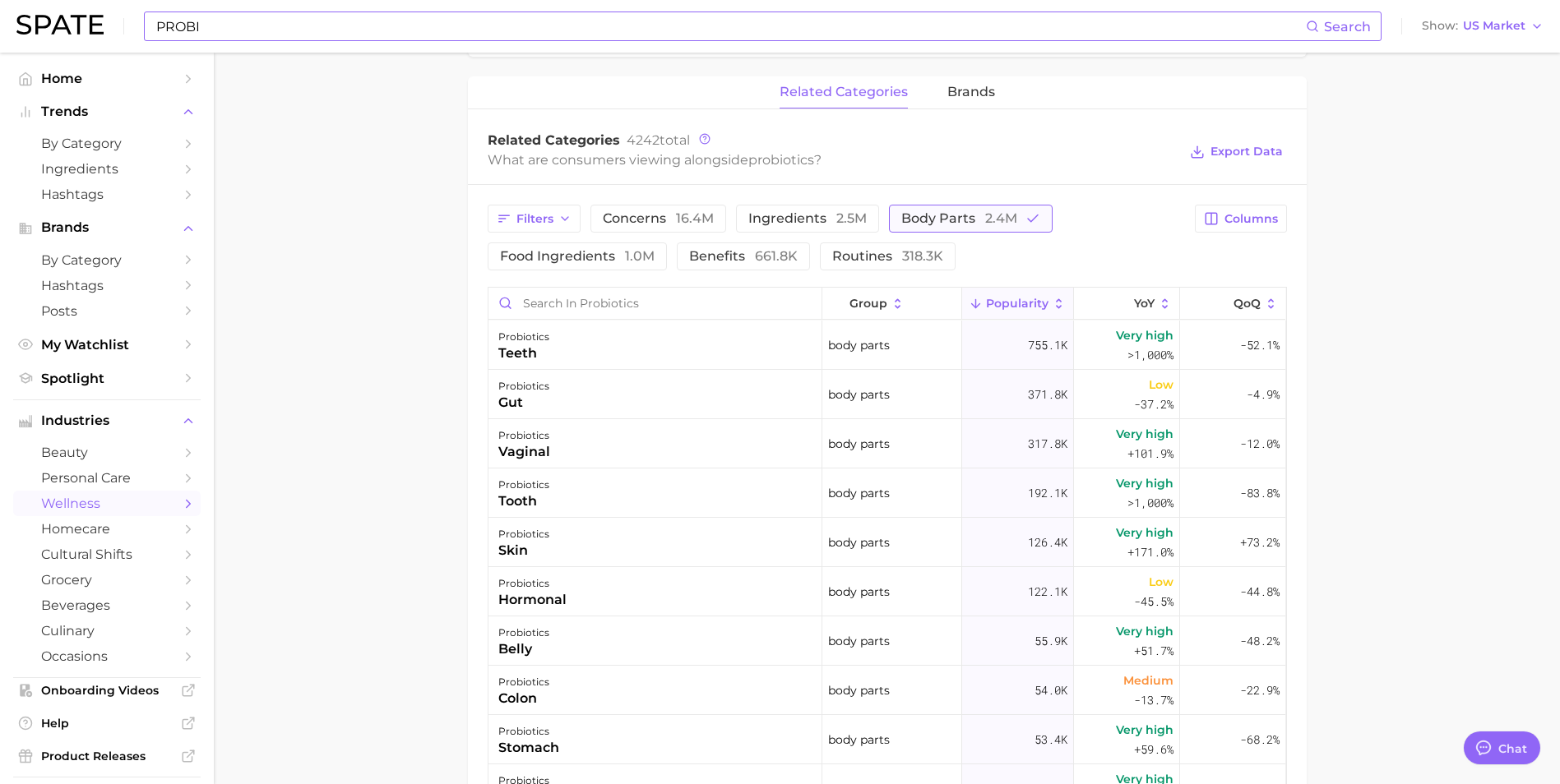
click at [937, 218] on span "body parts 2.4m" at bounding box center [959, 218] width 116 height 13
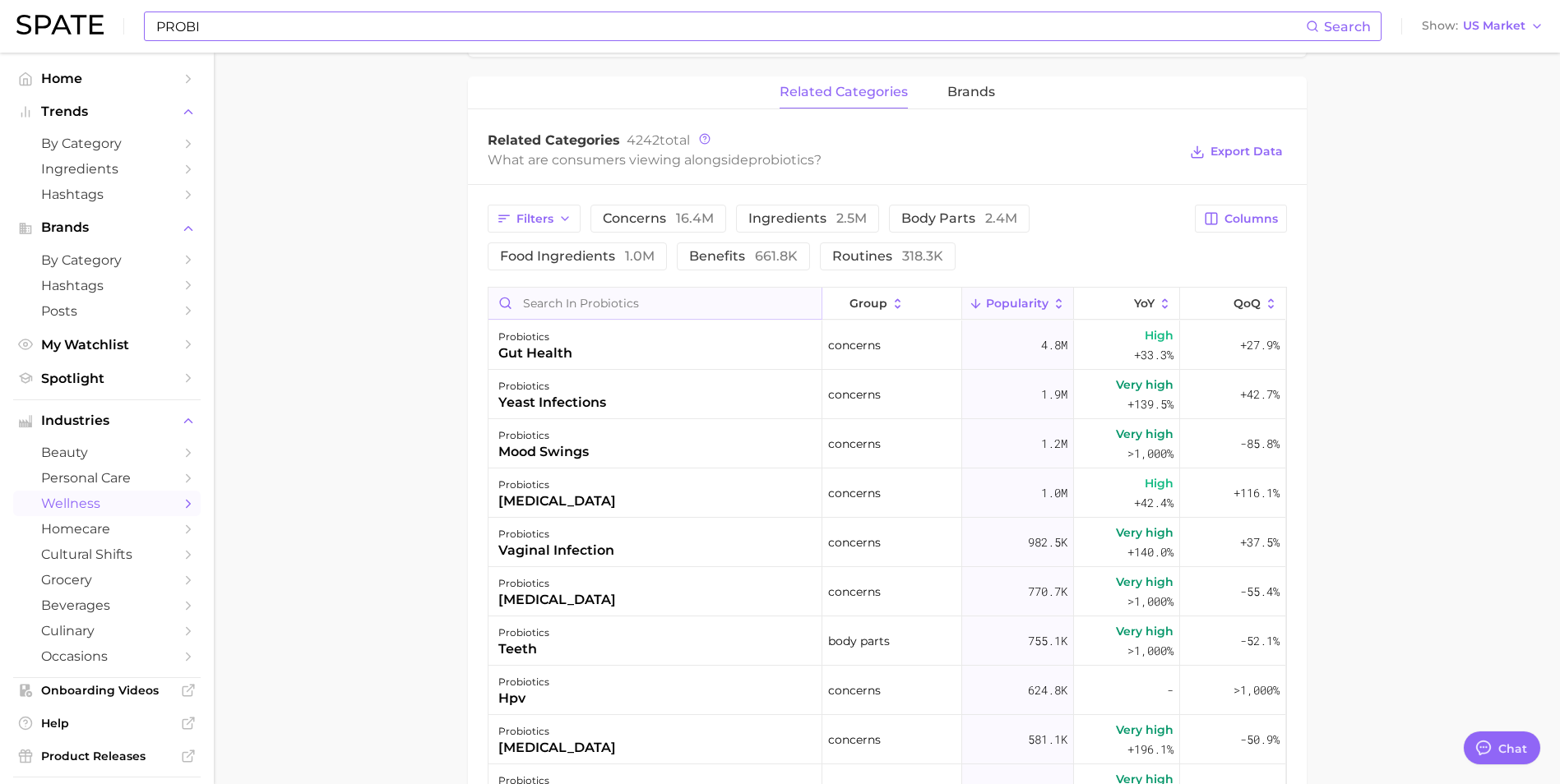
click at [609, 313] on input "Search in probiotics" at bounding box center [655, 303] width 333 height 31
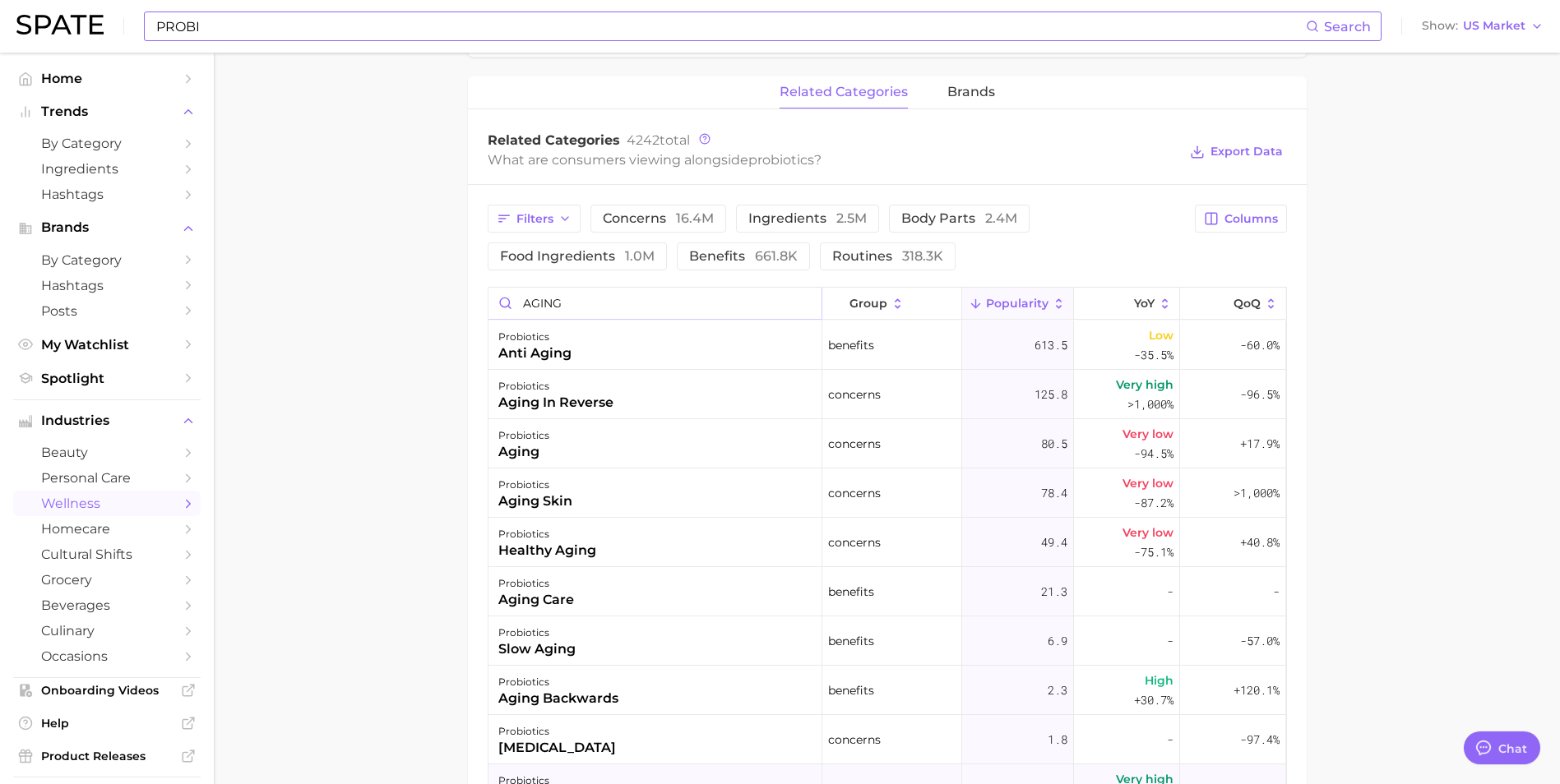
type input "AGING"
